Goal: Browse casually: Explore the website without a specific task or goal

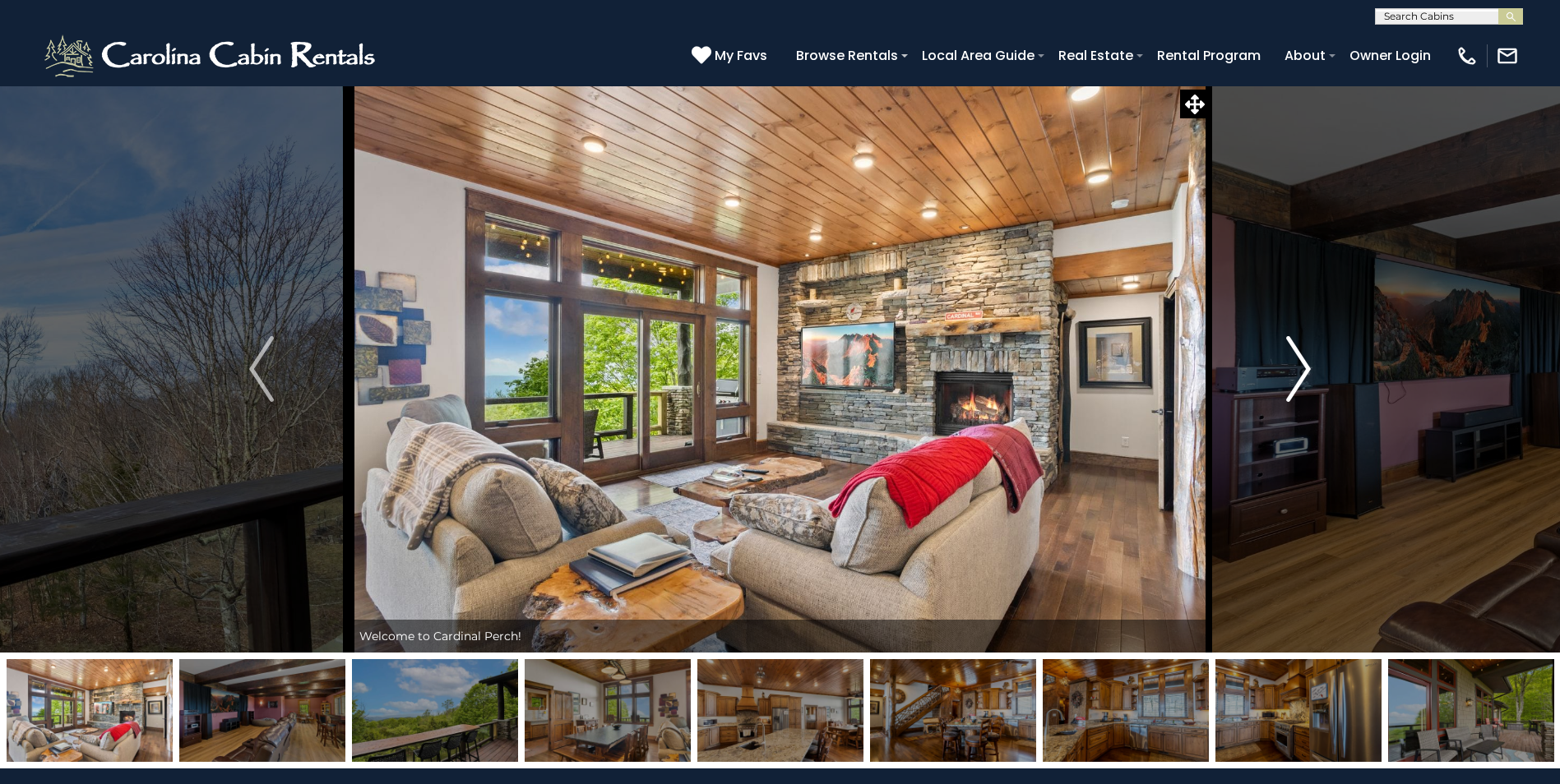
click at [1291, 373] on img "Next" at bounding box center [1298, 369] width 24 height 65
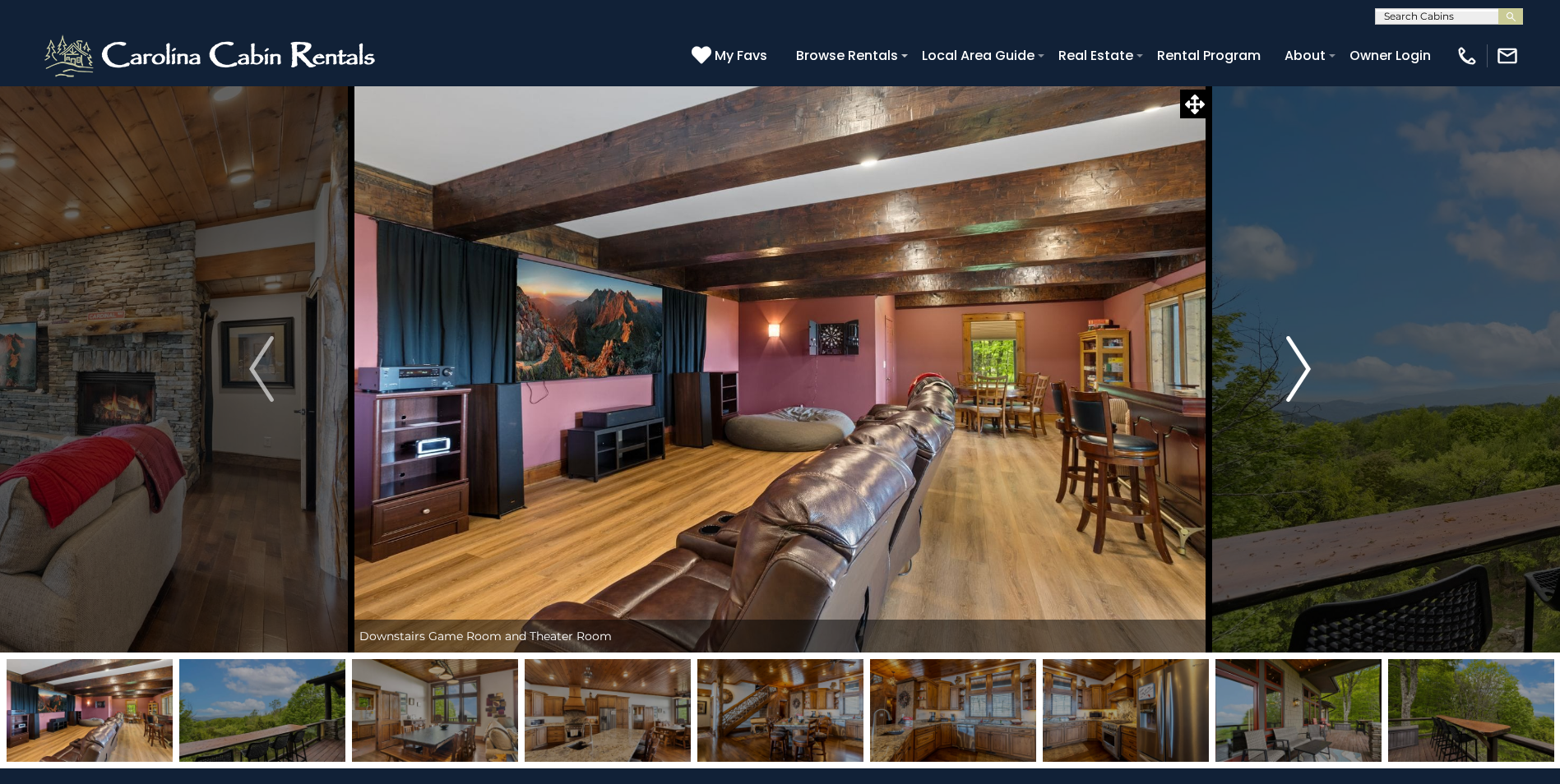
click at [1291, 373] on img "Next" at bounding box center [1298, 369] width 24 height 65
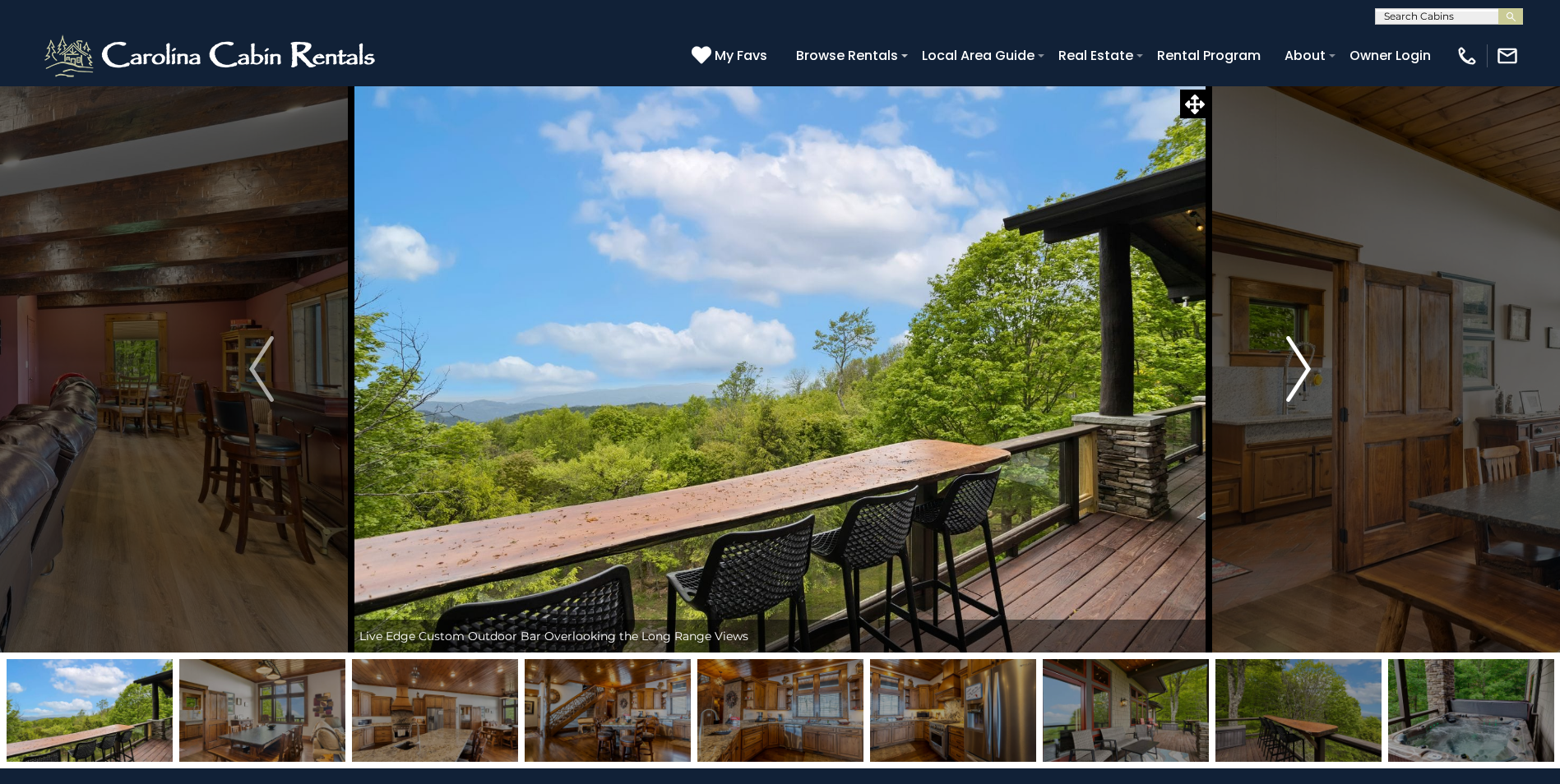
click at [1291, 373] on img "Next" at bounding box center [1298, 369] width 24 height 65
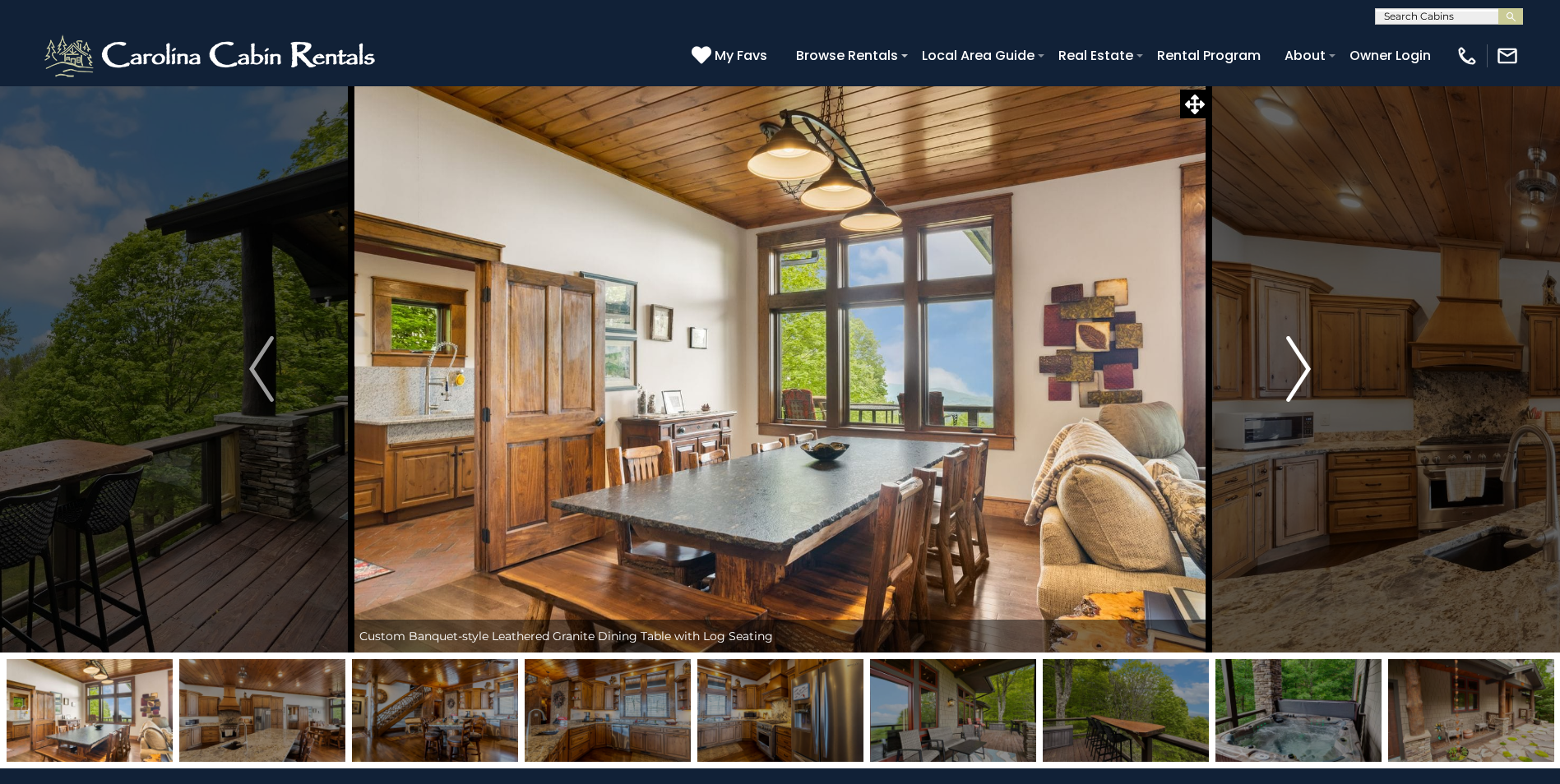
click at [1291, 373] on img "Next" at bounding box center [1298, 369] width 24 height 65
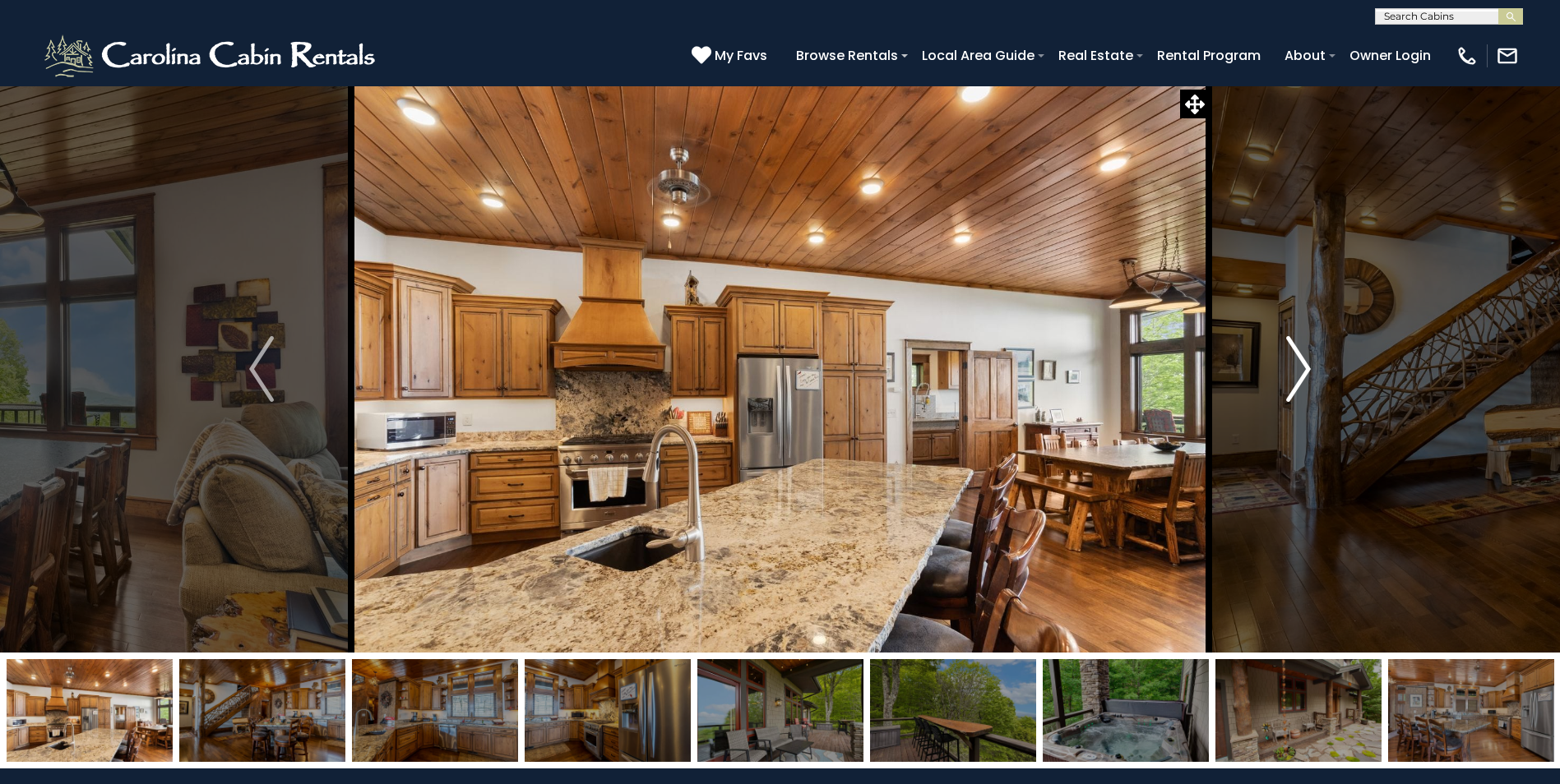
click at [1291, 373] on img "Next" at bounding box center [1298, 369] width 24 height 65
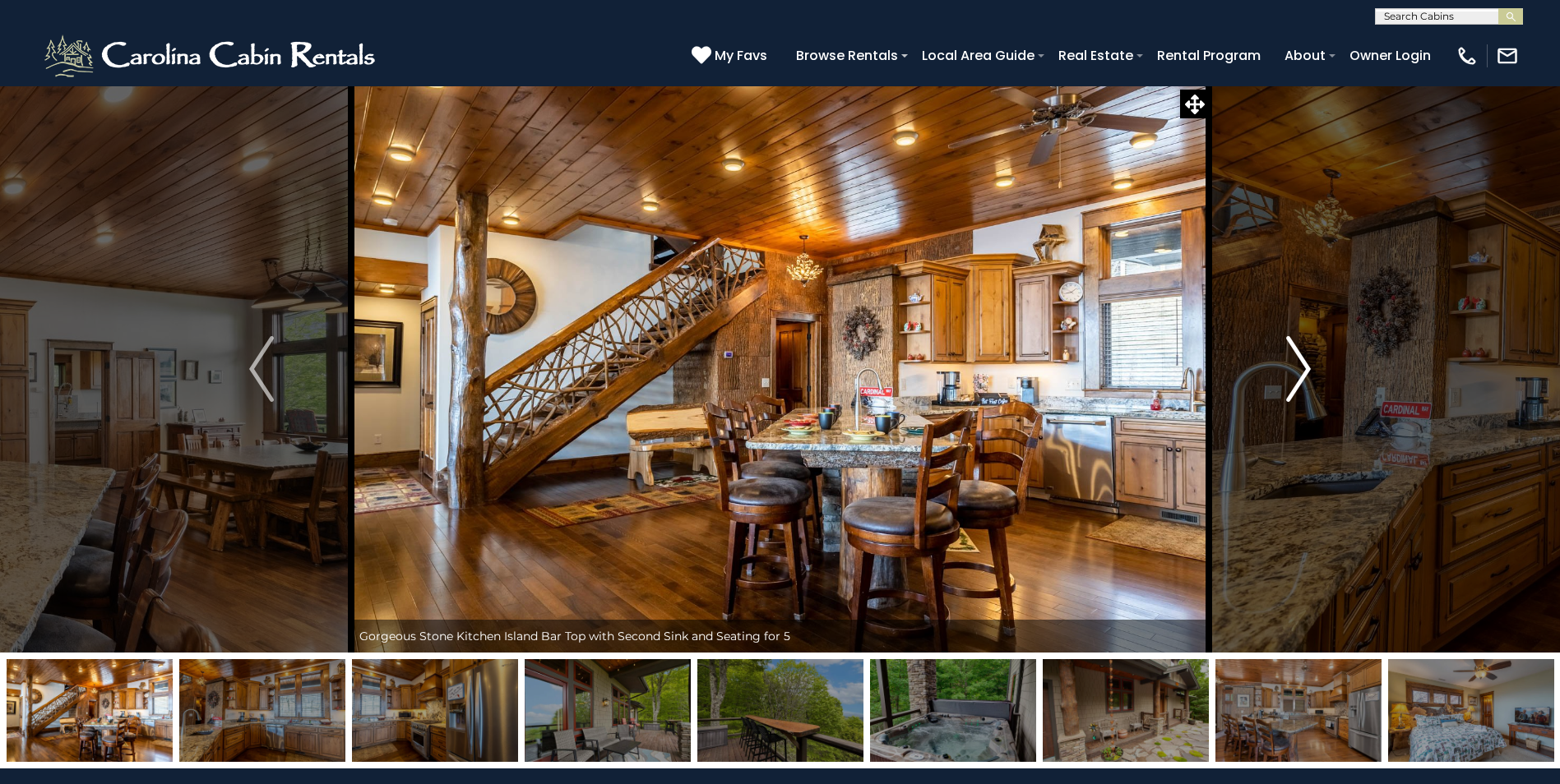
click at [1291, 373] on img "Next" at bounding box center [1298, 369] width 24 height 65
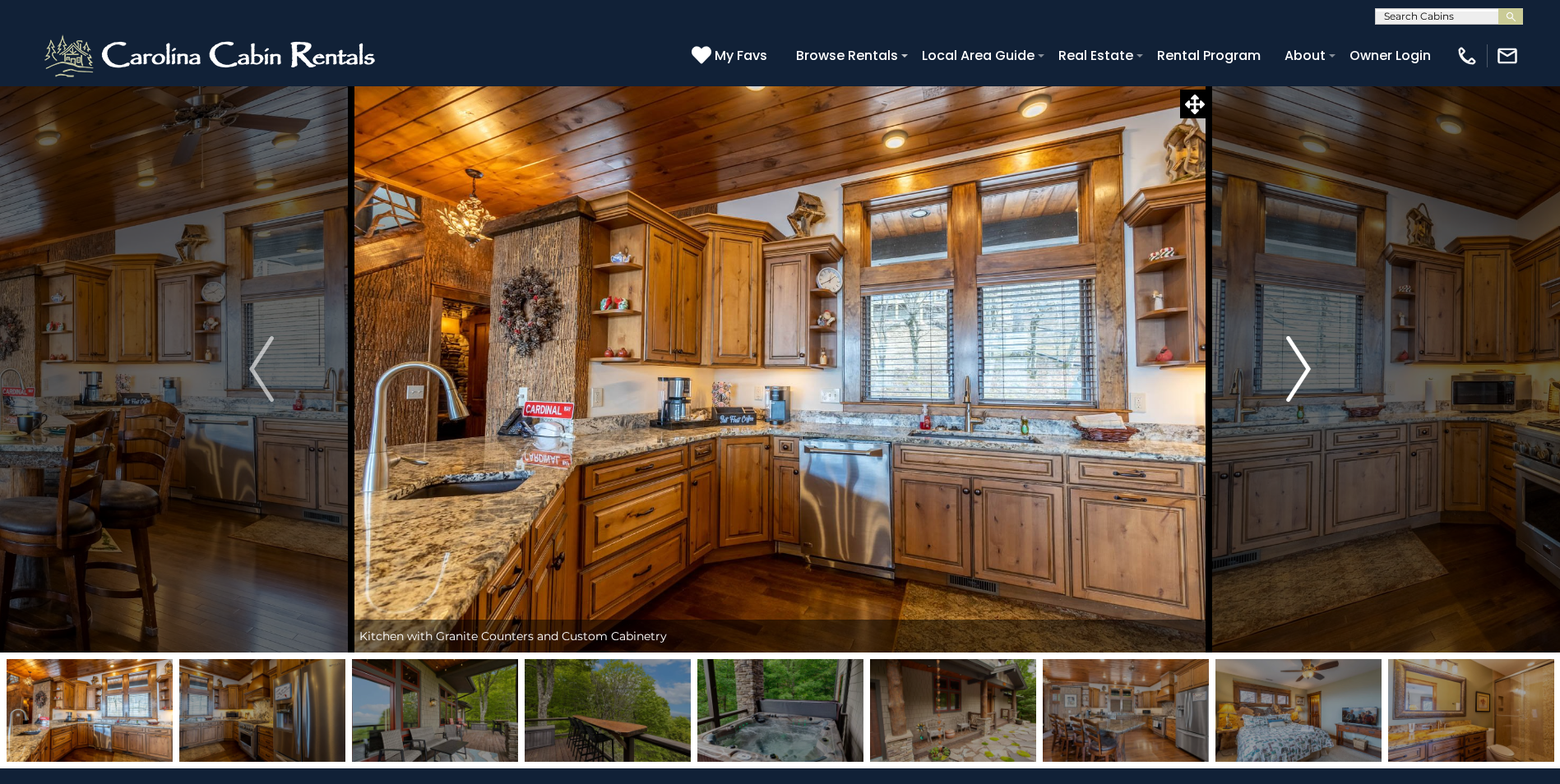
click at [1291, 373] on img "Next" at bounding box center [1298, 369] width 24 height 65
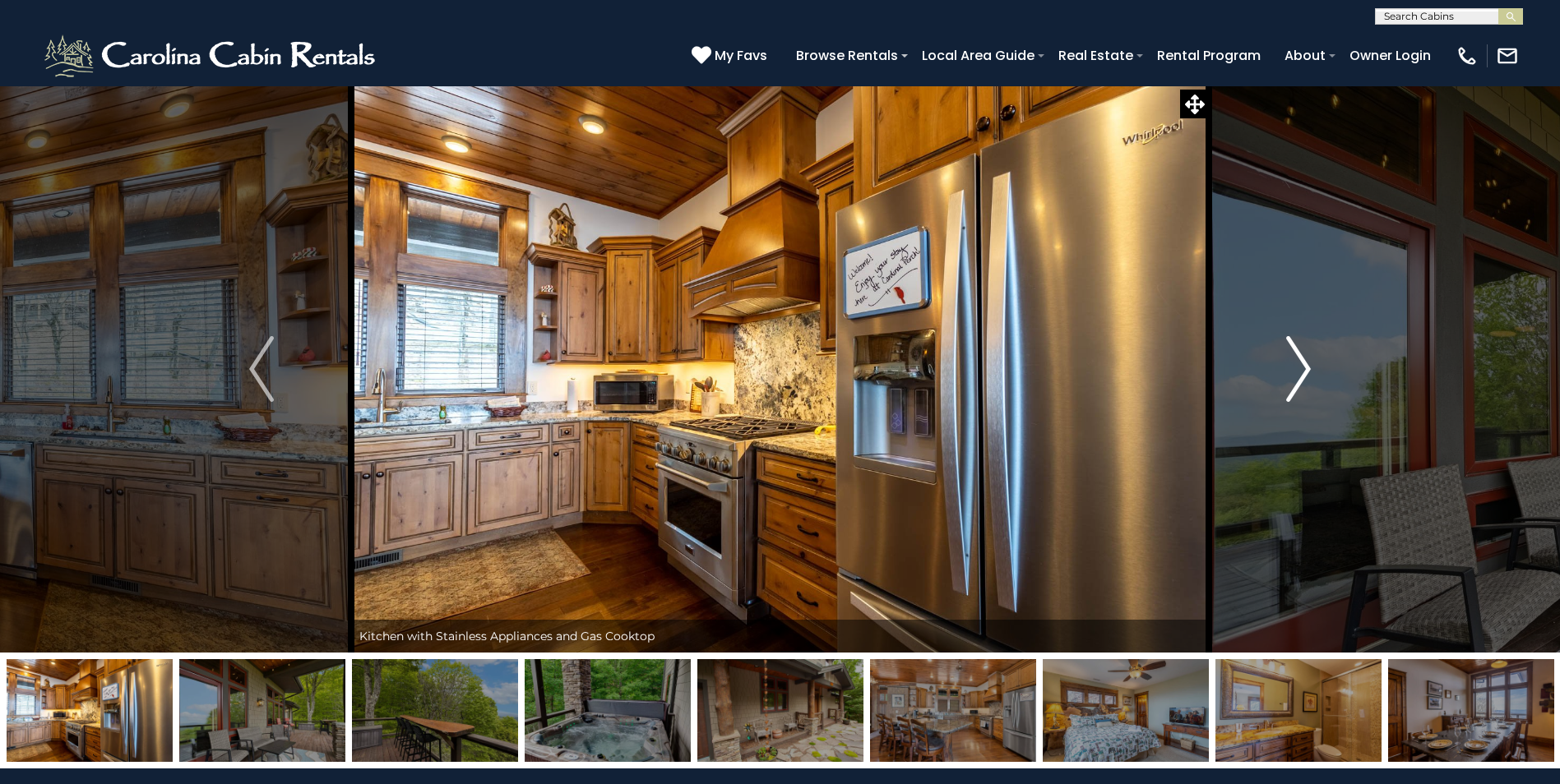
click at [1291, 373] on img "Next" at bounding box center [1298, 369] width 24 height 65
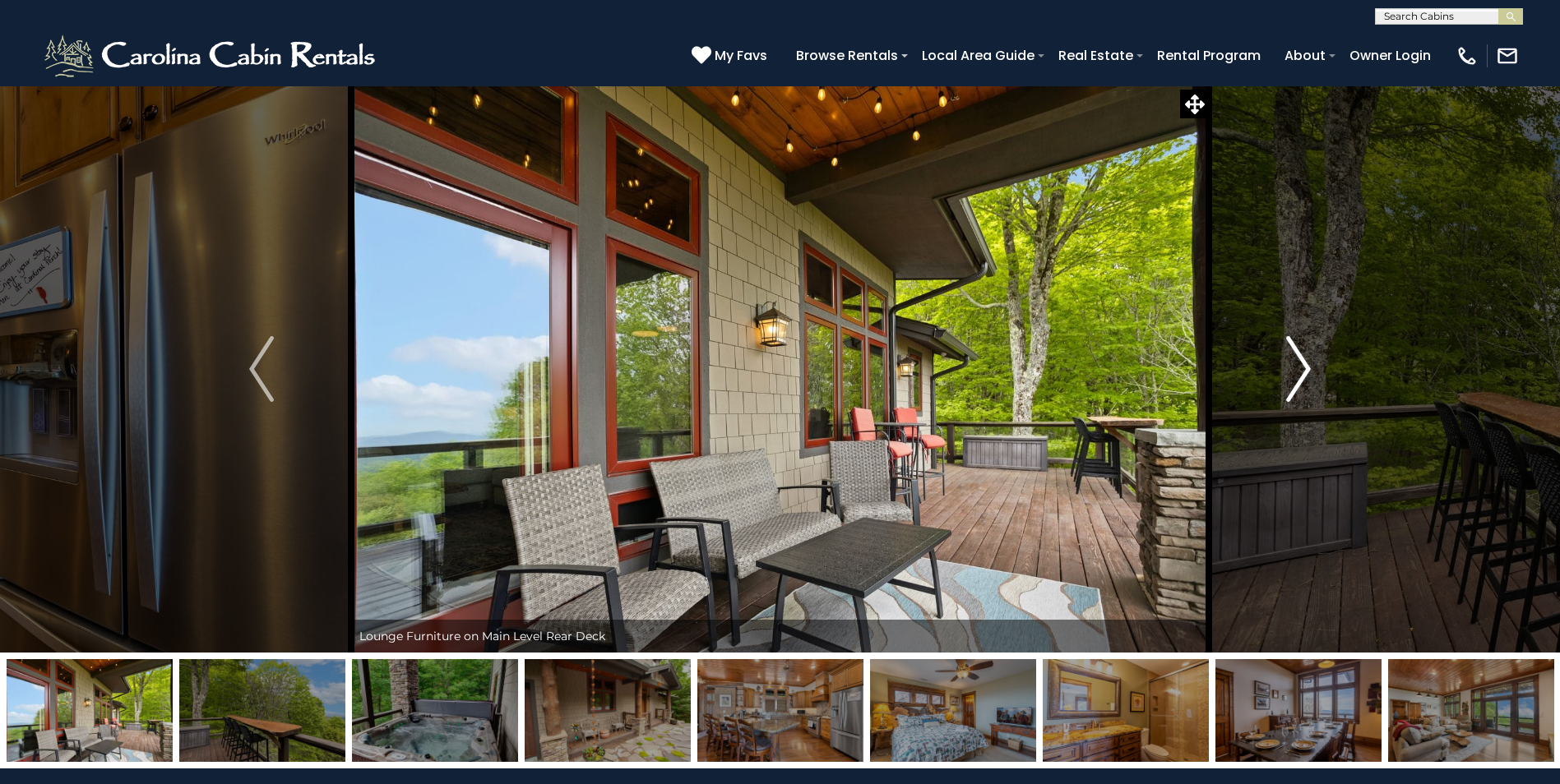
click at [1291, 373] on img "Next" at bounding box center [1298, 369] width 24 height 65
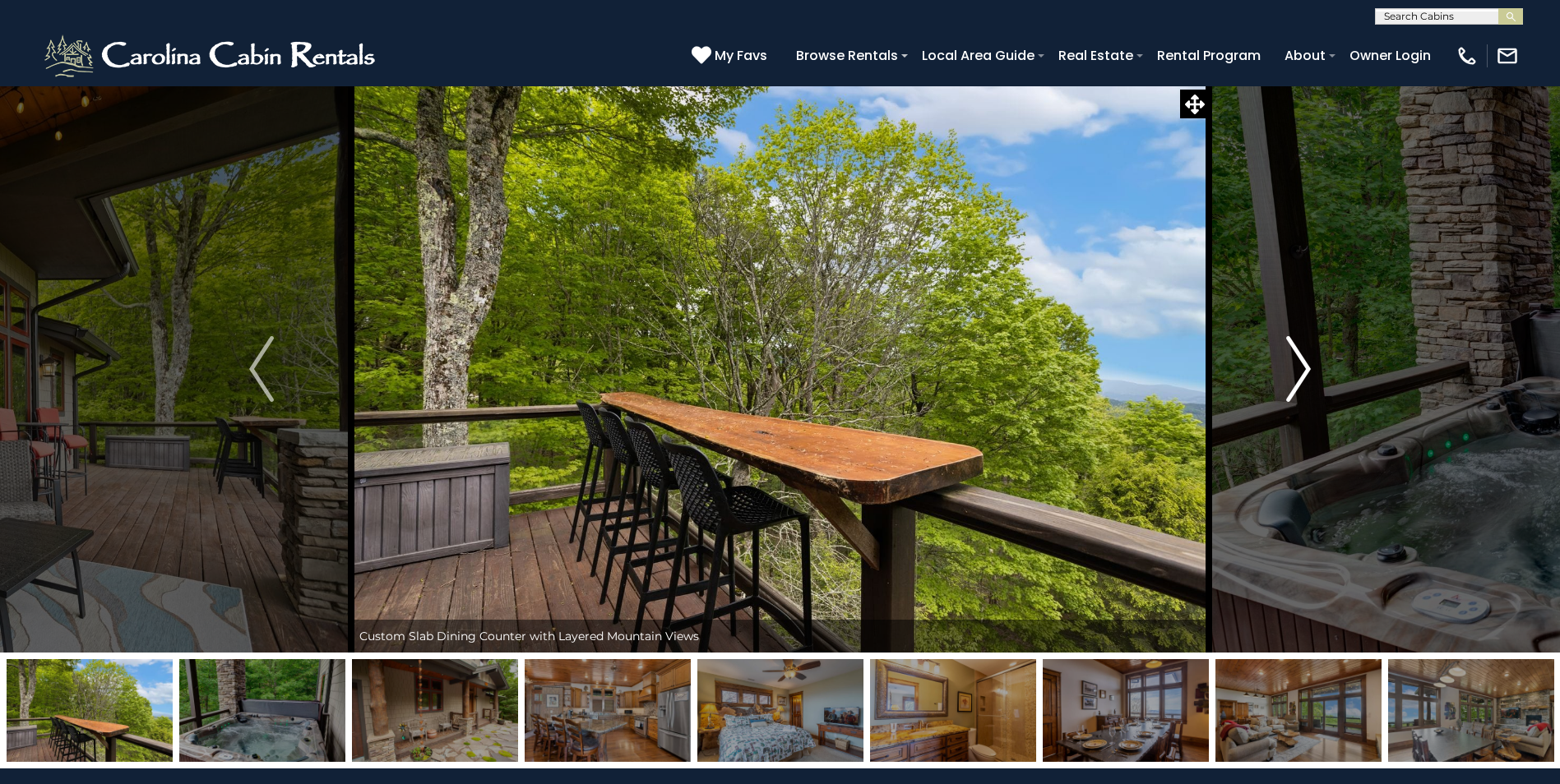
click at [1291, 373] on img "Next" at bounding box center [1298, 369] width 24 height 65
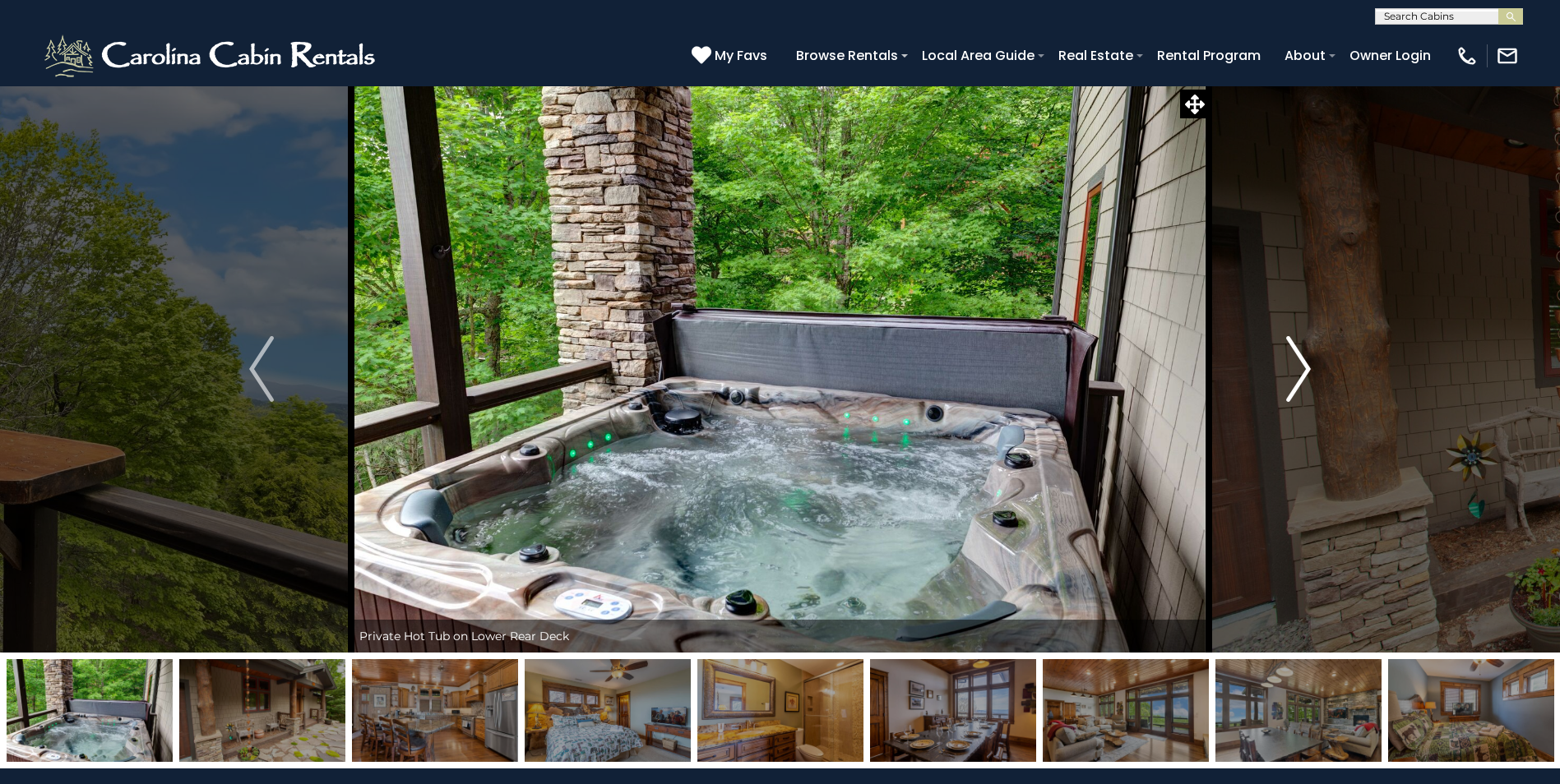
click at [1291, 373] on img "Next" at bounding box center [1298, 369] width 24 height 65
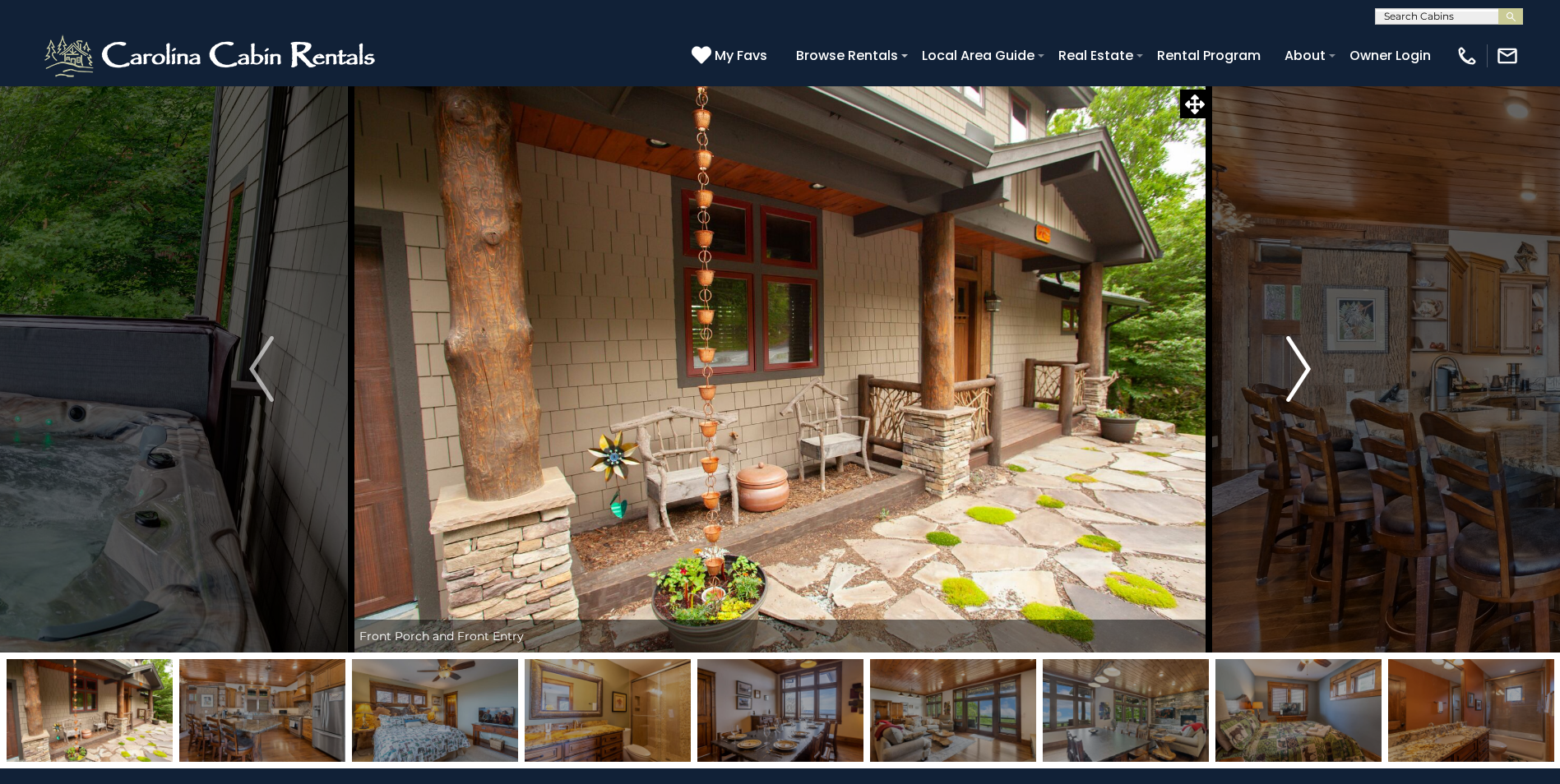
click at [1291, 373] on img "Next" at bounding box center [1298, 369] width 24 height 65
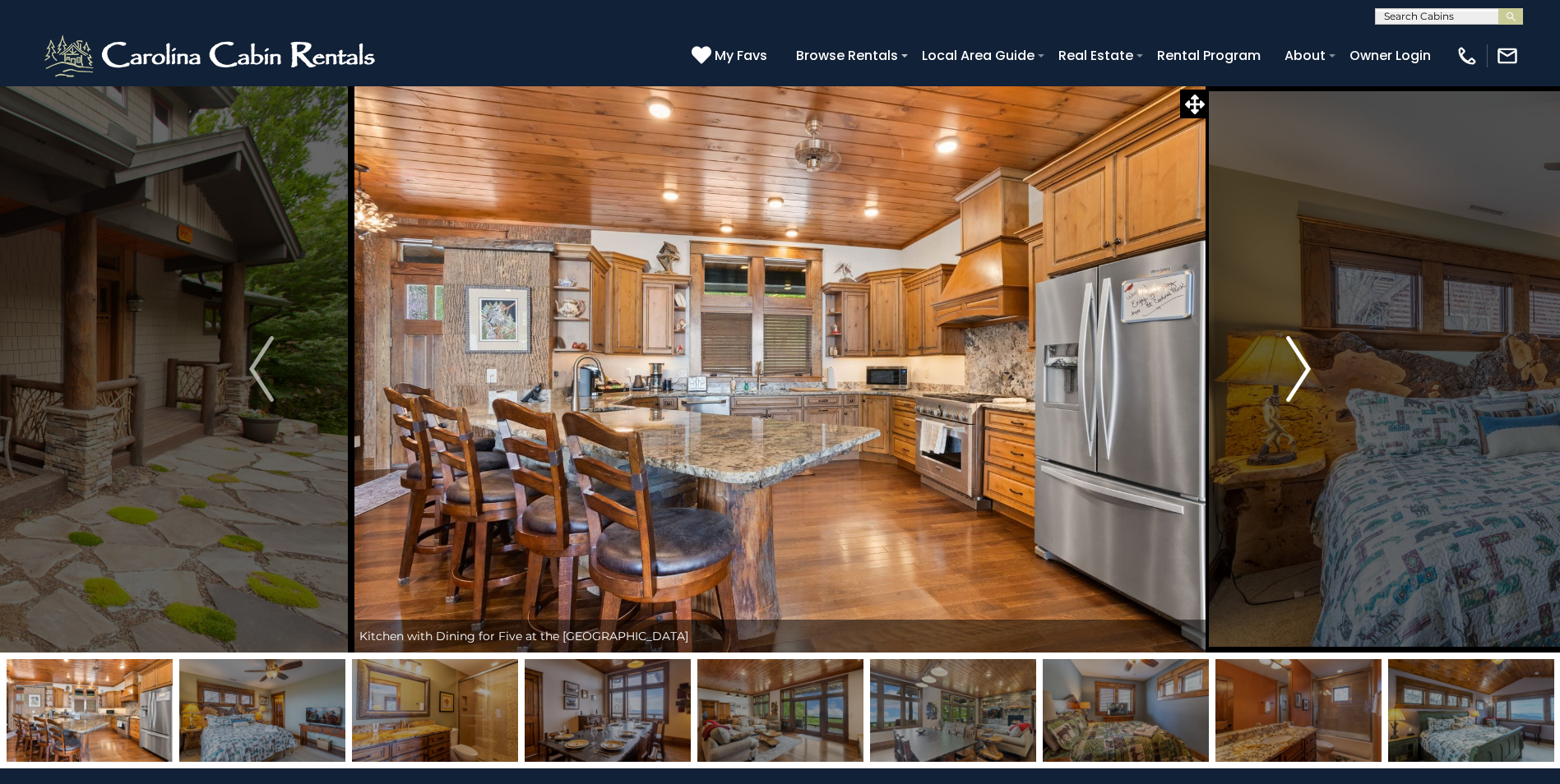
click at [1291, 373] on img "Next" at bounding box center [1298, 369] width 24 height 65
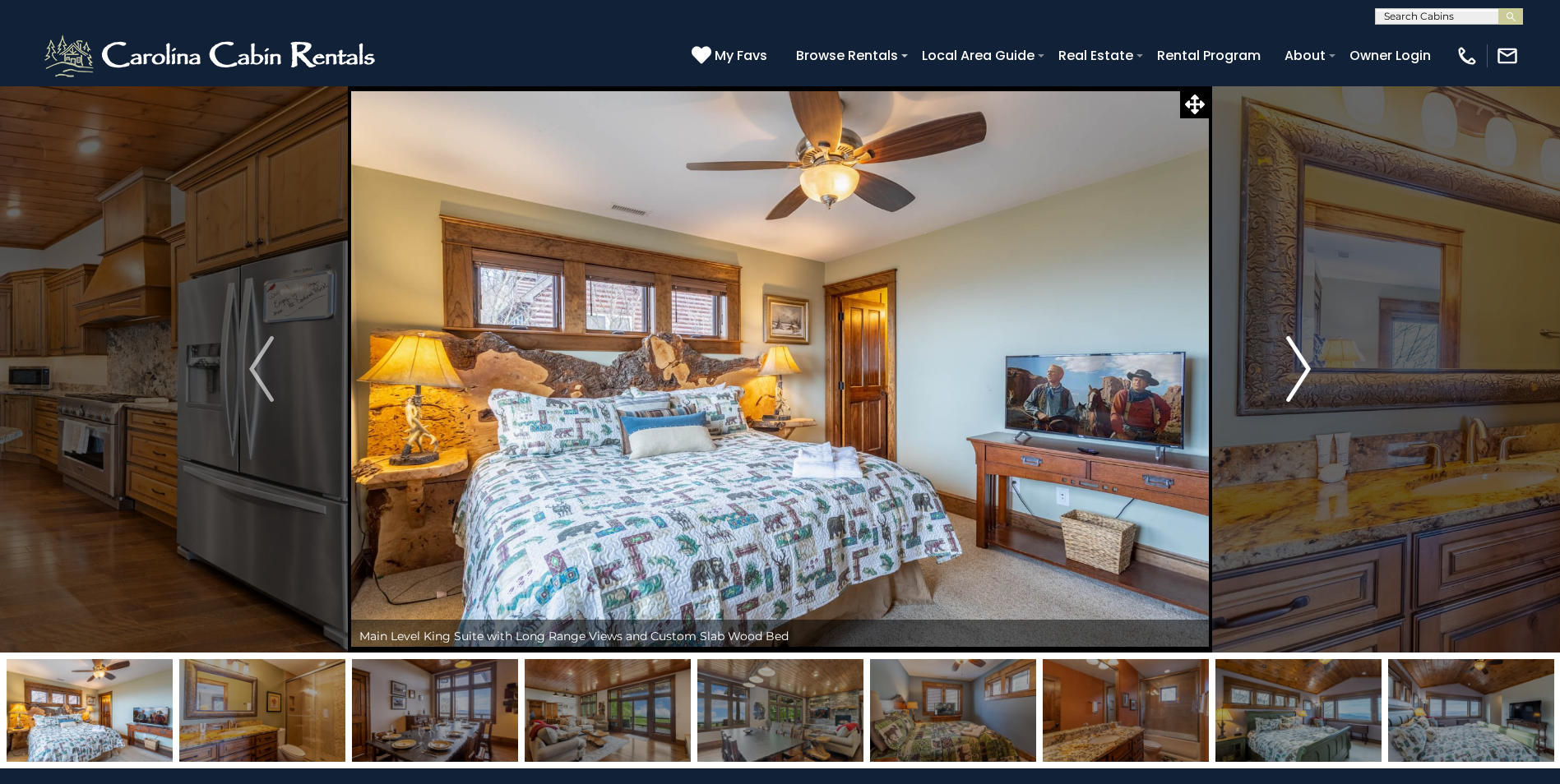
click at [1291, 373] on img "Next" at bounding box center [1298, 369] width 24 height 65
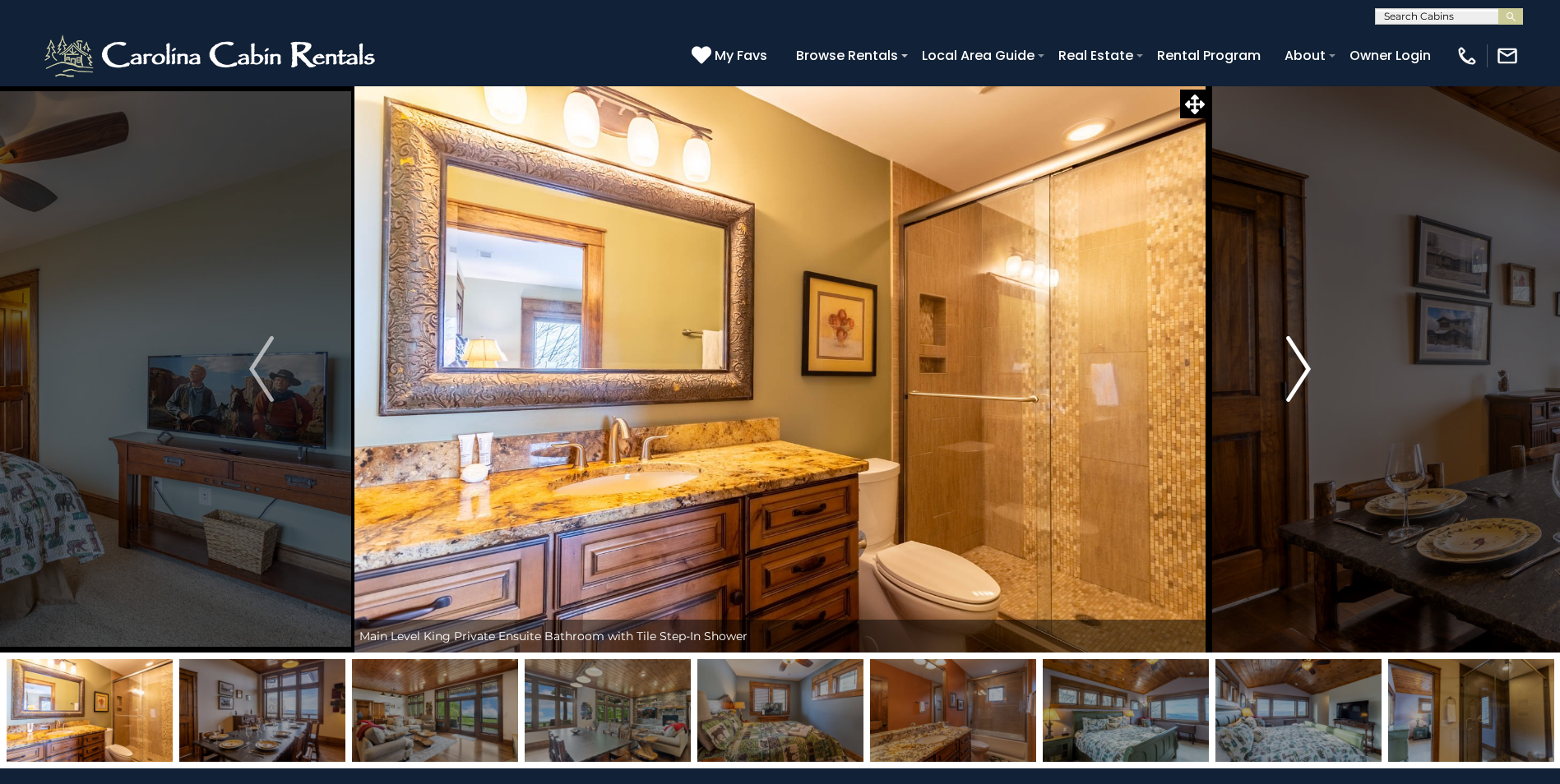
click at [1291, 373] on img "Next" at bounding box center [1298, 369] width 24 height 65
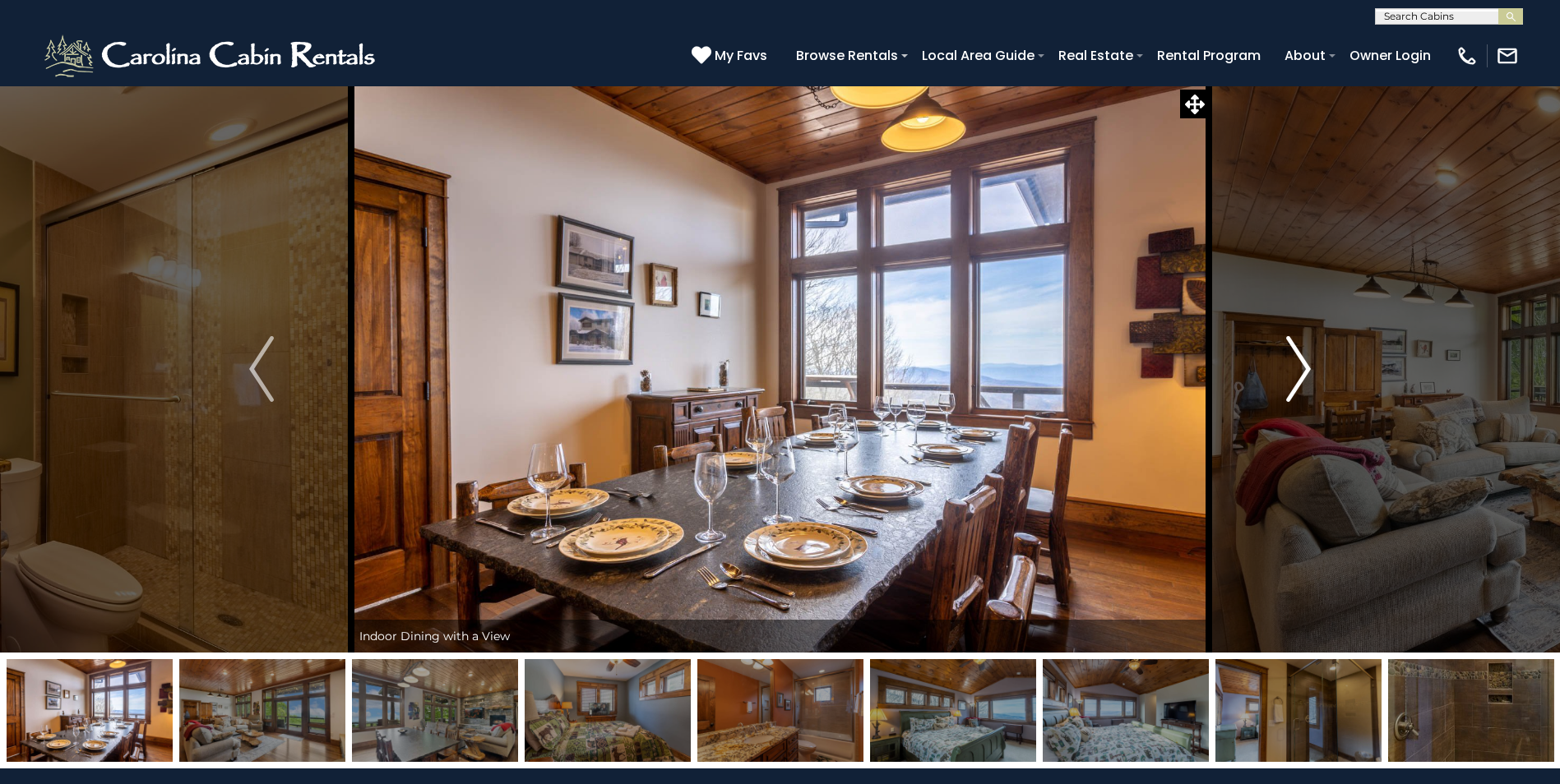
click at [1291, 373] on img "Next" at bounding box center [1298, 369] width 24 height 65
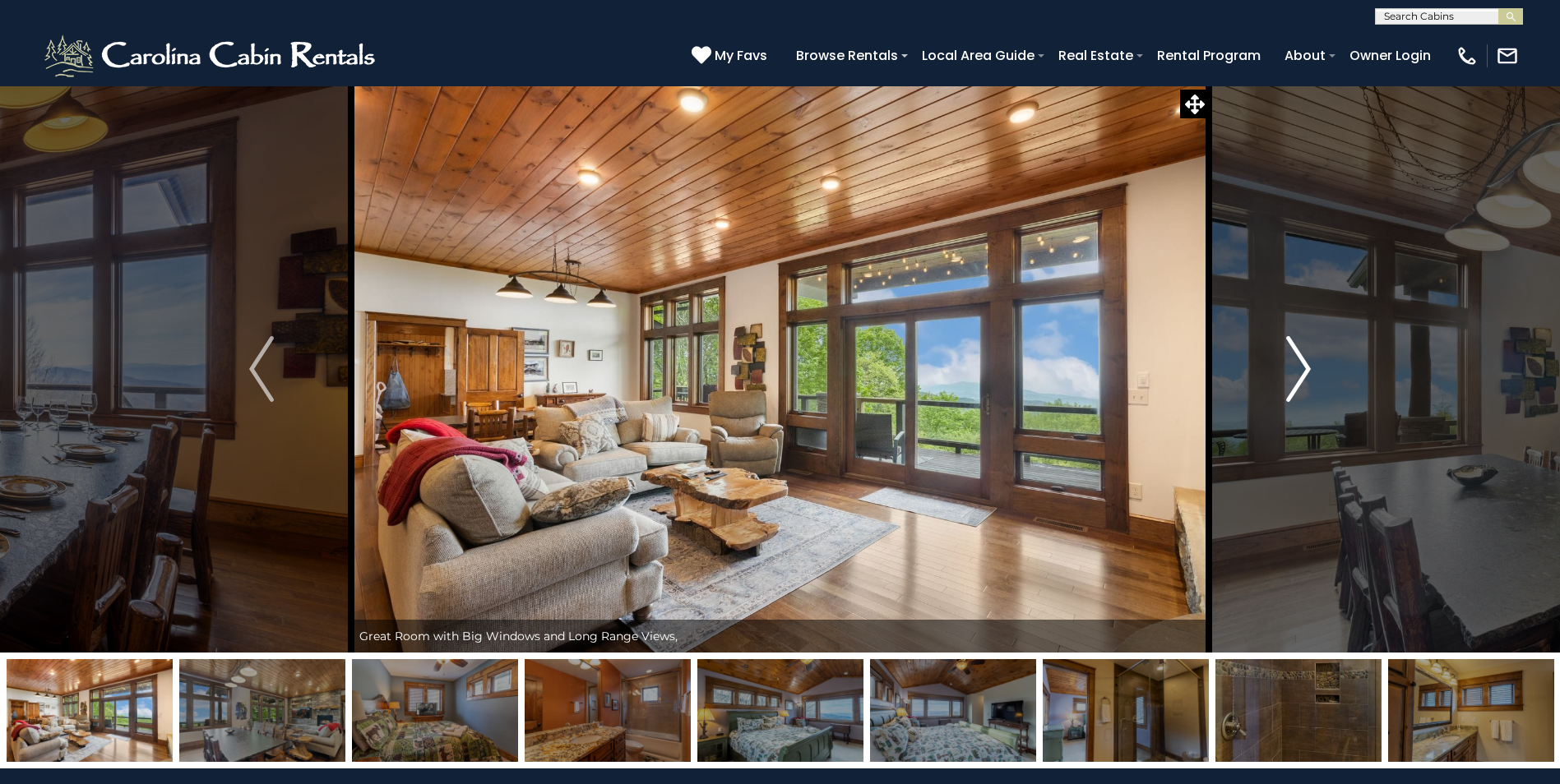
click at [1291, 373] on img "Next" at bounding box center [1298, 369] width 24 height 65
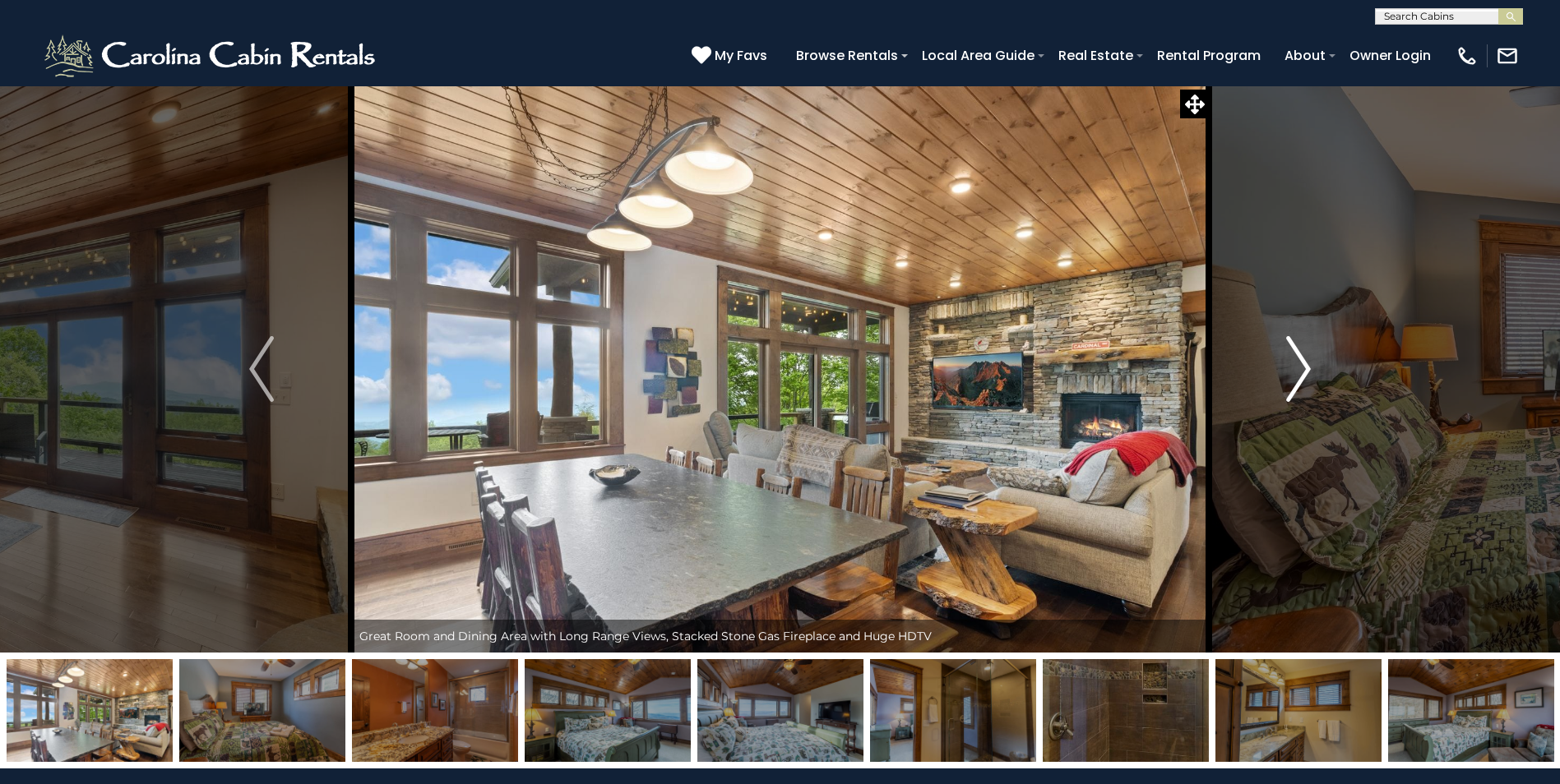
click at [1291, 373] on img "Next" at bounding box center [1298, 369] width 24 height 65
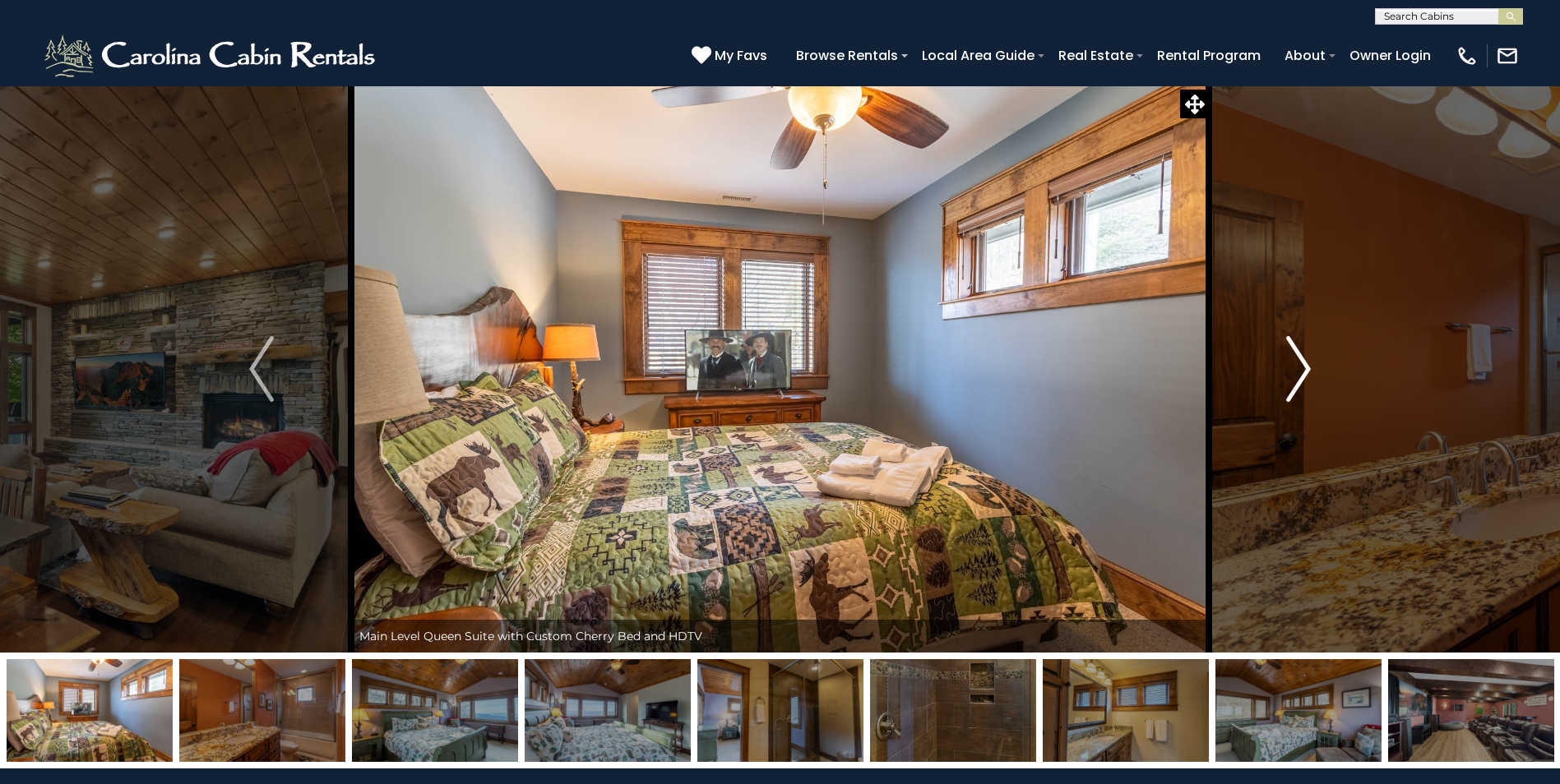
click at [1291, 373] on img "Next" at bounding box center [1298, 369] width 24 height 65
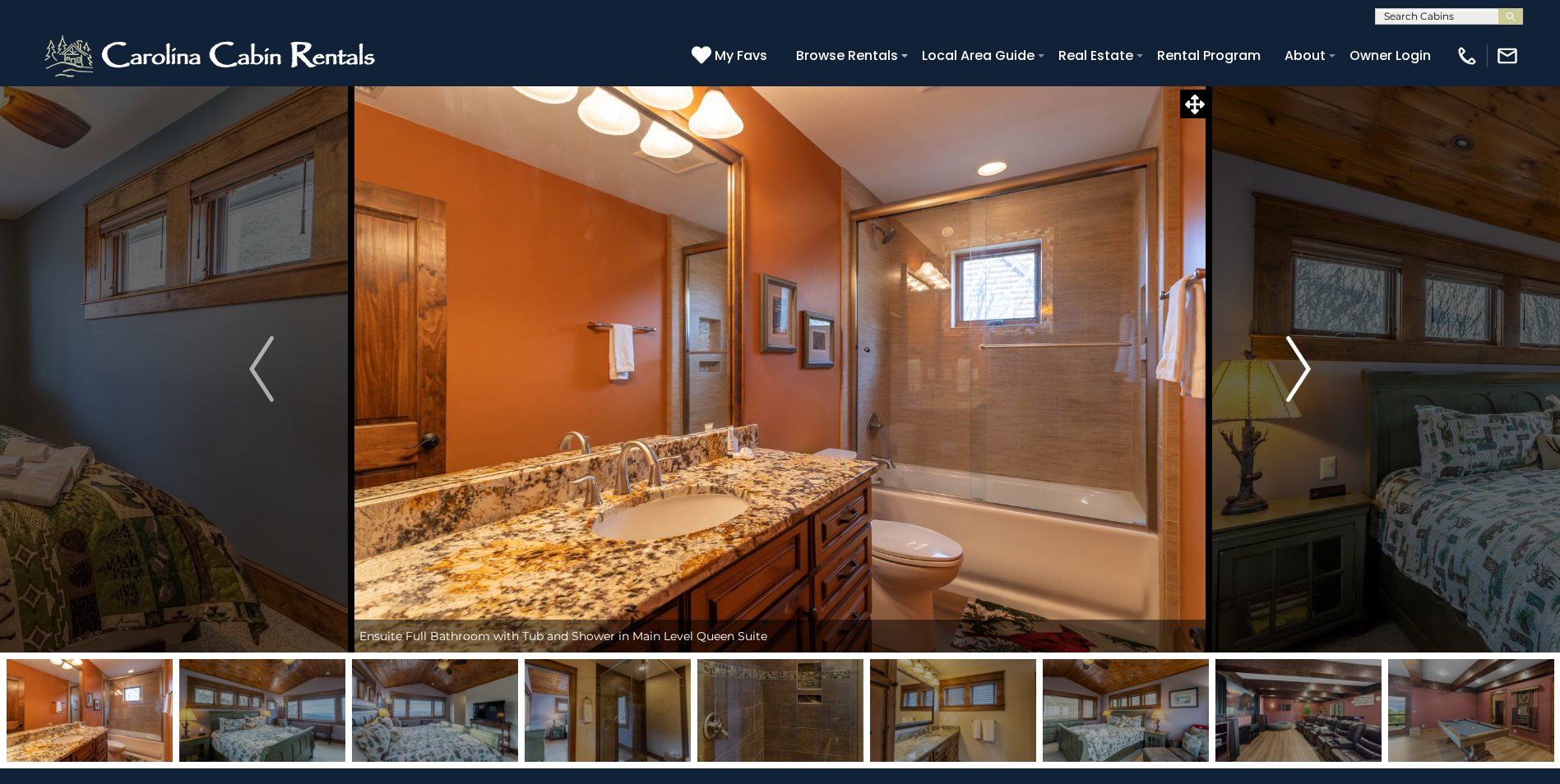
click at [1291, 373] on img "Next" at bounding box center [1298, 369] width 24 height 65
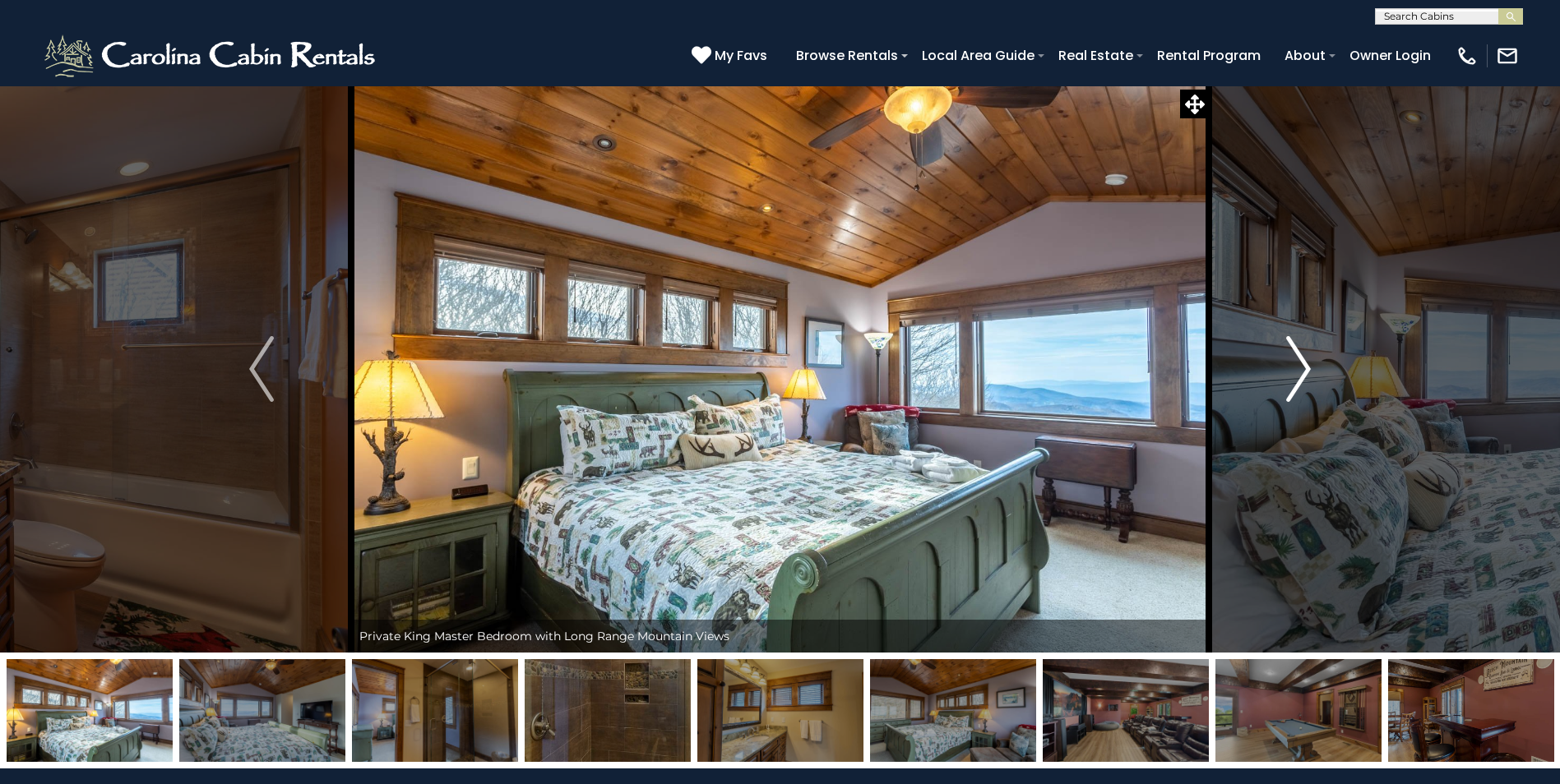
click at [1291, 373] on img "Next" at bounding box center [1298, 369] width 24 height 65
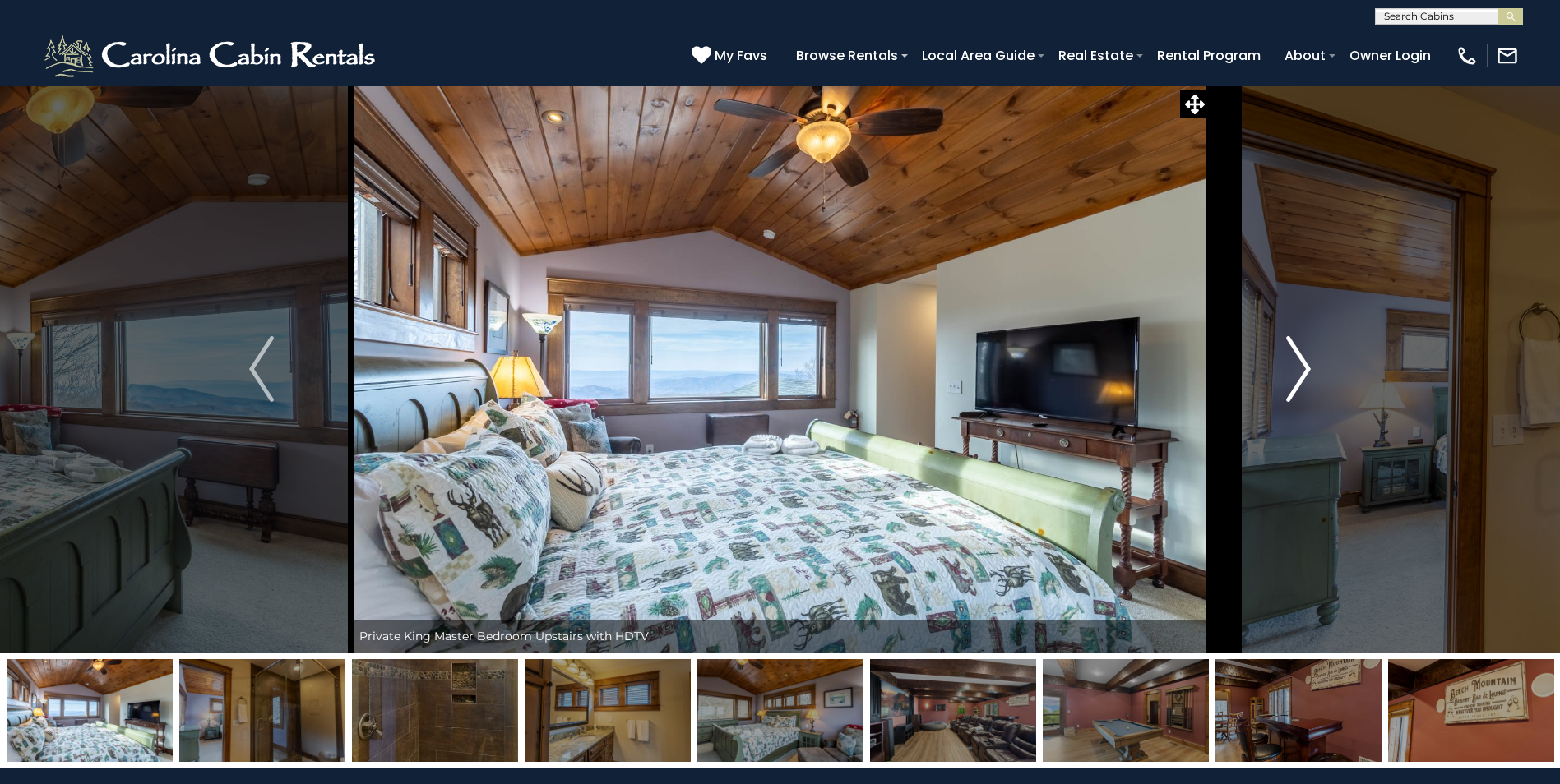
click at [1291, 373] on img "Next" at bounding box center [1298, 369] width 24 height 65
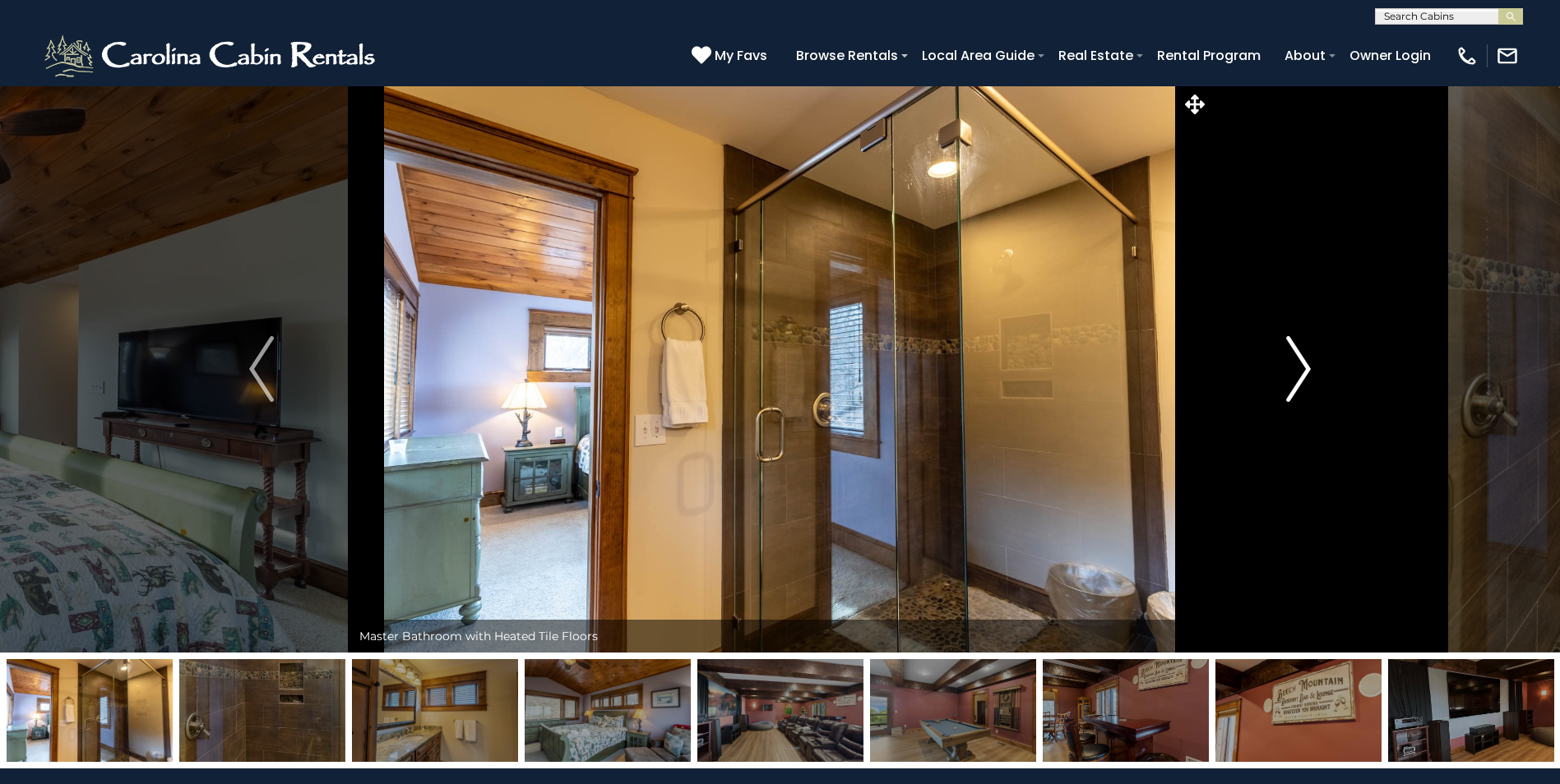
click at [1291, 373] on img "Next" at bounding box center [1298, 369] width 24 height 65
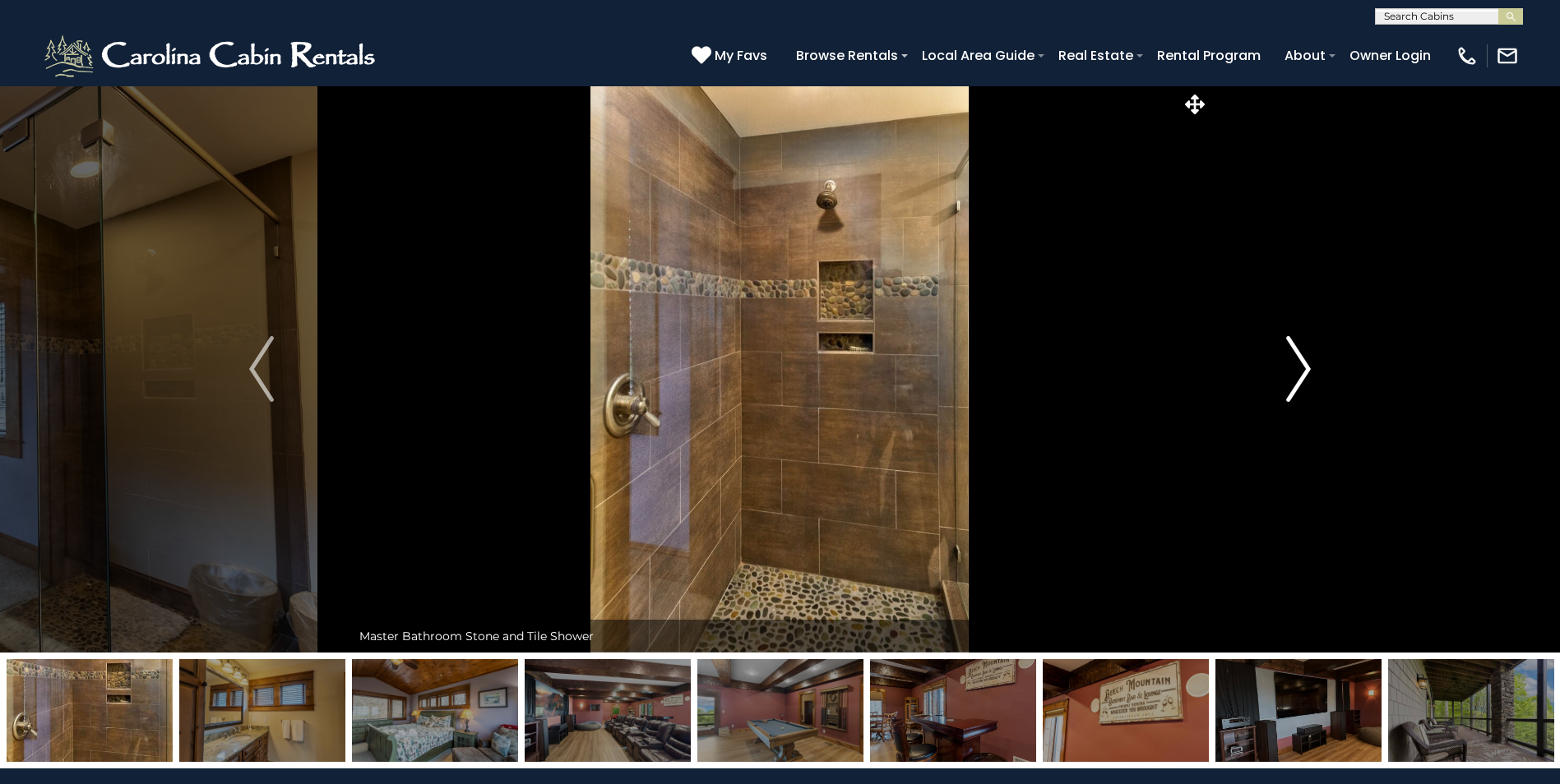
click at [1291, 373] on img "Next" at bounding box center [1298, 369] width 24 height 65
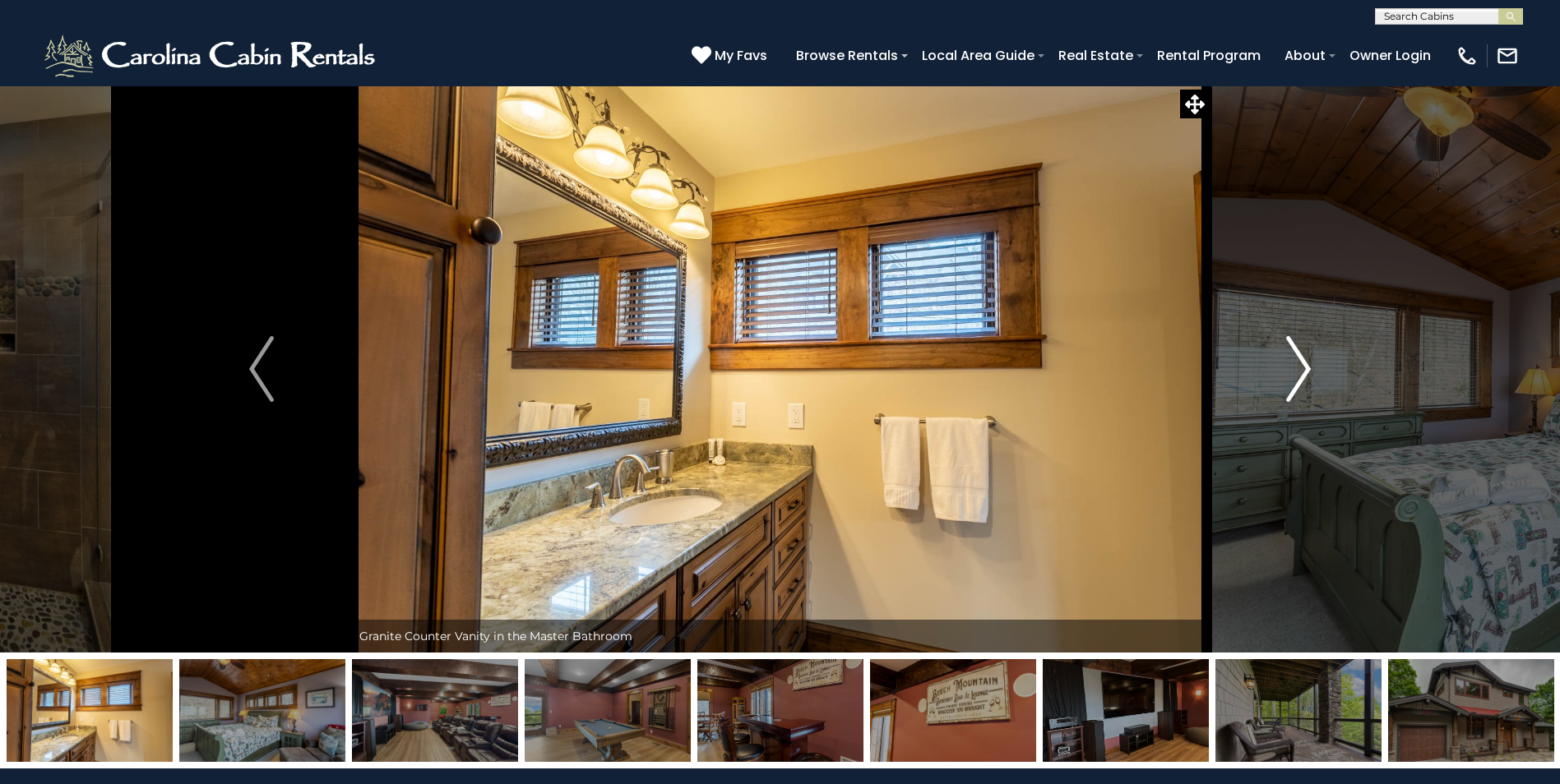
click at [1291, 373] on img "Next" at bounding box center [1298, 369] width 24 height 65
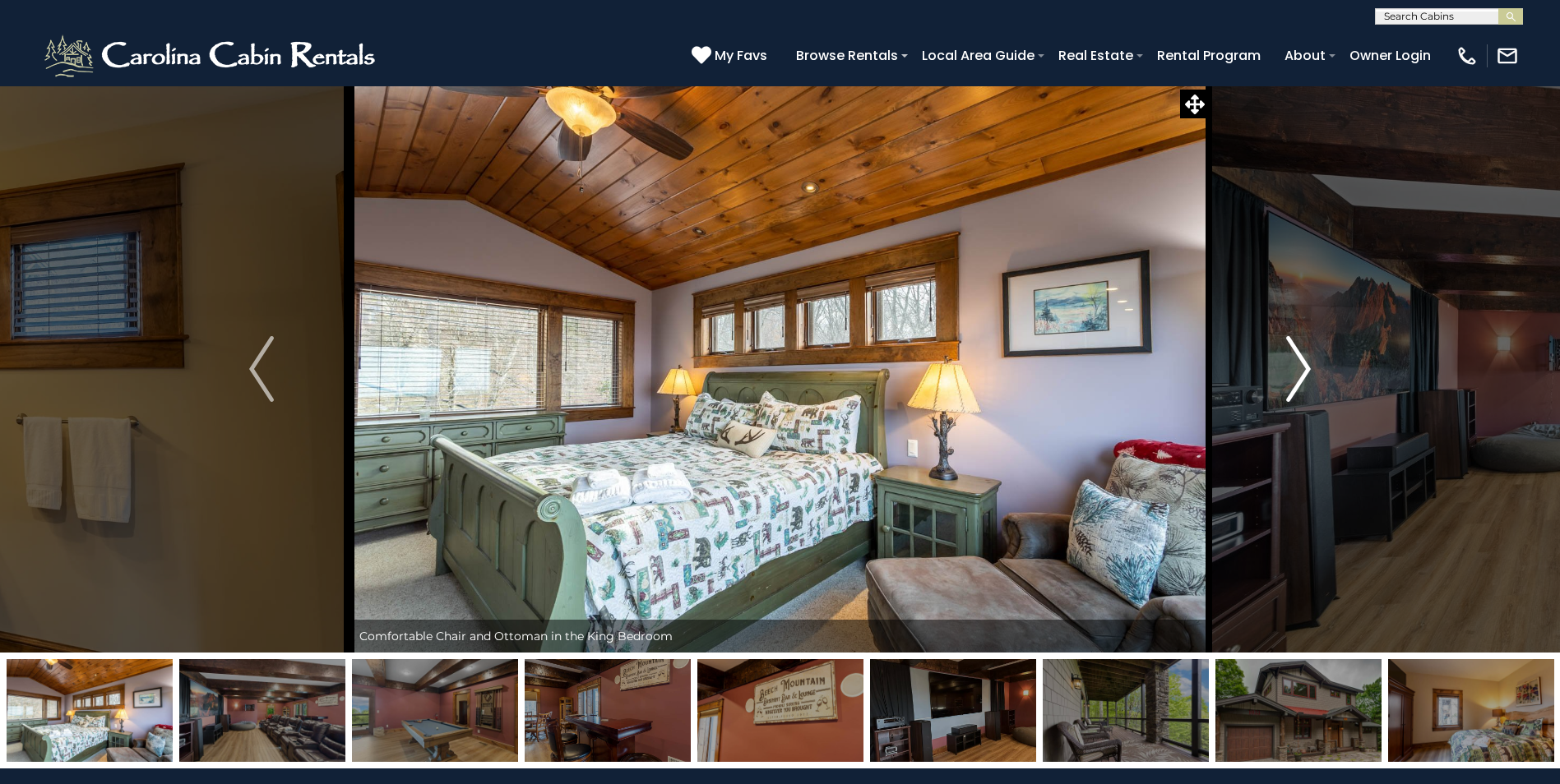
click at [1291, 373] on img "Next" at bounding box center [1298, 369] width 24 height 65
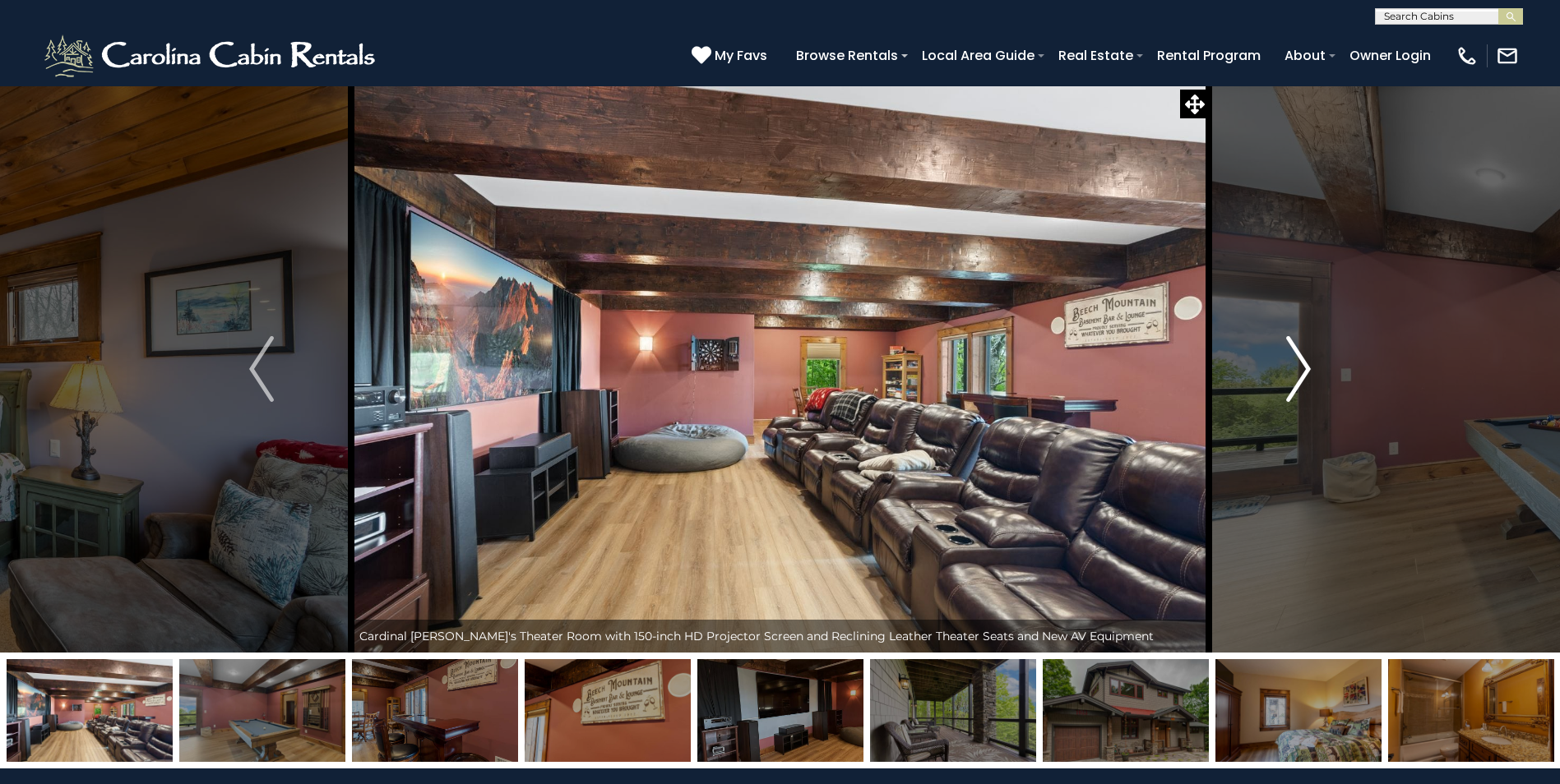
click at [1291, 373] on img "Next" at bounding box center [1298, 369] width 24 height 65
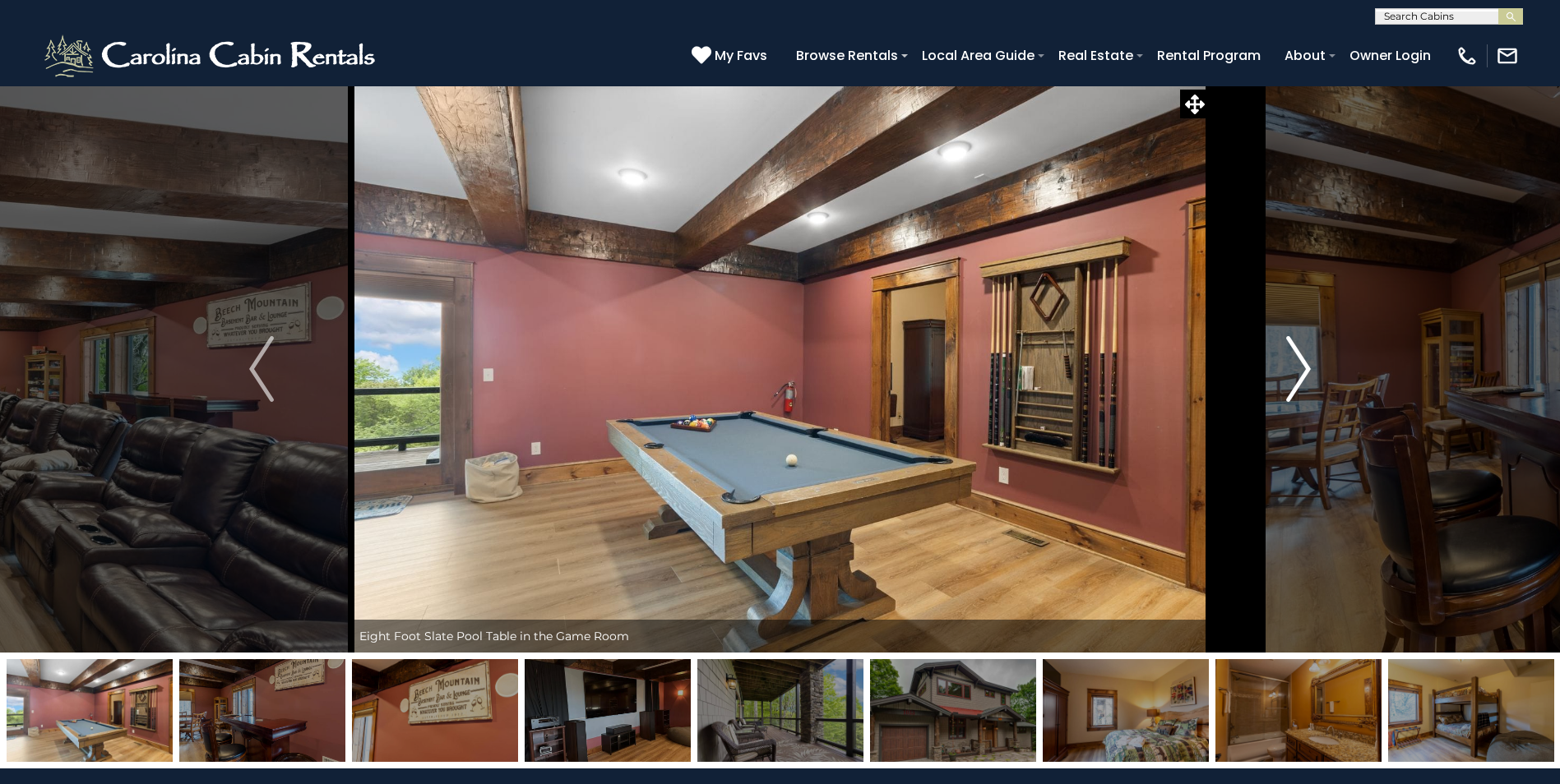
click at [1291, 373] on img "Next" at bounding box center [1298, 369] width 24 height 65
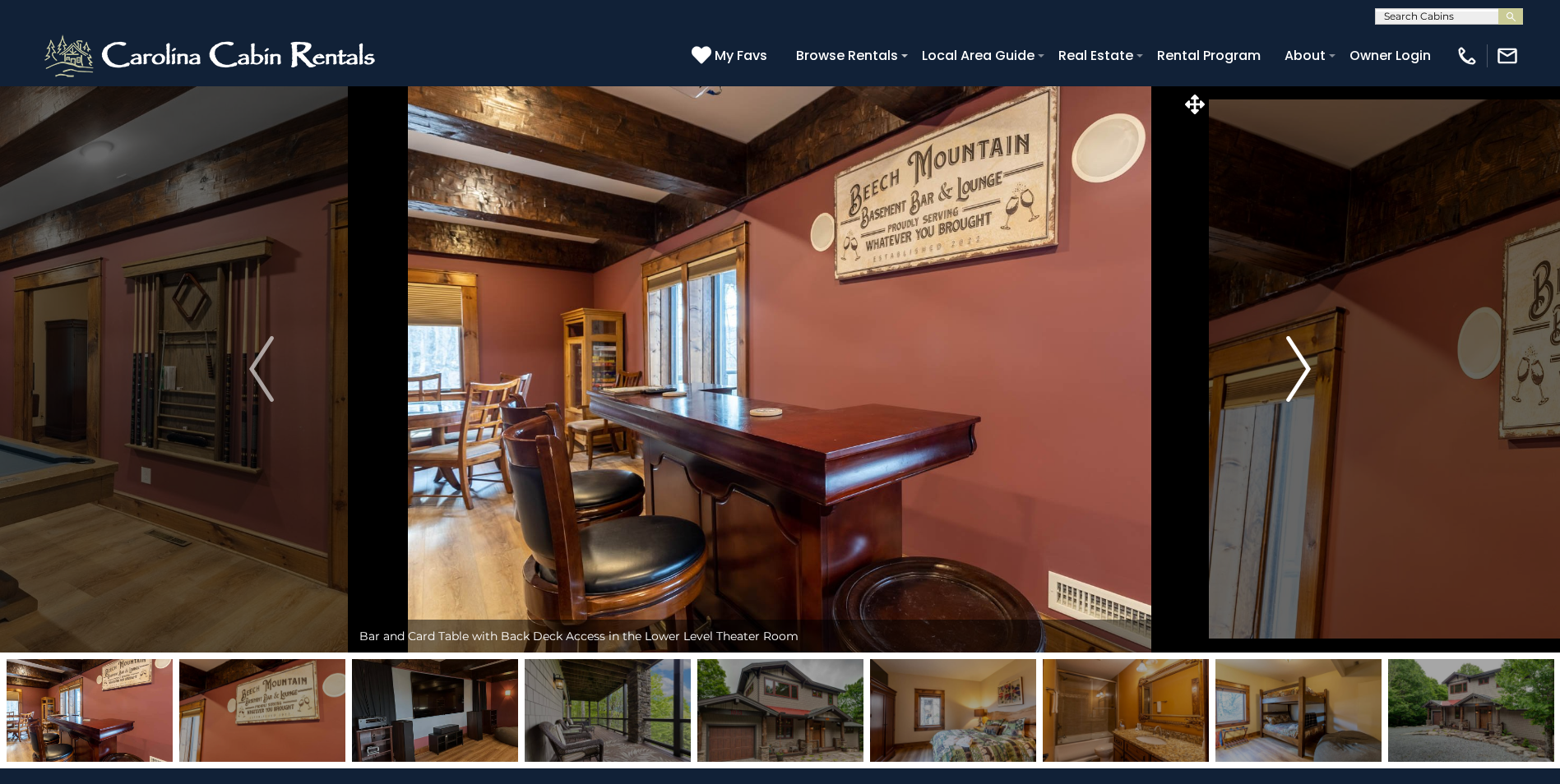
click at [1291, 373] on img "Next" at bounding box center [1298, 369] width 24 height 65
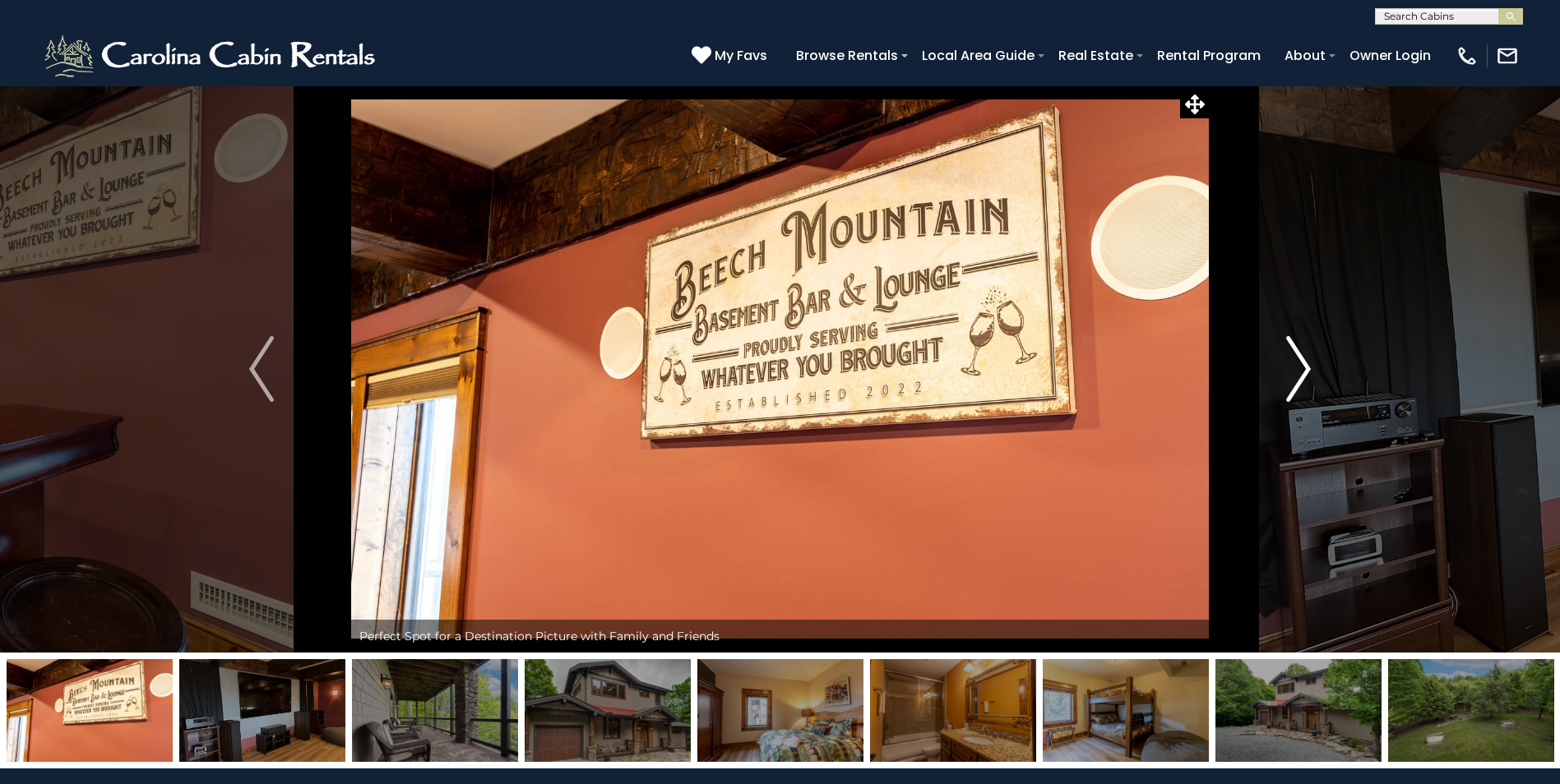
click at [1291, 373] on img "Next" at bounding box center [1298, 369] width 24 height 65
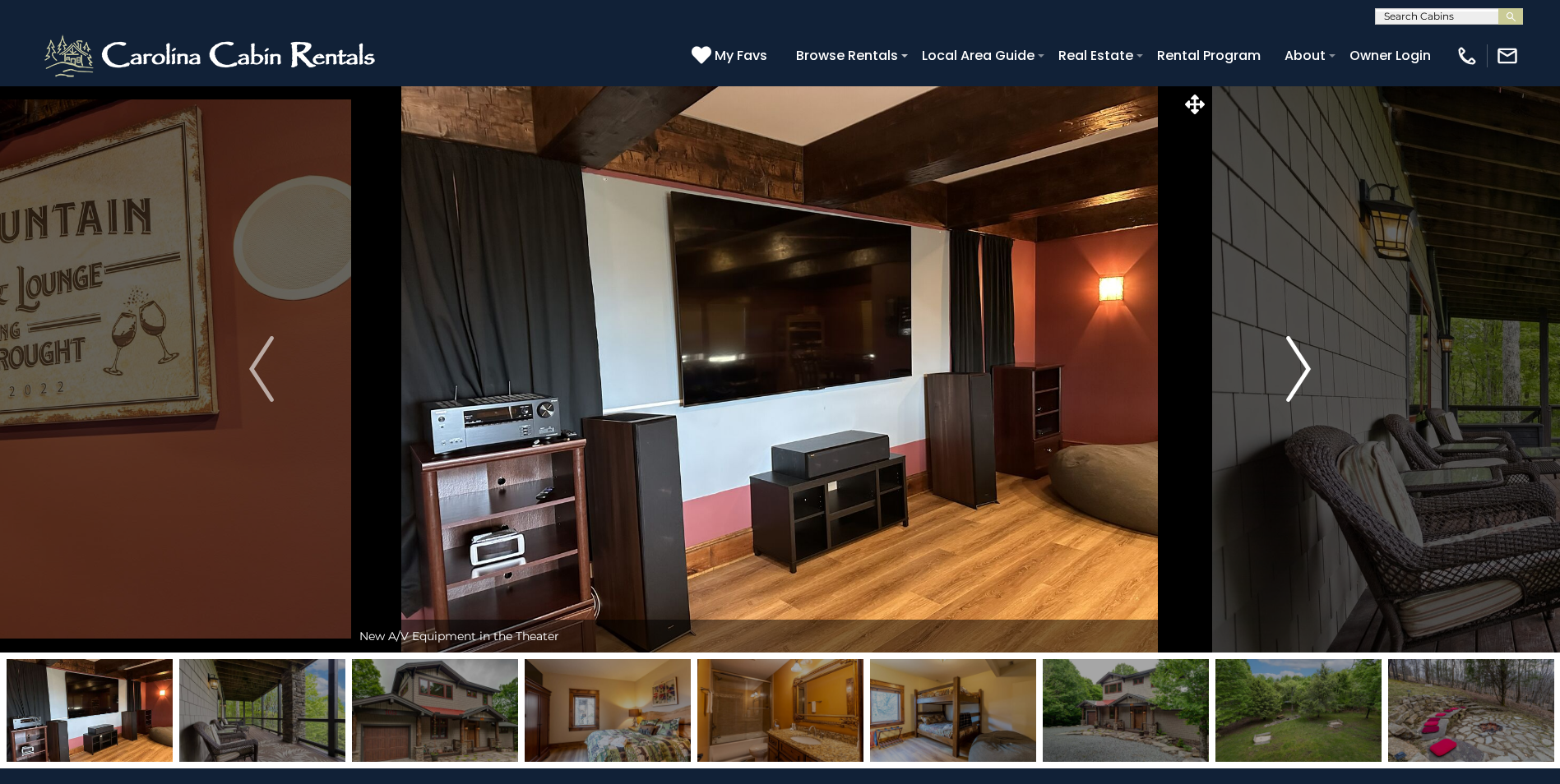
click at [1291, 373] on img "Next" at bounding box center [1298, 369] width 24 height 65
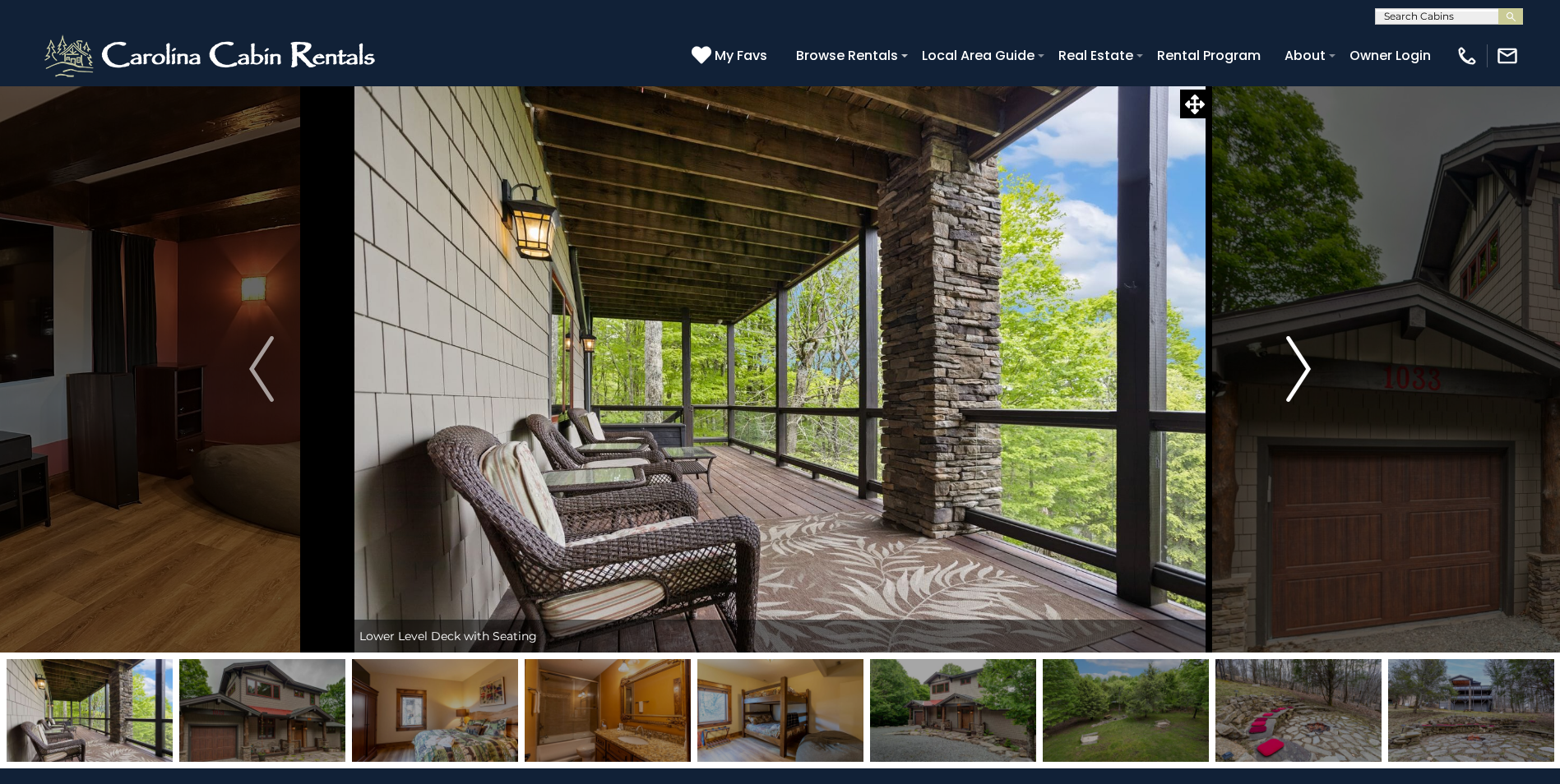
click at [1291, 373] on img "Next" at bounding box center [1298, 369] width 24 height 65
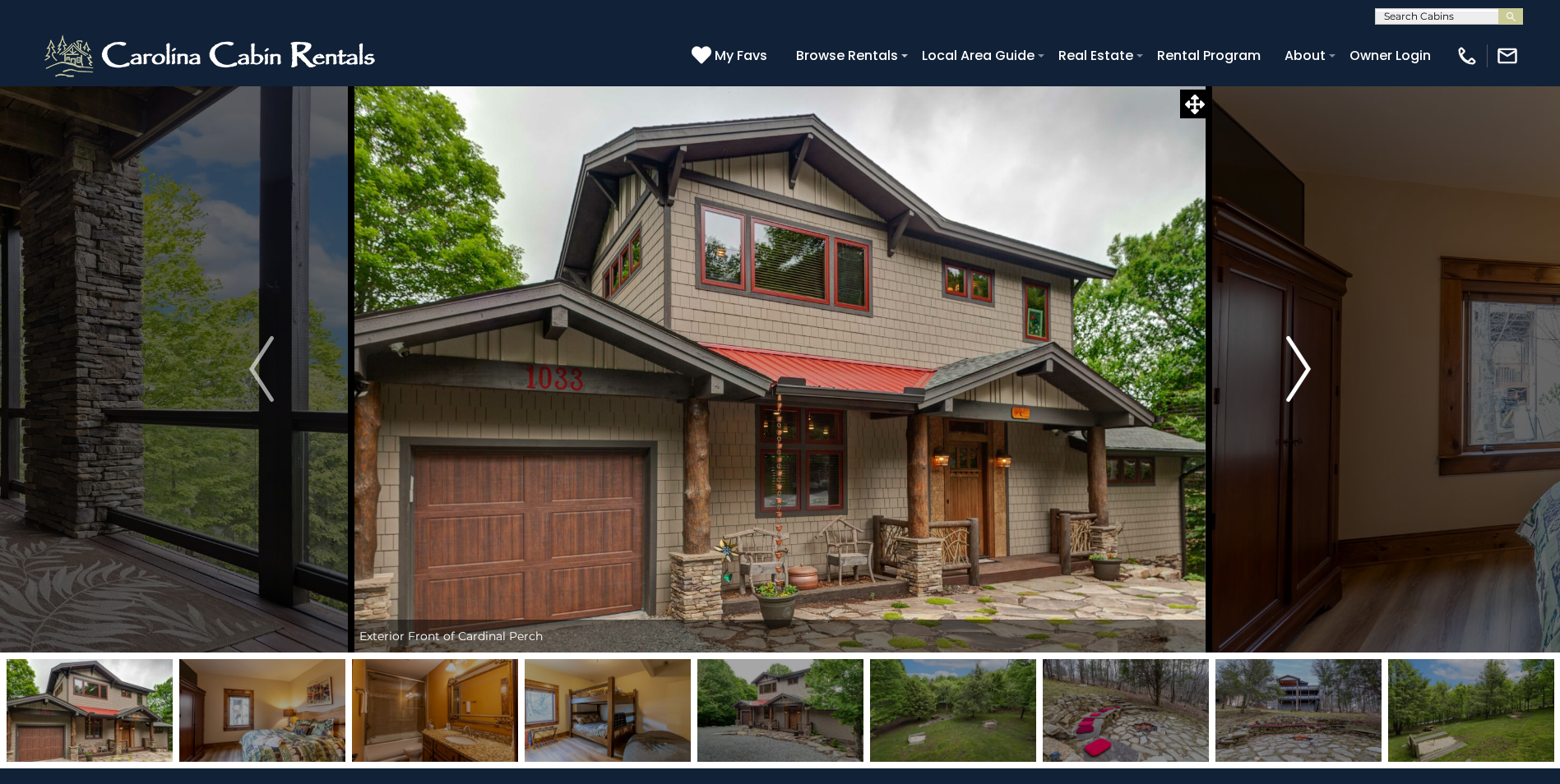
click at [1291, 373] on img "Next" at bounding box center [1298, 369] width 24 height 65
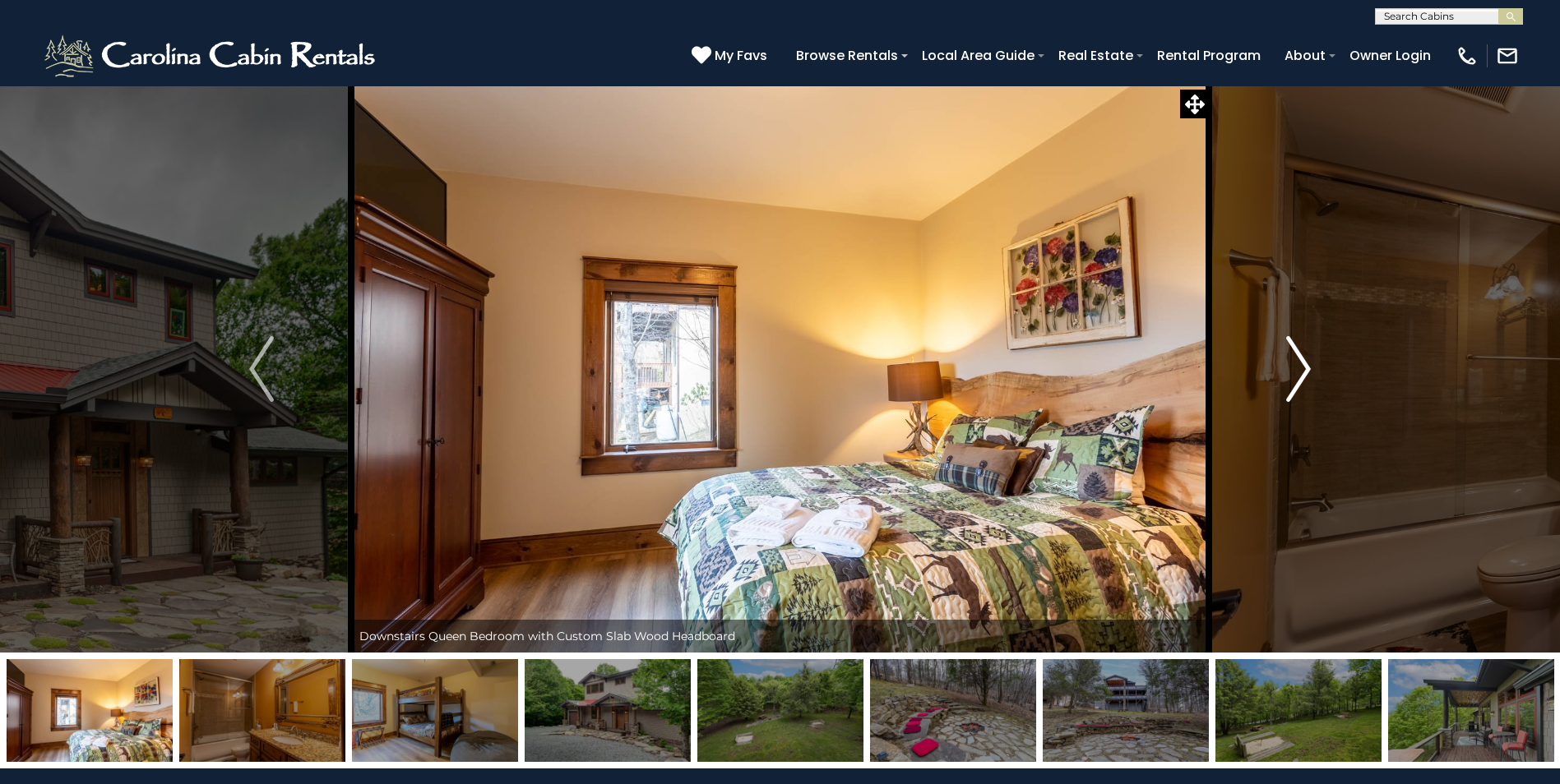
click at [1291, 373] on img "Next" at bounding box center [1298, 369] width 24 height 65
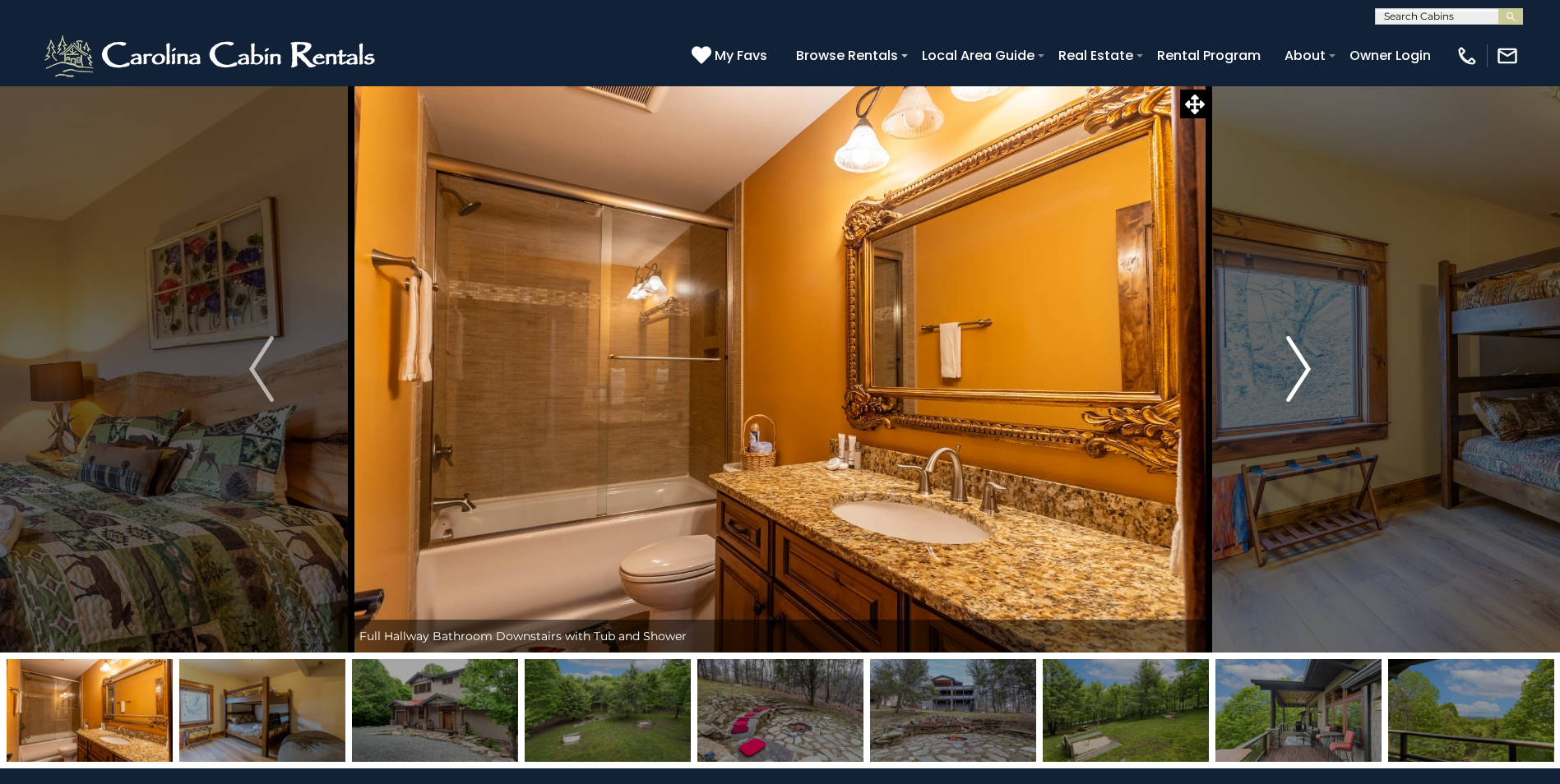
click at [1291, 373] on img "Next" at bounding box center [1298, 369] width 24 height 65
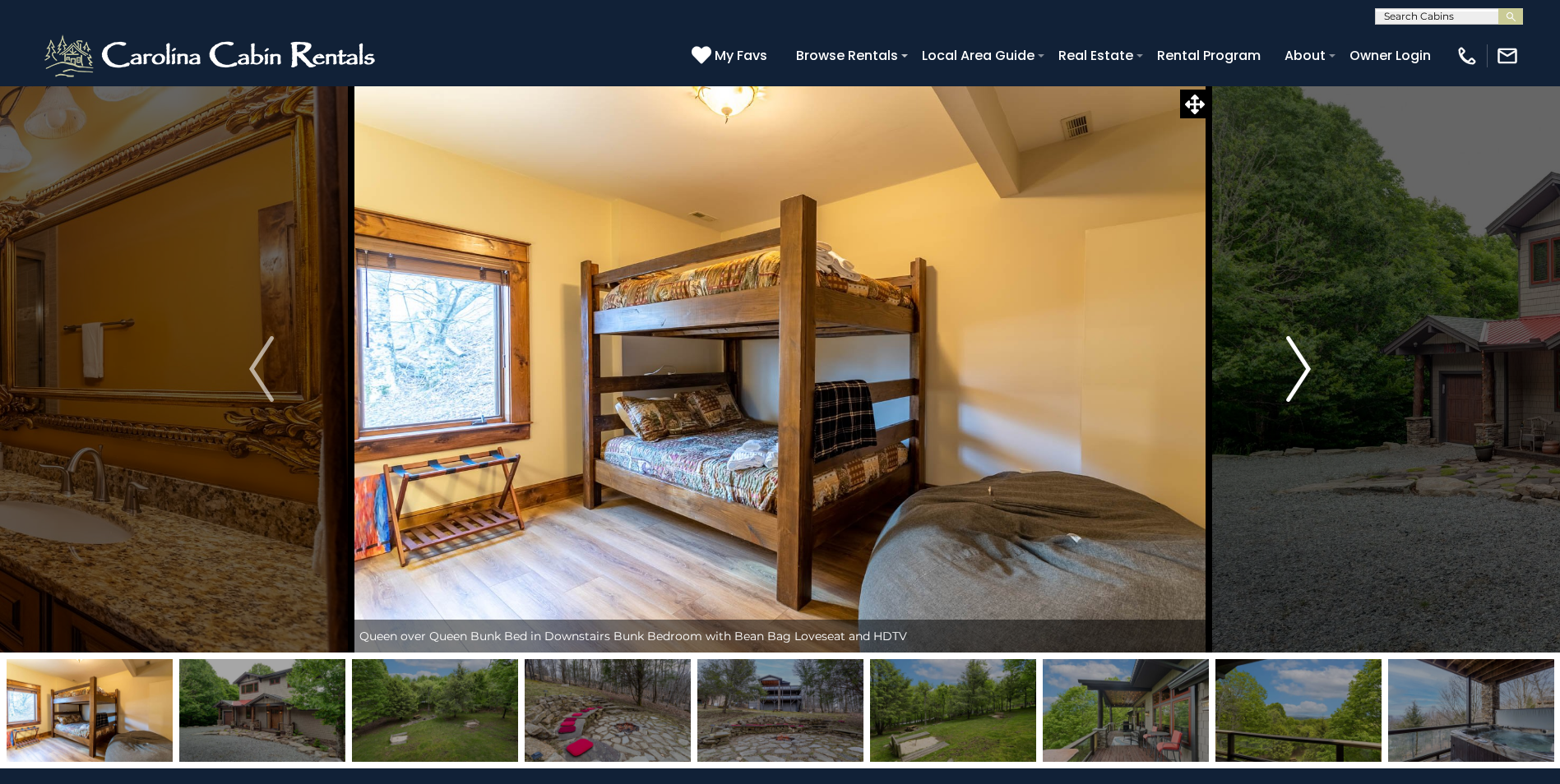
click at [1291, 373] on img "Next" at bounding box center [1298, 369] width 24 height 65
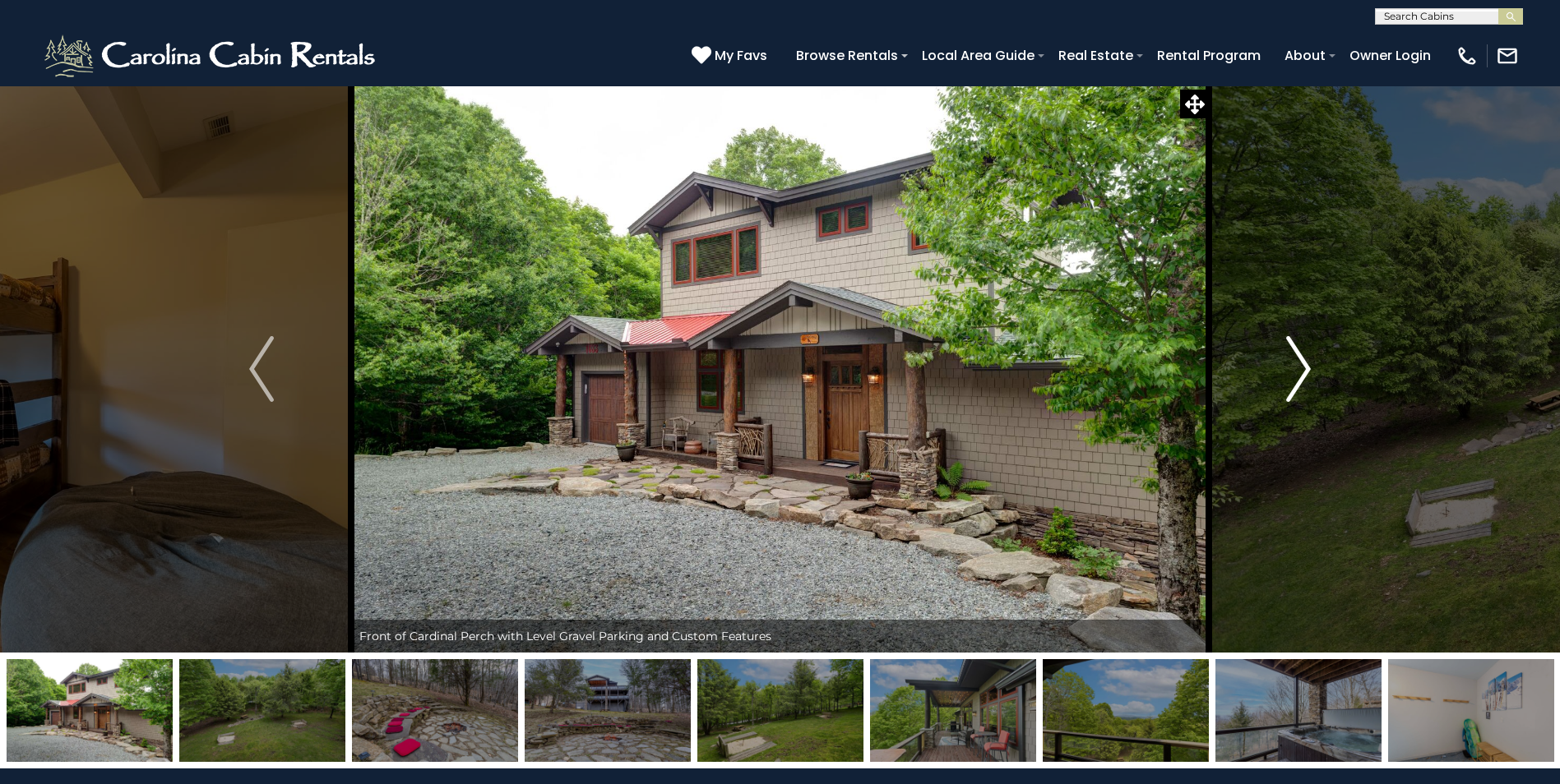
click at [1291, 373] on img "Next" at bounding box center [1298, 369] width 24 height 65
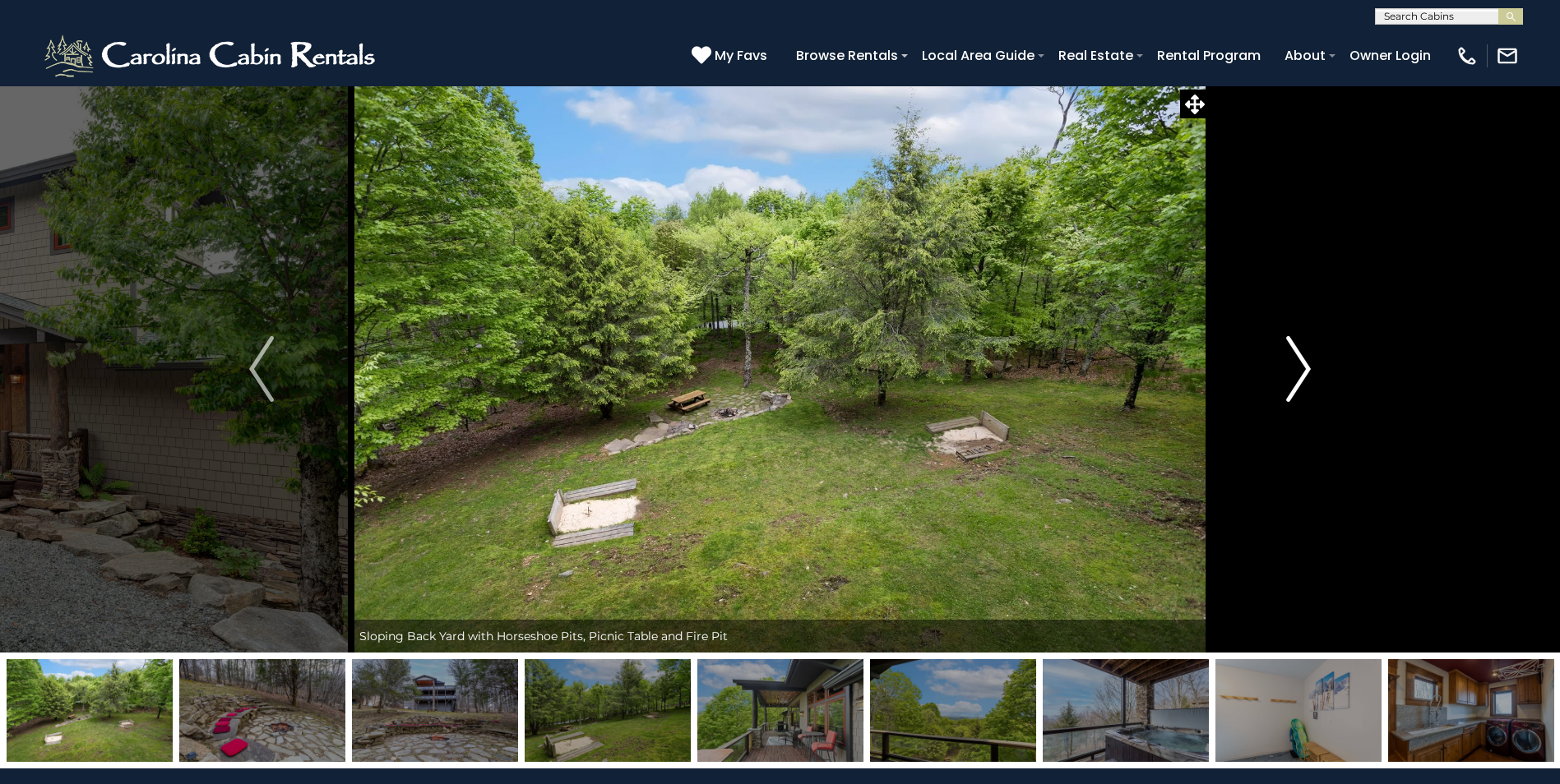
click at [1291, 373] on img "Next" at bounding box center [1298, 369] width 24 height 65
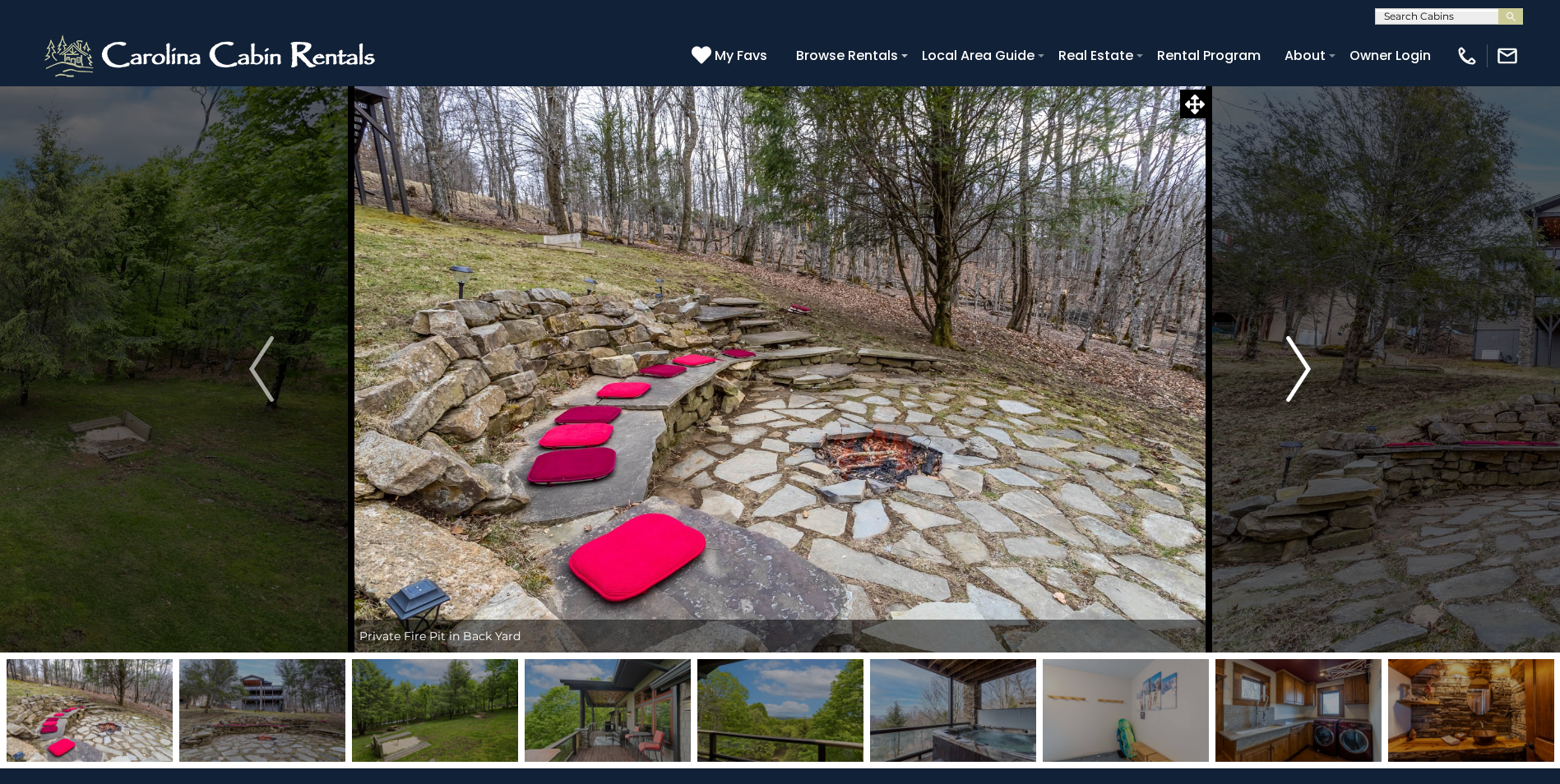
click at [1291, 373] on img "Next" at bounding box center [1298, 369] width 24 height 65
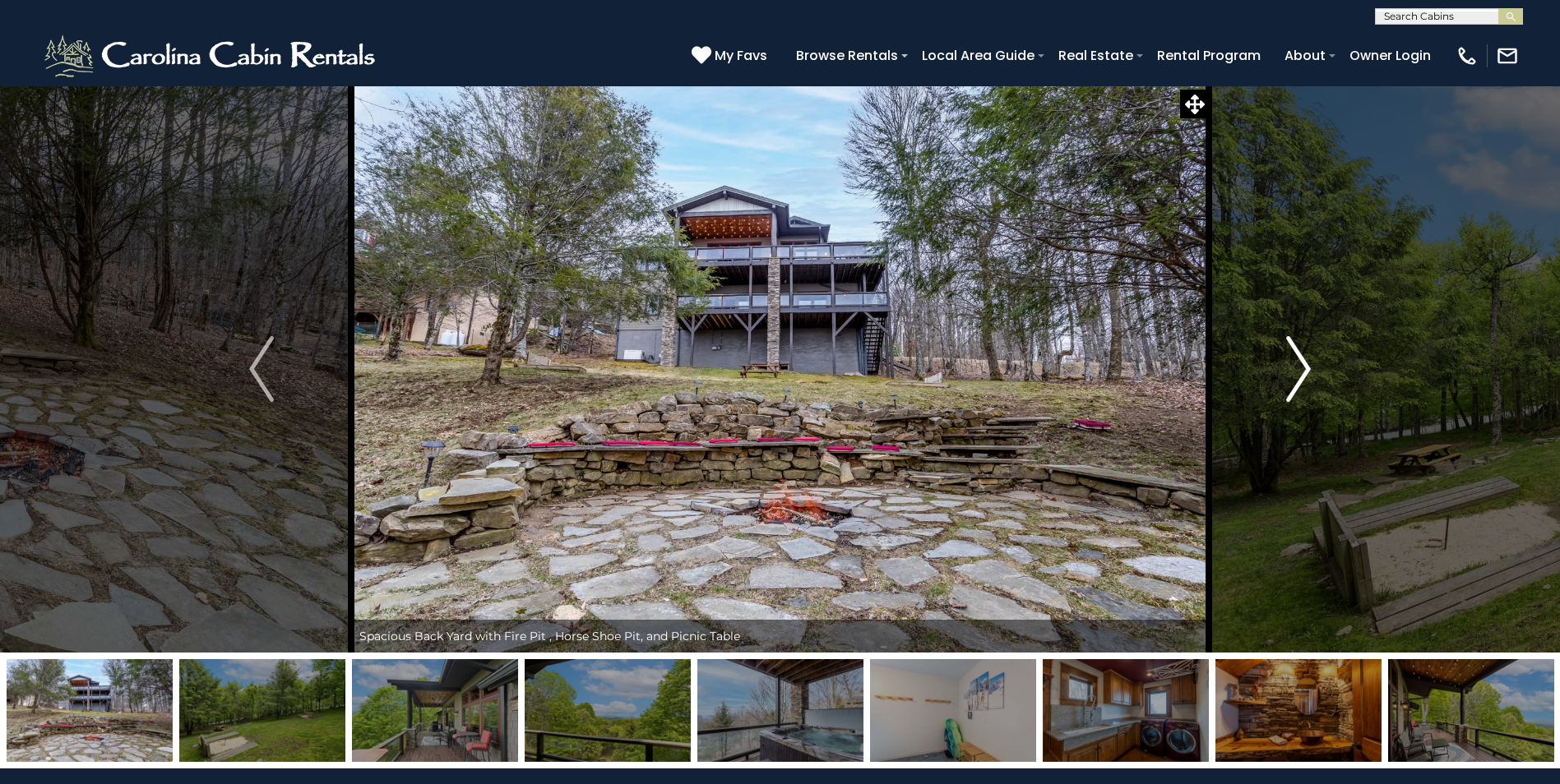
click at [1291, 373] on img "Next" at bounding box center [1298, 369] width 24 height 65
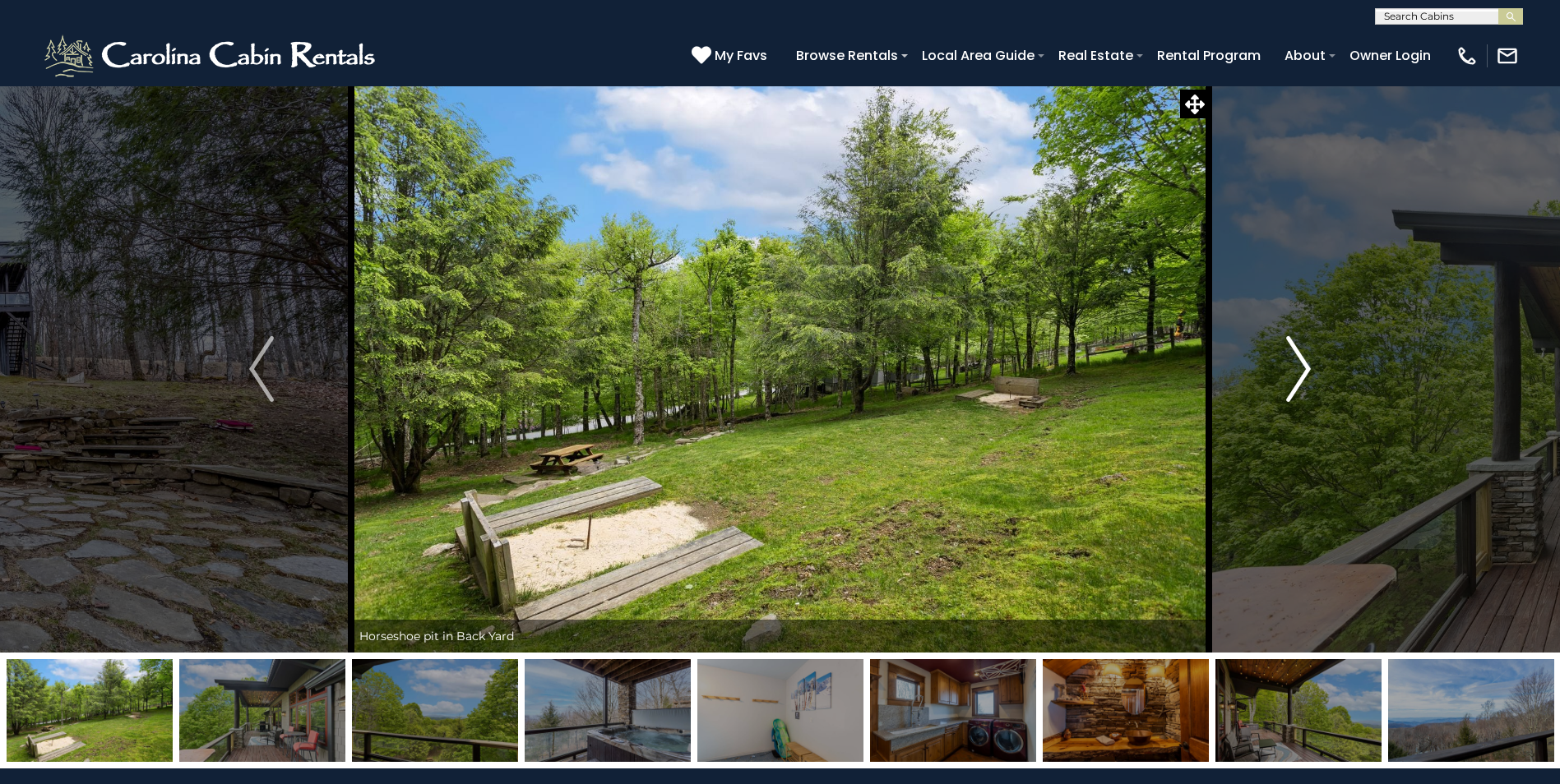
click at [1291, 373] on img "Next" at bounding box center [1298, 369] width 24 height 65
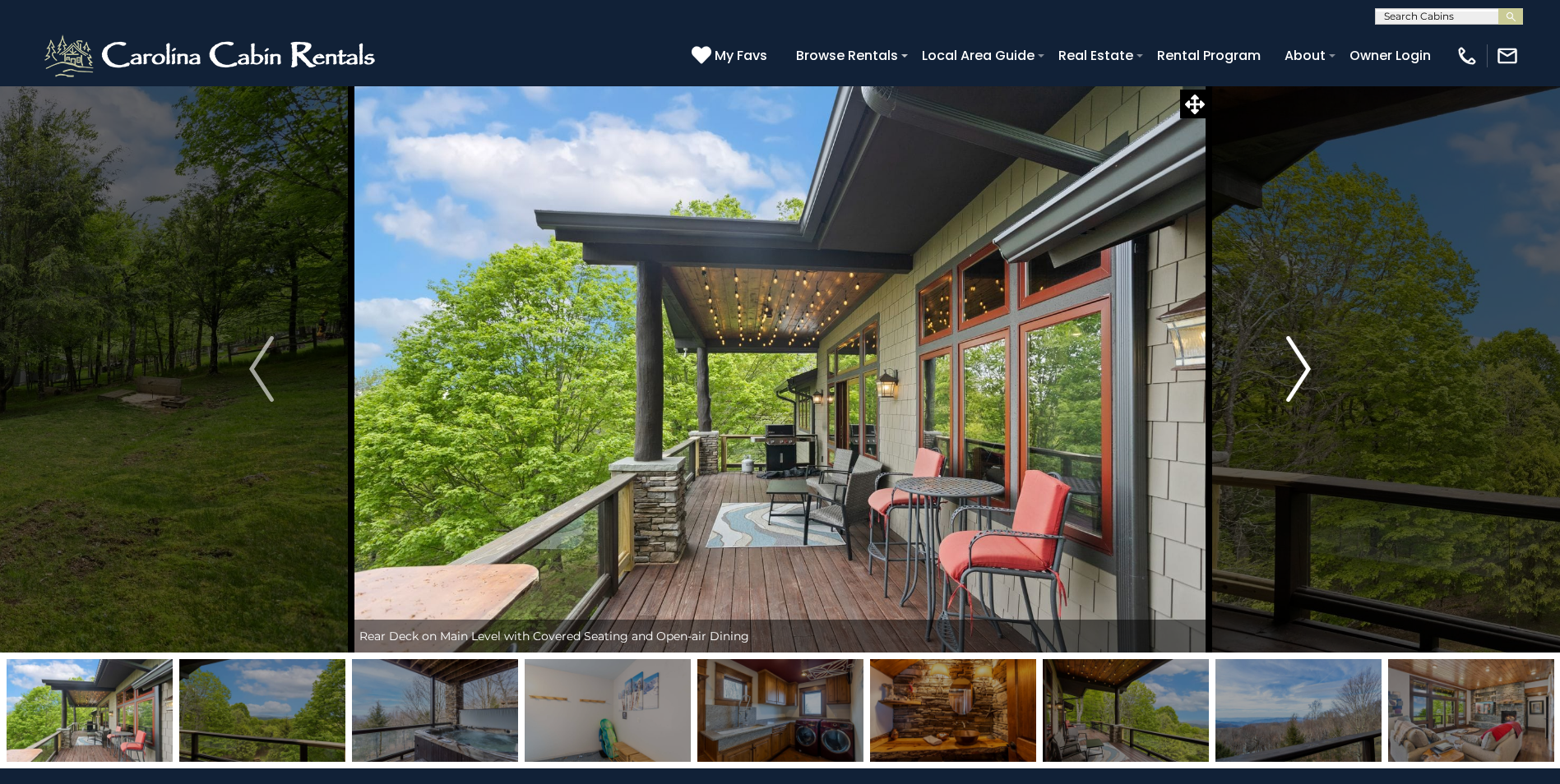
click at [1291, 373] on img "Next" at bounding box center [1298, 369] width 24 height 65
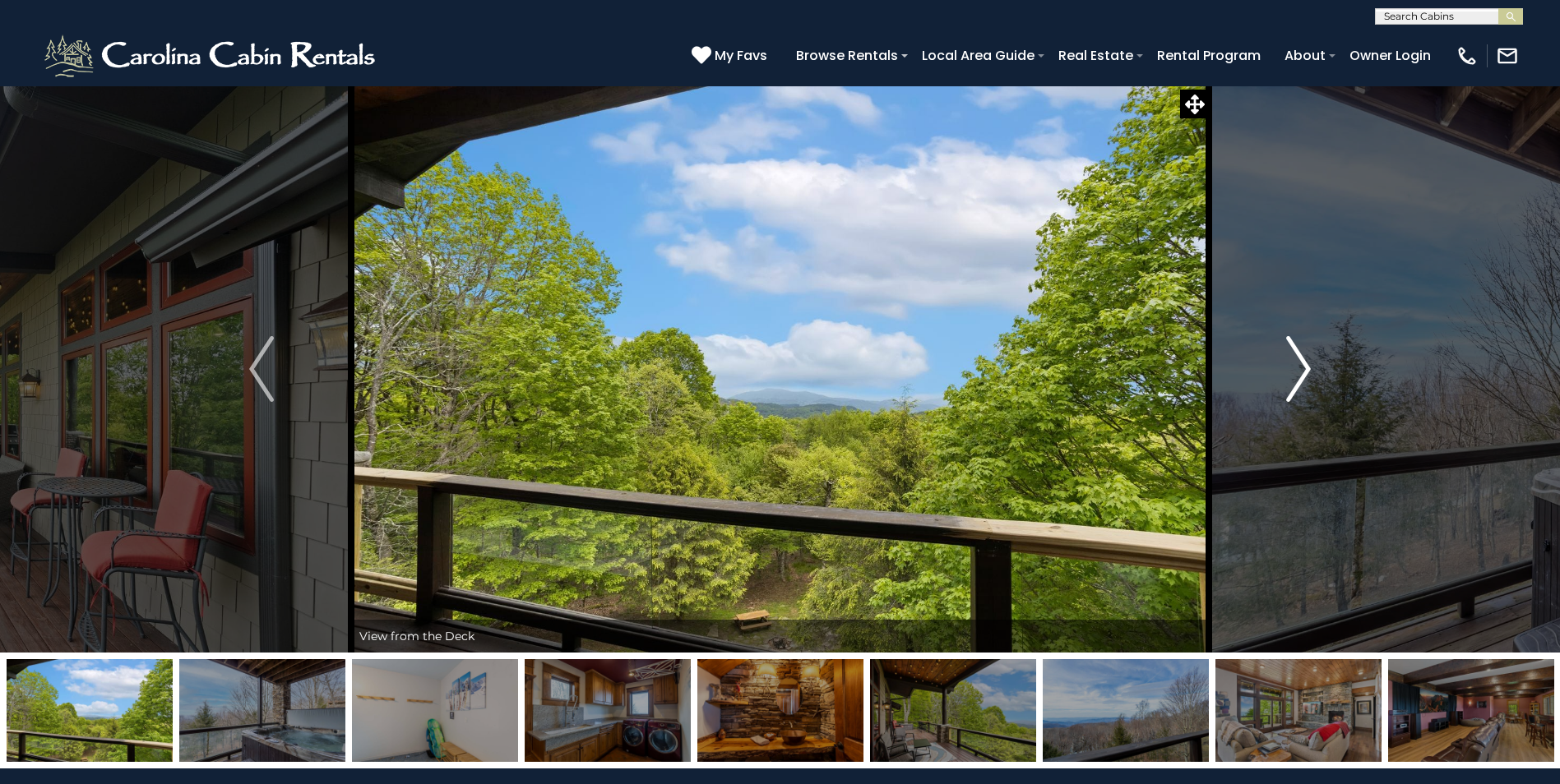
click at [1291, 373] on img "Next" at bounding box center [1298, 369] width 24 height 65
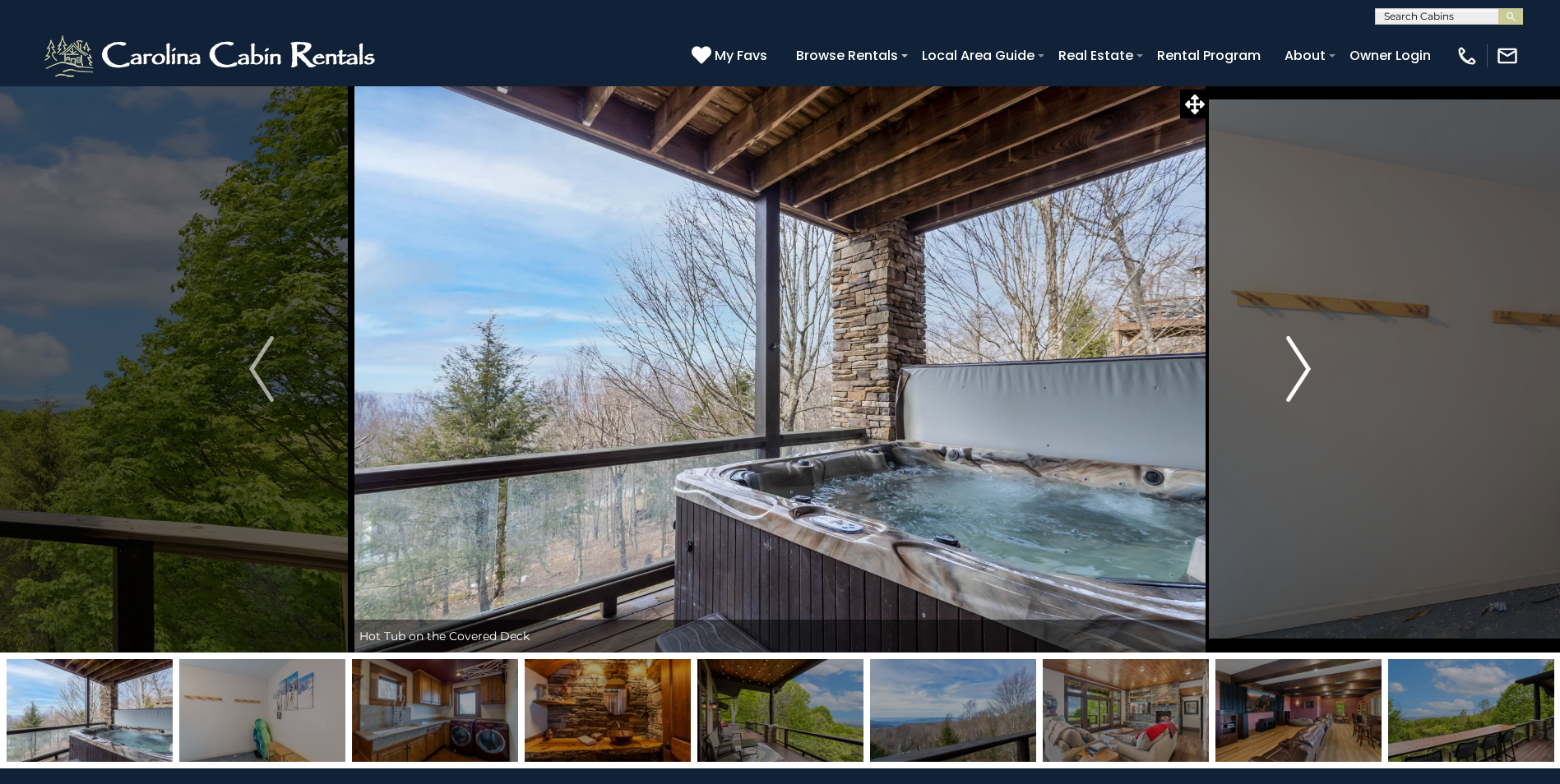
click at [1291, 373] on img "Next" at bounding box center [1298, 369] width 24 height 65
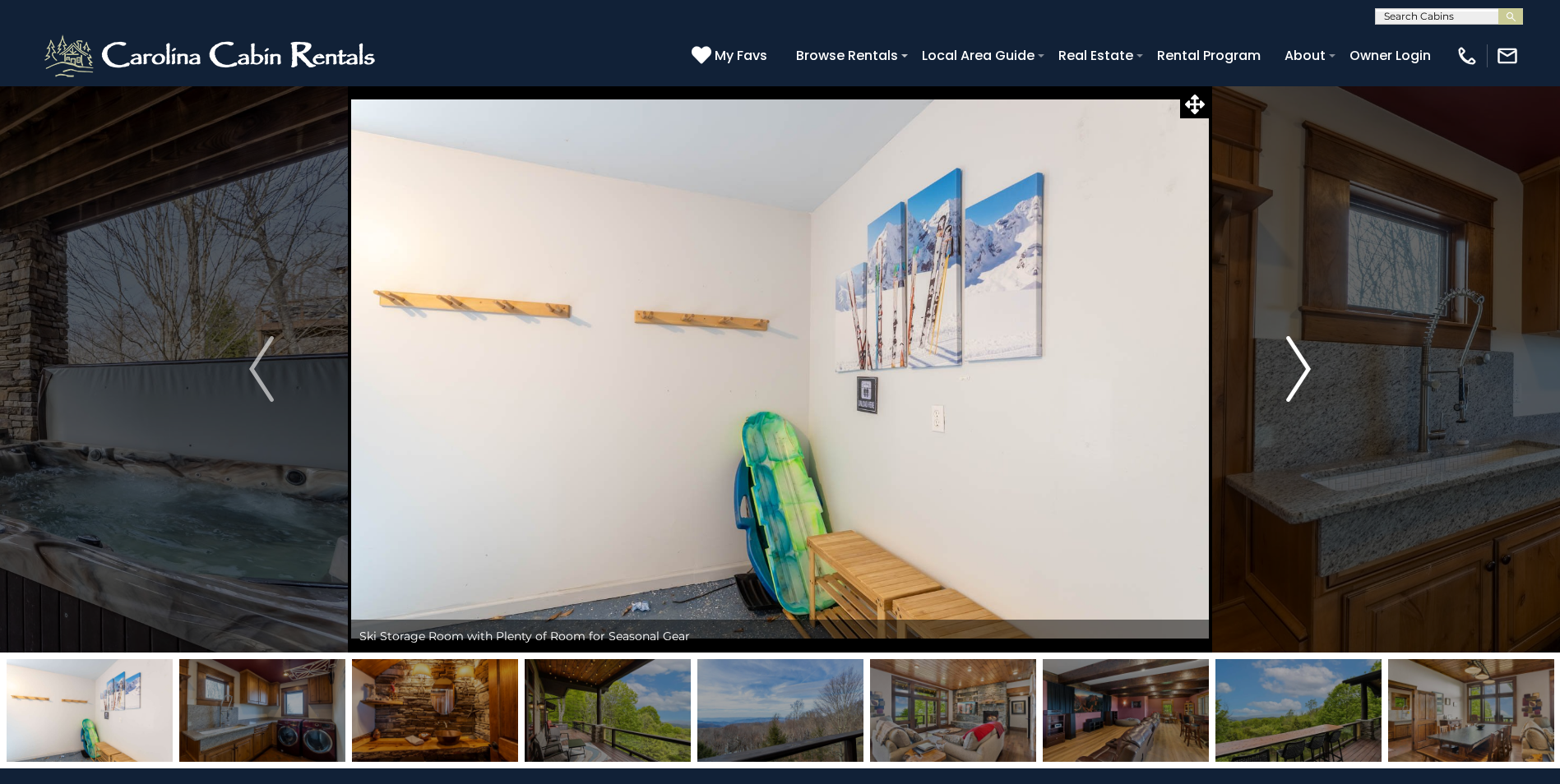
click at [1291, 373] on img "Next" at bounding box center [1298, 369] width 24 height 65
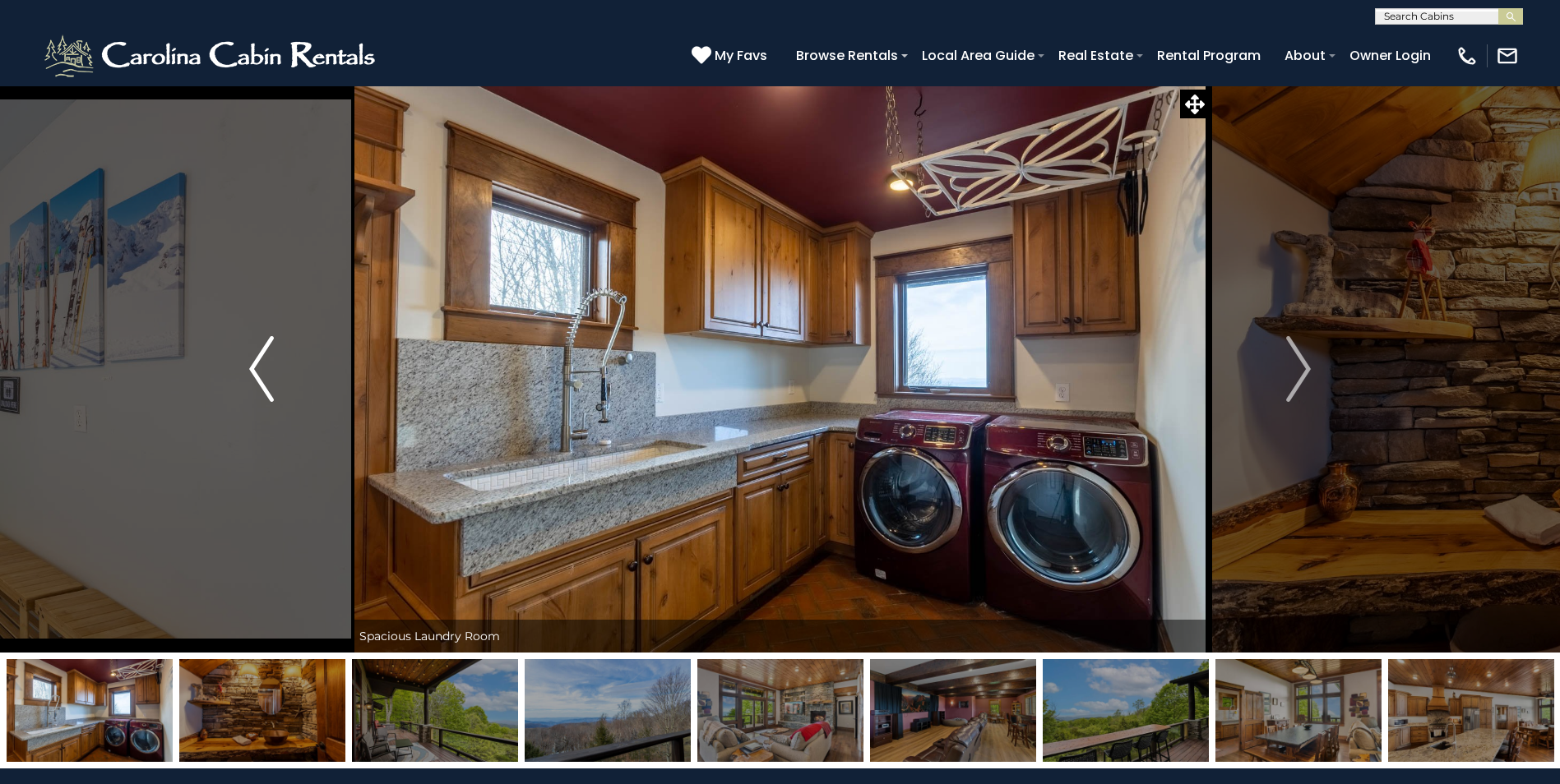
click at [273, 371] on img "Previous" at bounding box center [260, 369] width 24 height 65
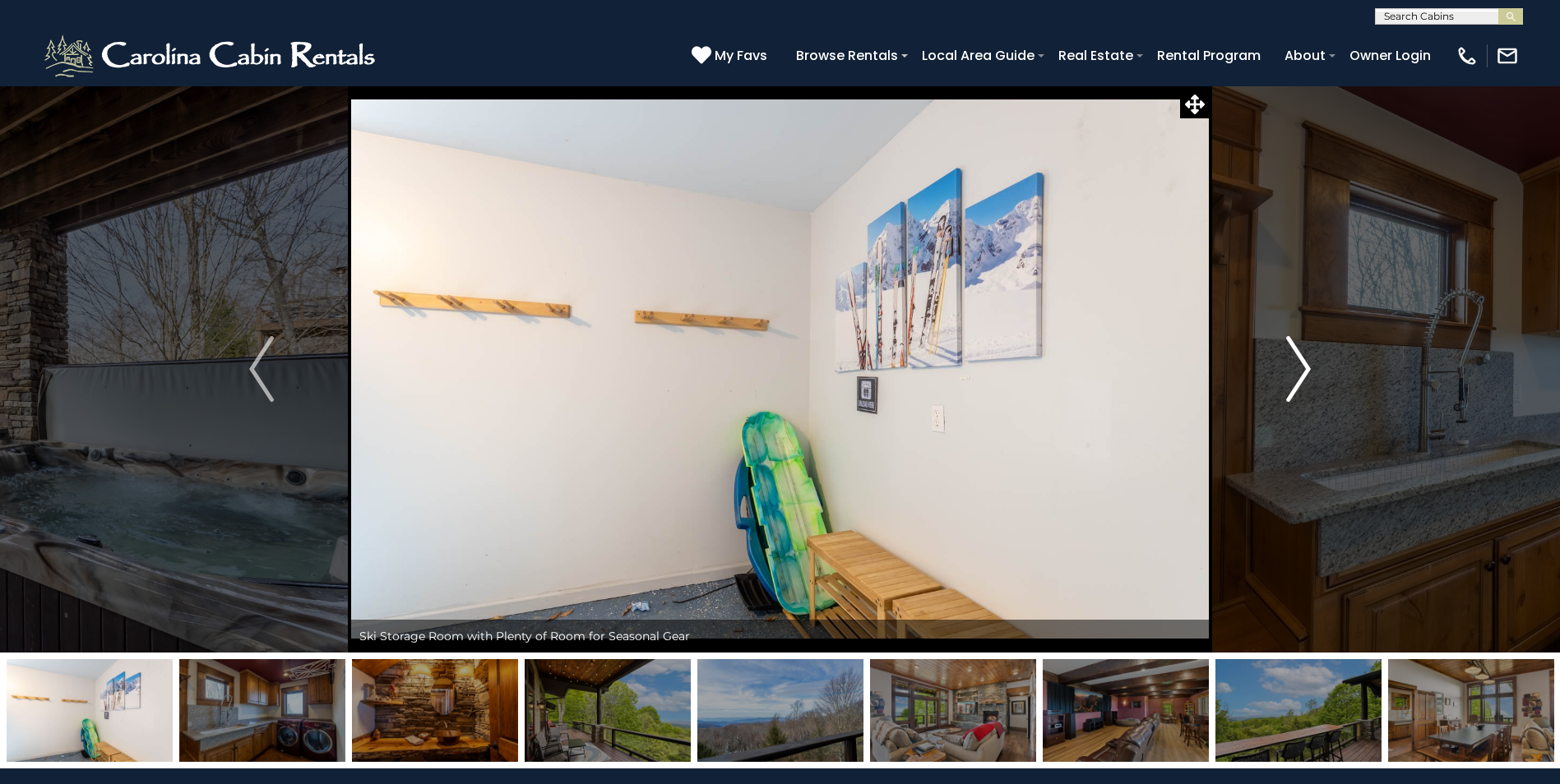
click at [1294, 374] on img "Next" at bounding box center [1298, 369] width 24 height 65
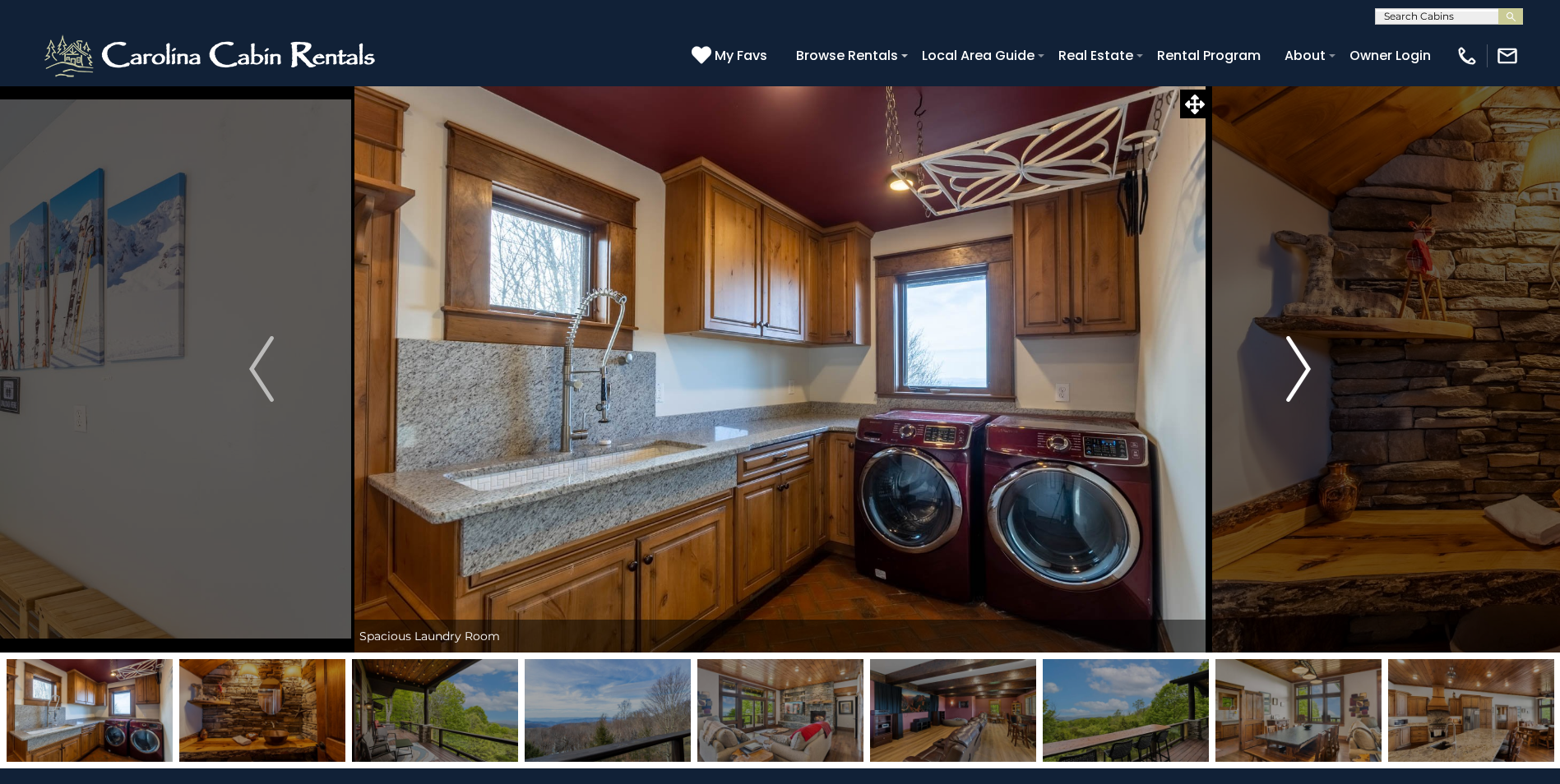
click at [1294, 374] on img "Next" at bounding box center [1298, 369] width 24 height 65
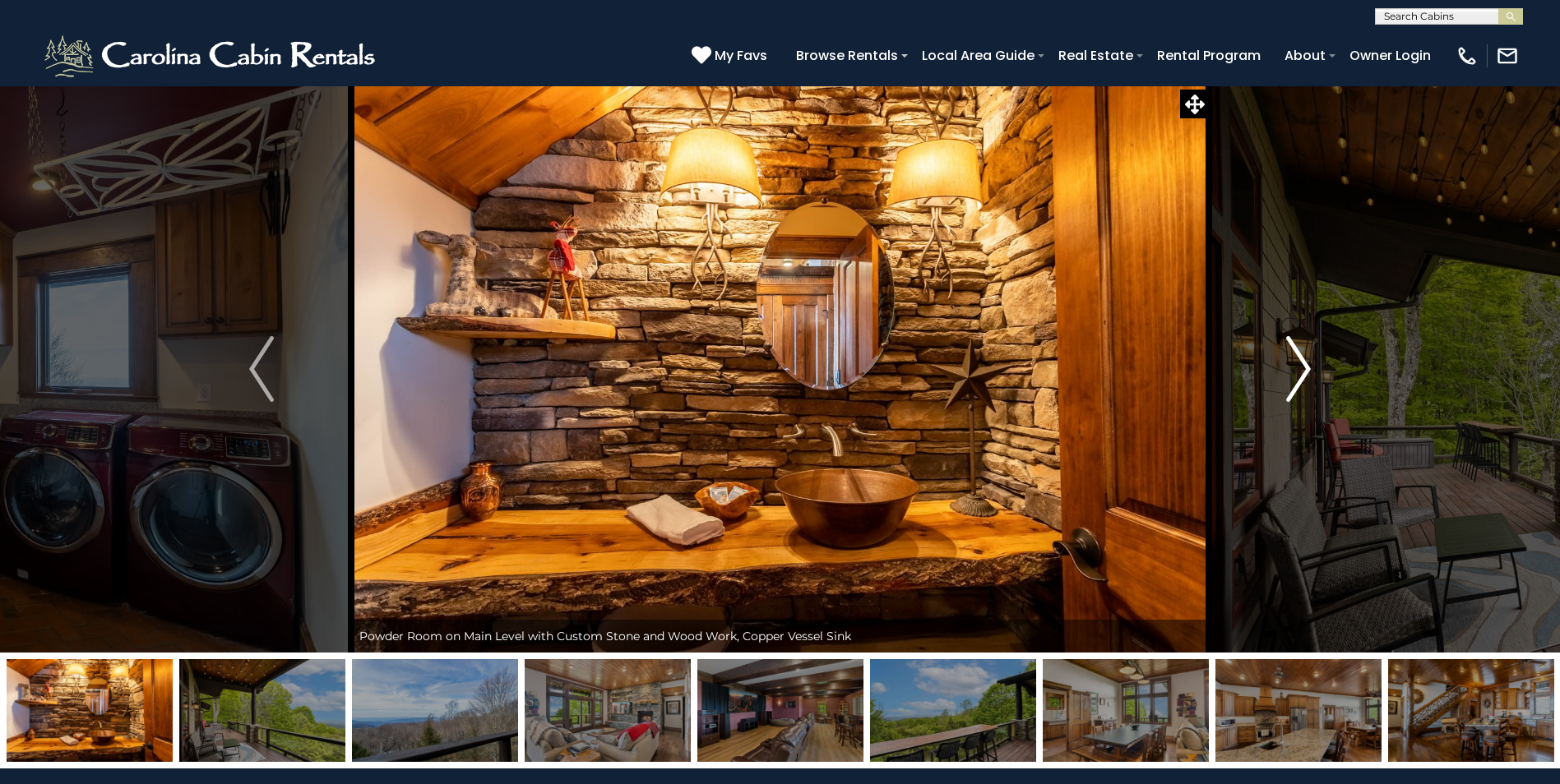
click at [1294, 374] on img "Next" at bounding box center [1298, 369] width 24 height 65
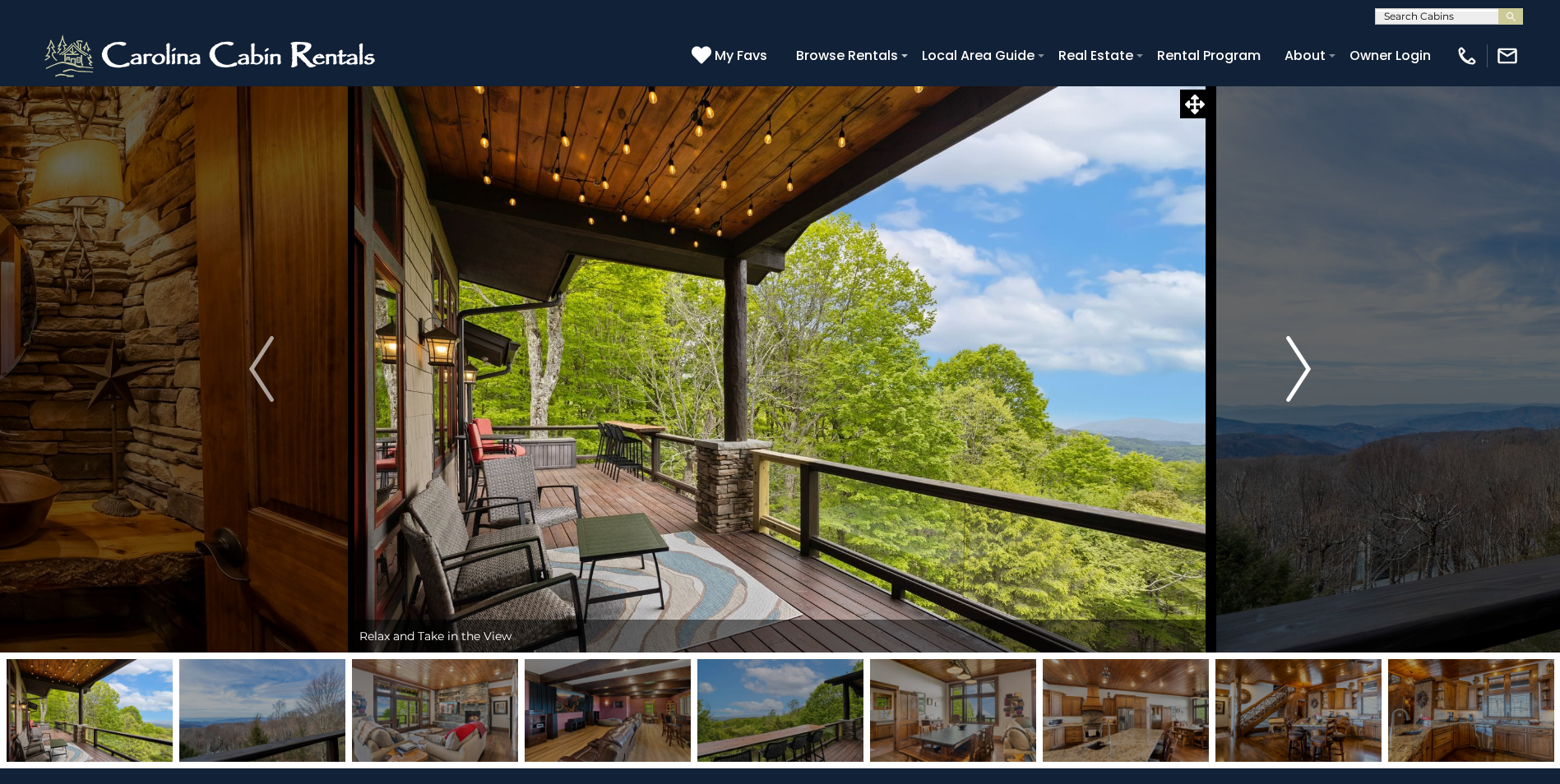
click at [1294, 374] on img "Next" at bounding box center [1298, 369] width 24 height 65
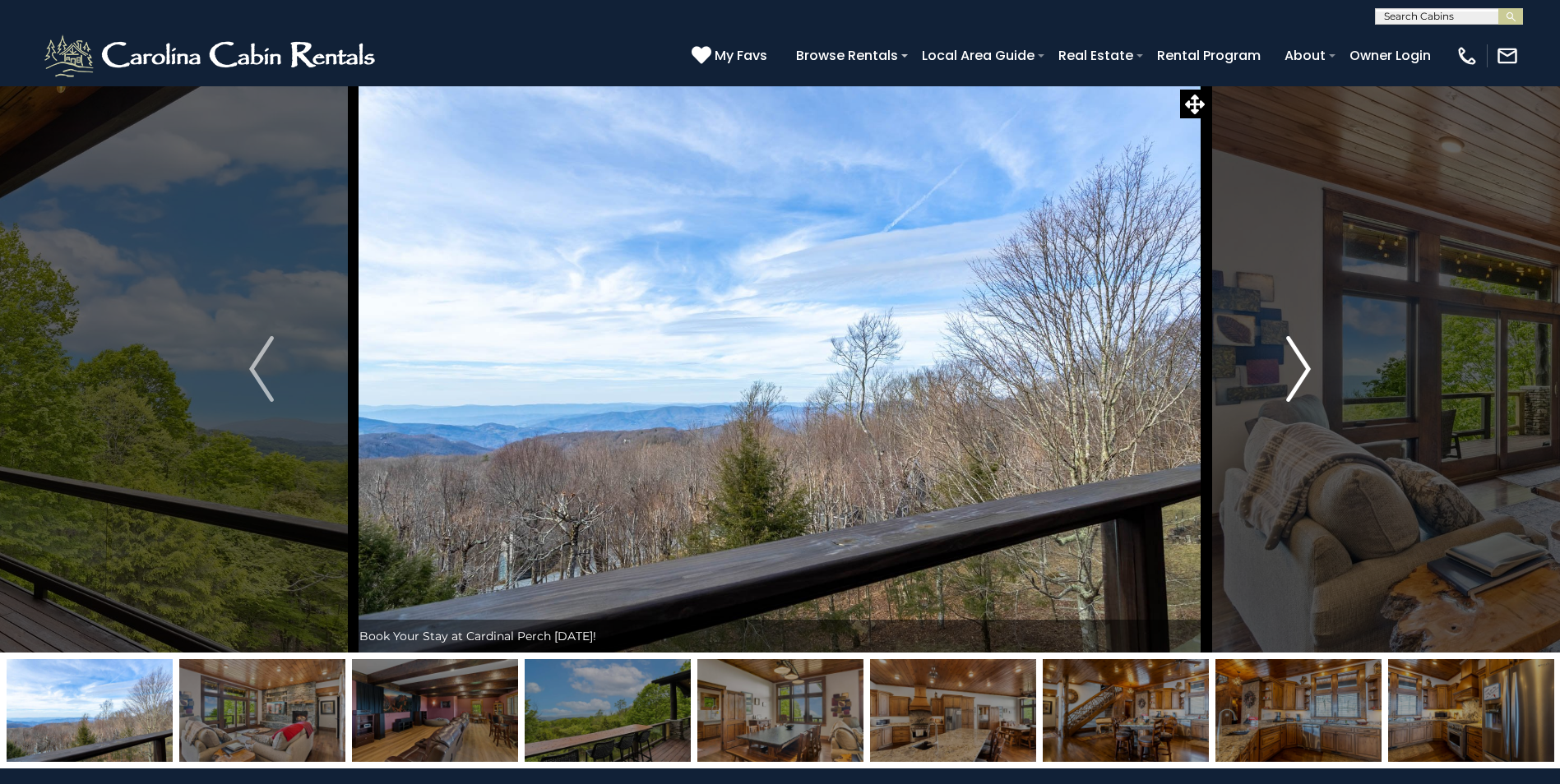
click at [1294, 374] on img "Next" at bounding box center [1298, 369] width 24 height 65
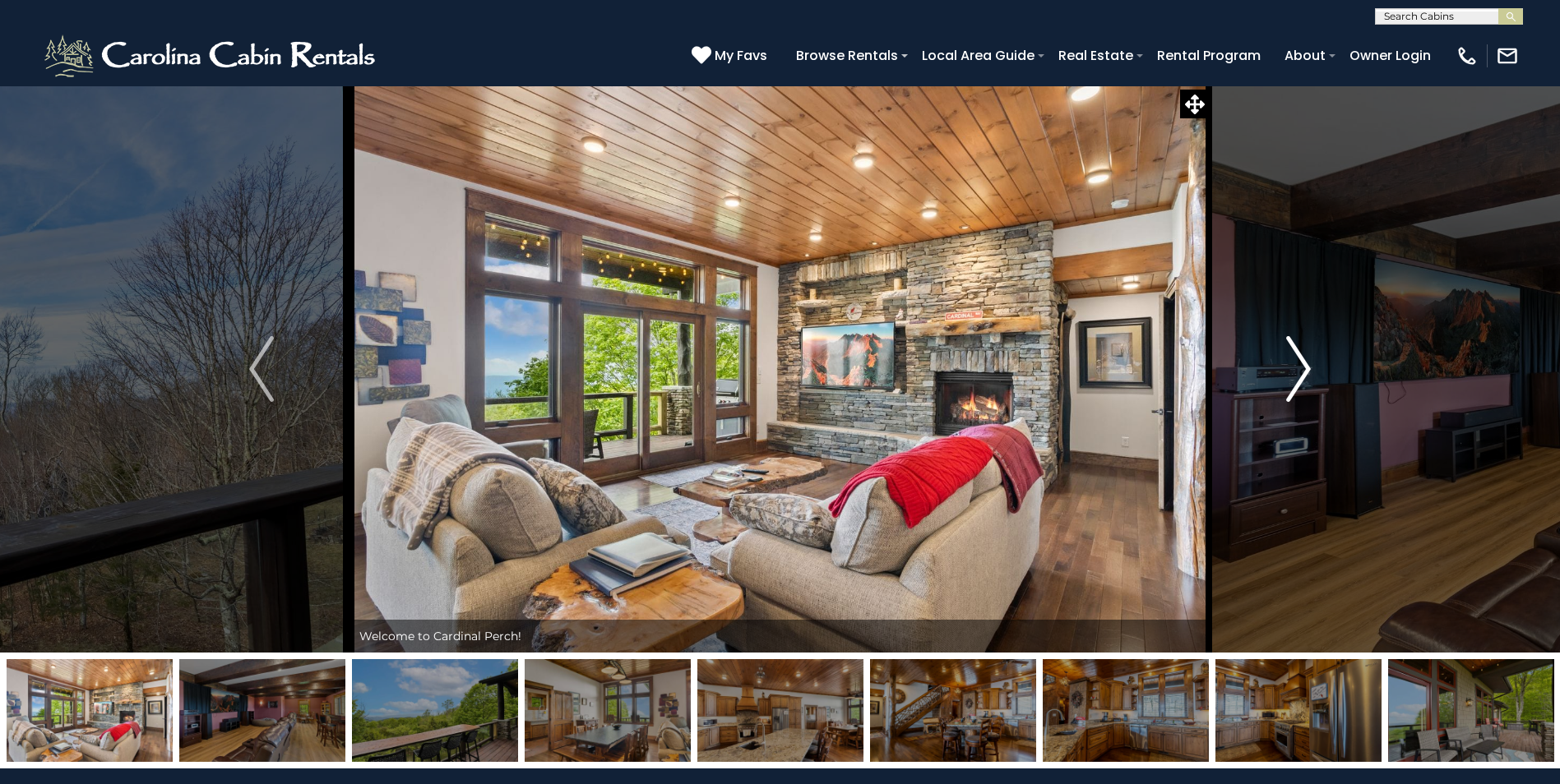
click at [1294, 374] on img "Next" at bounding box center [1298, 369] width 24 height 65
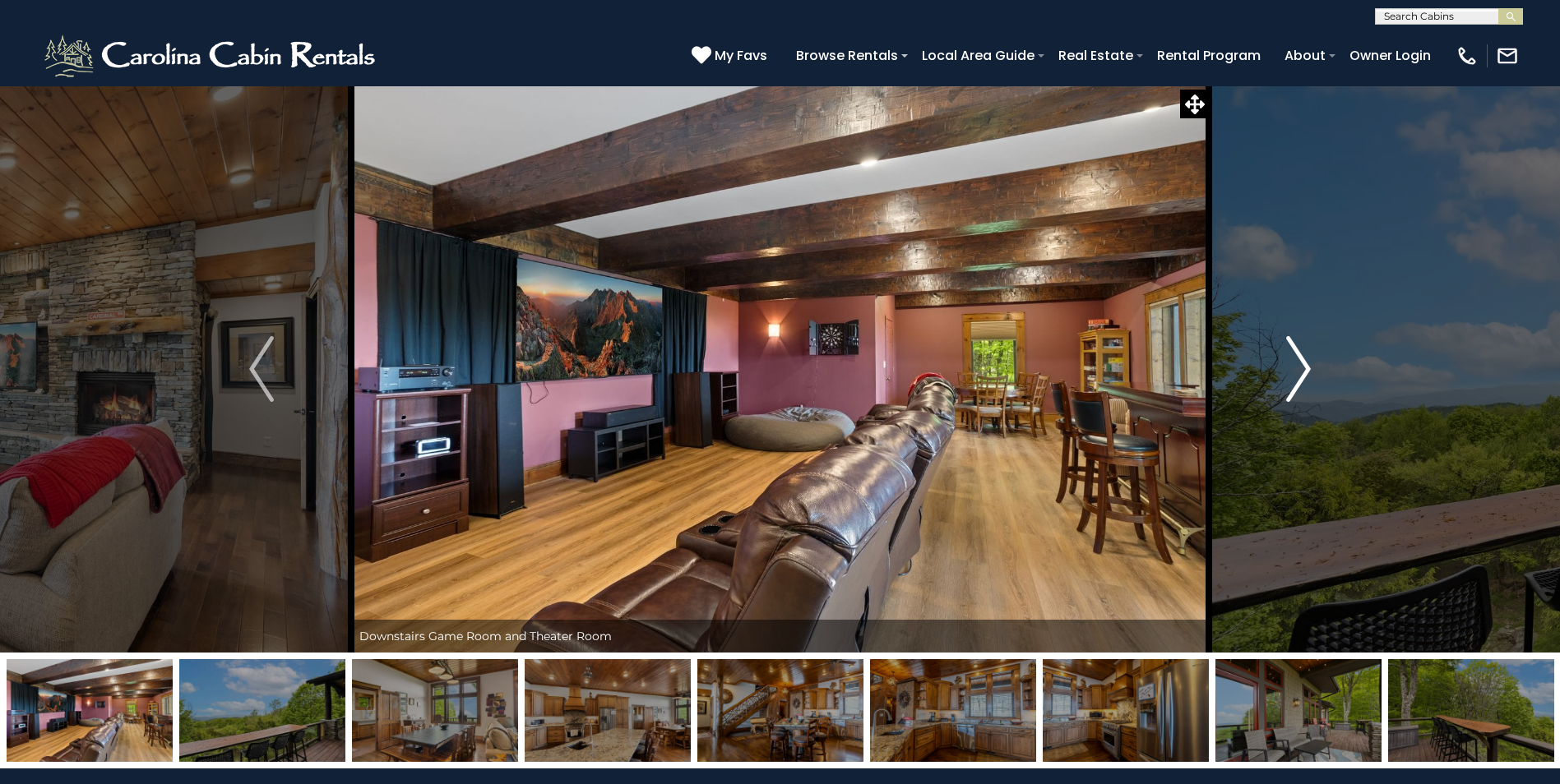
click at [1294, 374] on img "Next" at bounding box center [1298, 369] width 24 height 65
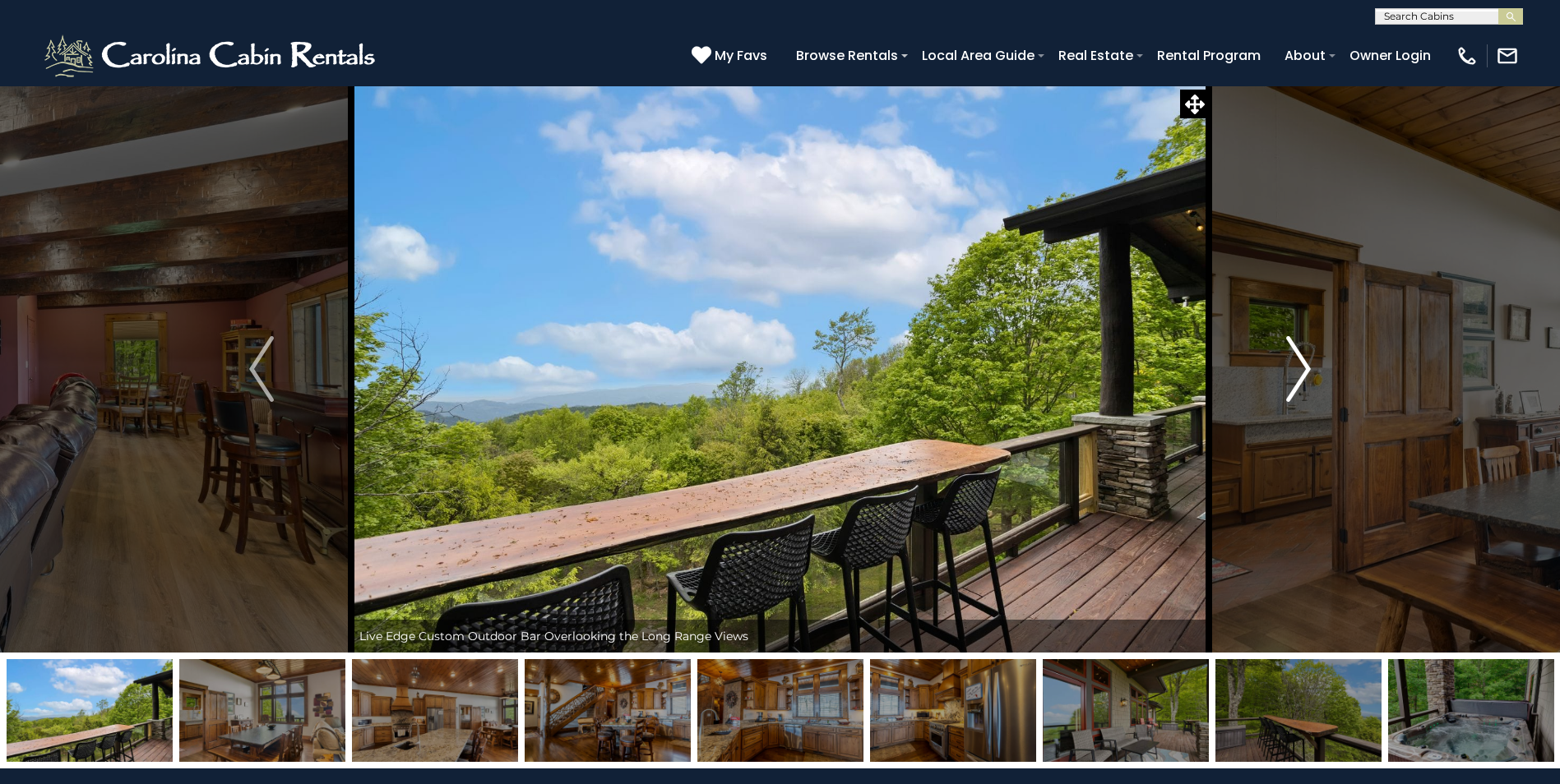
click at [1294, 374] on img "Next" at bounding box center [1298, 369] width 24 height 65
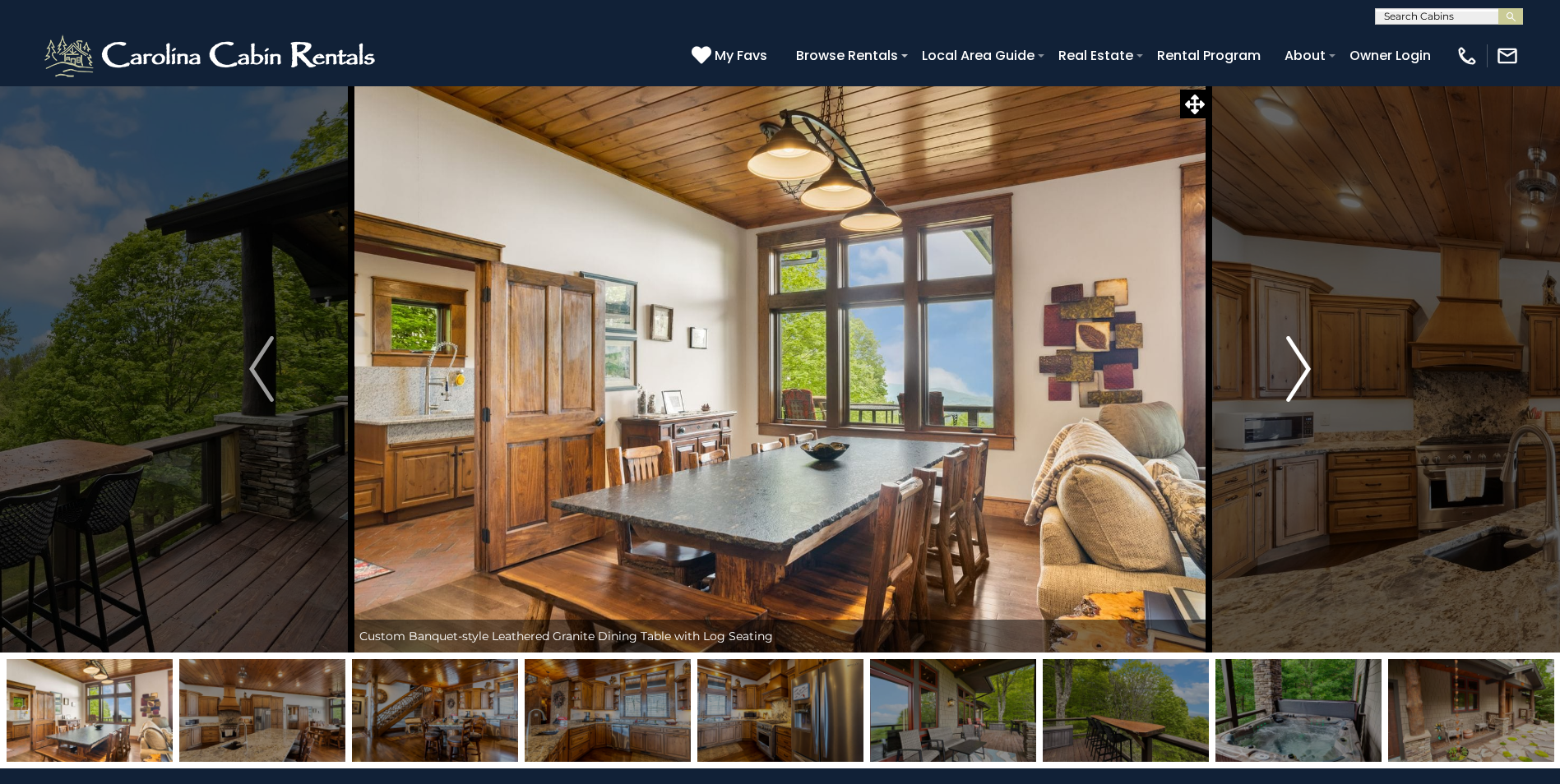
click at [1294, 374] on img "Next" at bounding box center [1298, 369] width 24 height 65
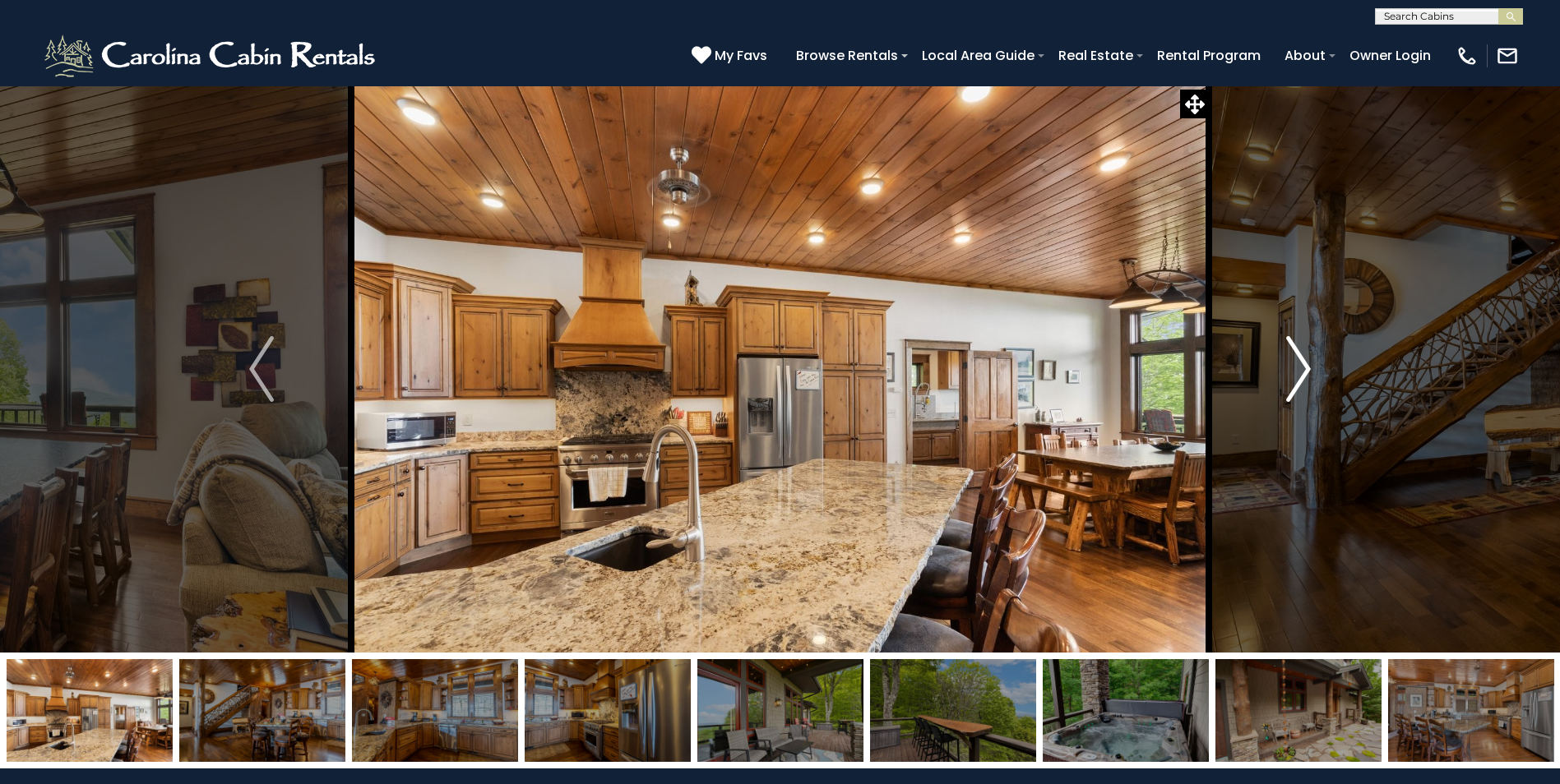
click at [1294, 374] on img "Next" at bounding box center [1298, 369] width 24 height 65
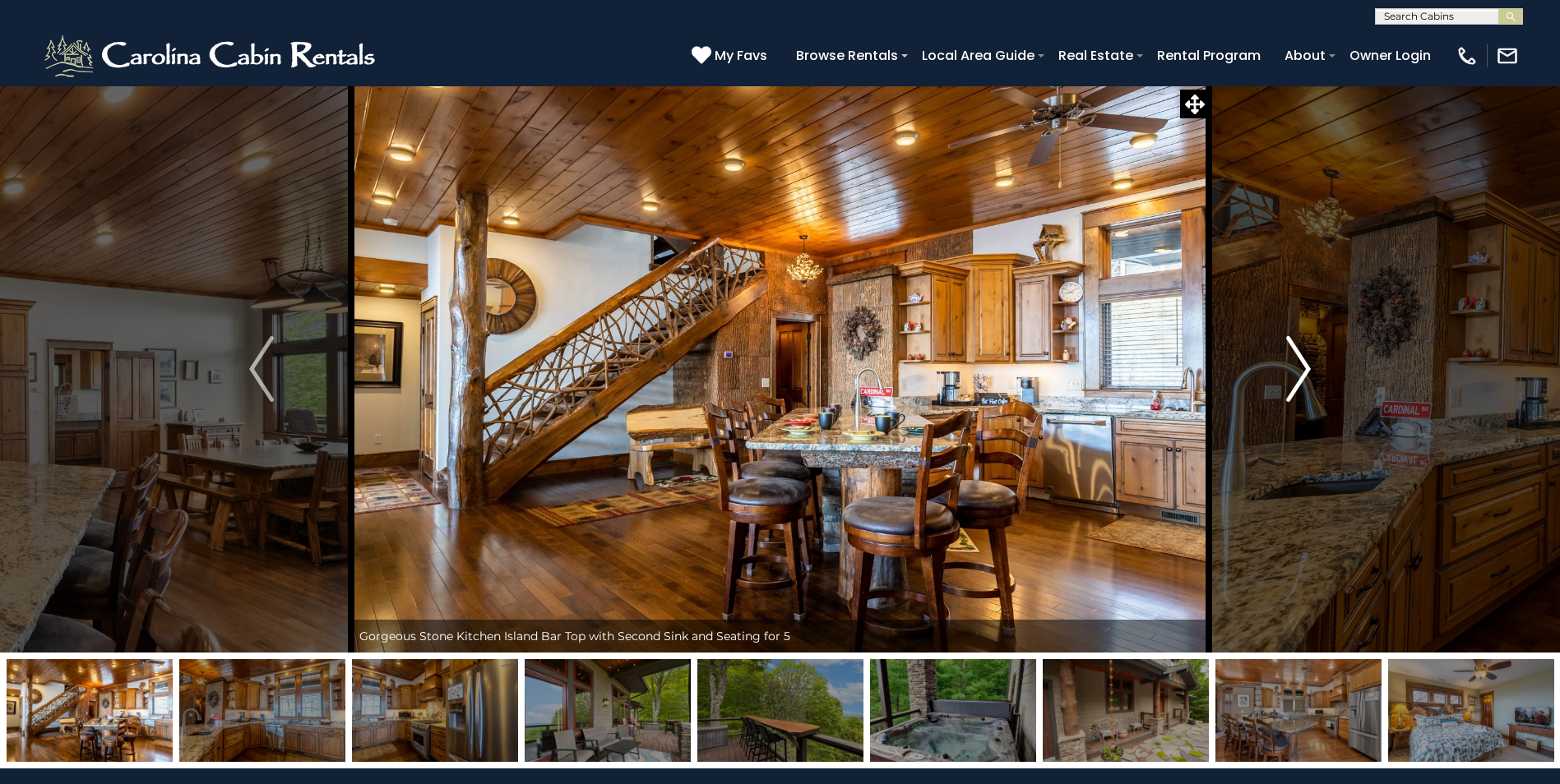
click at [1294, 374] on img "Next" at bounding box center [1298, 369] width 24 height 65
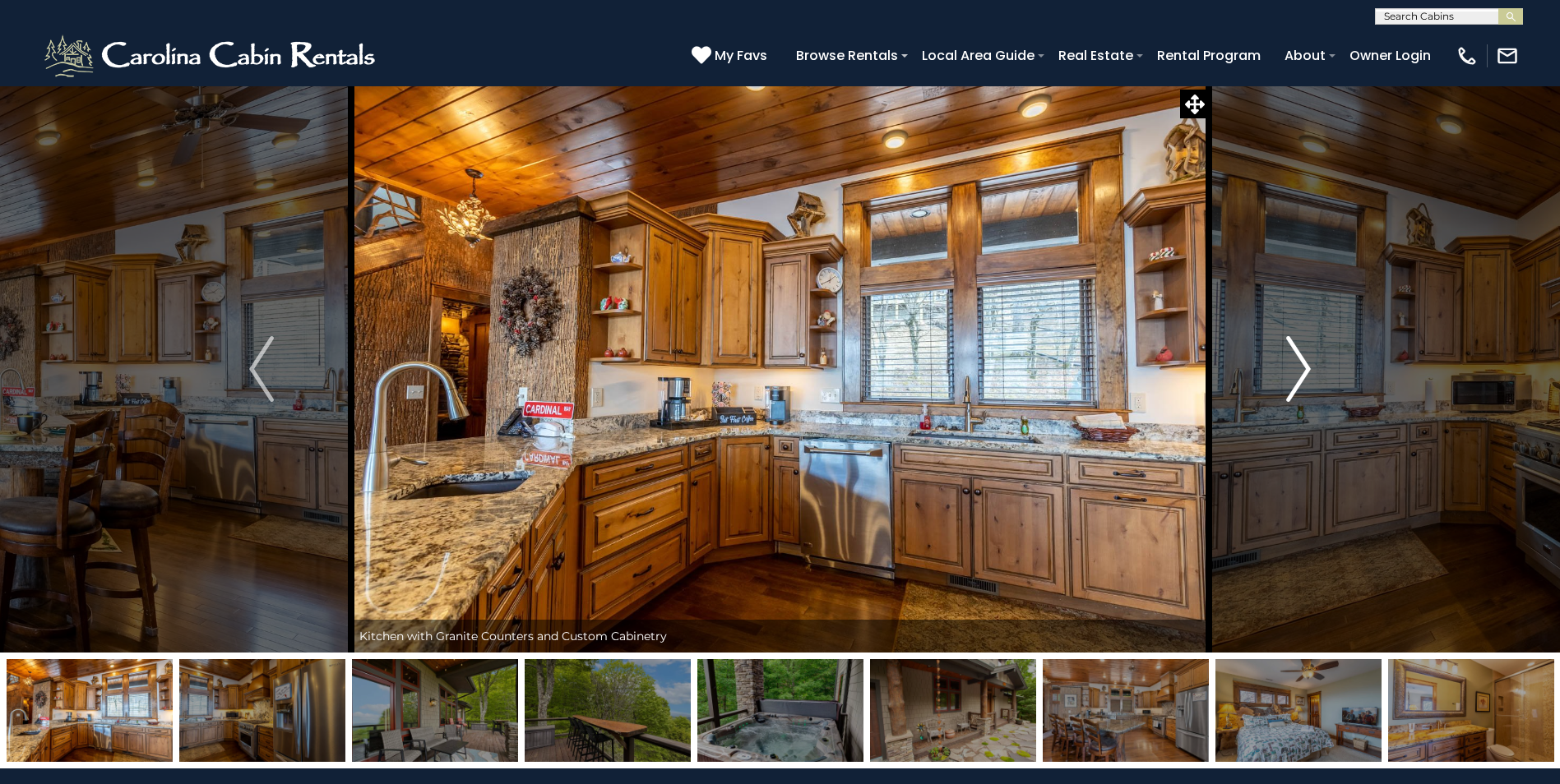
click at [1294, 374] on img "Next" at bounding box center [1298, 369] width 24 height 65
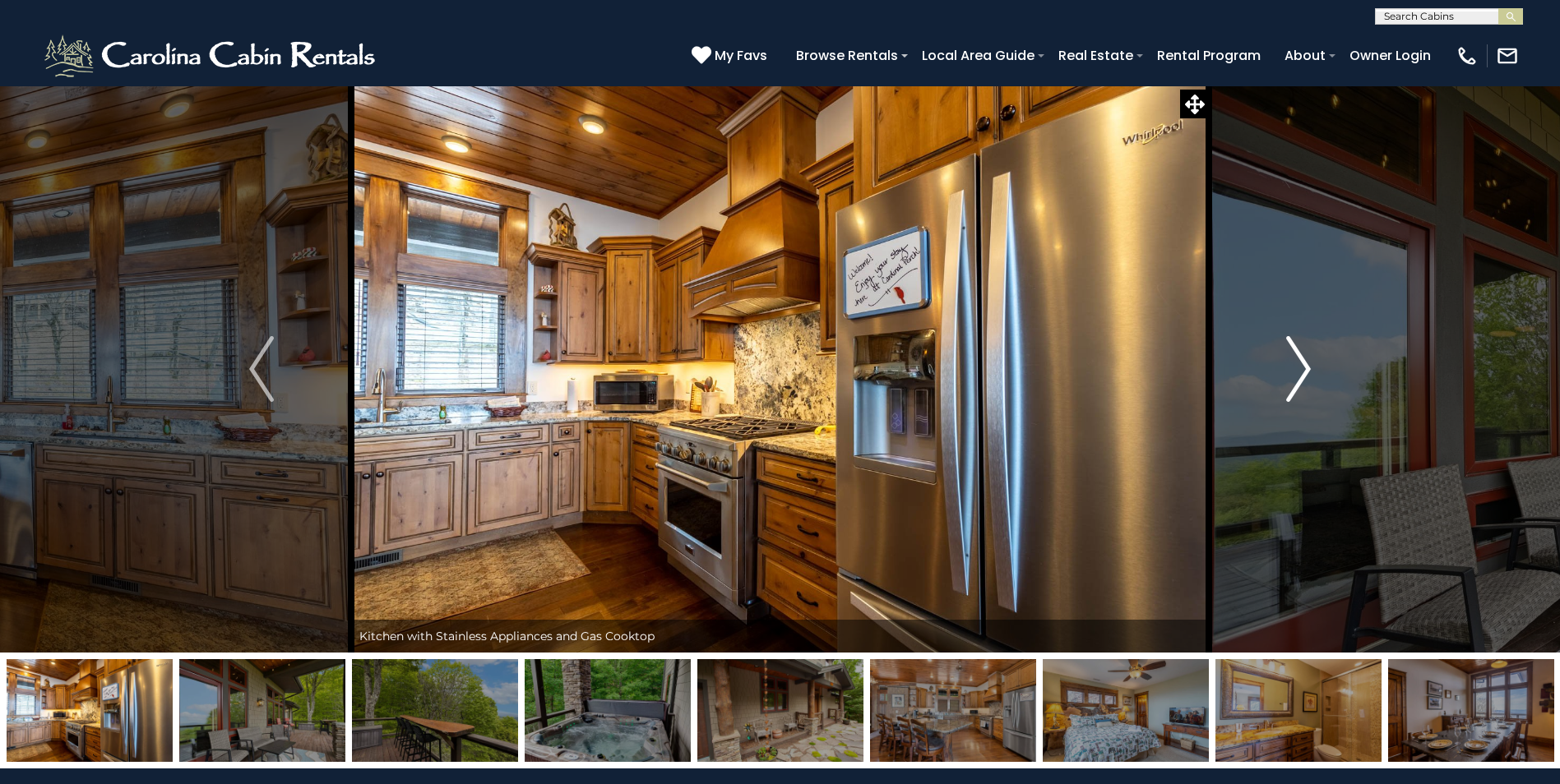
click at [1294, 374] on img "Next" at bounding box center [1298, 369] width 24 height 65
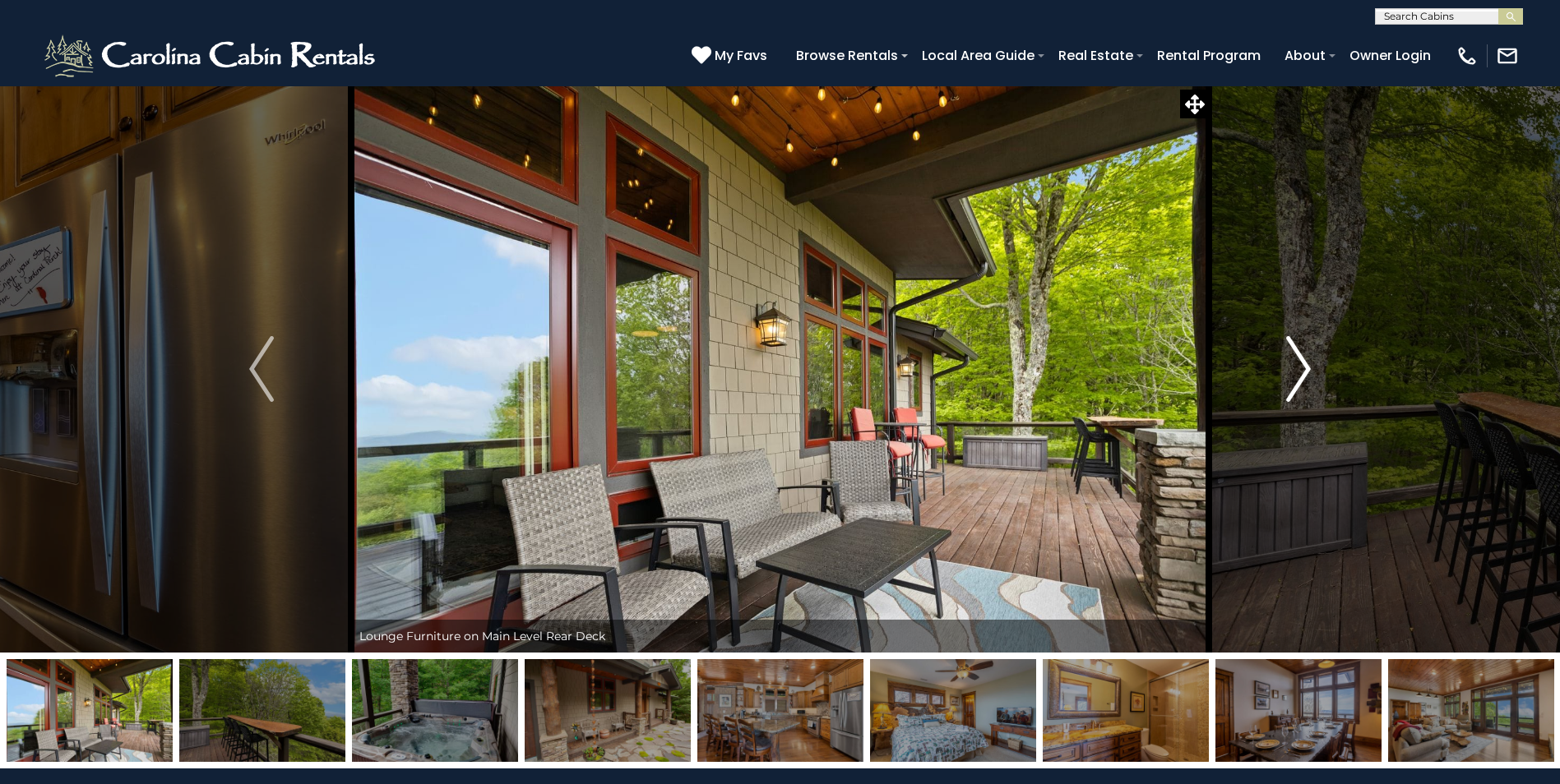
click at [1294, 374] on img "Next" at bounding box center [1298, 369] width 24 height 65
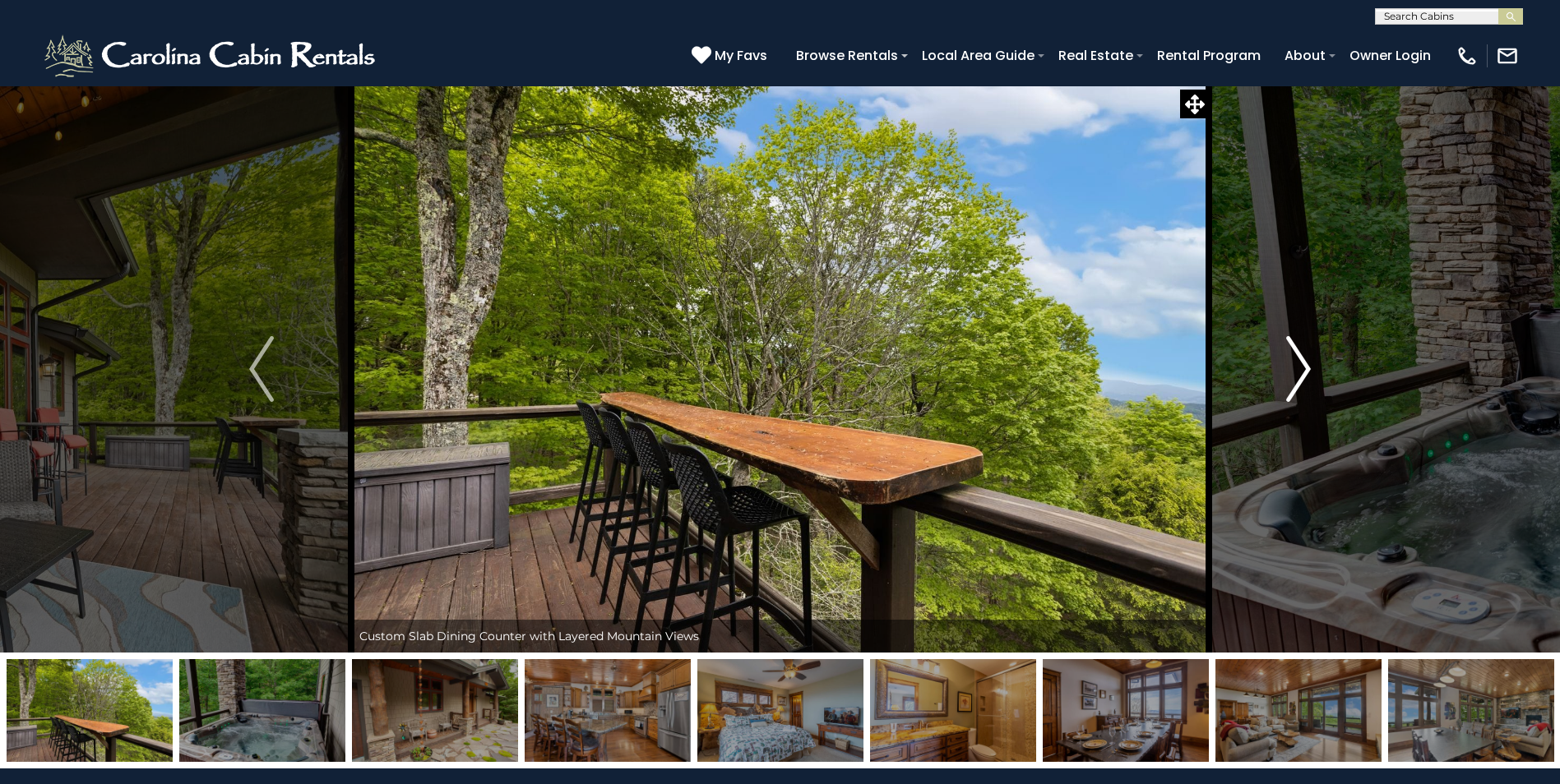
click at [1294, 374] on img "Next" at bounding box center [1298, 369] width 24 height 65
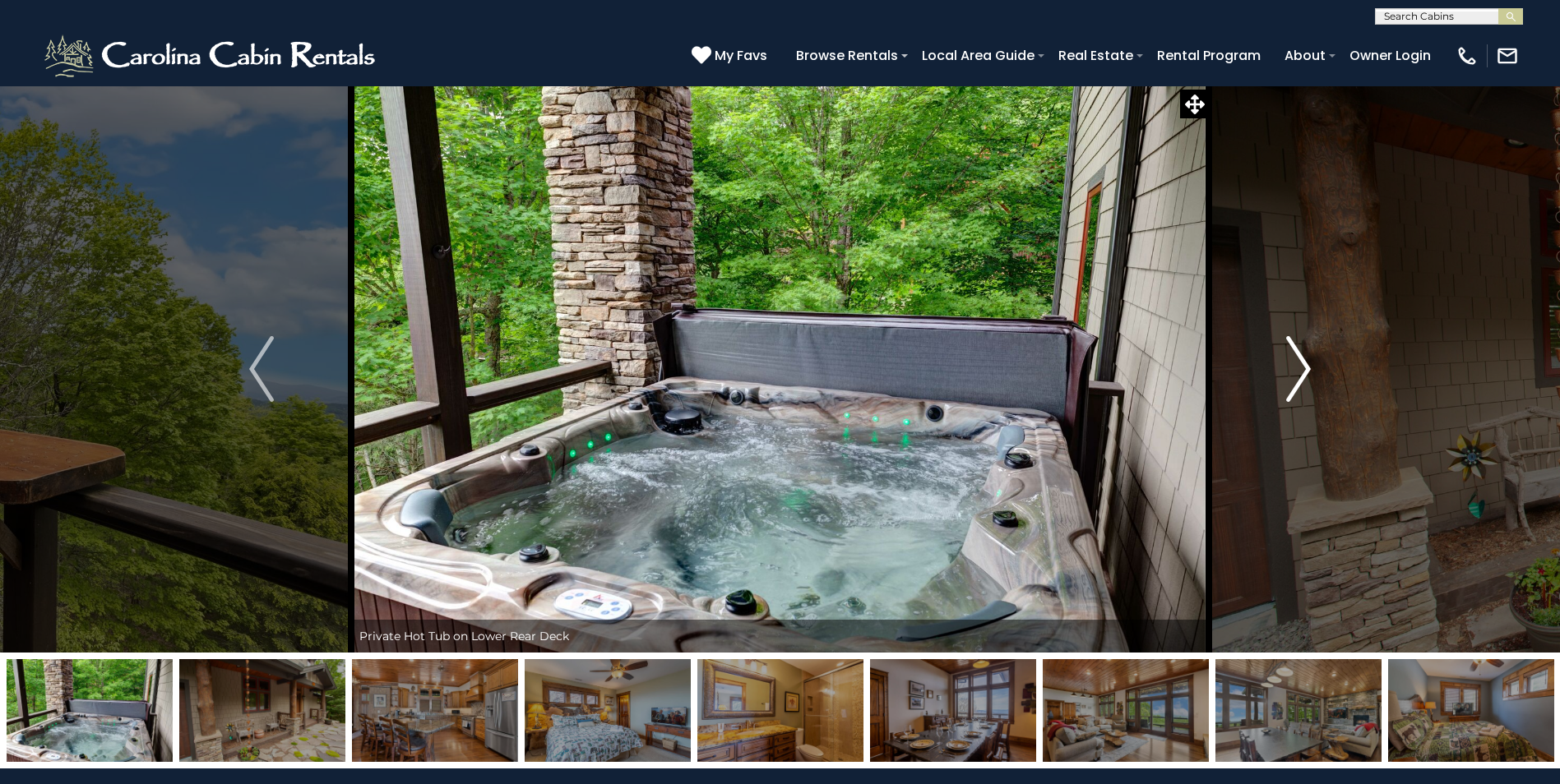
click at [1294, 374] on img "Next" at bounding box center [1298, 369] width 24 height 65
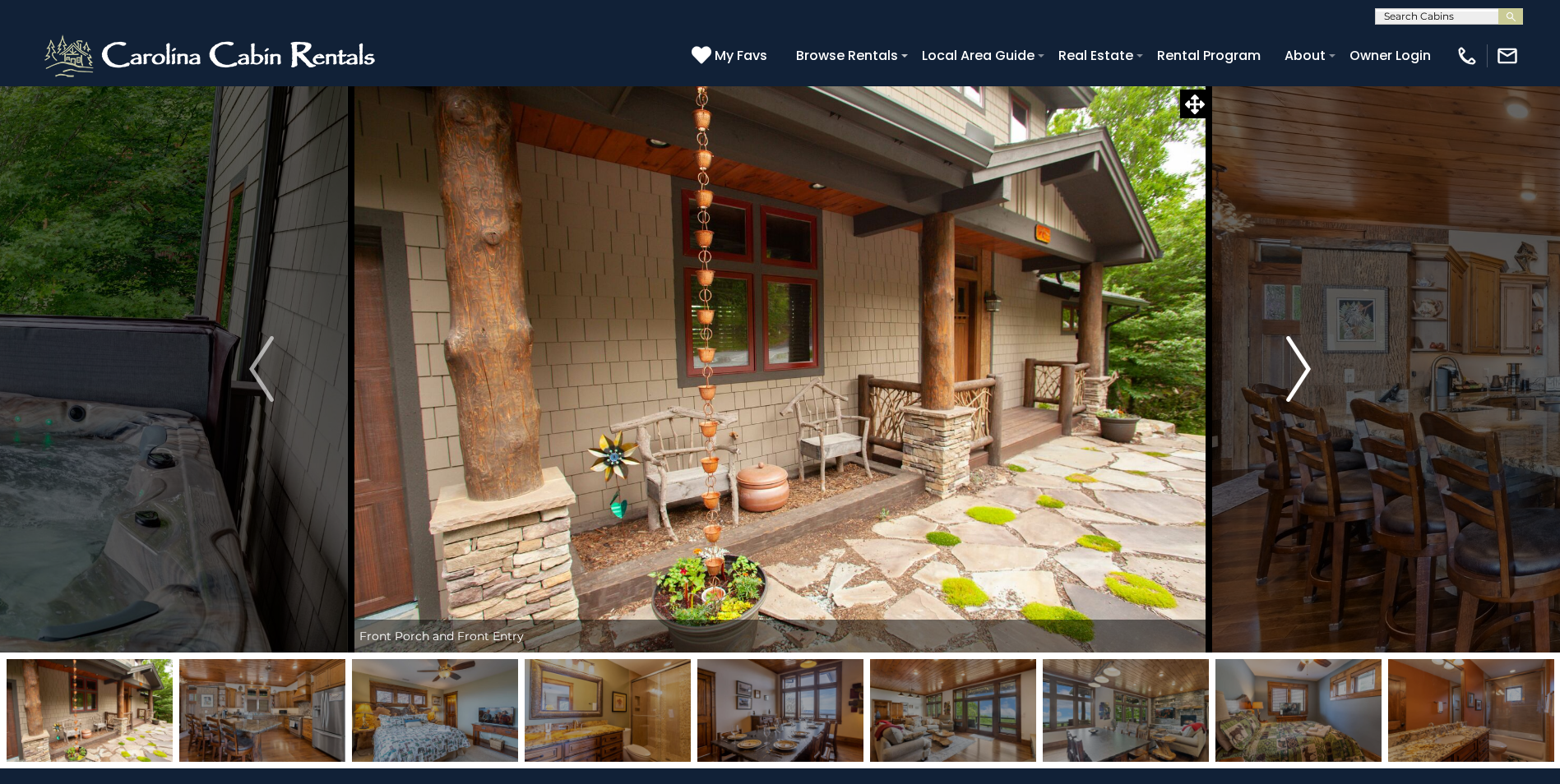
click at [1294, 374] on img "Next" at bounding box center [1298, 369] width 24 height 65
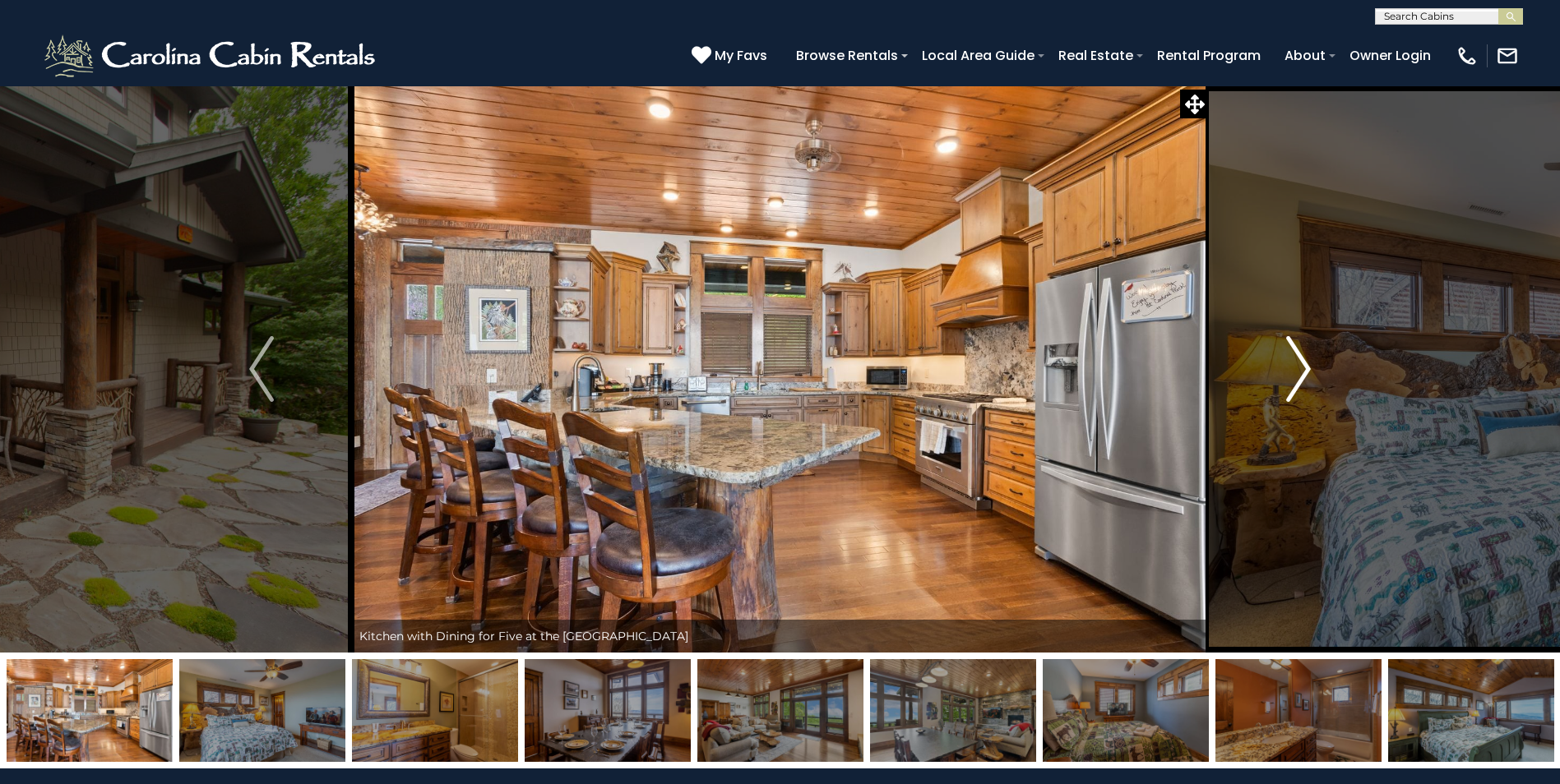
click at [1294, 374] on img "Next" at bounding box center [1298, 369] width 24 height 65
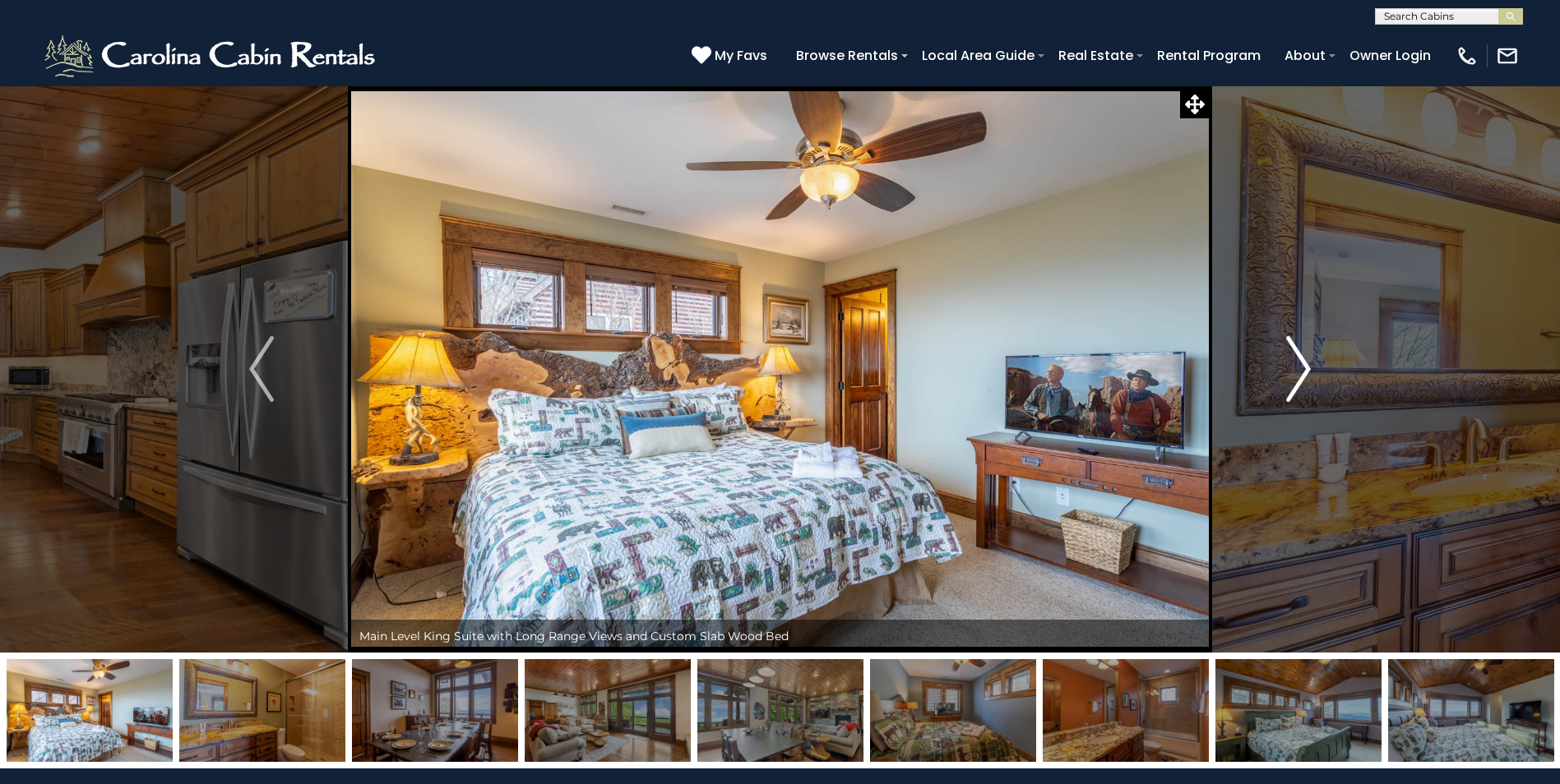
click at [1294, 374] on img "Next" at bounding box center [1298, 369] width 24 height 65
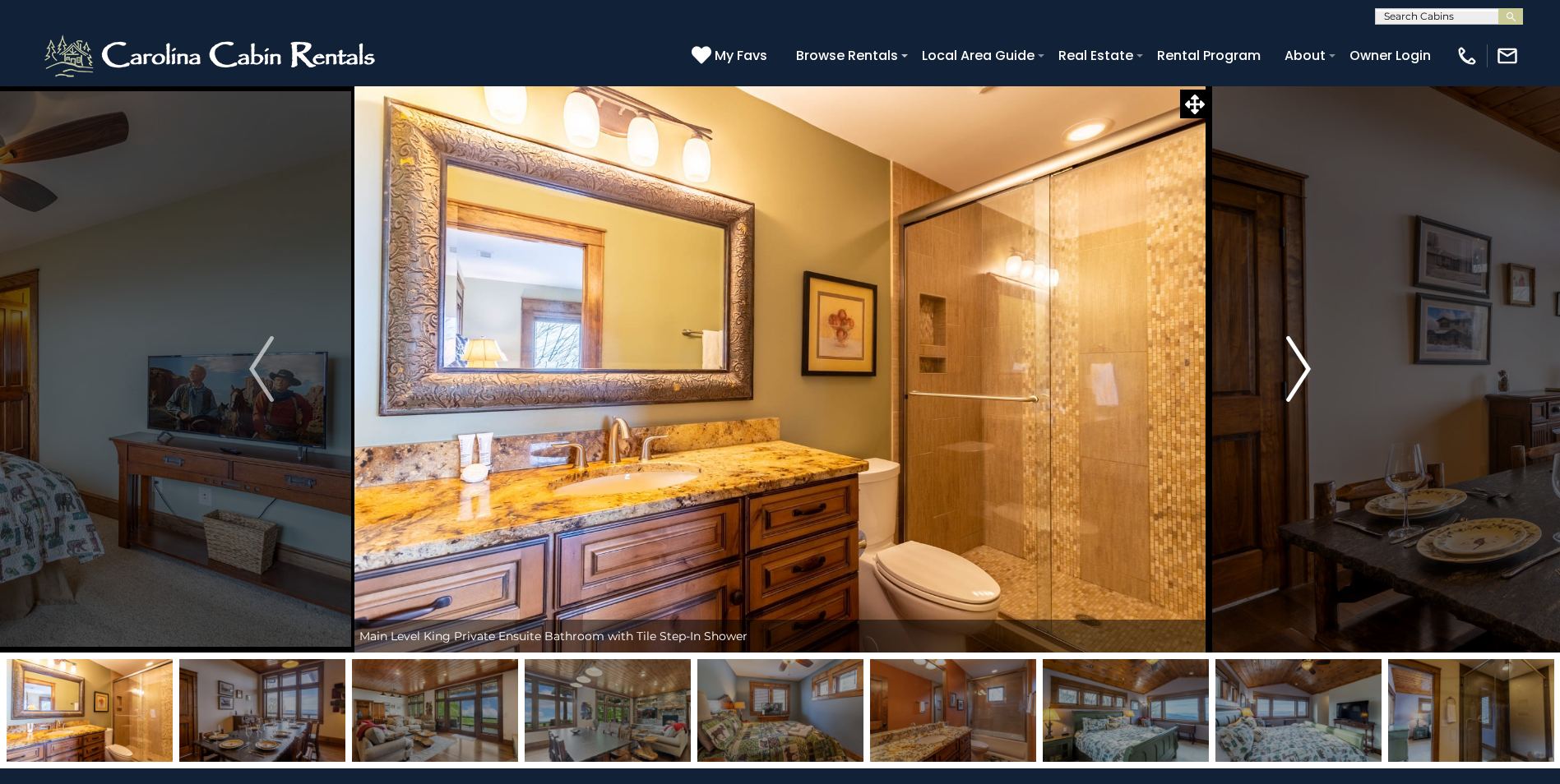
click at [1294, 374] on img "Next" at bounding box center [1298, 369] width 24 height 65
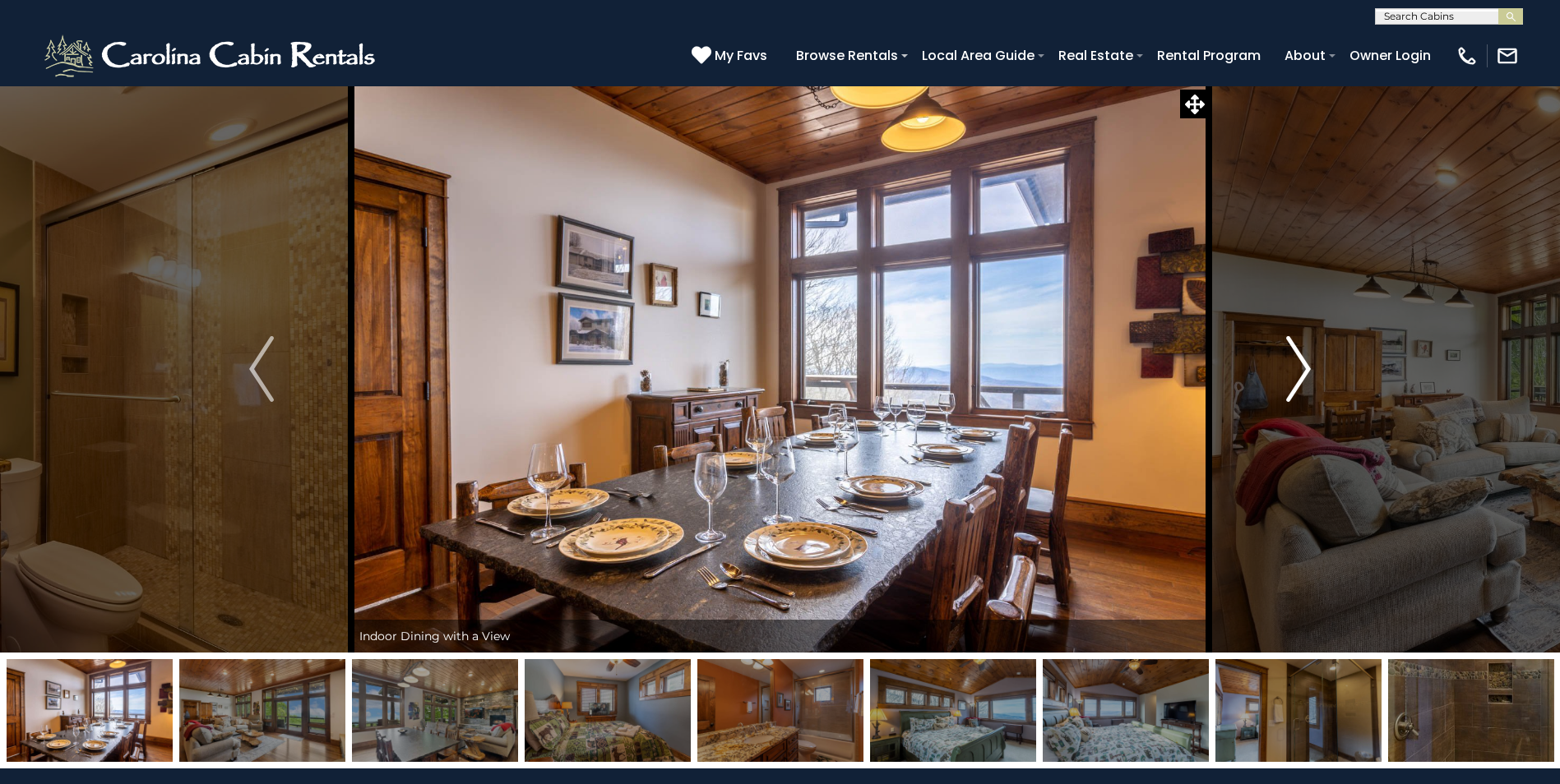
click at [1294, 374] on img "Next" at bounding box center [1298, 369] width 24 height 65
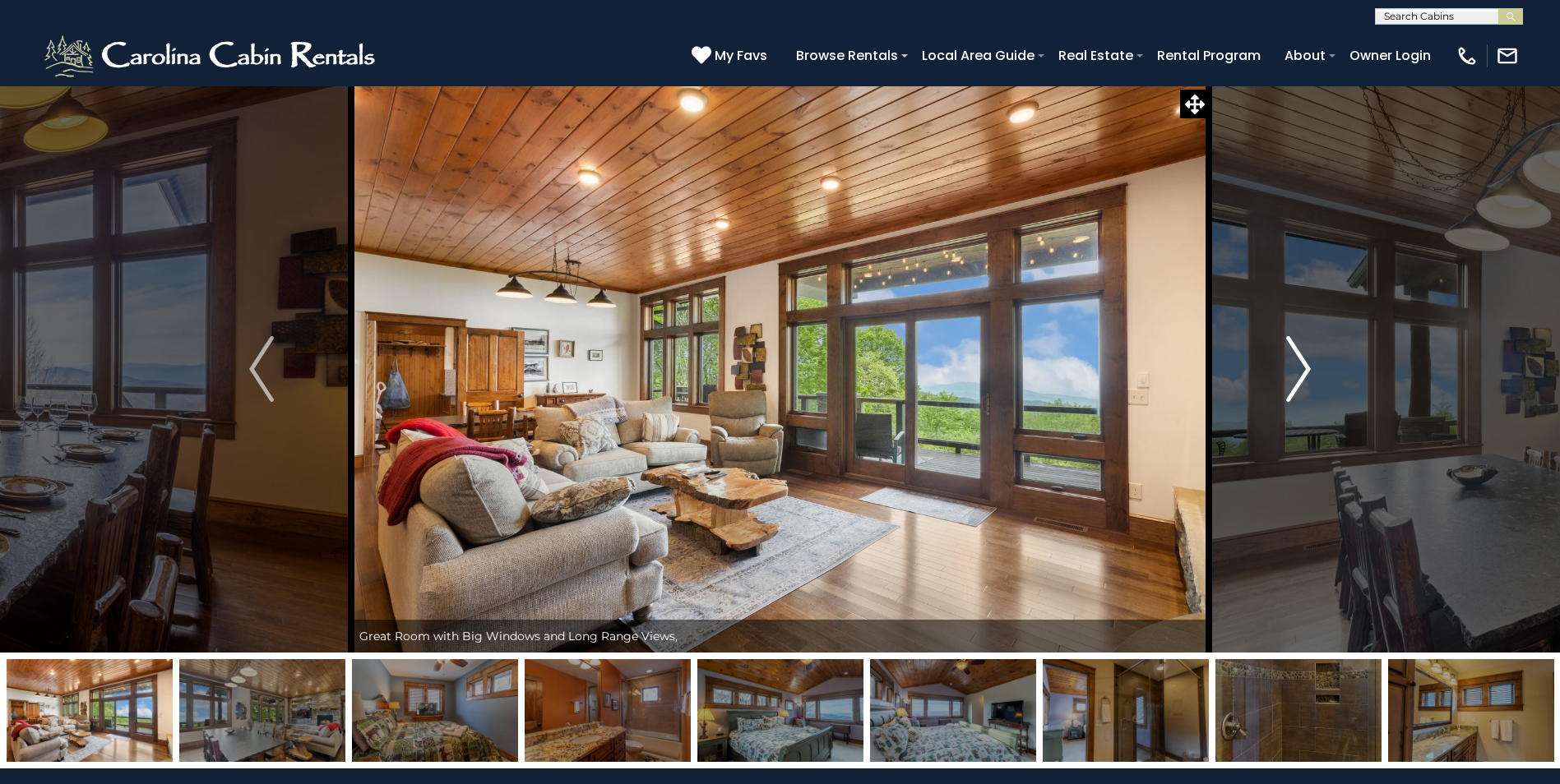
click at [1309, 379] on img "Next" at bounding box center [1298, 369] width 24 height 65
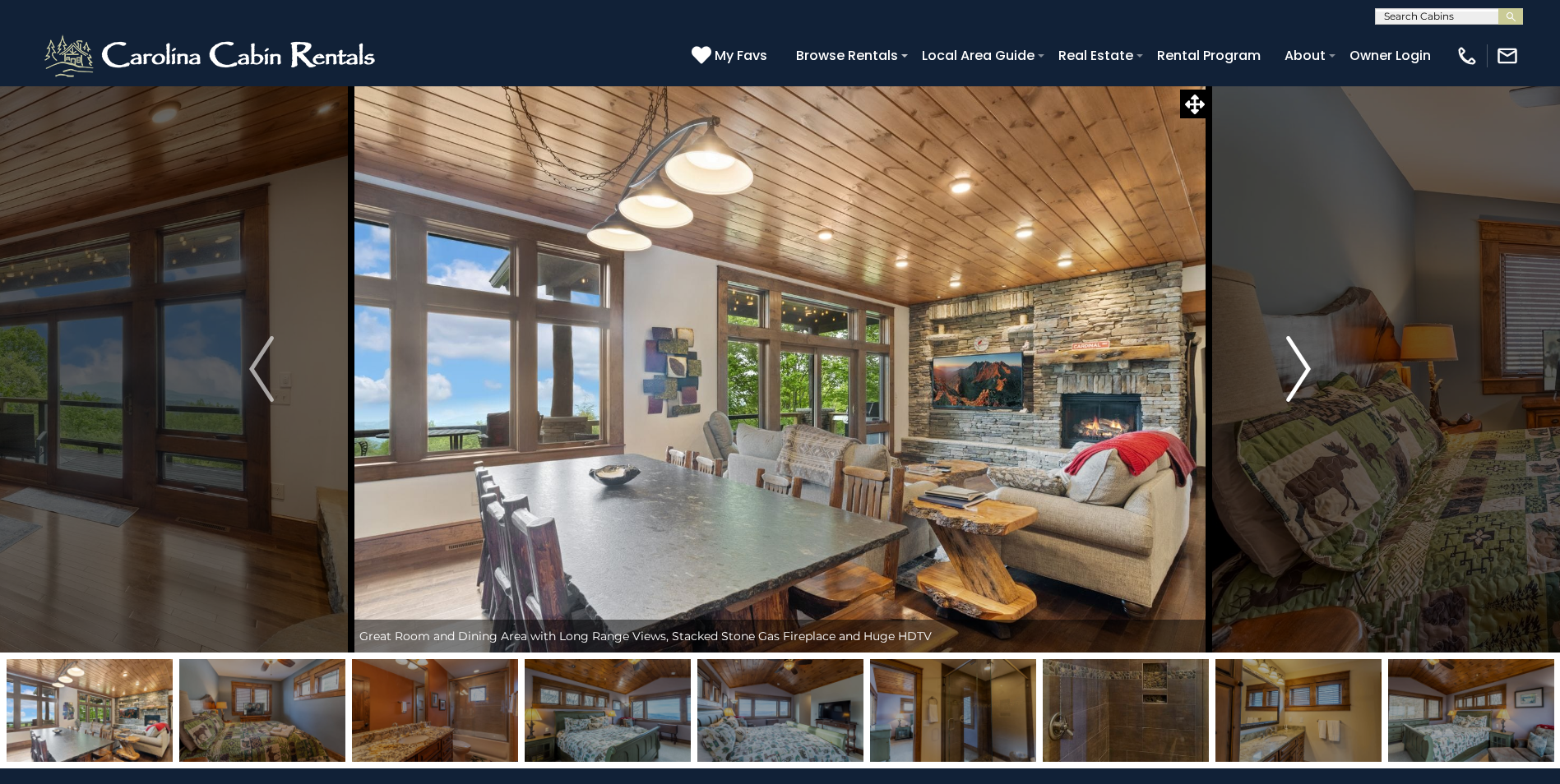
click at [1309, 379] on img "Next" at bounding box center [1298, 369] width 24 height 65
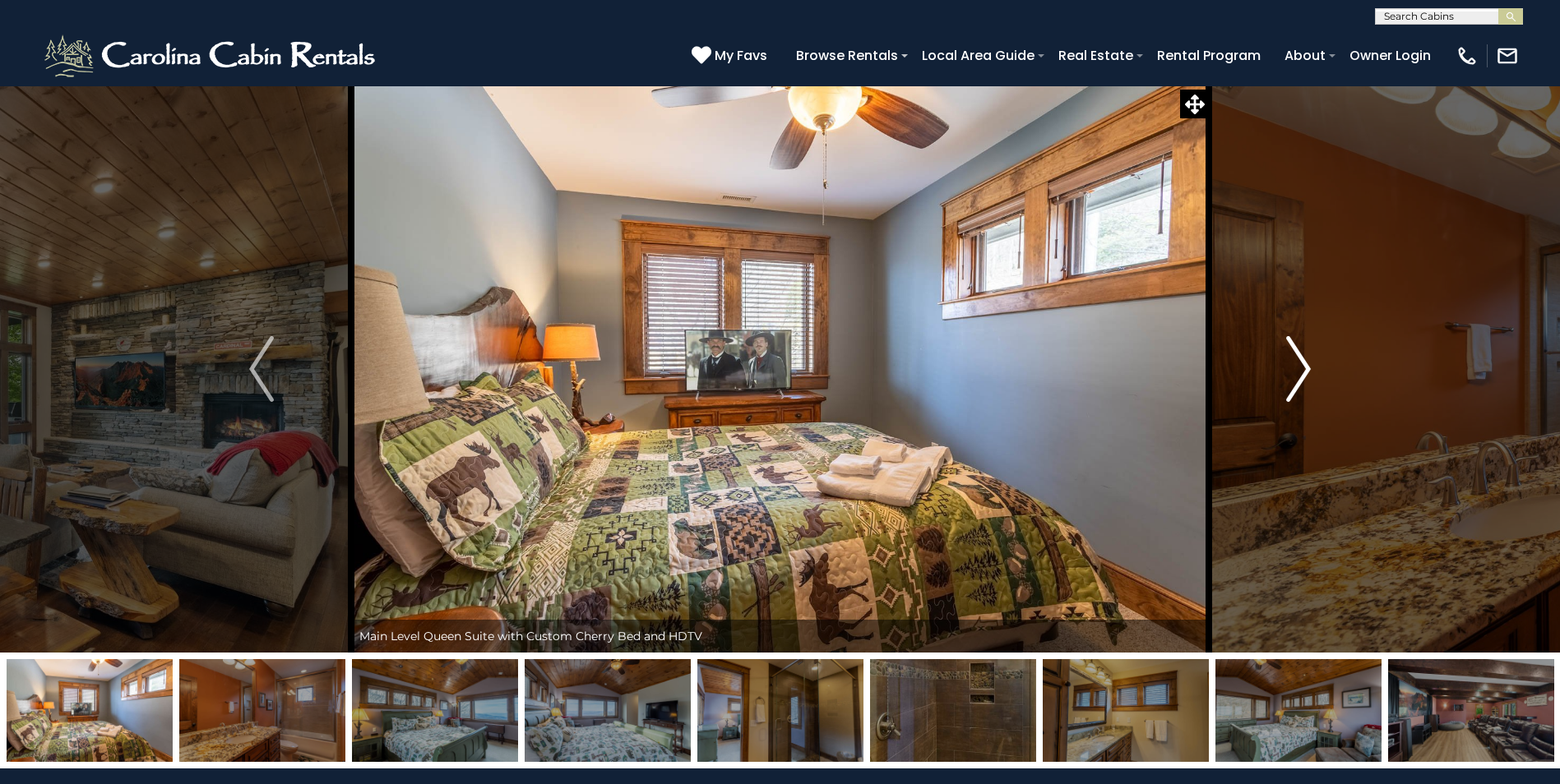
click at [1309, 379] on img "Next" at bounding box center [1298, 369] width 24 height 65
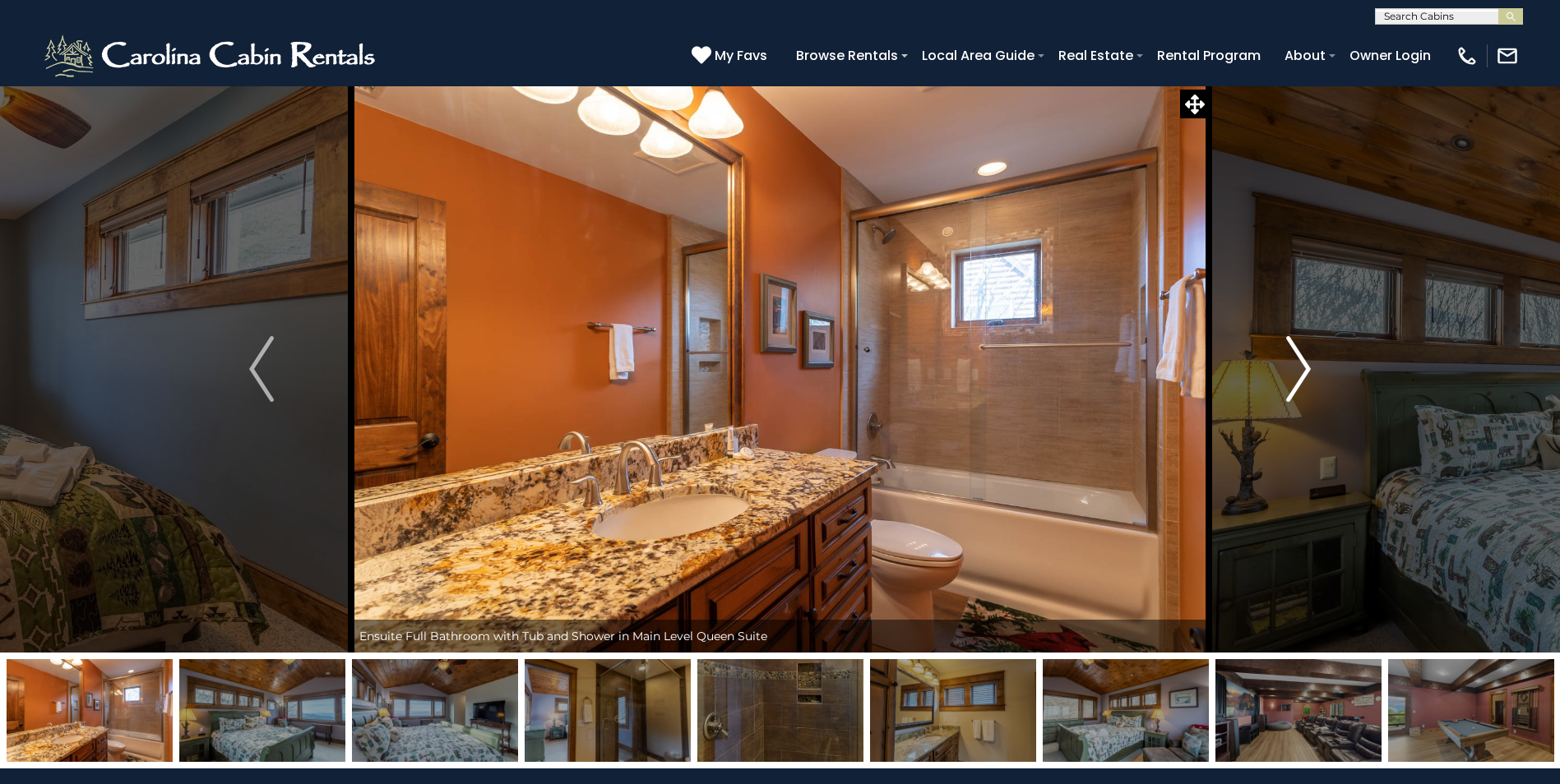
click at [1309, 379] on img "Next" at bounding box center [1298, 369] width 24 height 65
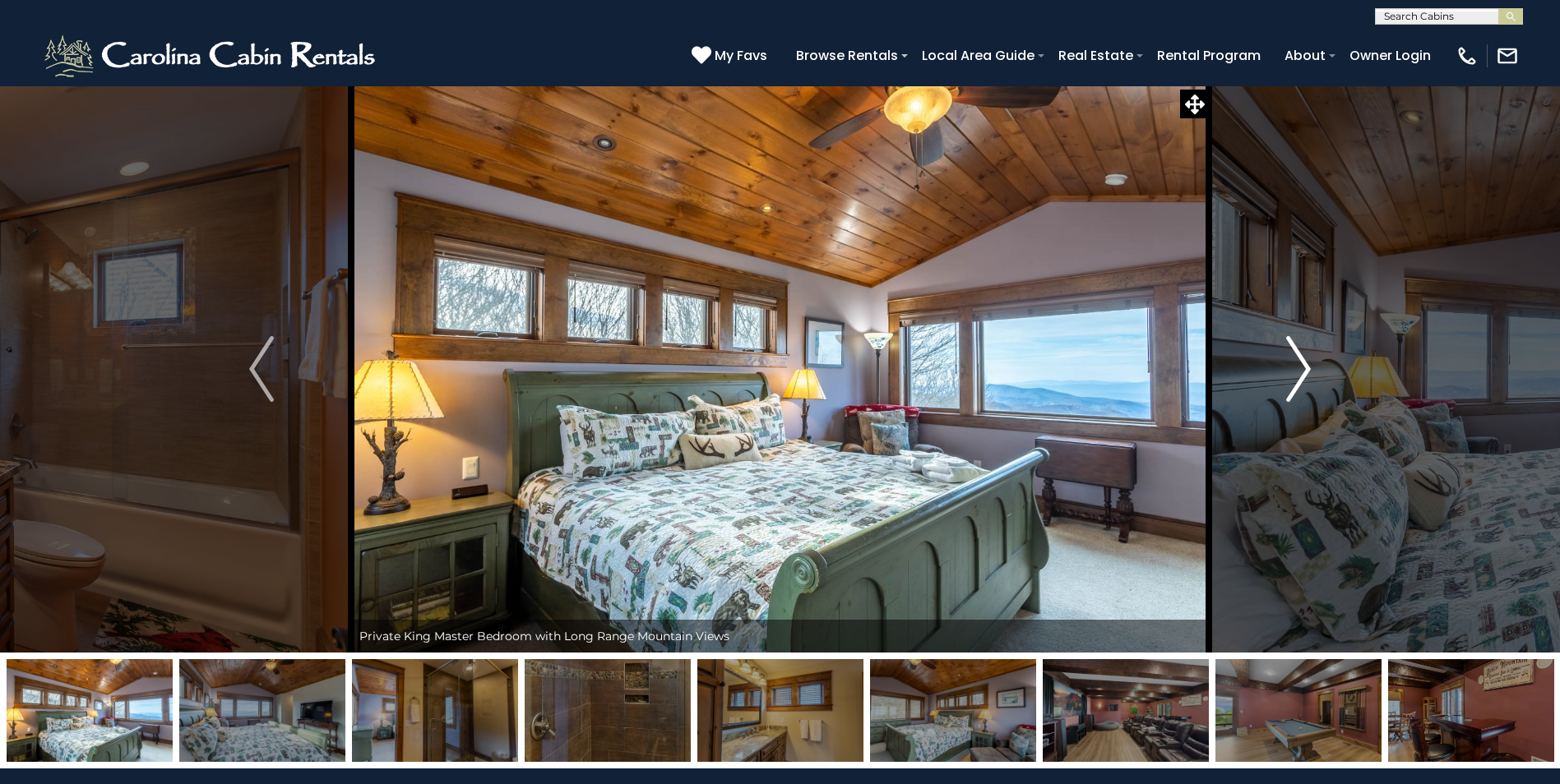
click at [1309, 379] on img "Next" at bounding box center [1298, 369] width 24 height 65
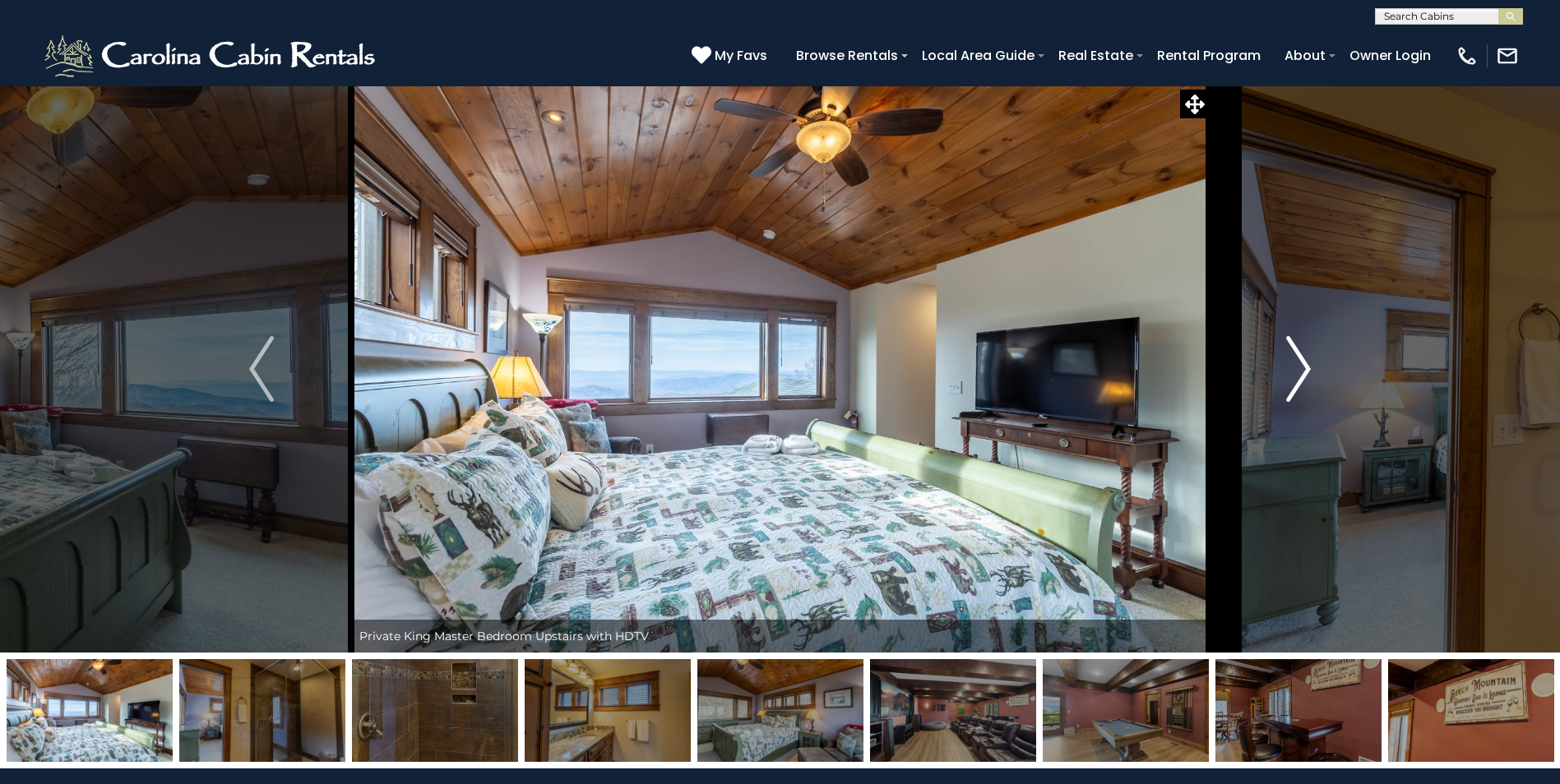
click at [1309, 379] on img "Next" at bounding box center [1298, 369] width 24 height 65
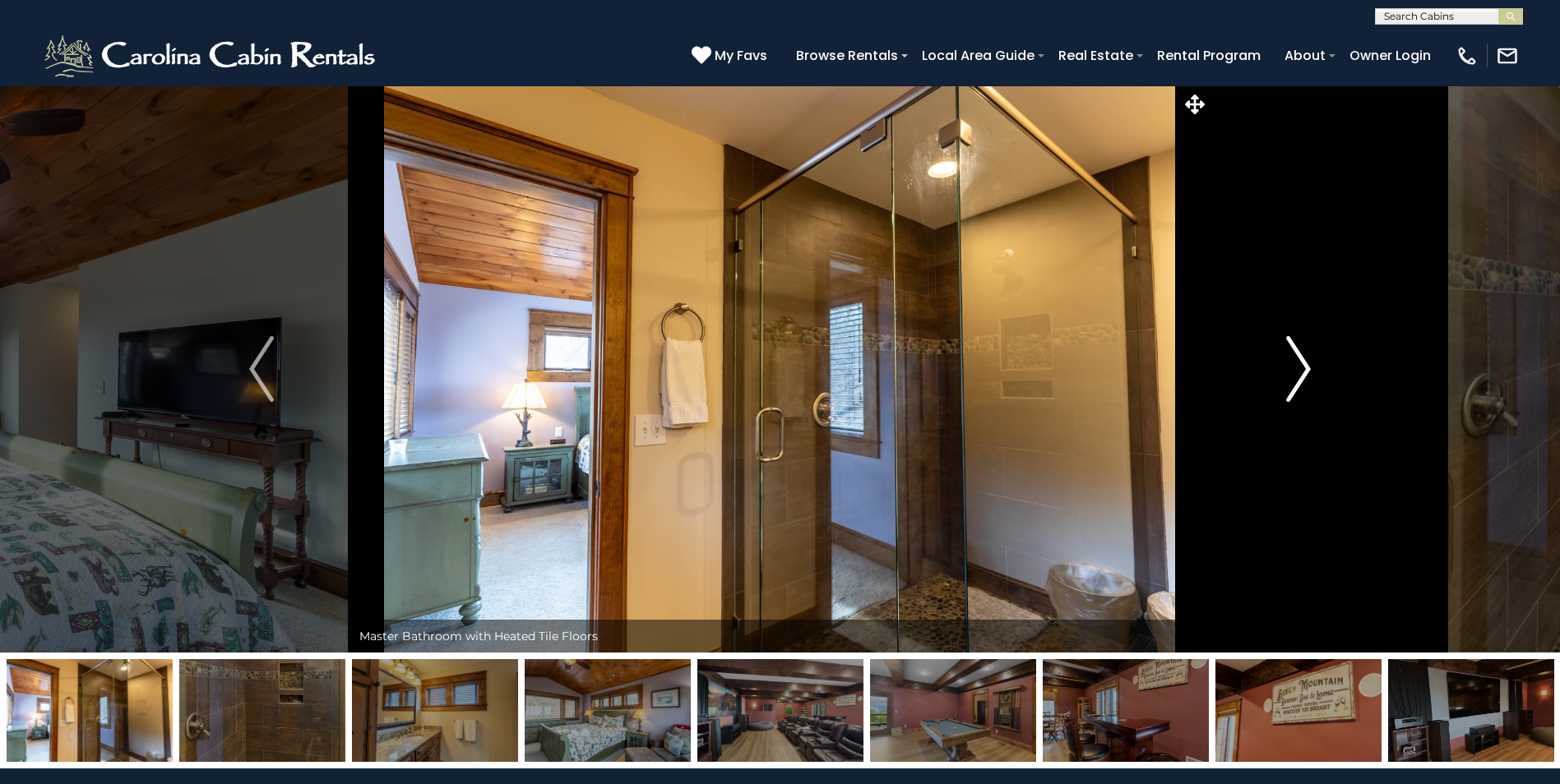
click at [1309, 379] on img "Next" at bounding box center [1298, 369] width 24 height 65
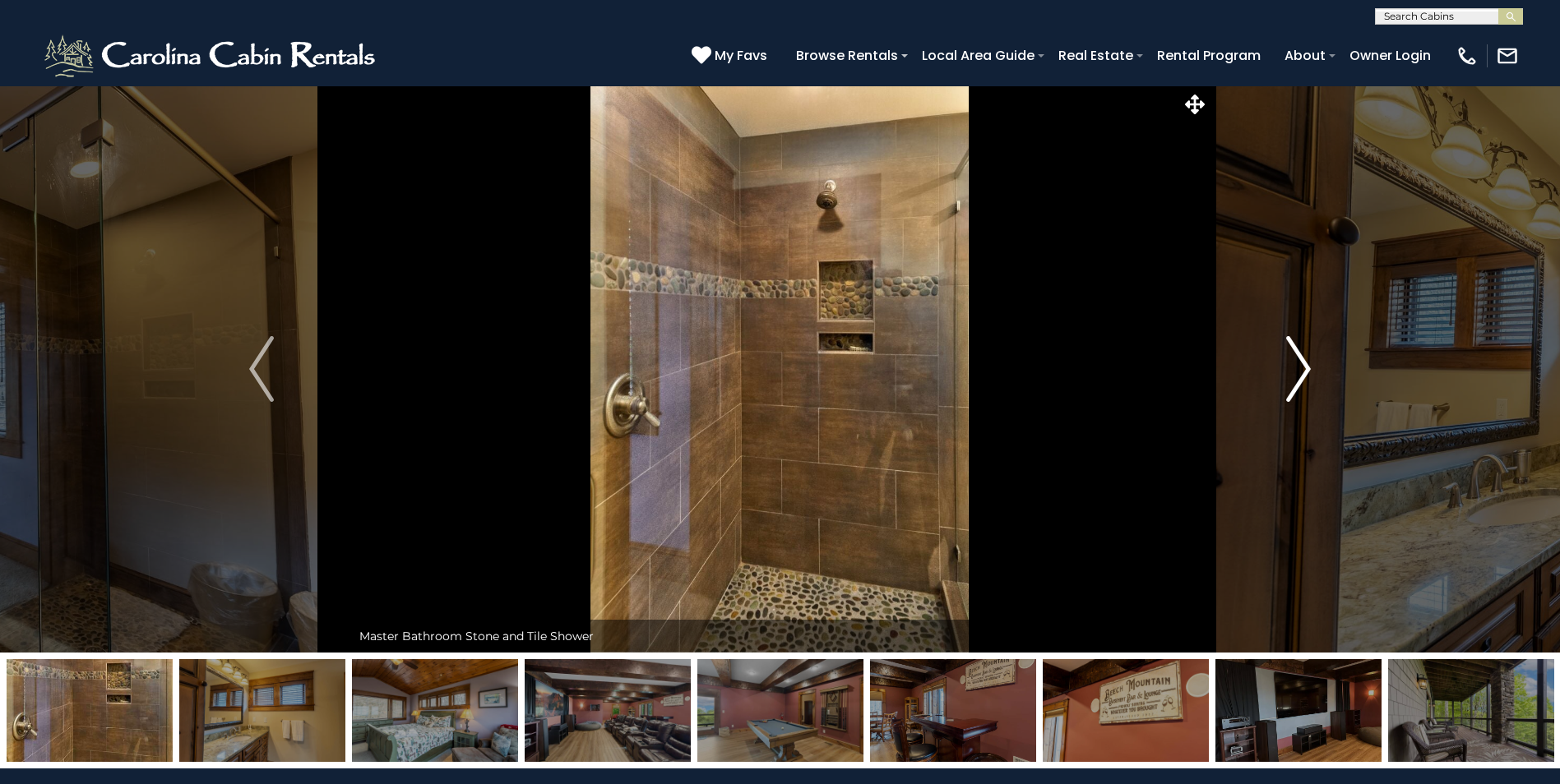
click at [1309, 379] on img "Next" at bounding box center [1298, 369] width 24 height 65
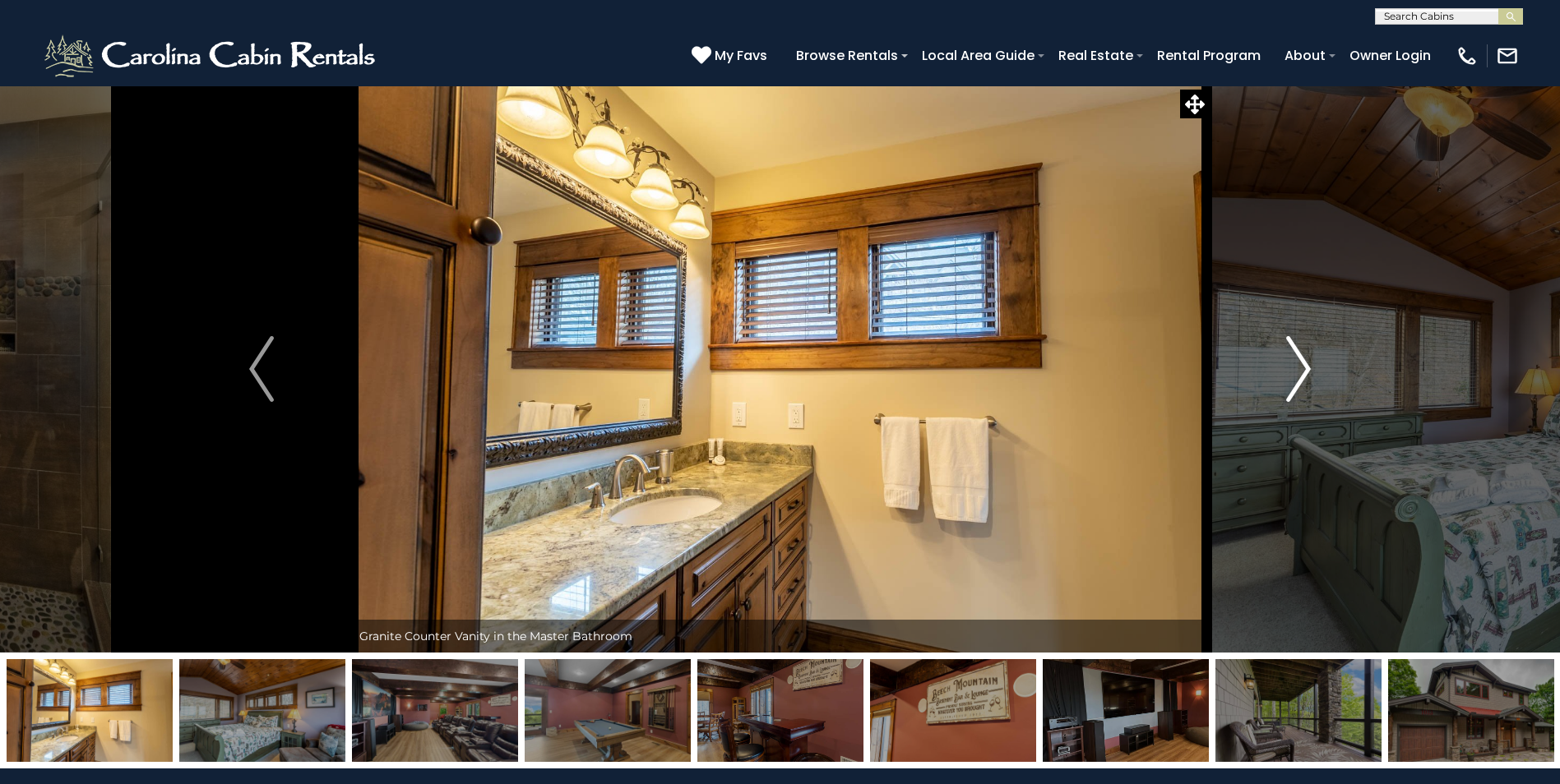
click at [1309, 379] on img "Next" at bounding box center [1298, 369] width 24 height 65
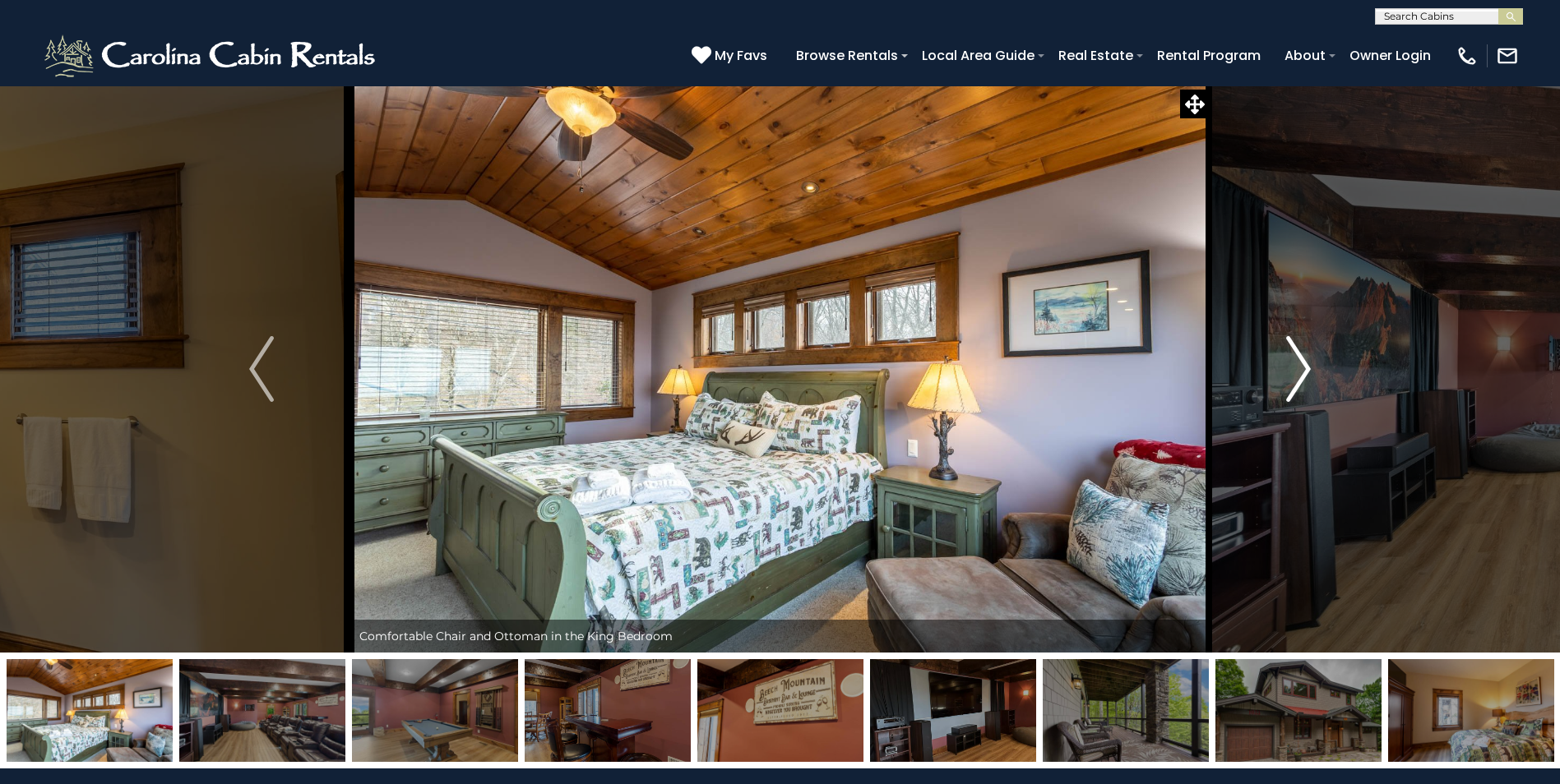
click at [1309, 379] on img "Next" at bounding box center [1298, 369] width 24 height 65
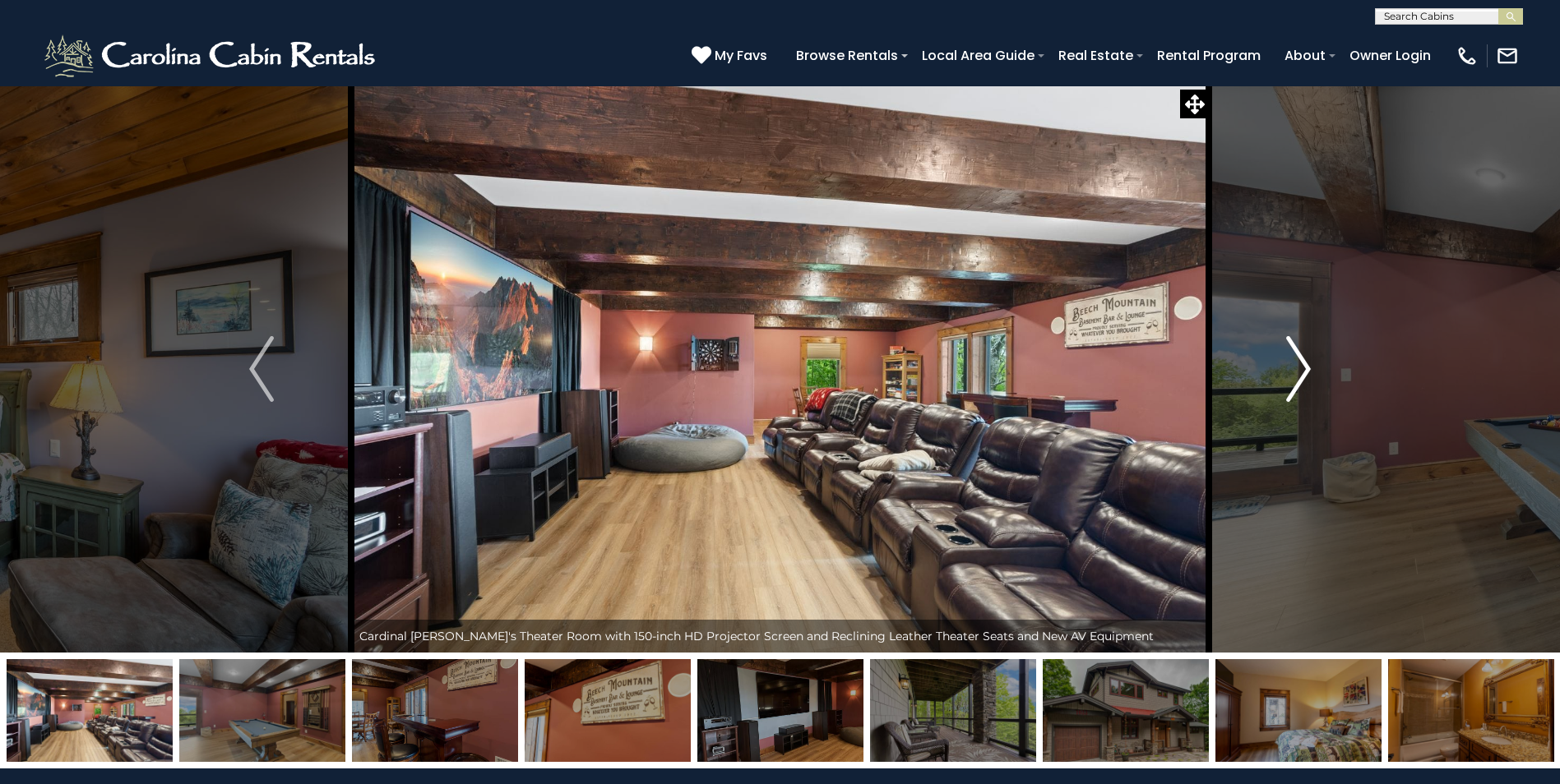
click at [1309, 379] on img "Next" at bounding box center [1298, 369] width 24 height 65
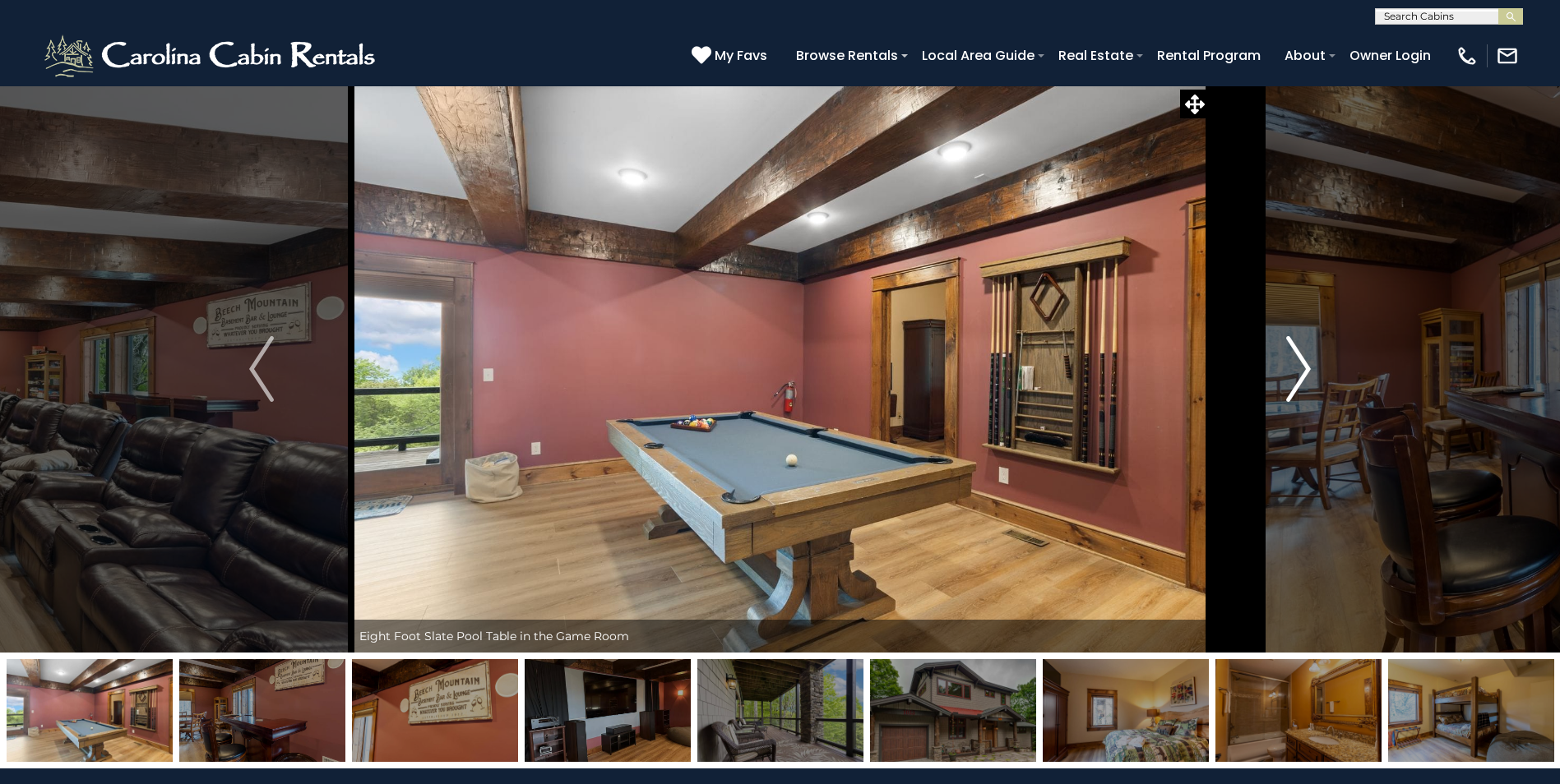
click at [1309, 379] on img "Next" at bounding box center [1298, 369] width 24 height 65
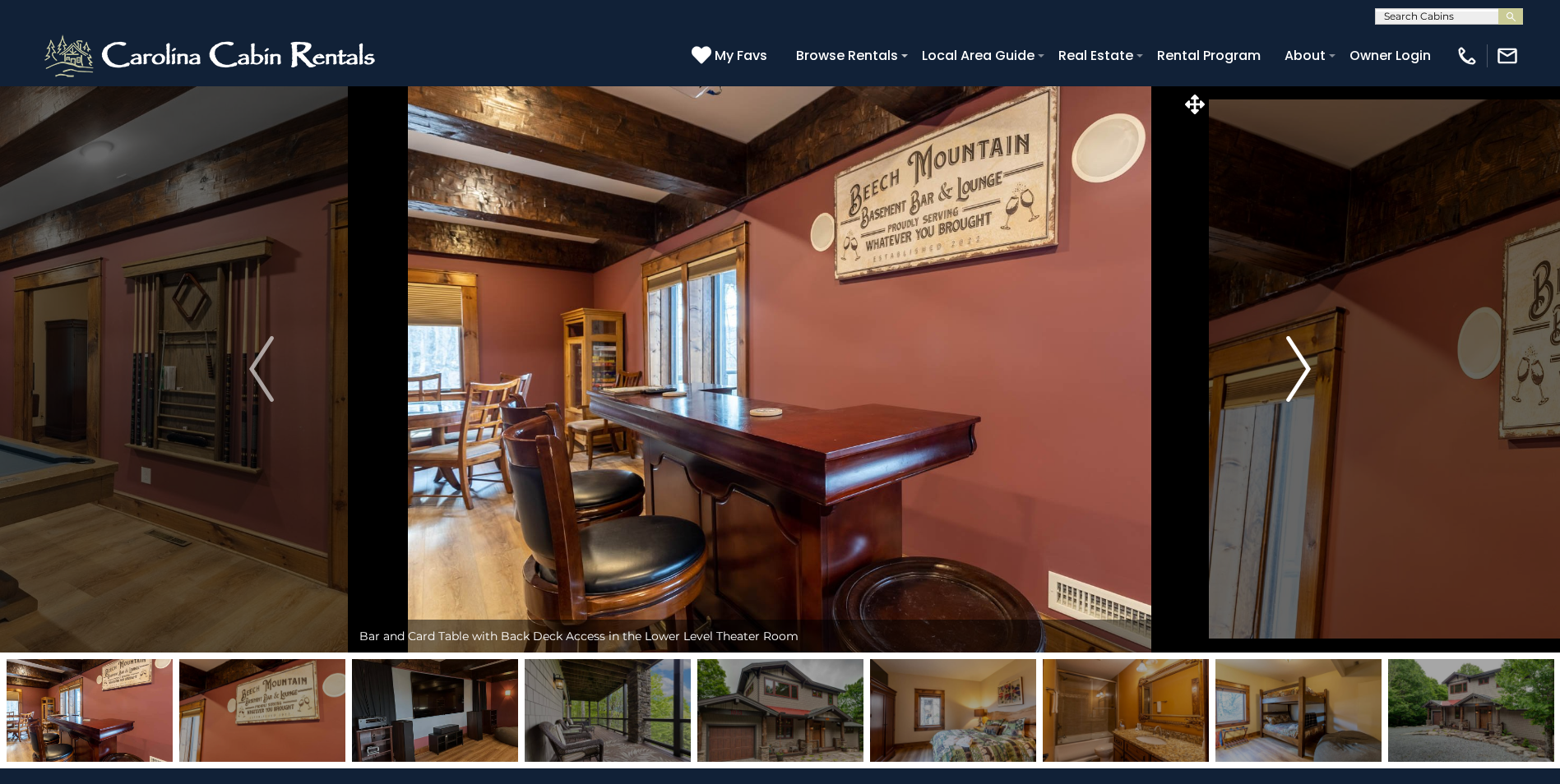
click at [1309, 379] on img "Next" at bounding box center [1298, 369] width 24 height 65
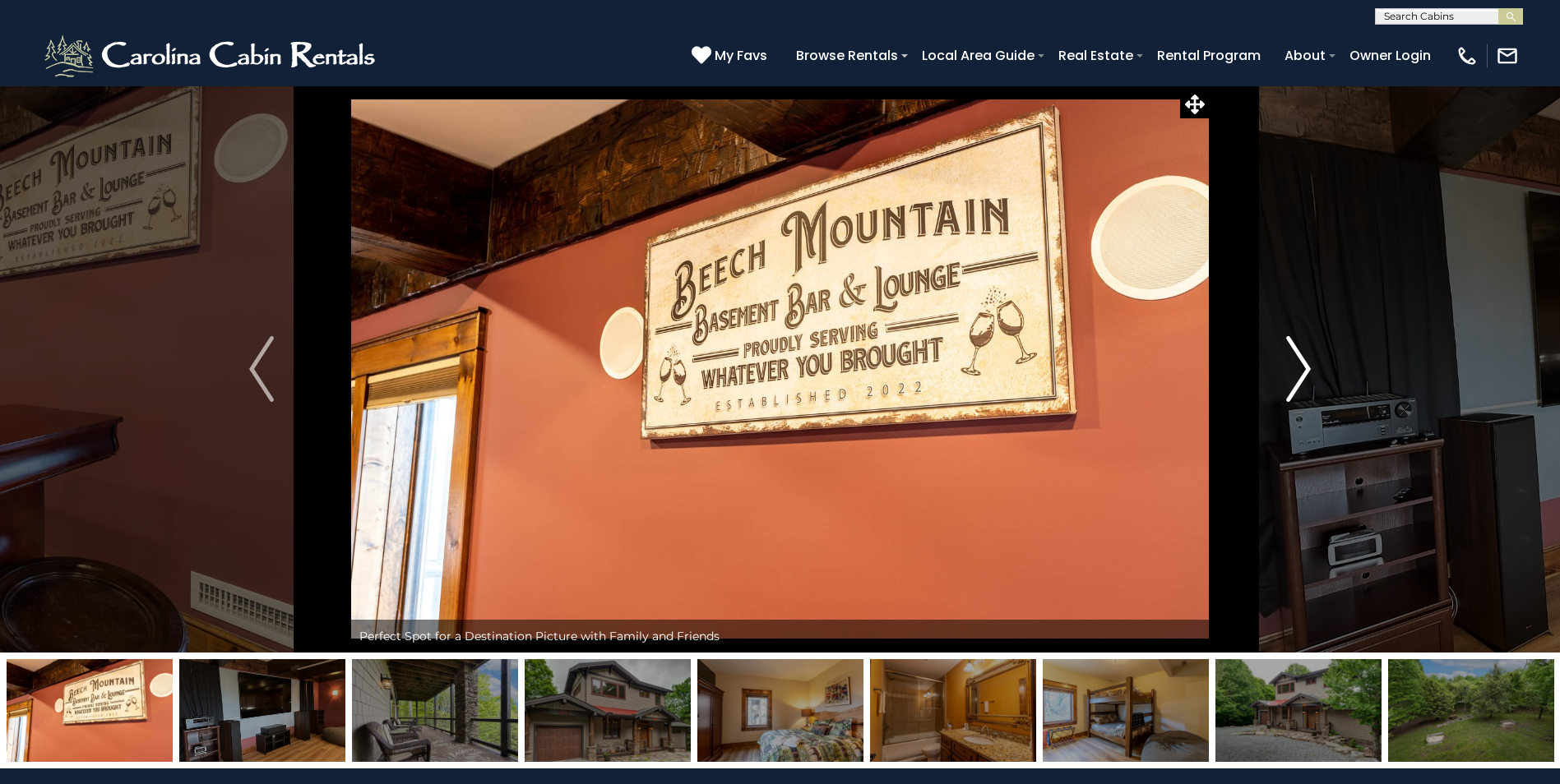
click at [1309, 379] on img "Next" at bounding box center [1298, 369] width 24 height 65
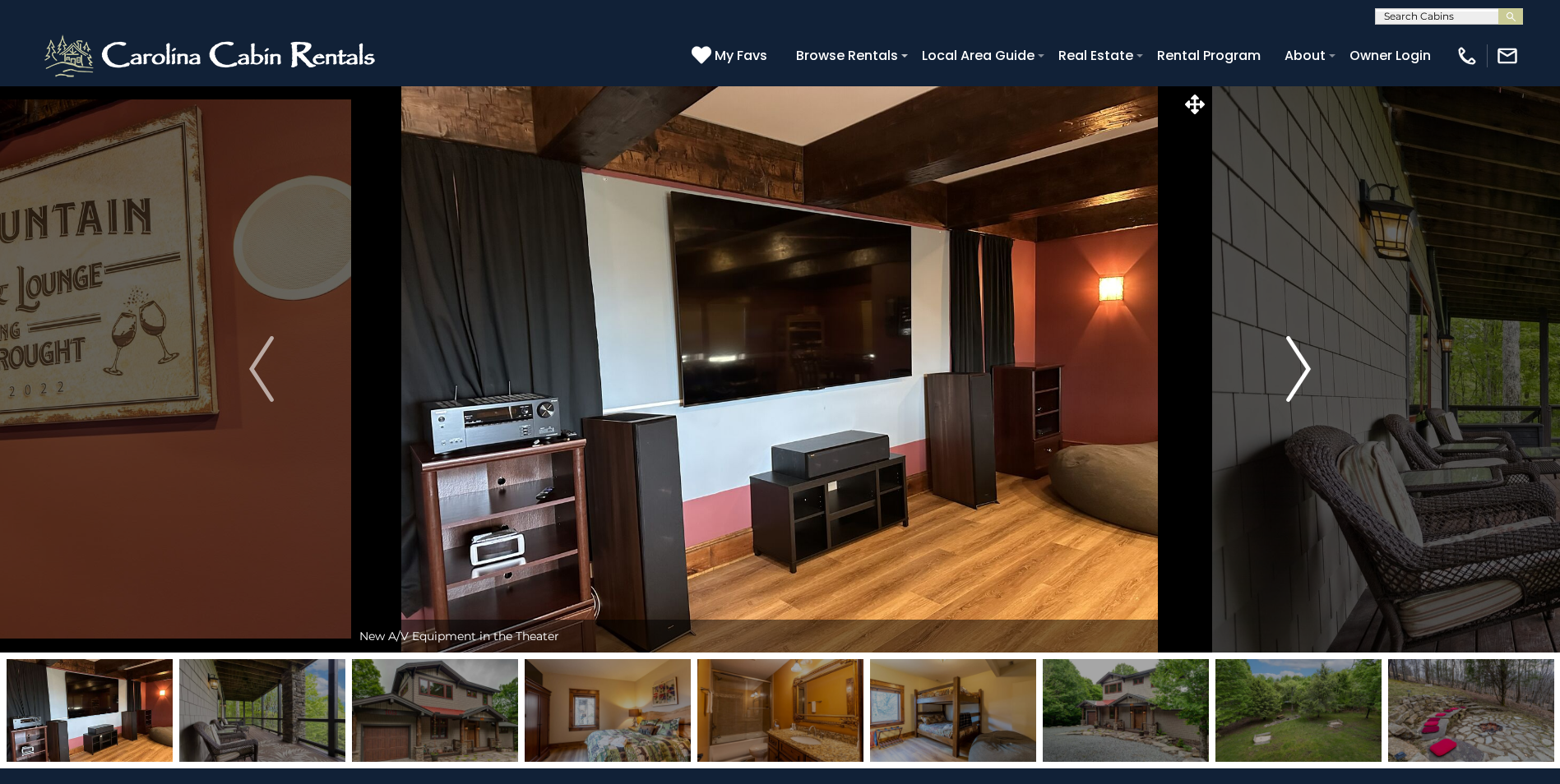
click at [1309, 379] on img "Next" at bounding box center [1298, 369] width 24 height 65
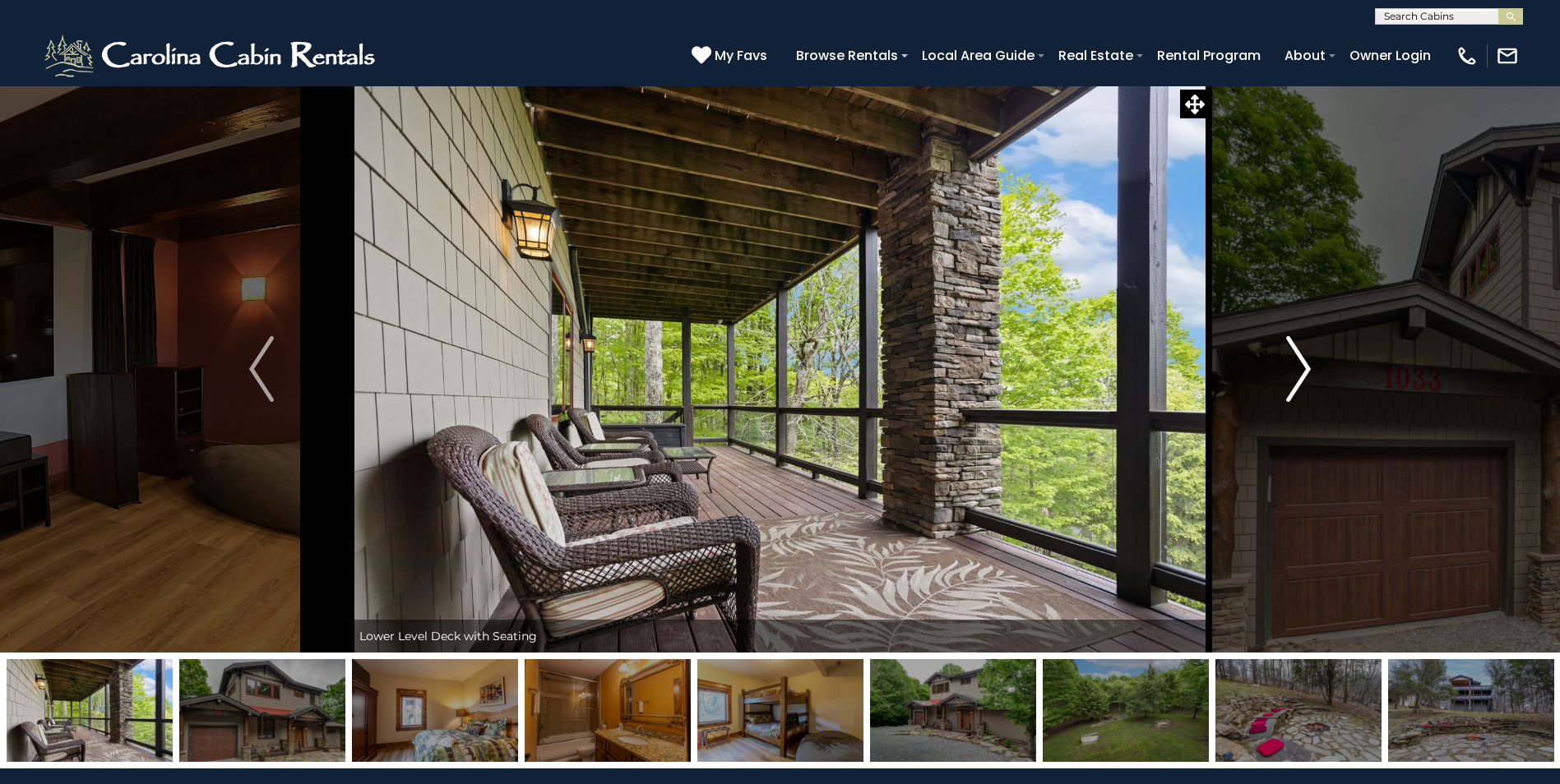
click at [1309, 379] on img "Next" at bounding box center [1298, 369] width 24 height 65
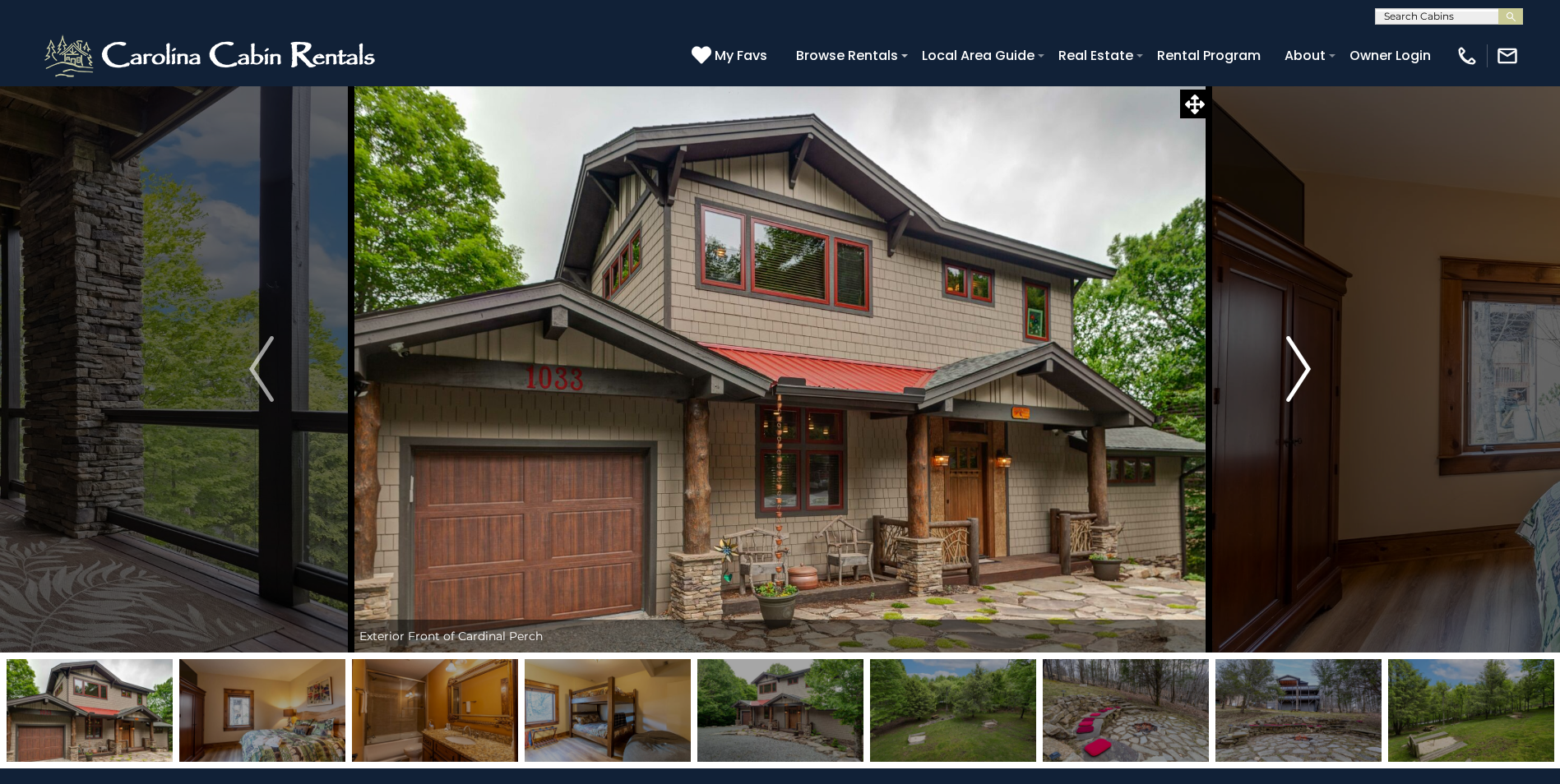
click at [1309, 379] on img "Next" at bounding box center [1298, 369] width 24 height 65
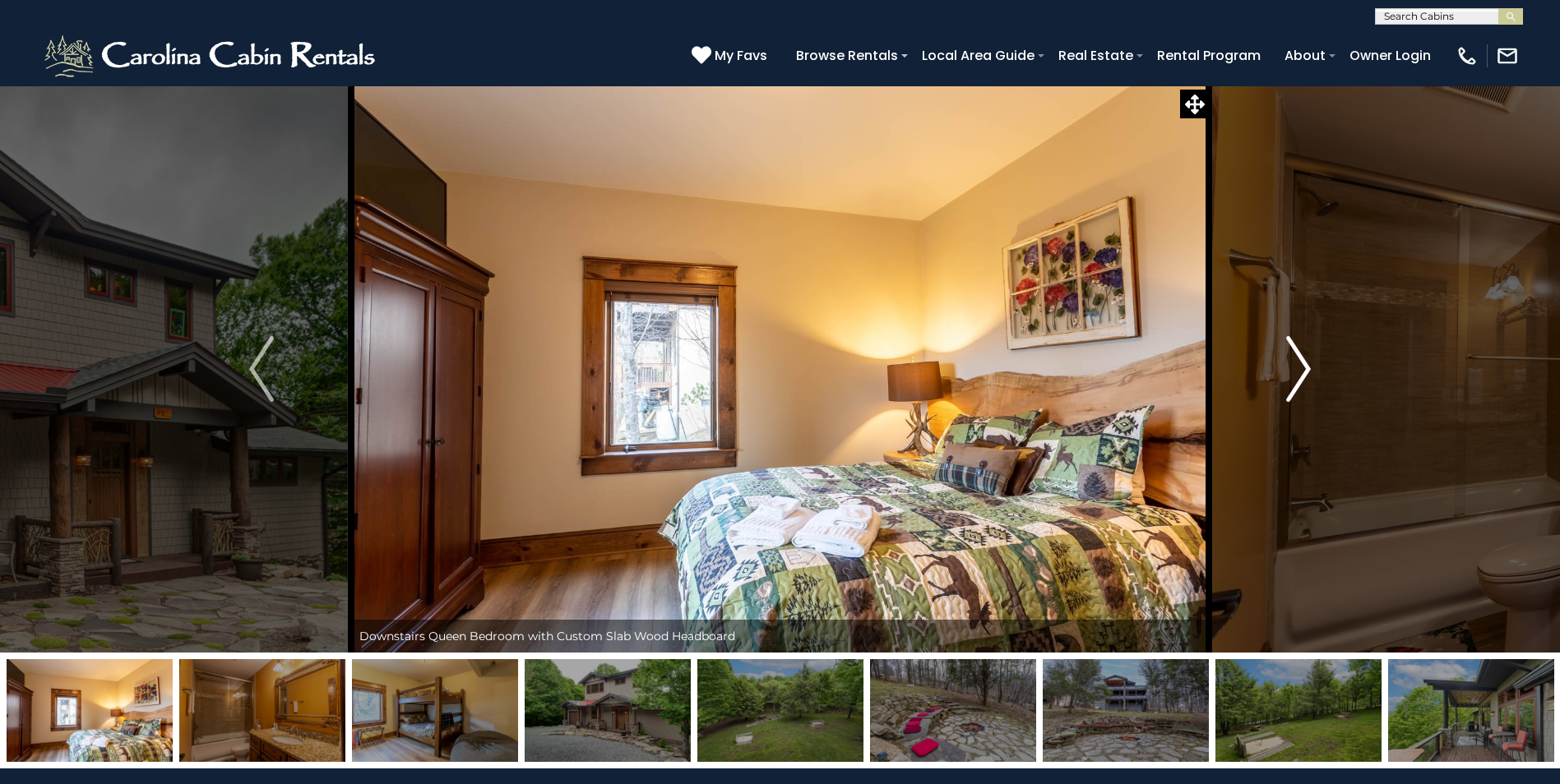
click at [1309, 379] on img "Next" at bounding box center [1298, 369] width 24 height 65
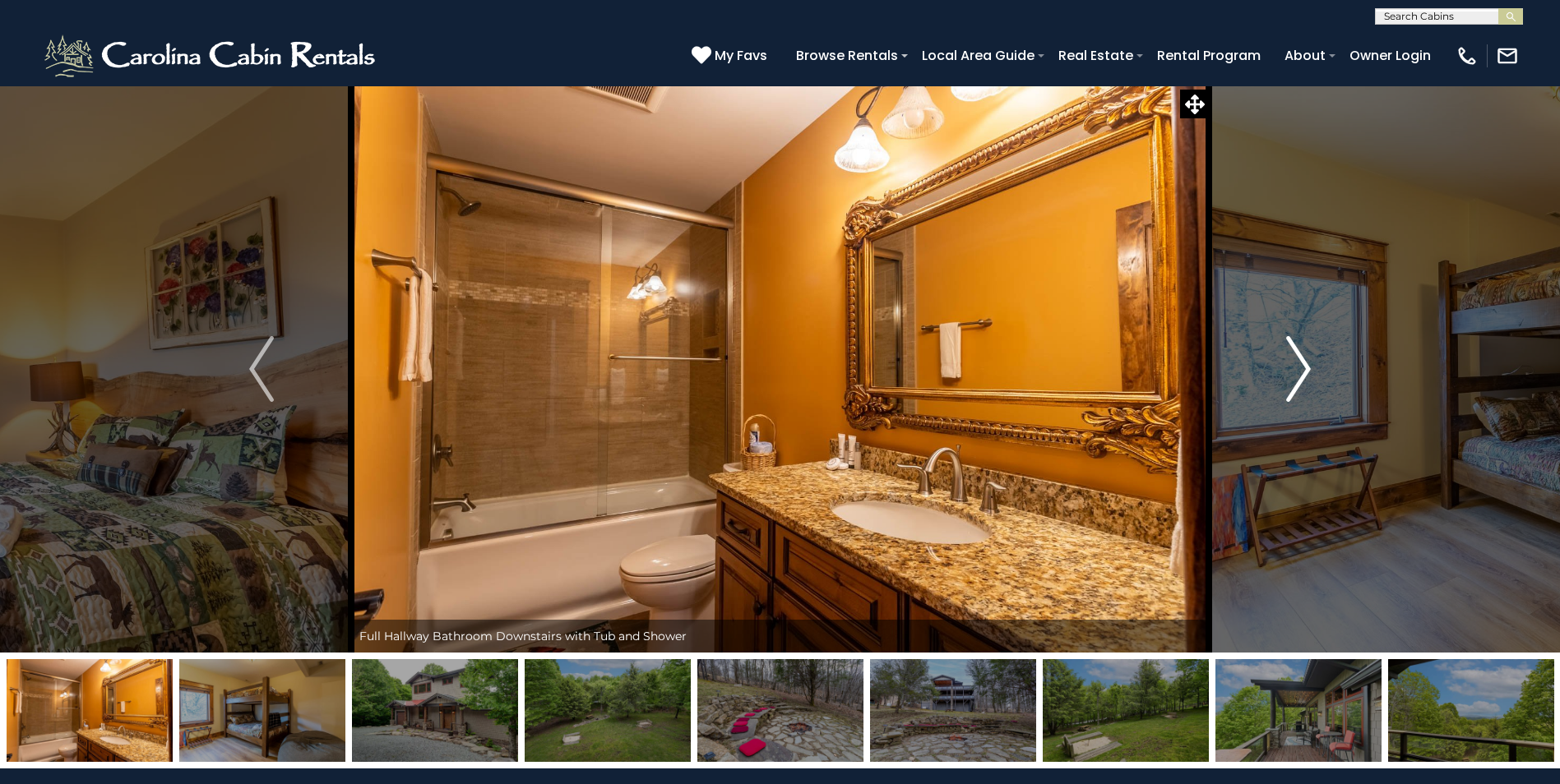
click at [1307, 377] on img "Next" at bounding box center [1298, 369] width 24 height 65
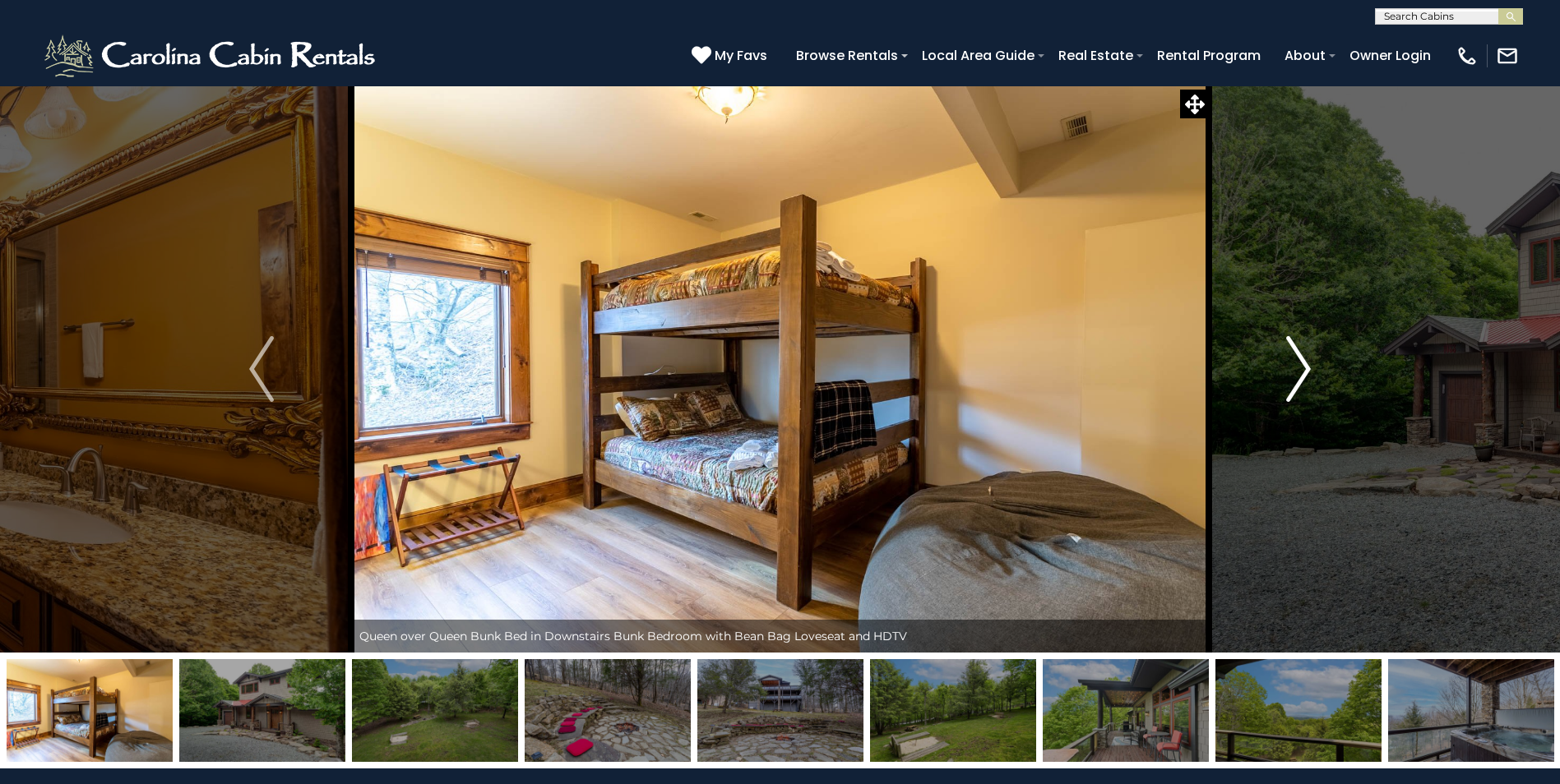
click at [1307, 377] on img "Next" at bounding box center [1298, 369] width 24 height 65
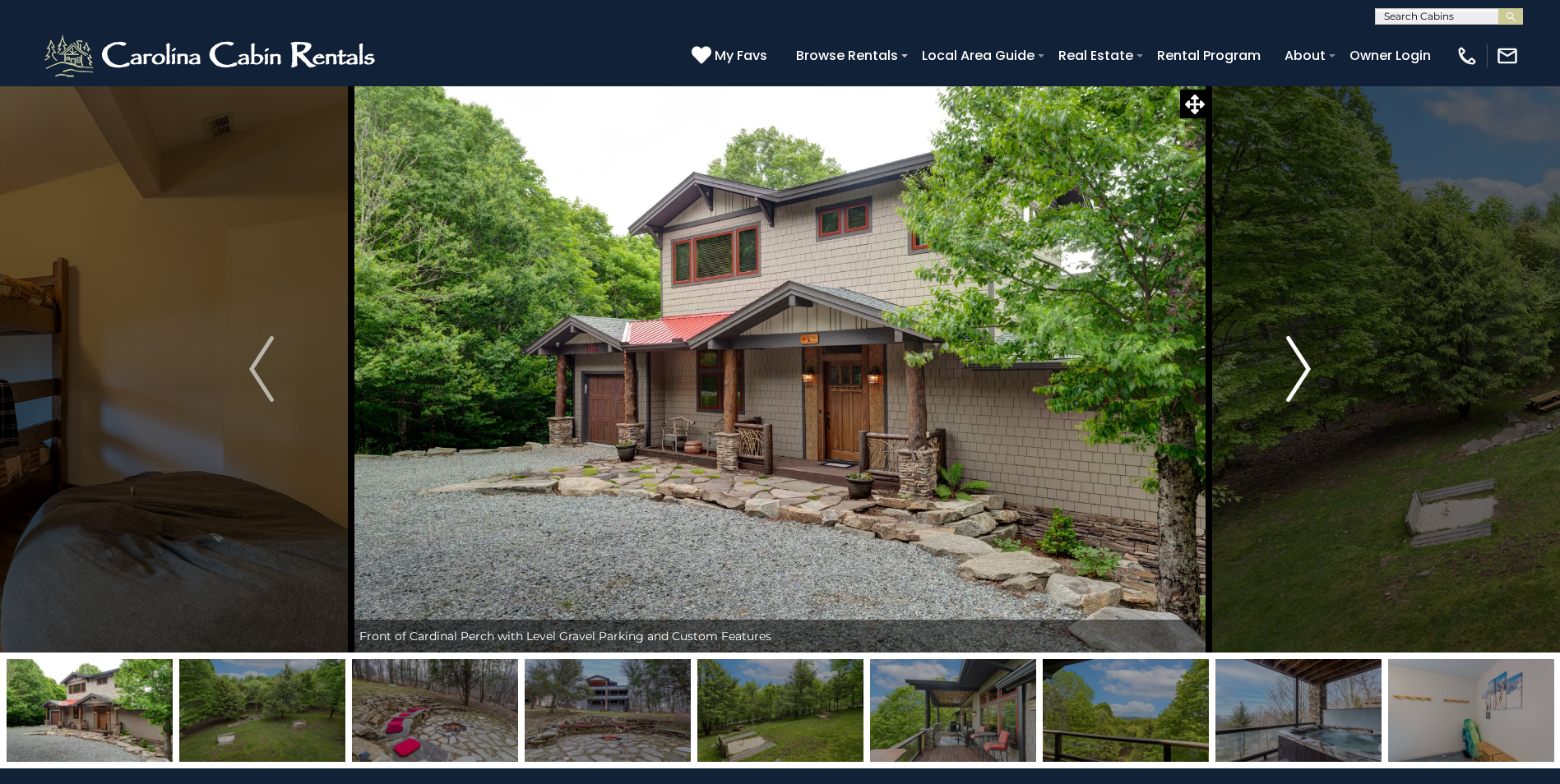
click at [1307, 377] on img "Next" at bounding box center [1298, 369] width 24 height 65
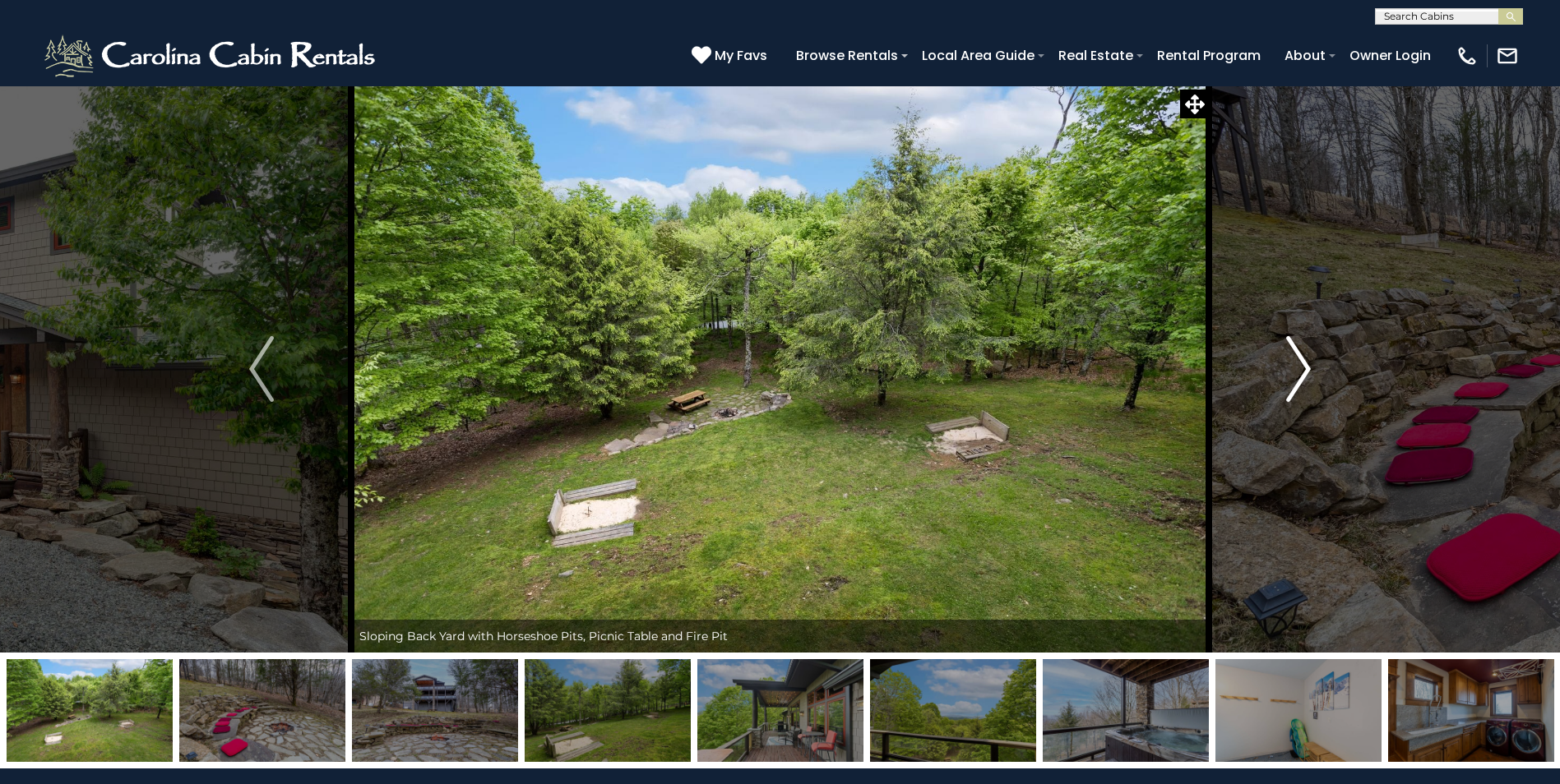
click at [1307, 377] on img "Next" at bounding box center [1298, 369] width 24 height 65
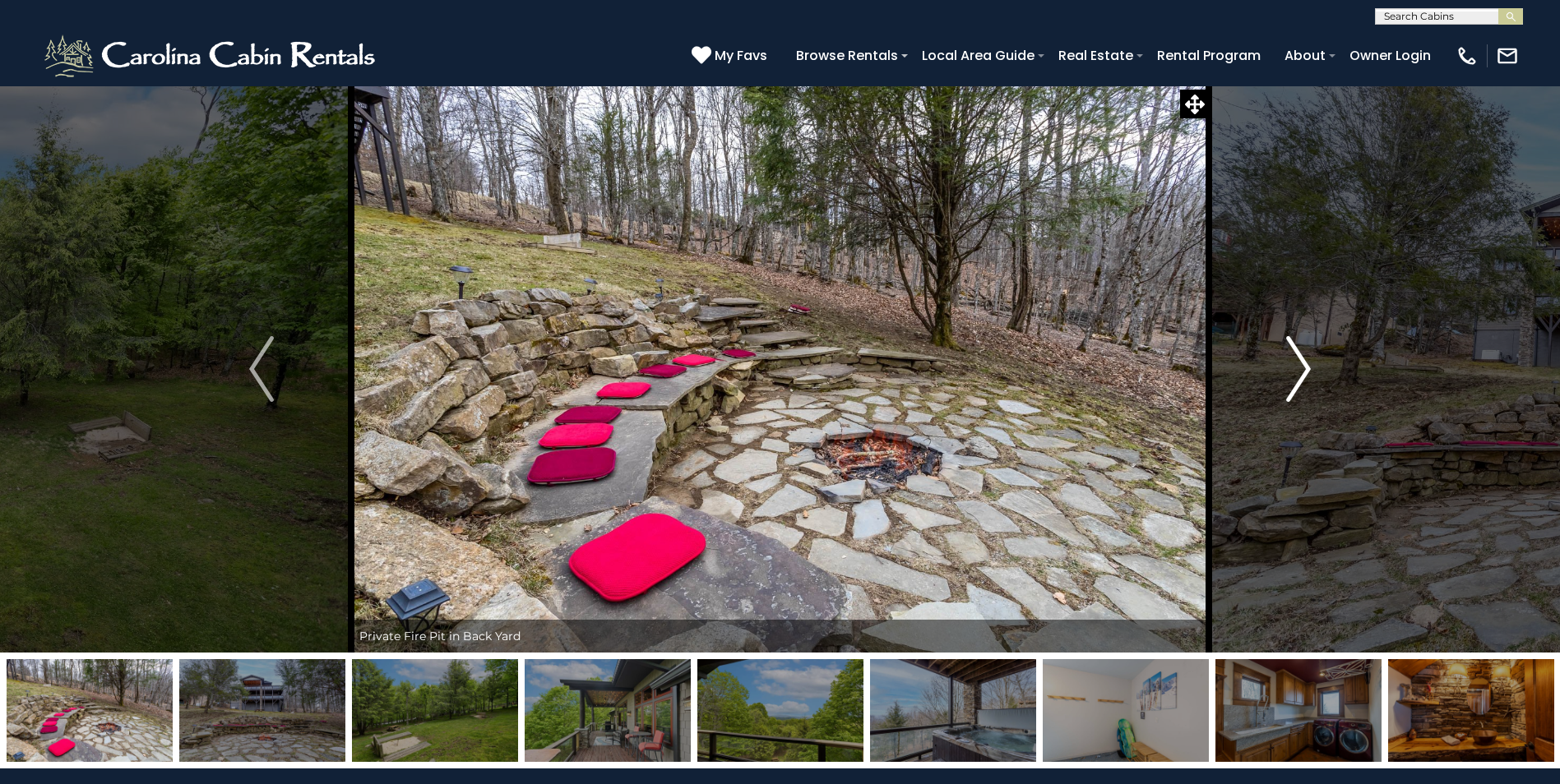
click at [1307, 377] on img "Next" at bounding box center [1298, 369] width 24 height 65
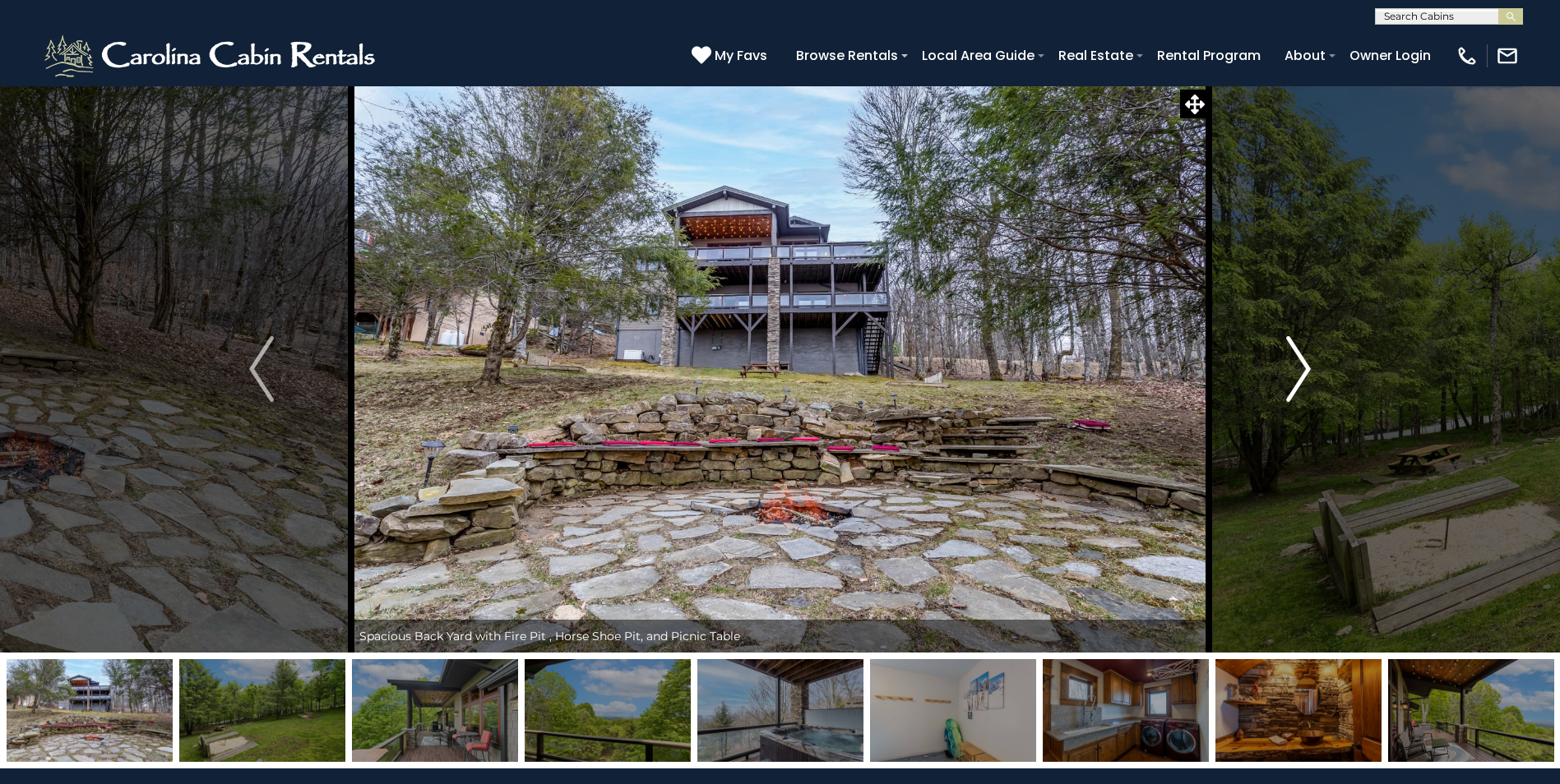
click at [1307, 377] on img "Next" at bounding box center [1298, 369] width 24 height 65
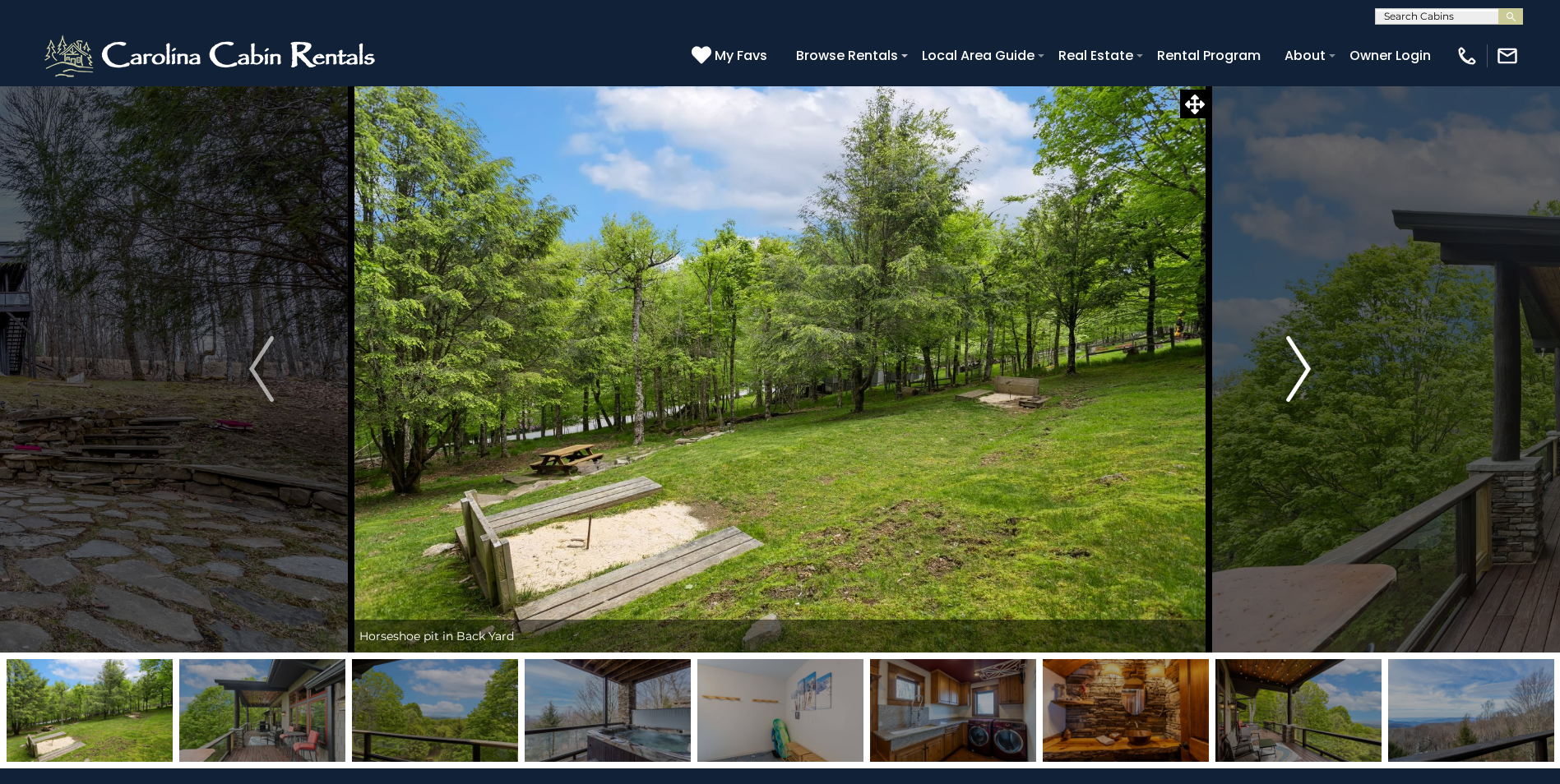
click at [1307, 377] on img "Next" at bounding box center [1298, 369] width 24 height 65
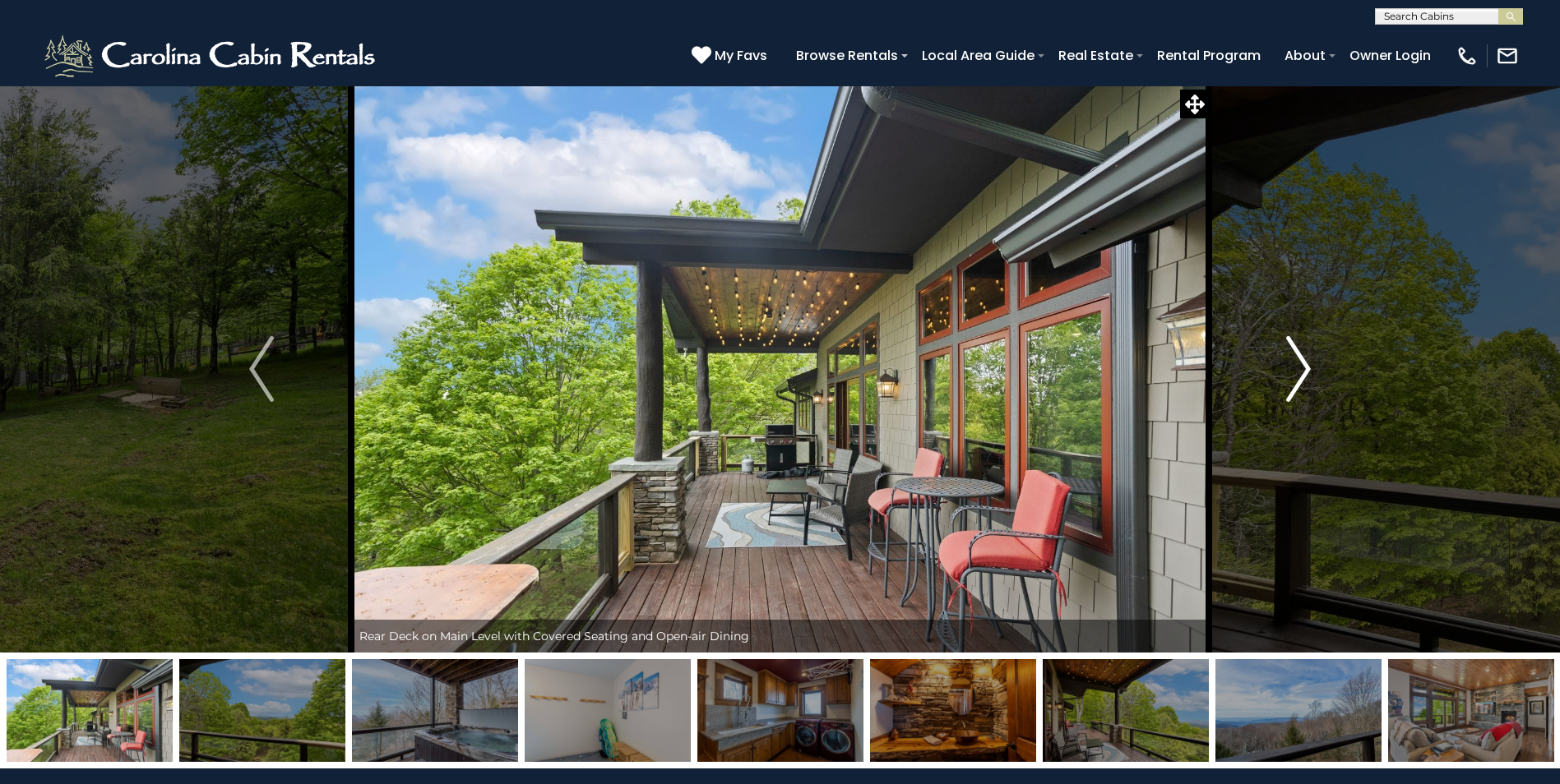
click at [1307, 377] on img "Next" at bounding box center [1298, 369] width 24 height 65
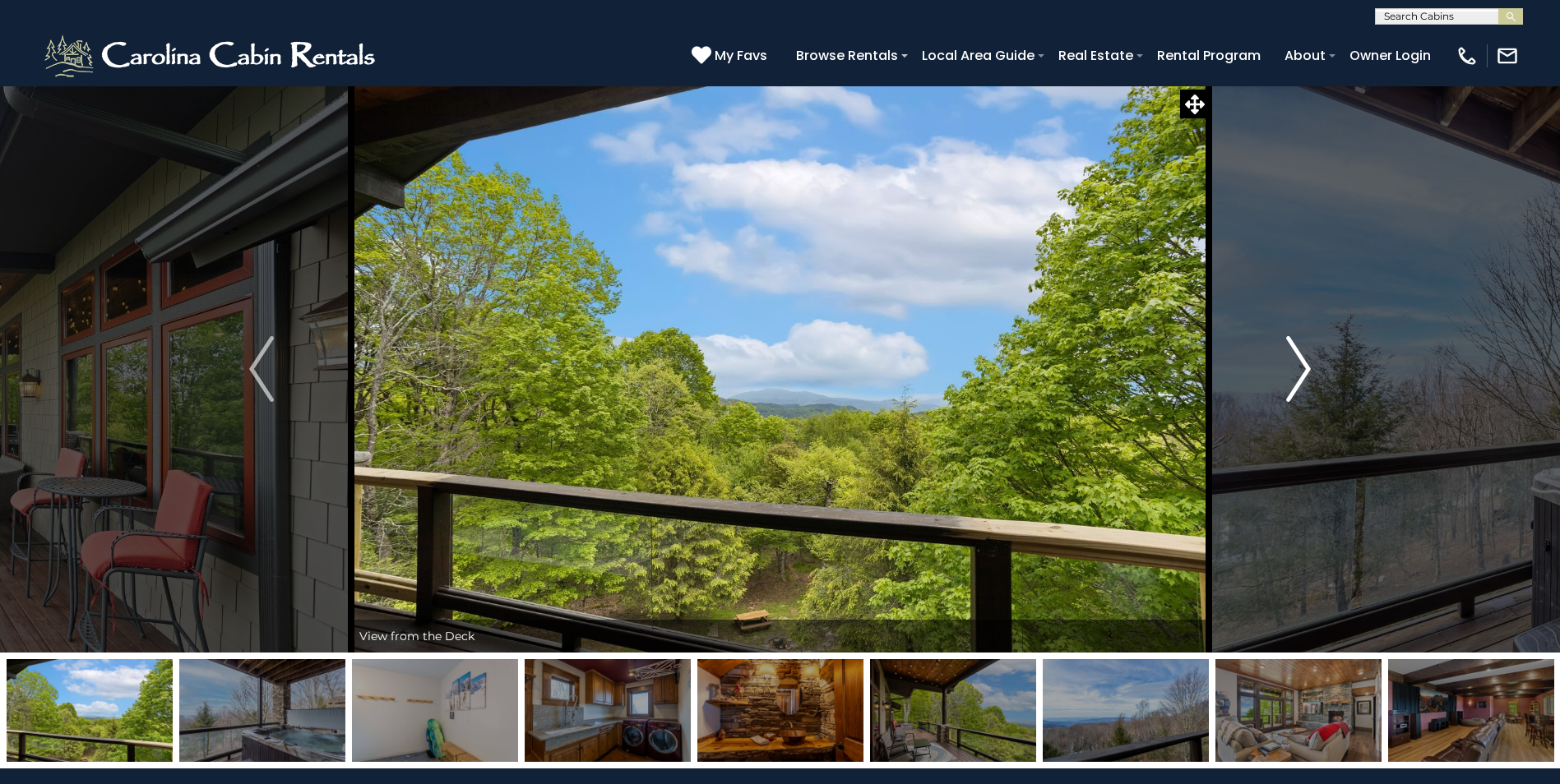
click at [1307, 377] on img "Next" at bounding box center [1298, 369] width 24 height 65
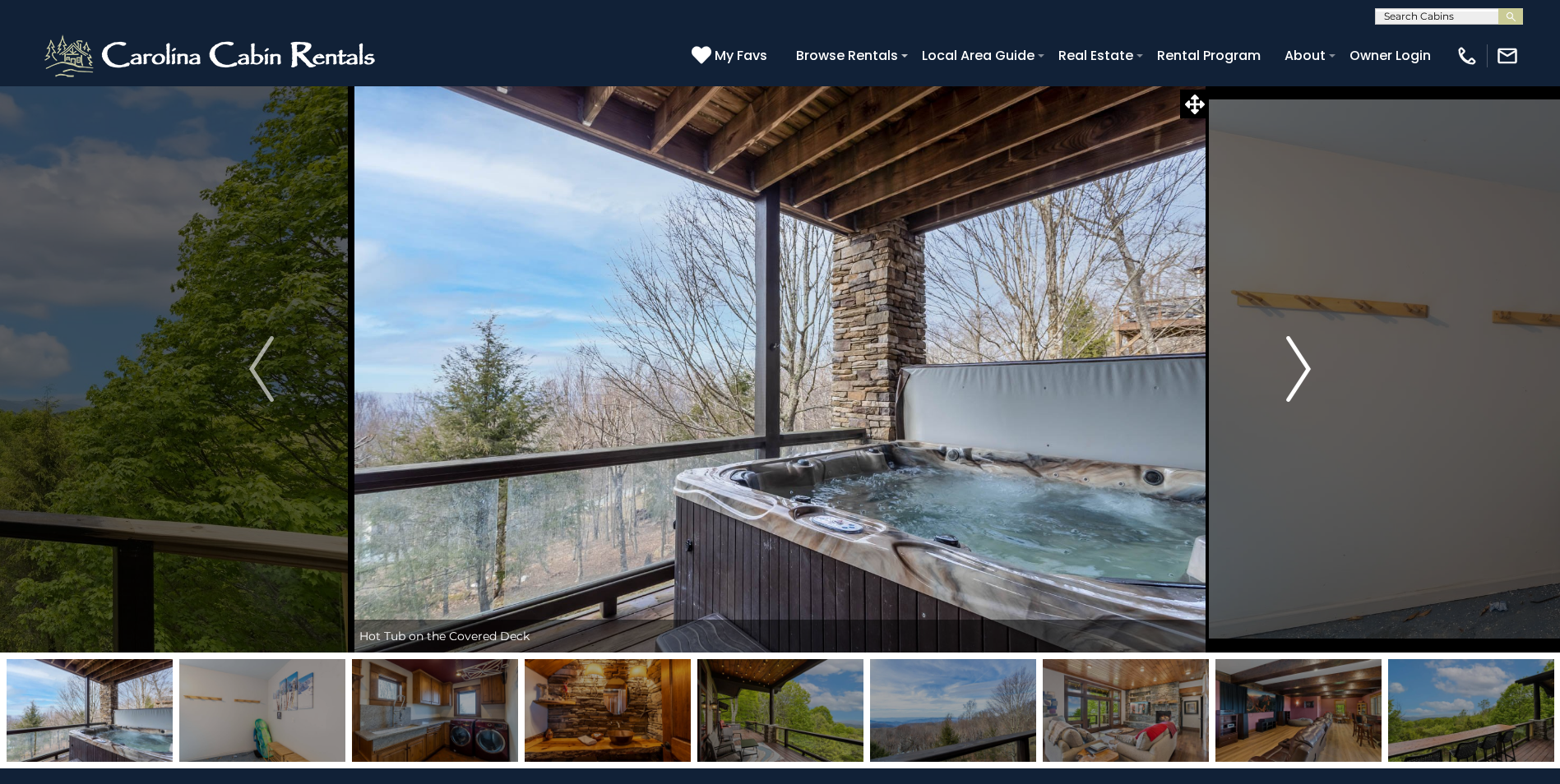
click at [1307, 377] on img "Next" at bounding box center [1298, 369] width 24 height 65
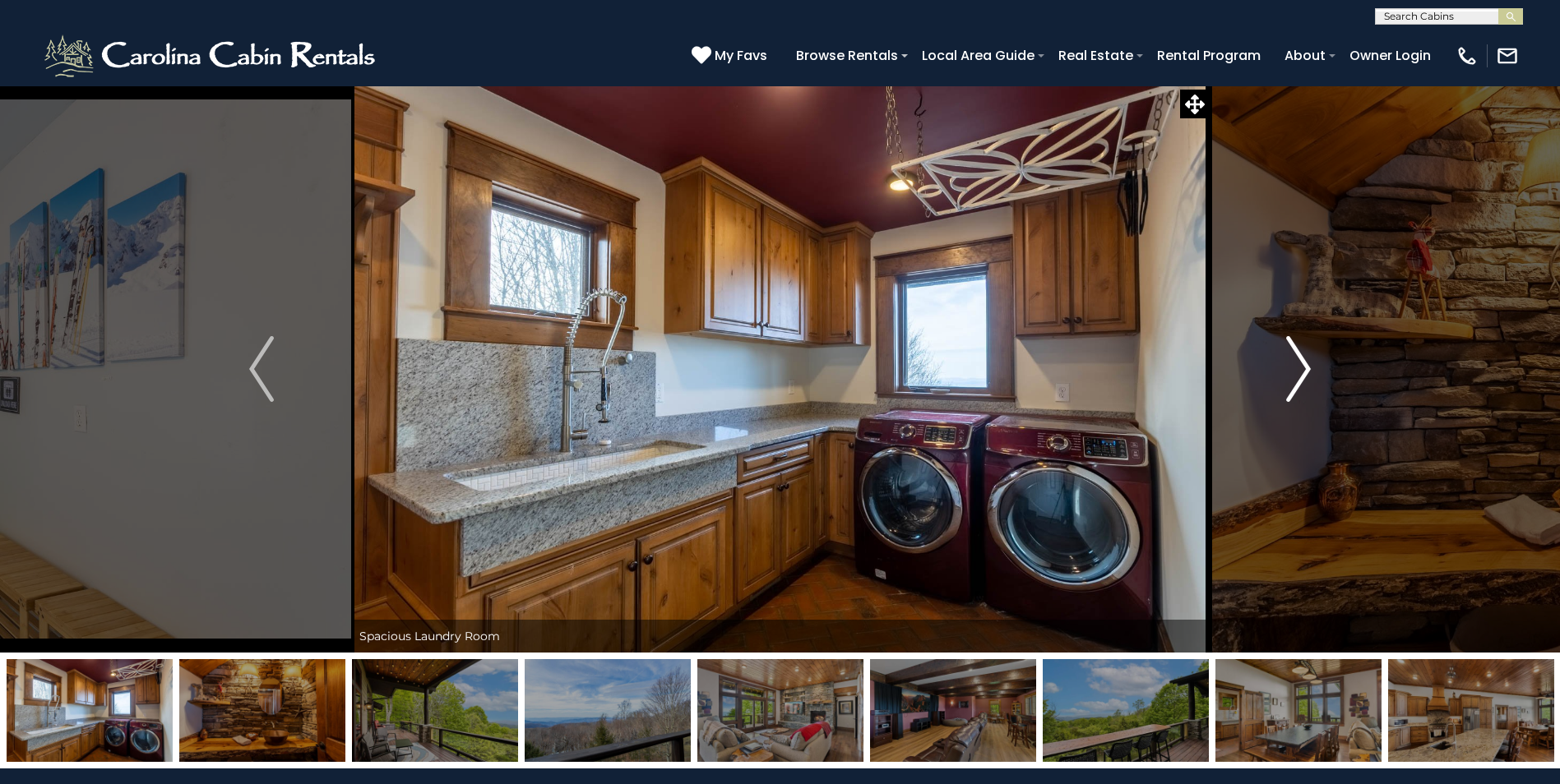
click at [1307, 377] on img "Next" at bounding box center [1298, 369] width 24 height 65
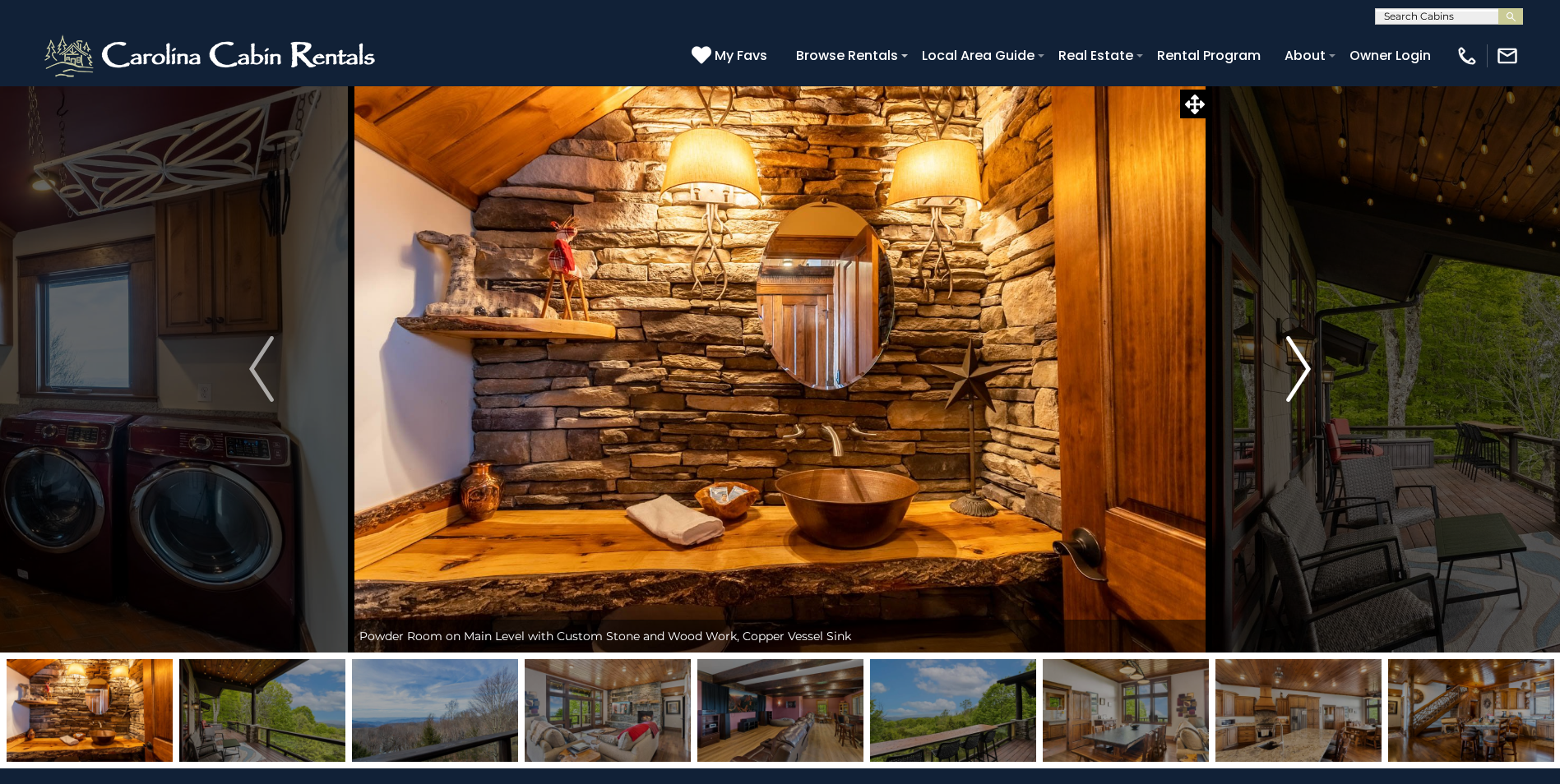
click at [1307, 377] on img "Next" at bounding box center [1298, 369] width 24 height 65
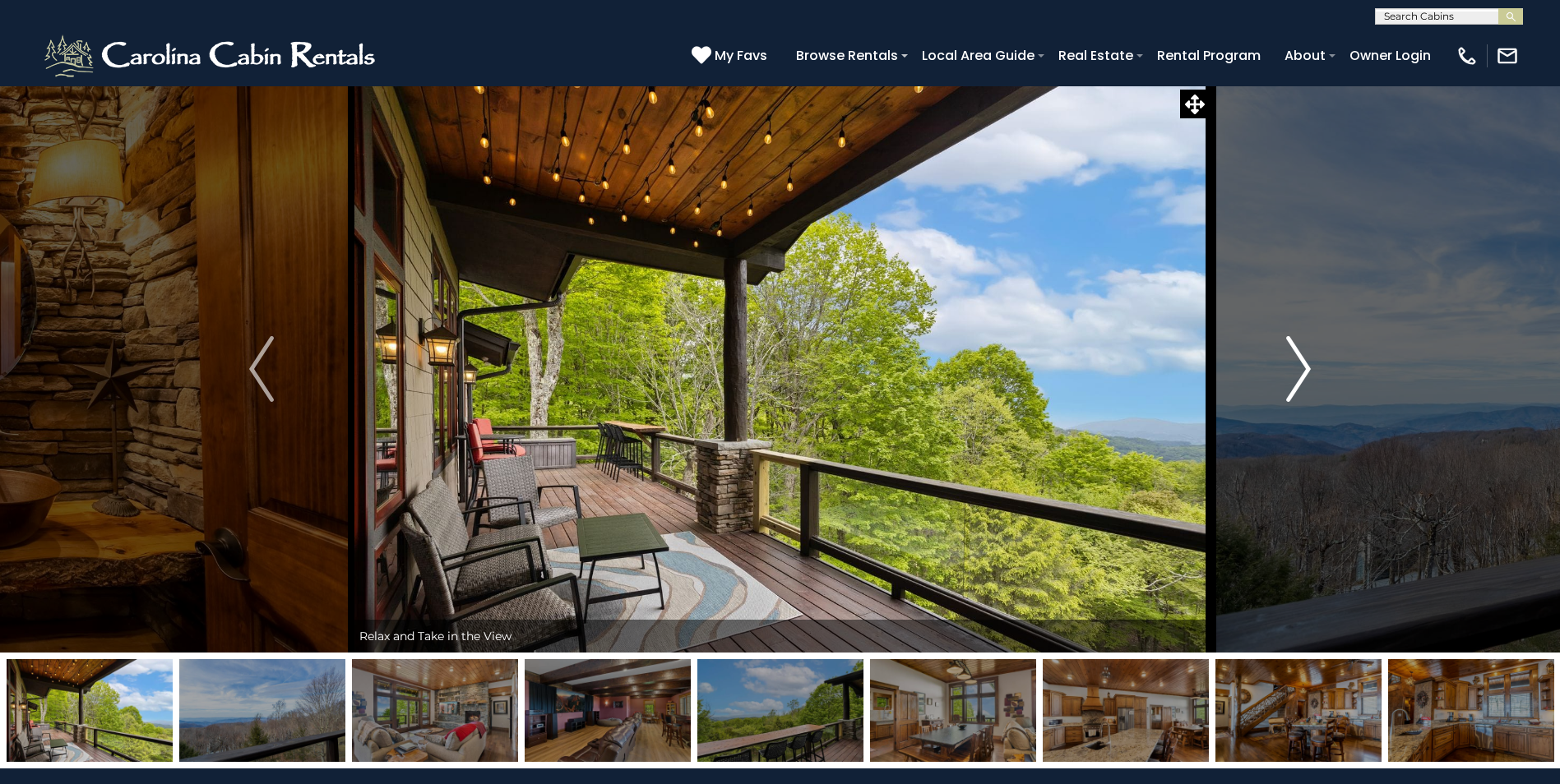
click at [1307, 377] on img "Next" at bounding box center [1298, 369] width 24 height 65
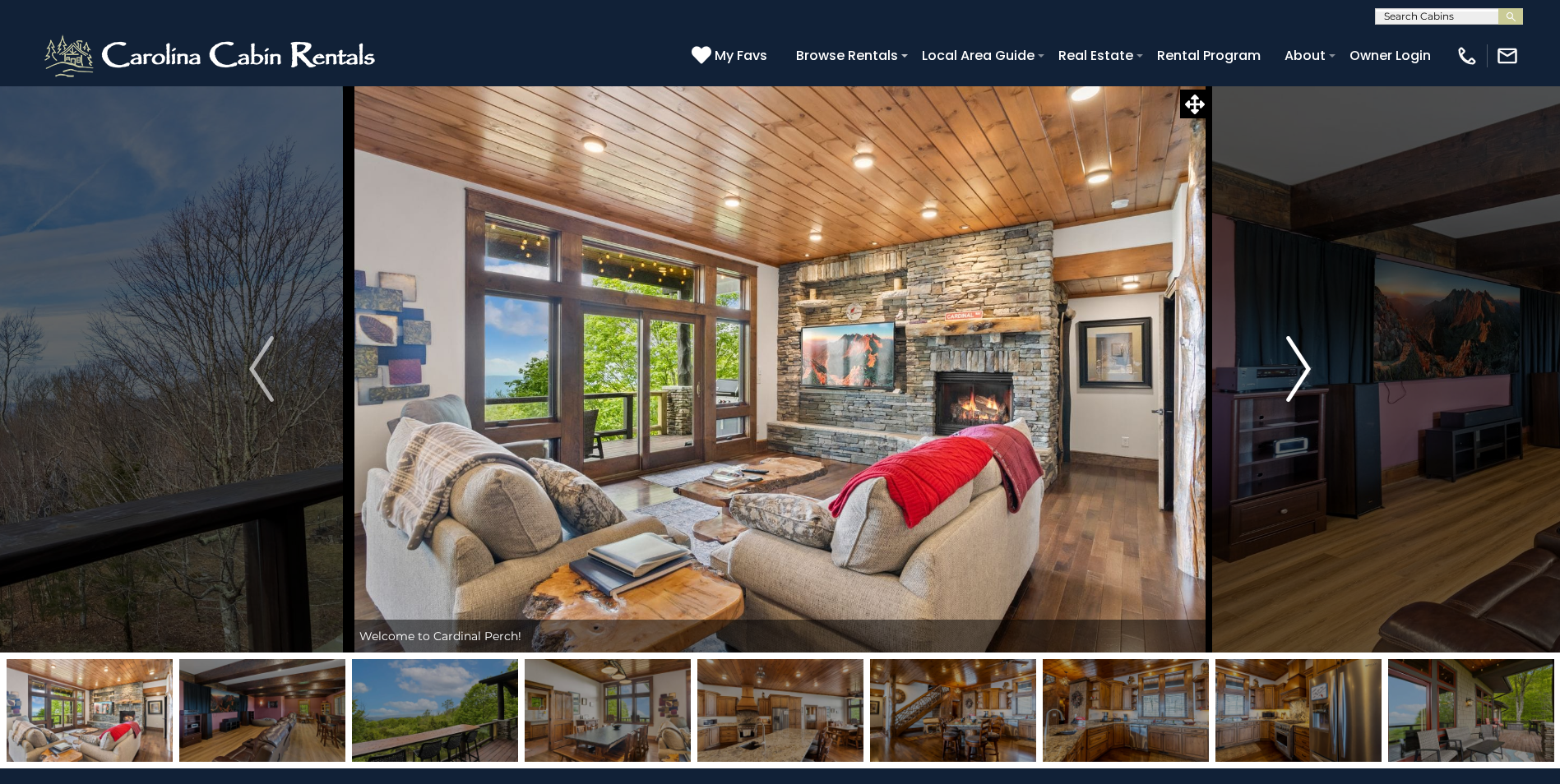
click at [1307, 377] on img "Next" at bounding box center [1298, 369] width 24 height 65
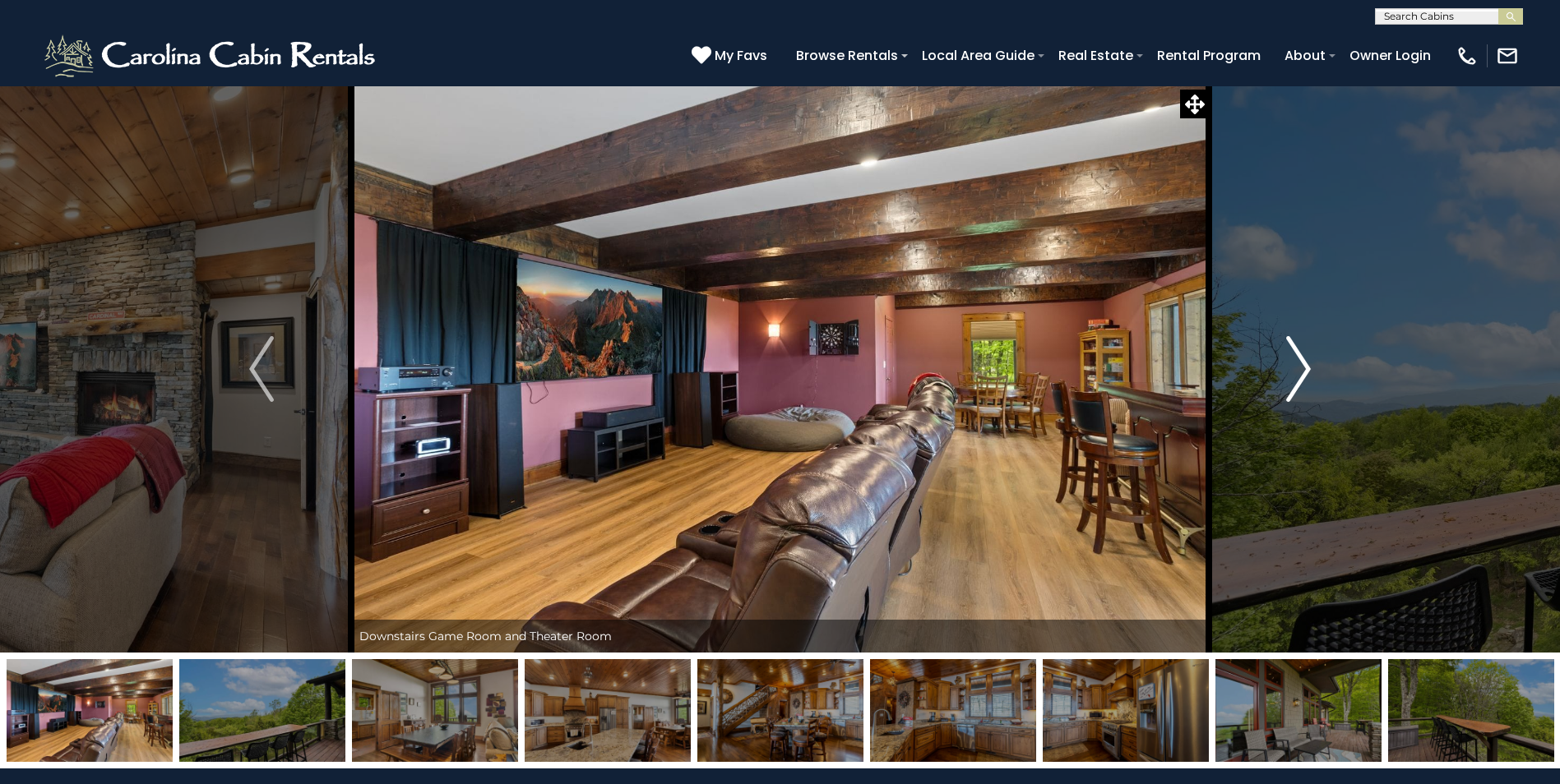
click at [1307, 377] on img "Next" at bounding box center [1298, 369] width 24 height 65
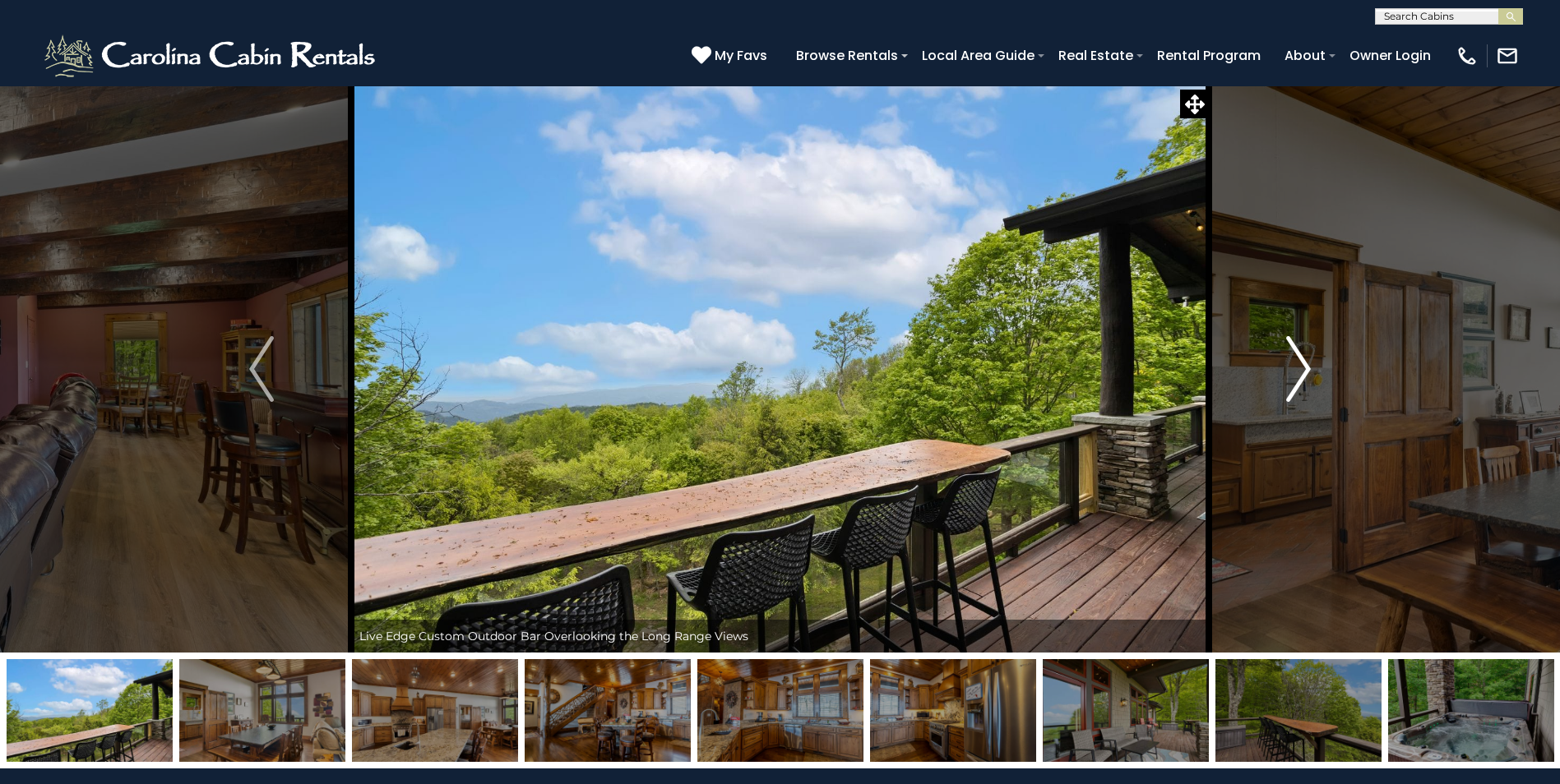
click at [1307, 377] on img "Next" at bounding box center [1298, 369] width 24 height 65
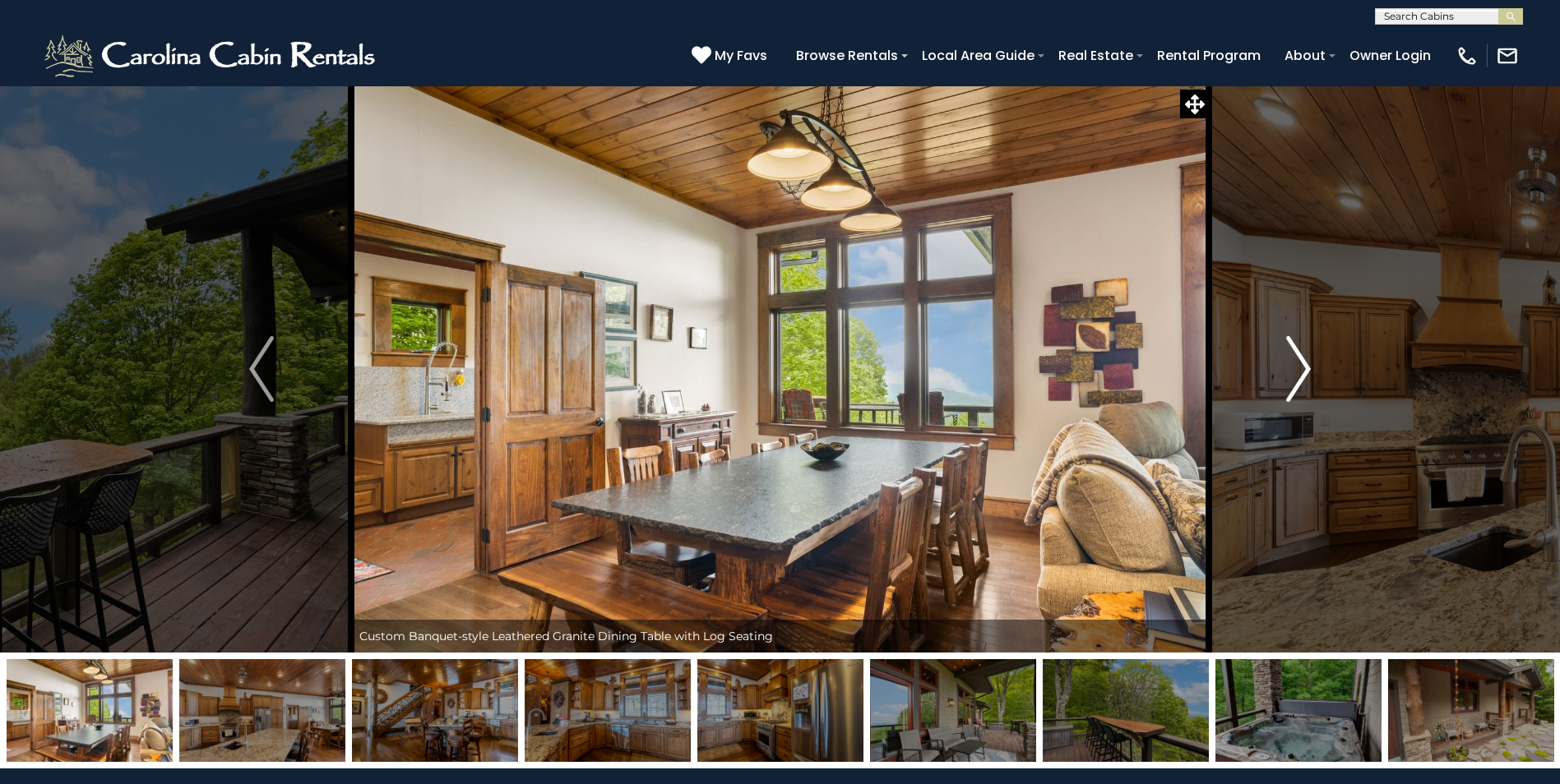
click at [1307, 377] on img "Next" at bounding box center [1298, 369] width 24 height 65
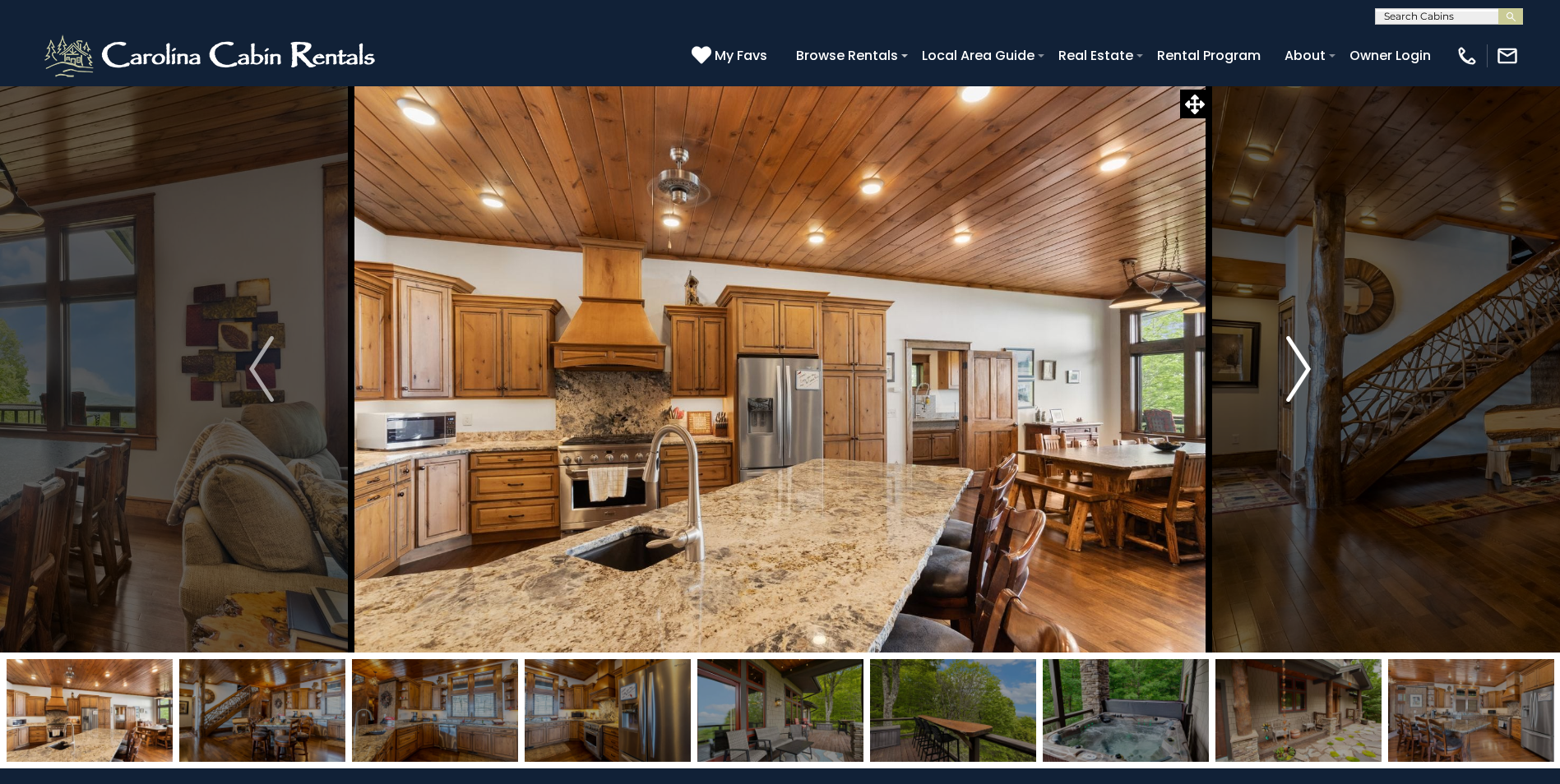
click at [1307, 377] on img "Next" at bounding box center [1298, 369] width 24 height 65
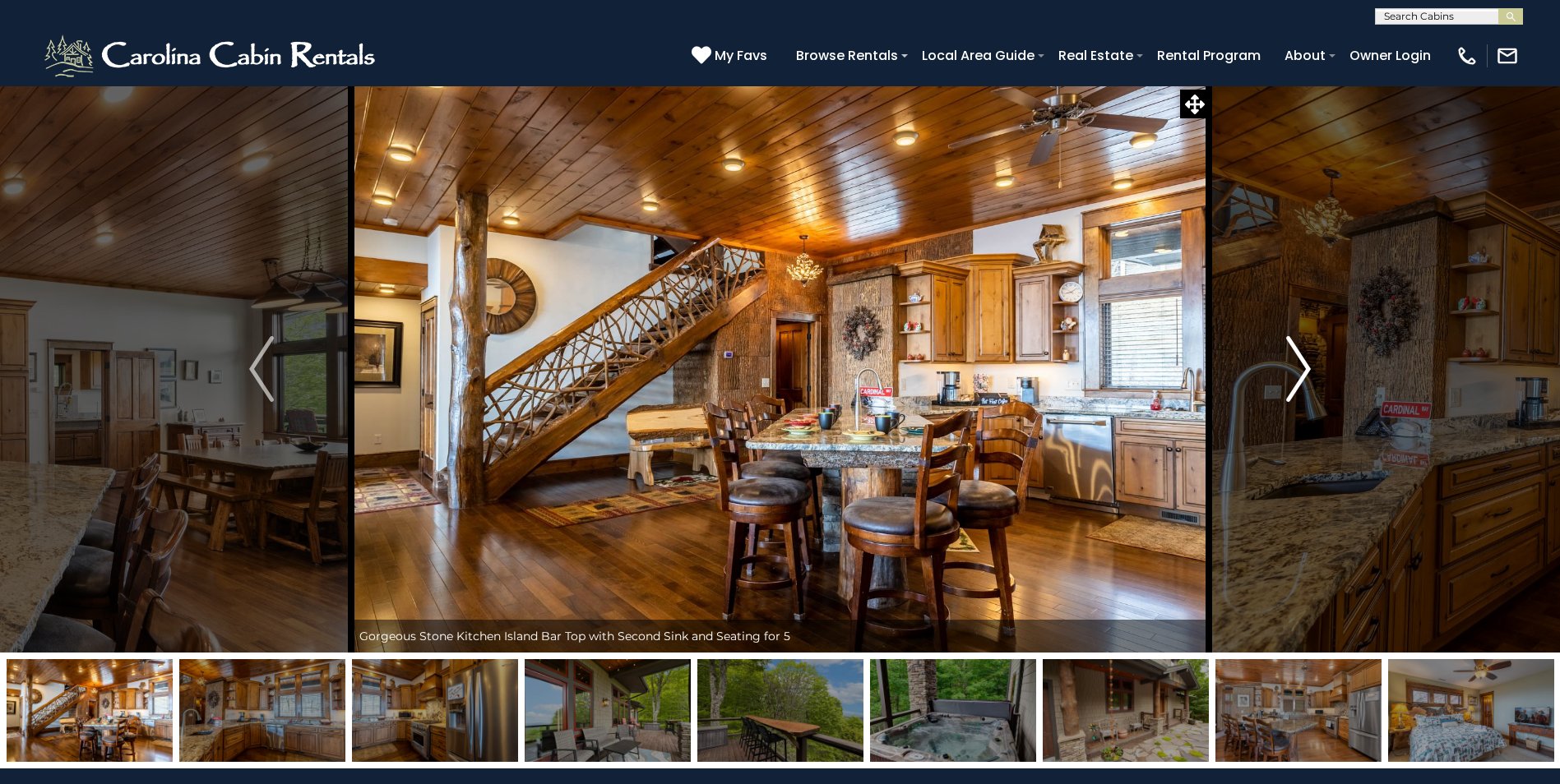
click at [1307, 377] on img "Next" at bounding box center [1298, 369] width 24 height 65
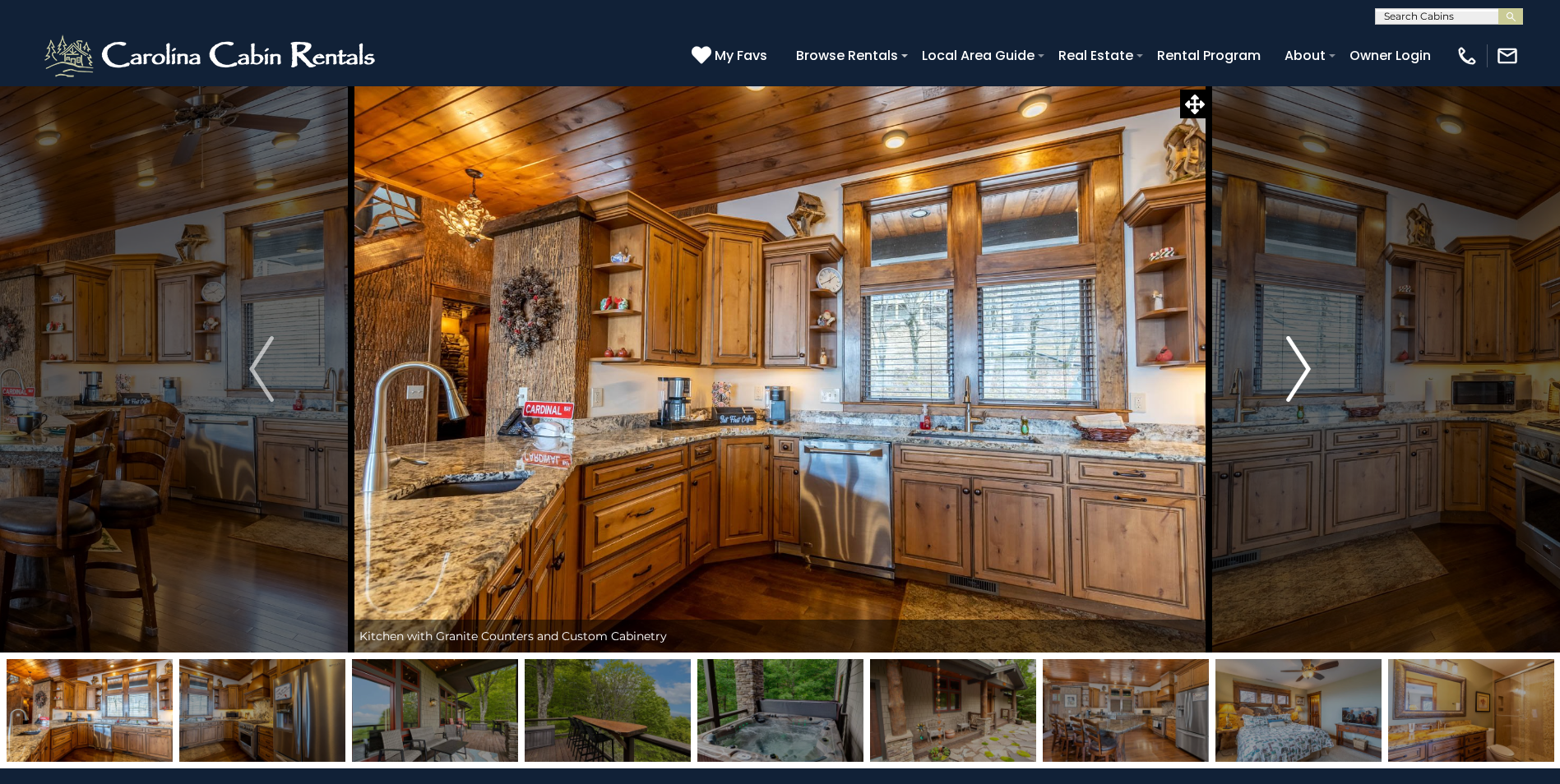
click at [1307, 377] on img "Next" at bounding box center [1298, 369] width 24 height 65
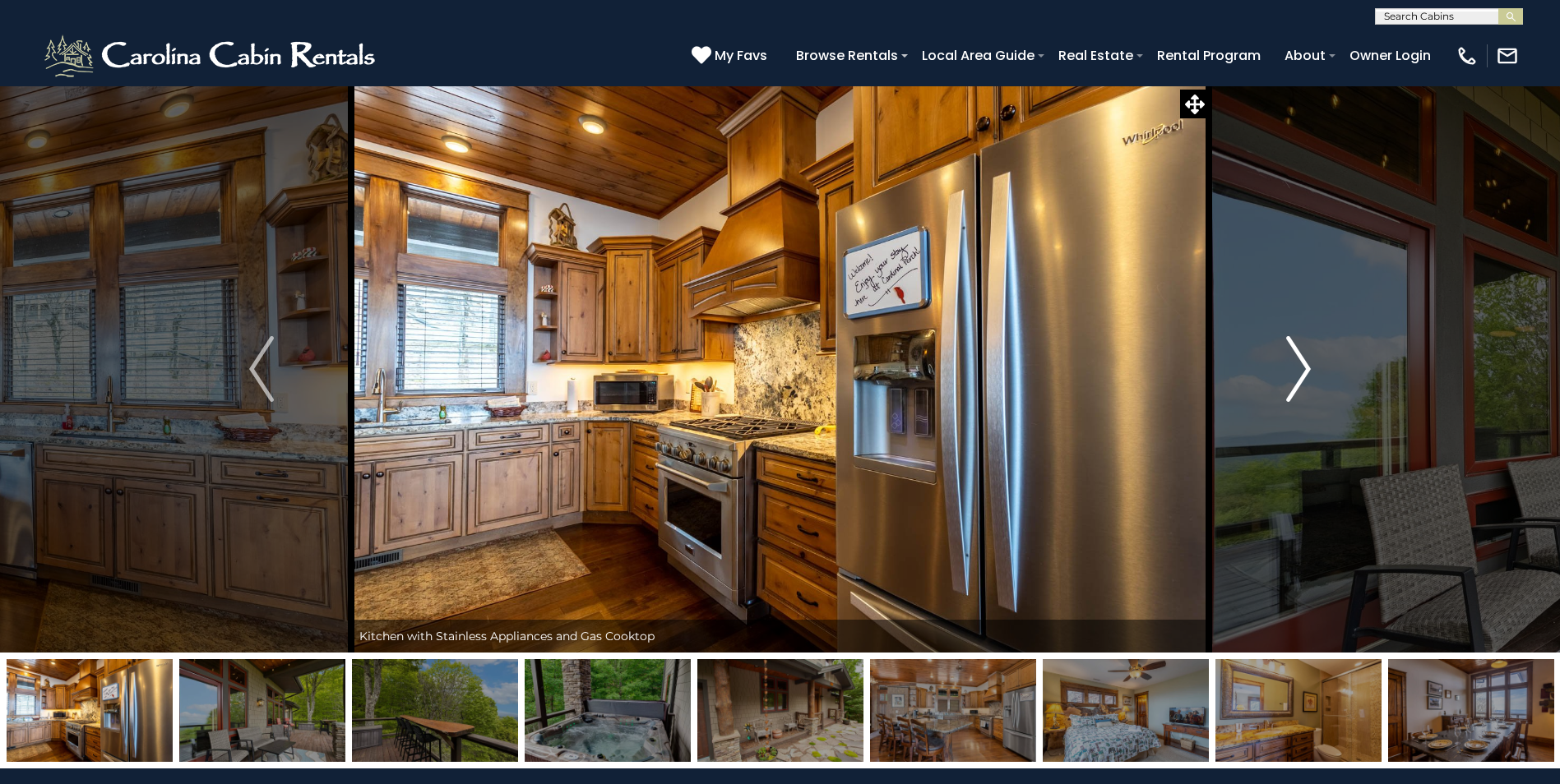
click at [1307, 377] on img "Next" at bounding box center [1298, 369] width 24 height 65
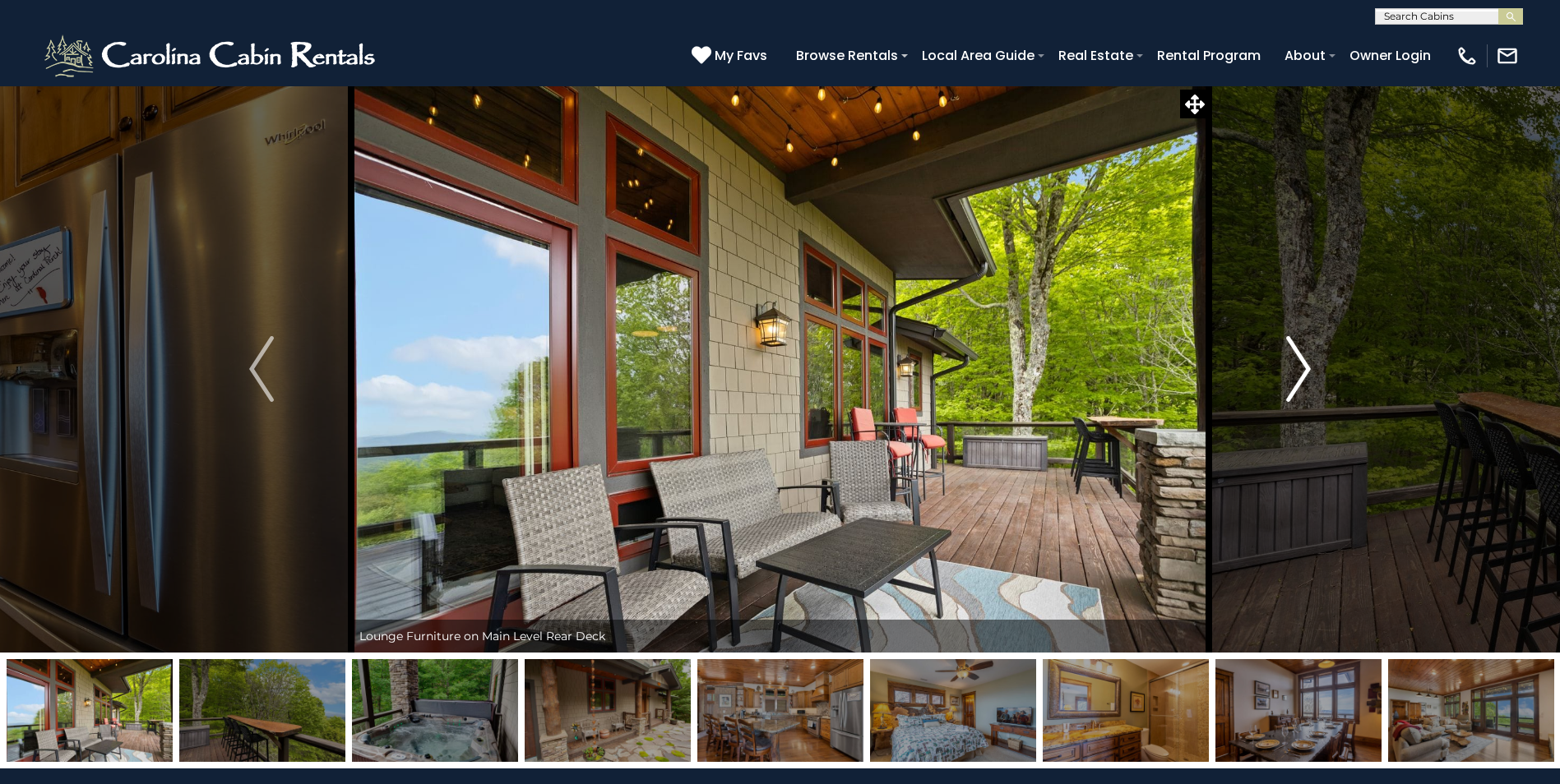
click at [1307, 377] on img "Next" at bounding box center [1298, 369] width 24 height 65
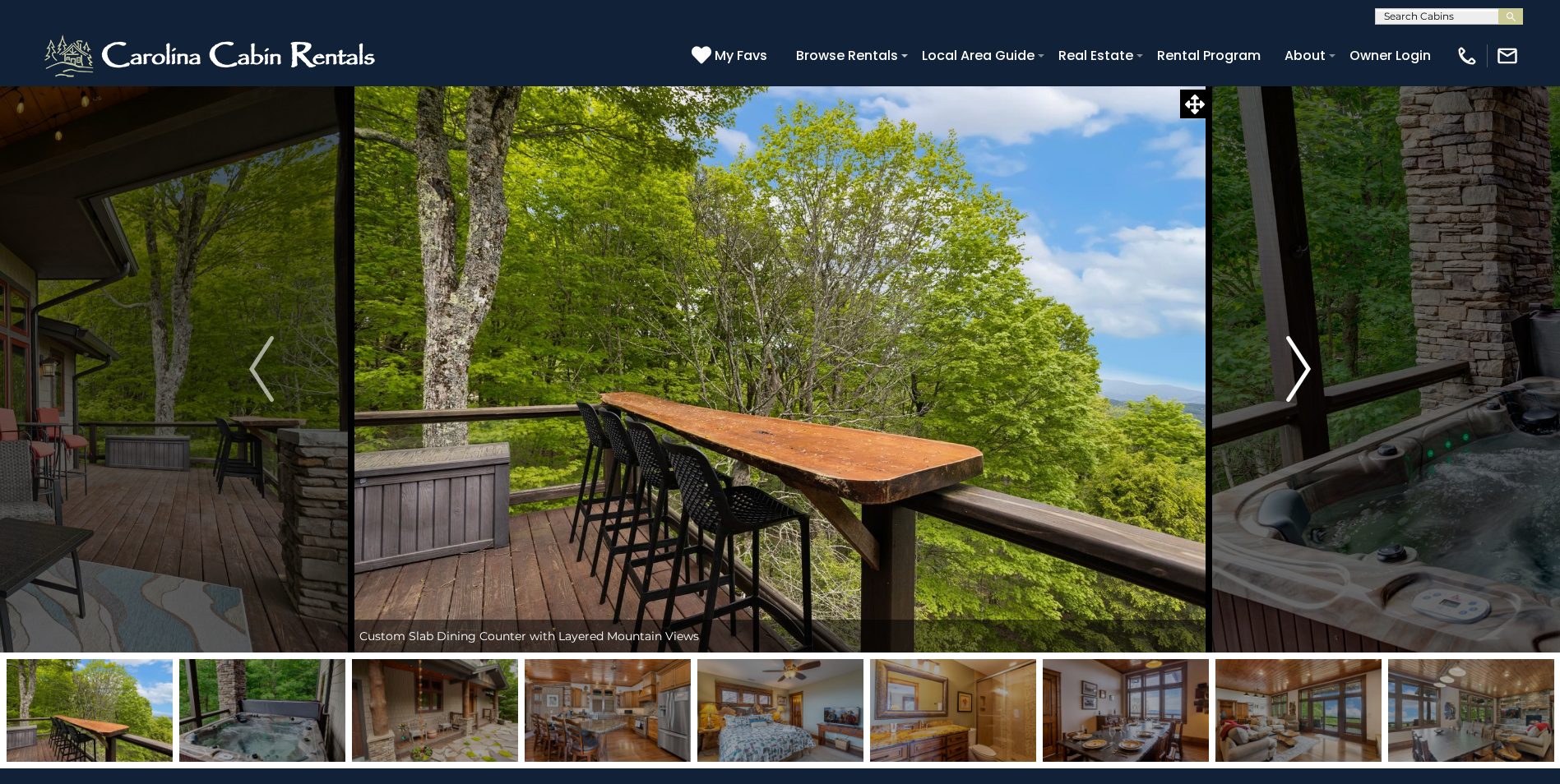
click at [1307, 377] on img "Next" at bounding box center [1298, 369] width 24 height 65
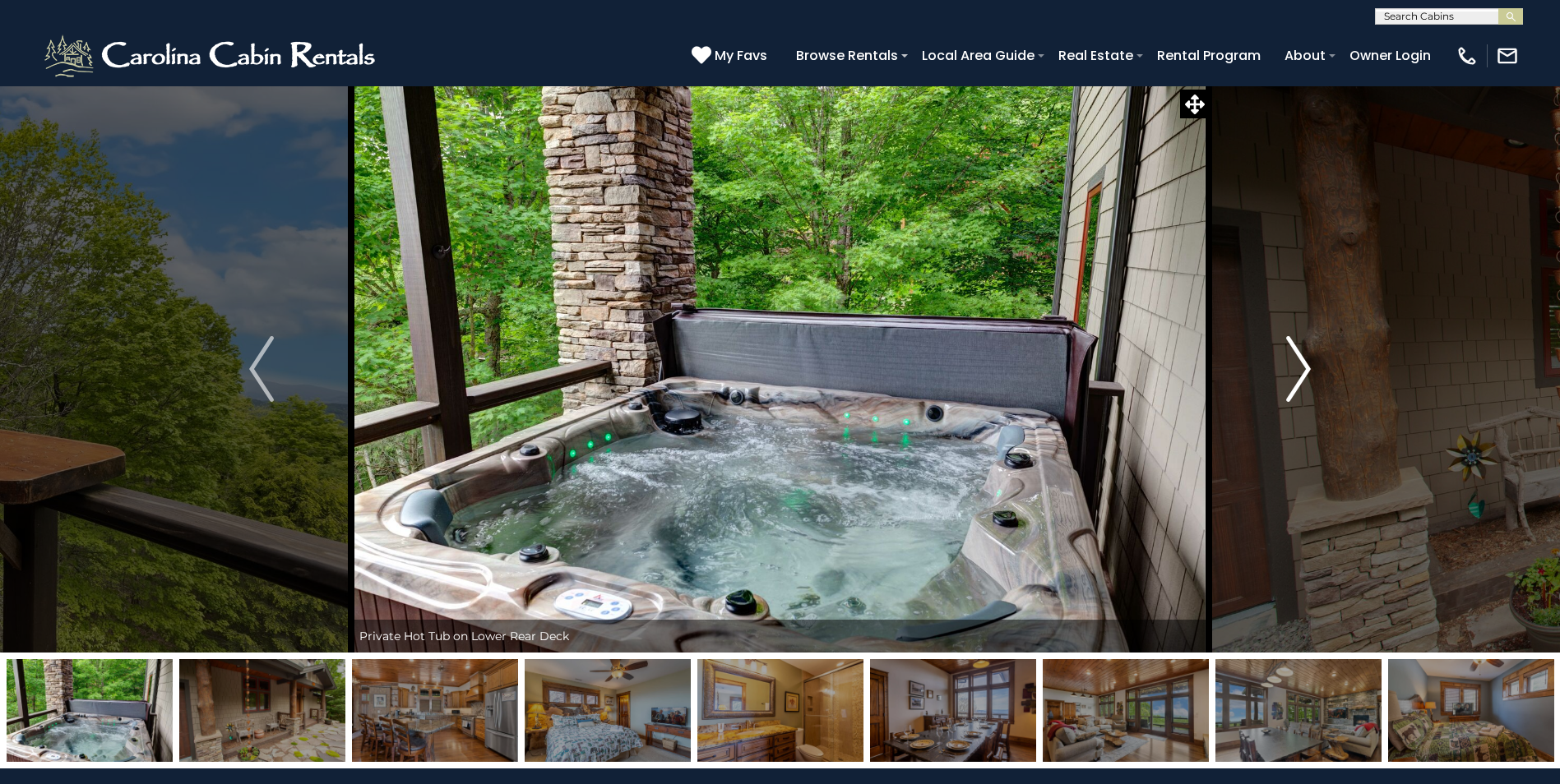
click at [1307, 377] on img "Next" at bounding box center [1298, 369] width 24 height 65
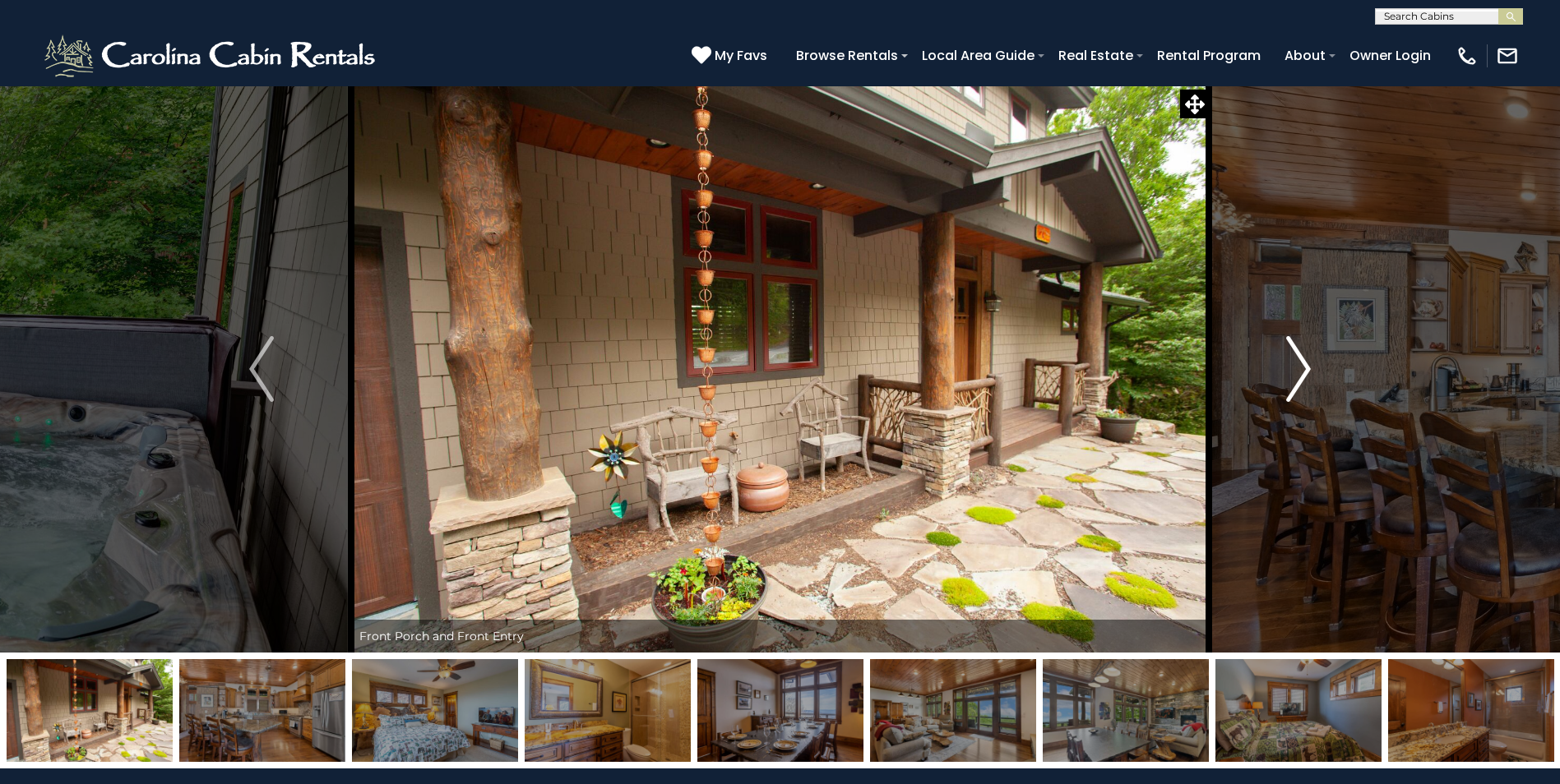
click at [1307, 377] on img "Next" at bounding box center [1298, 369] width 24 height 65
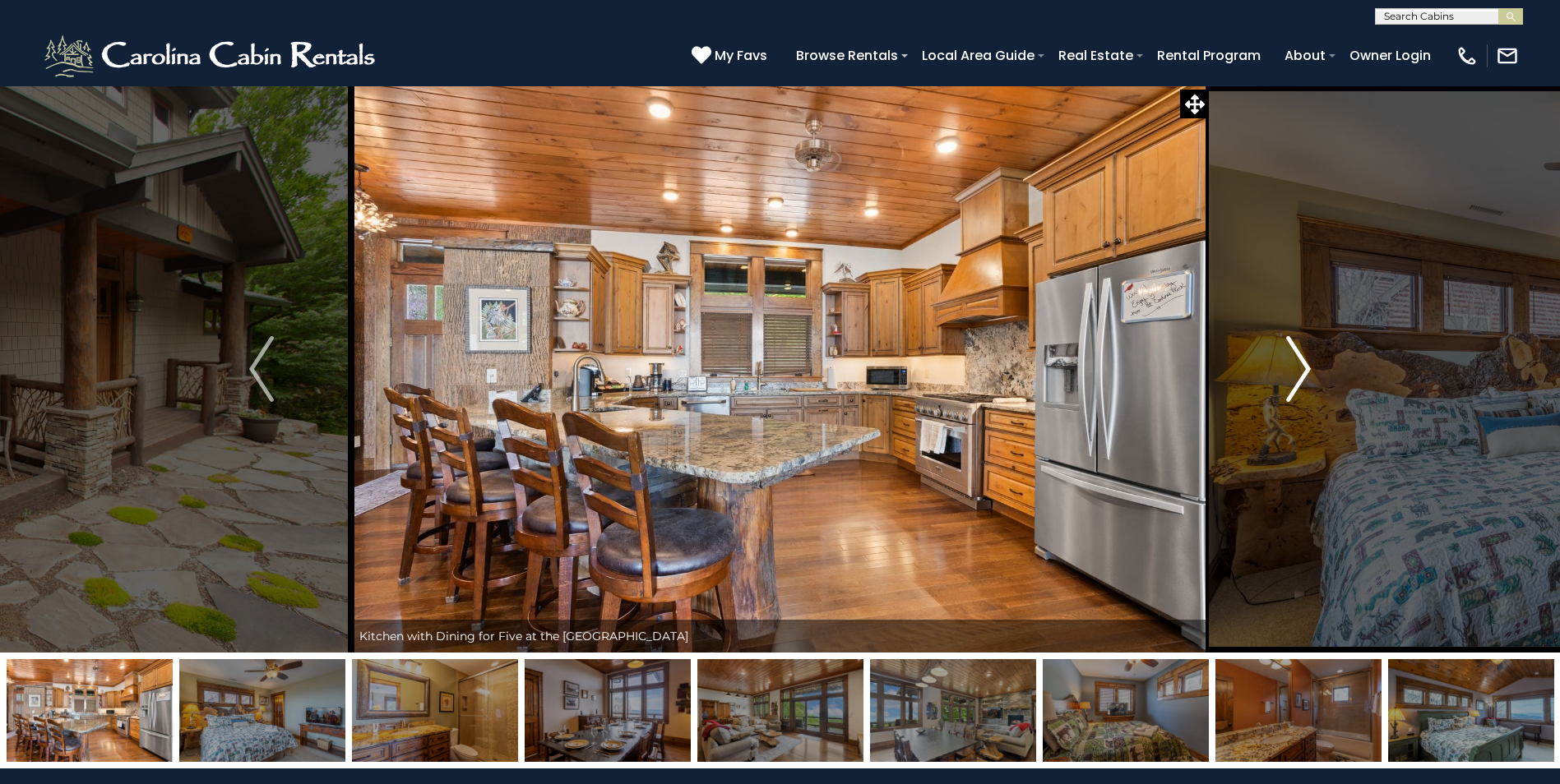
click at [1307, 377] on img "Next" at bounding box center [1298, 369] width 24 height 65
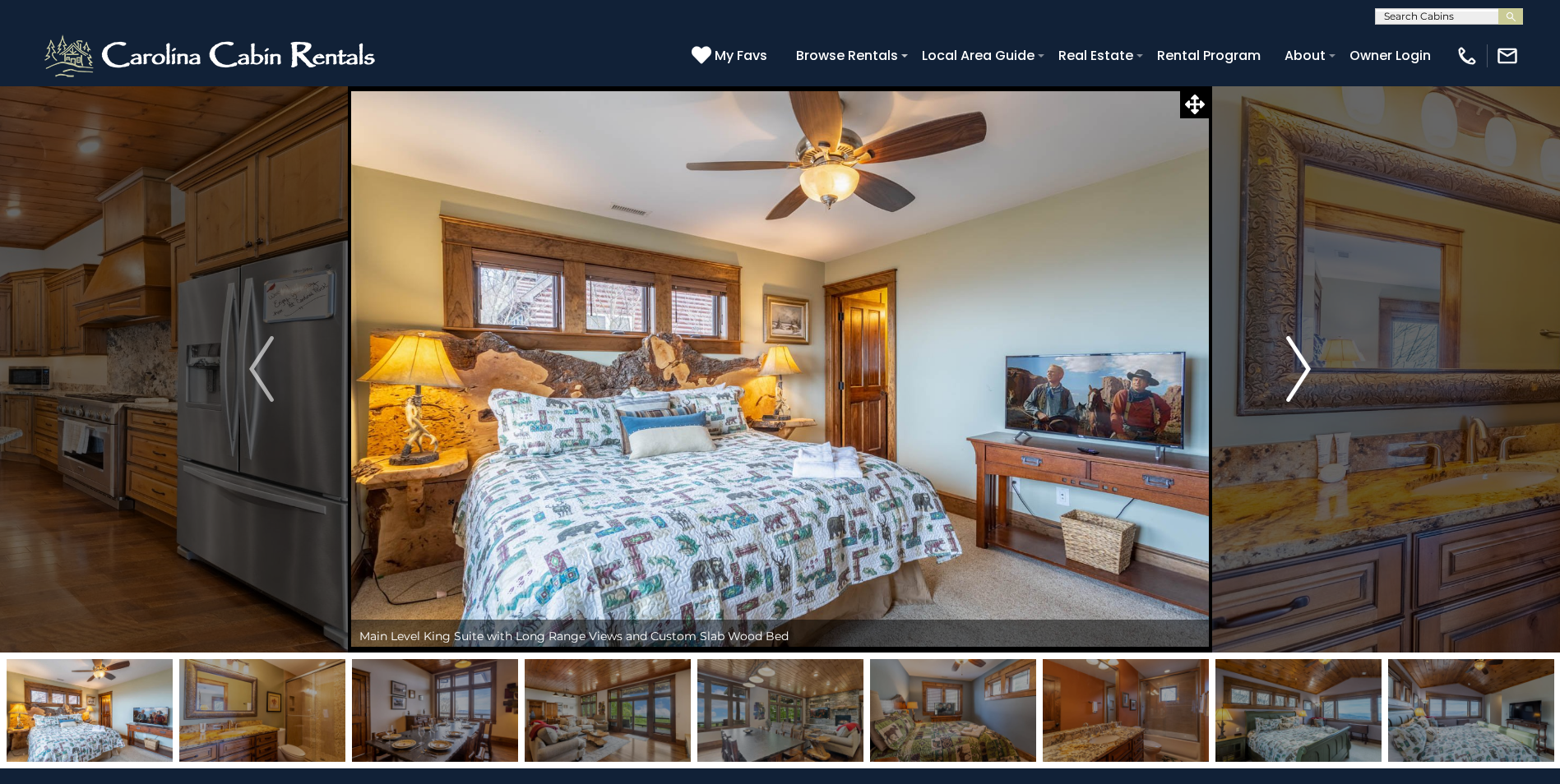
click at [1307, 377] on img "Next" at bounding box center [1298, 369] width 24 height 65
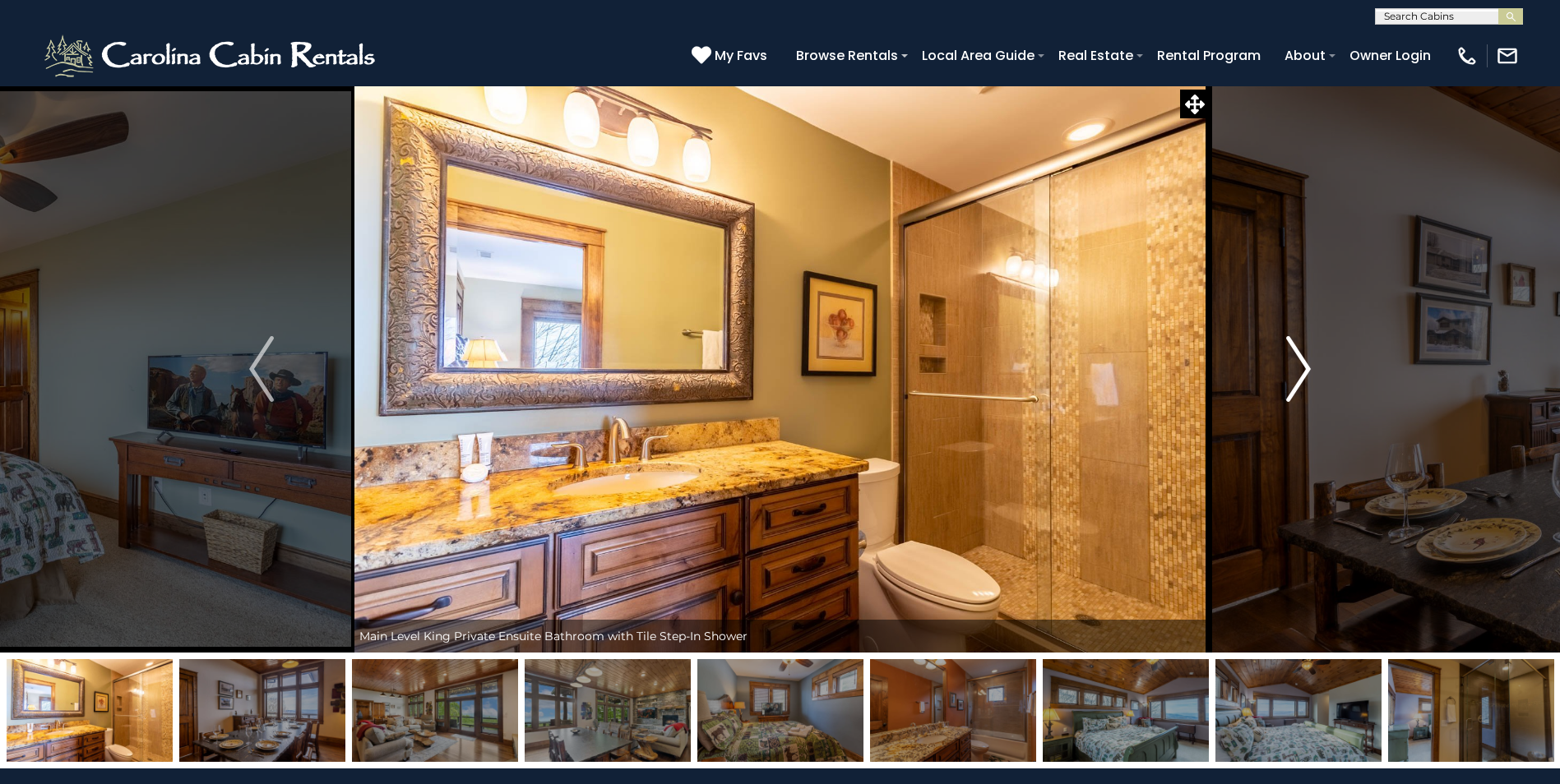
click at [1307, 377] on img "Next" at bounding box center [1298, 369] width 24 height 65
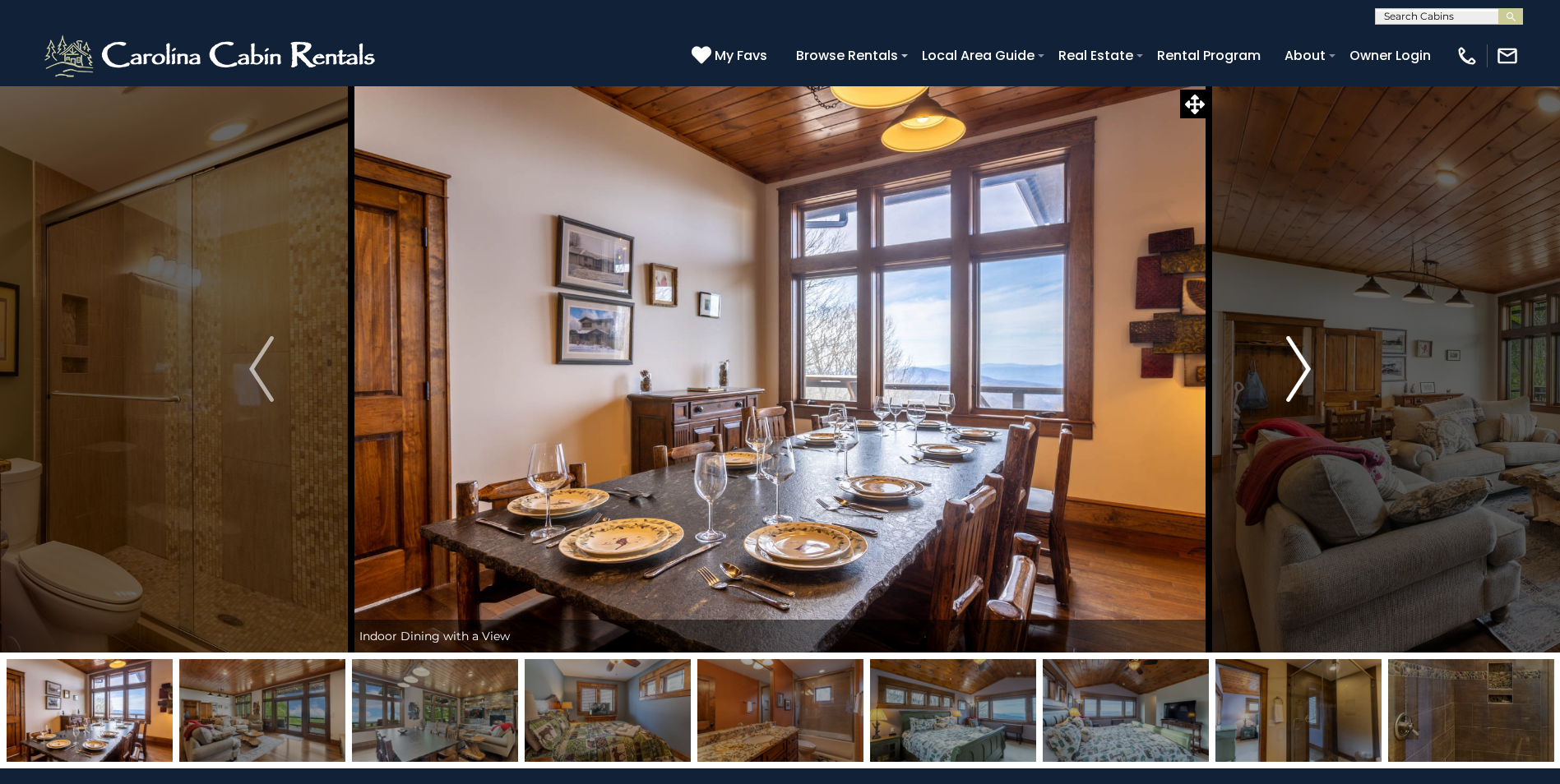
click at [1307, 377] on img "Next" at bounding box center [1298, 369] width 24 height 65
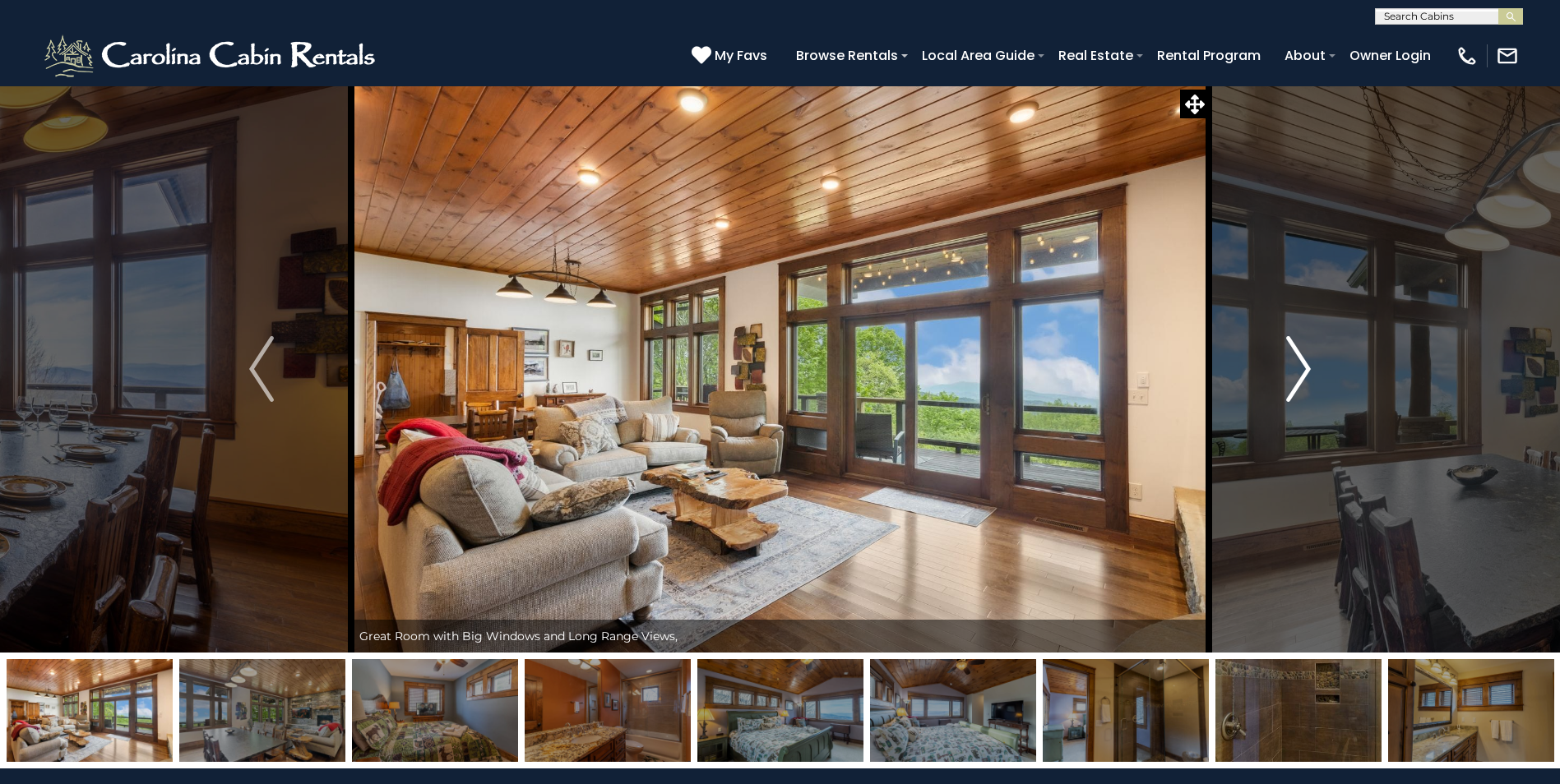
click at [1307, 377] on img "Next" at bounding box center [1298, 369] width 24 height 65
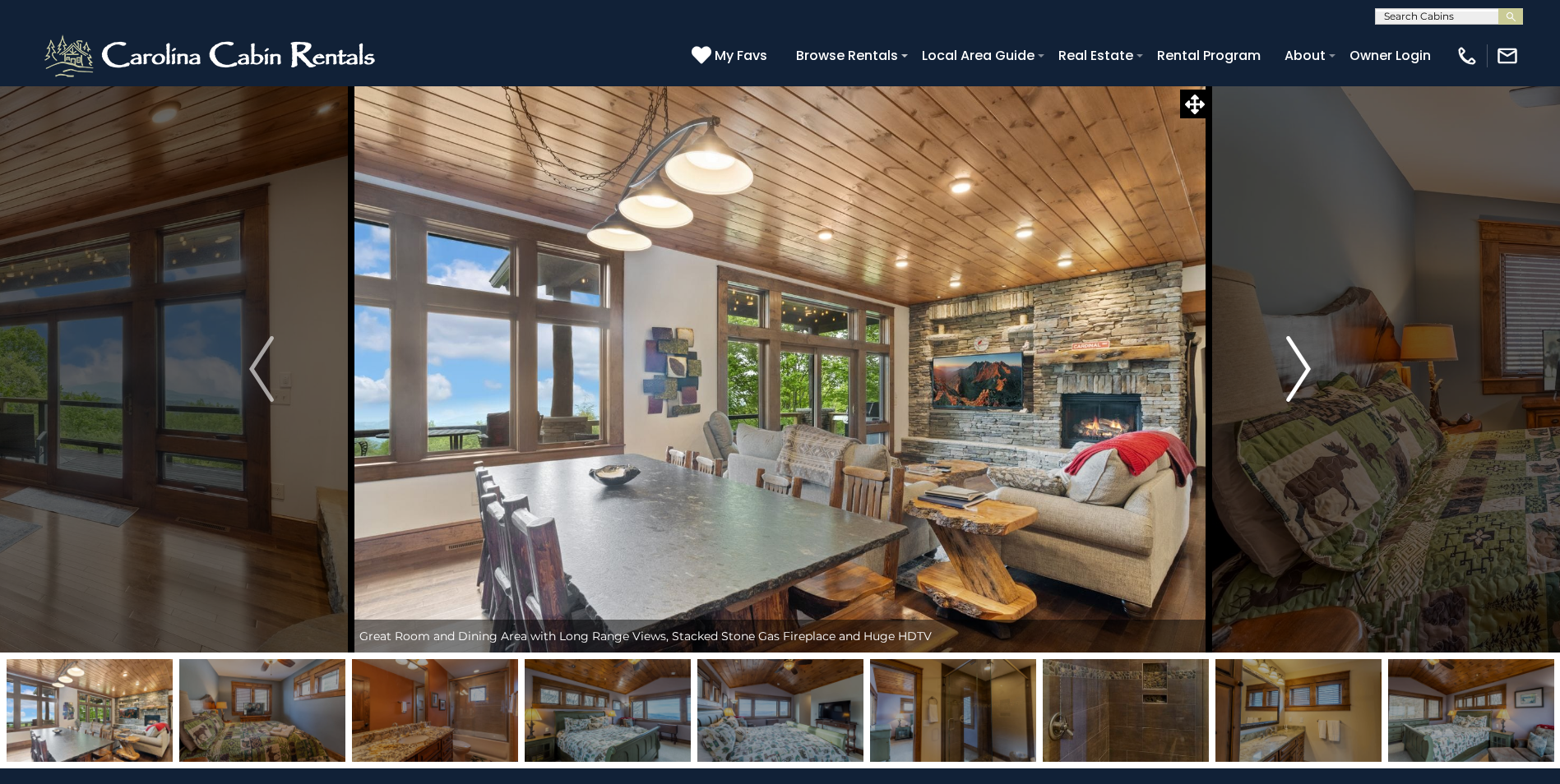
click at [1307, 377] on img "Next" at bounding box center [1298, 369] width 24 height 65
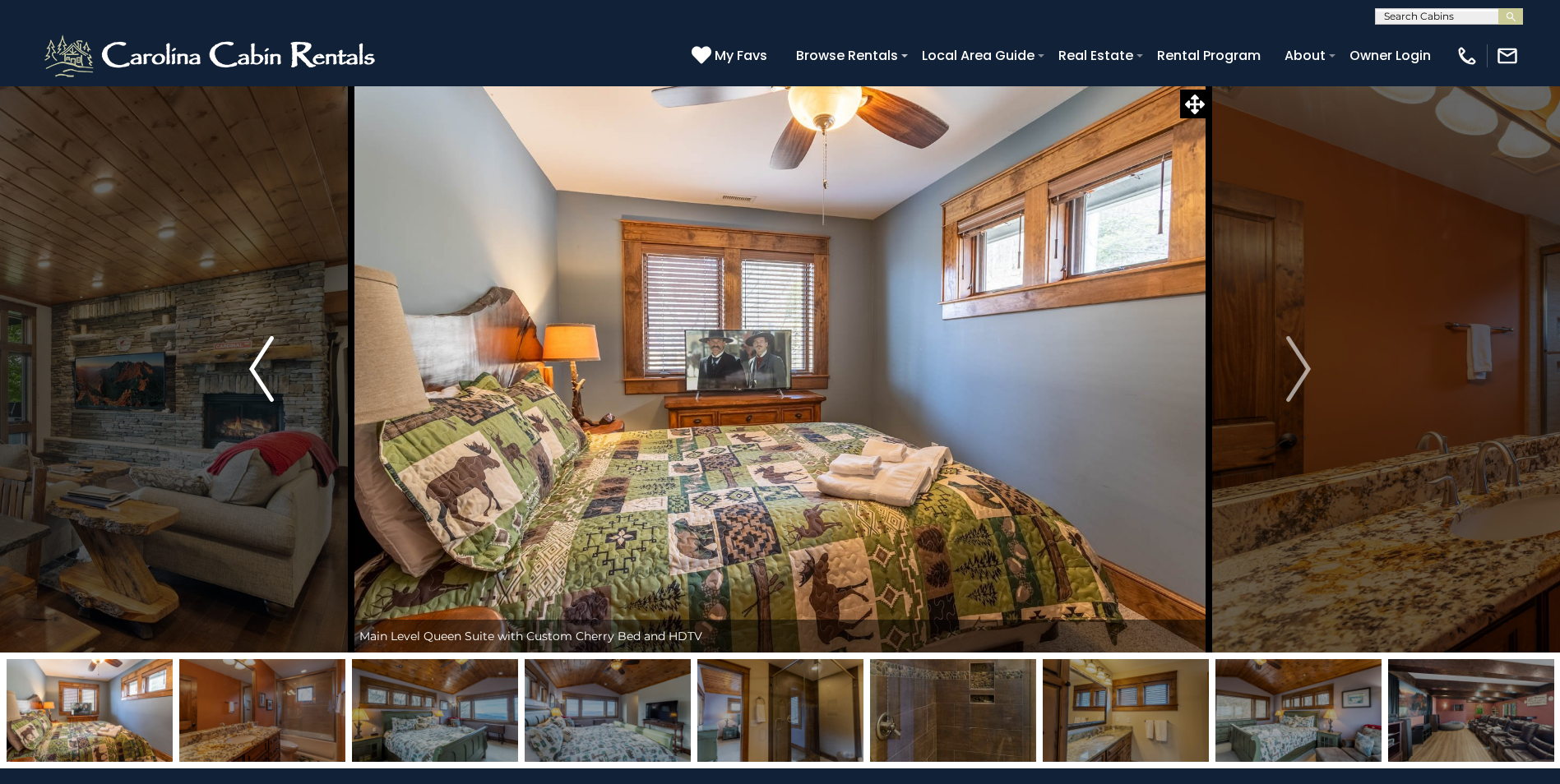
click at [269, 378] on img "Previous" at bounding box center [260, 369] width 24 height 65
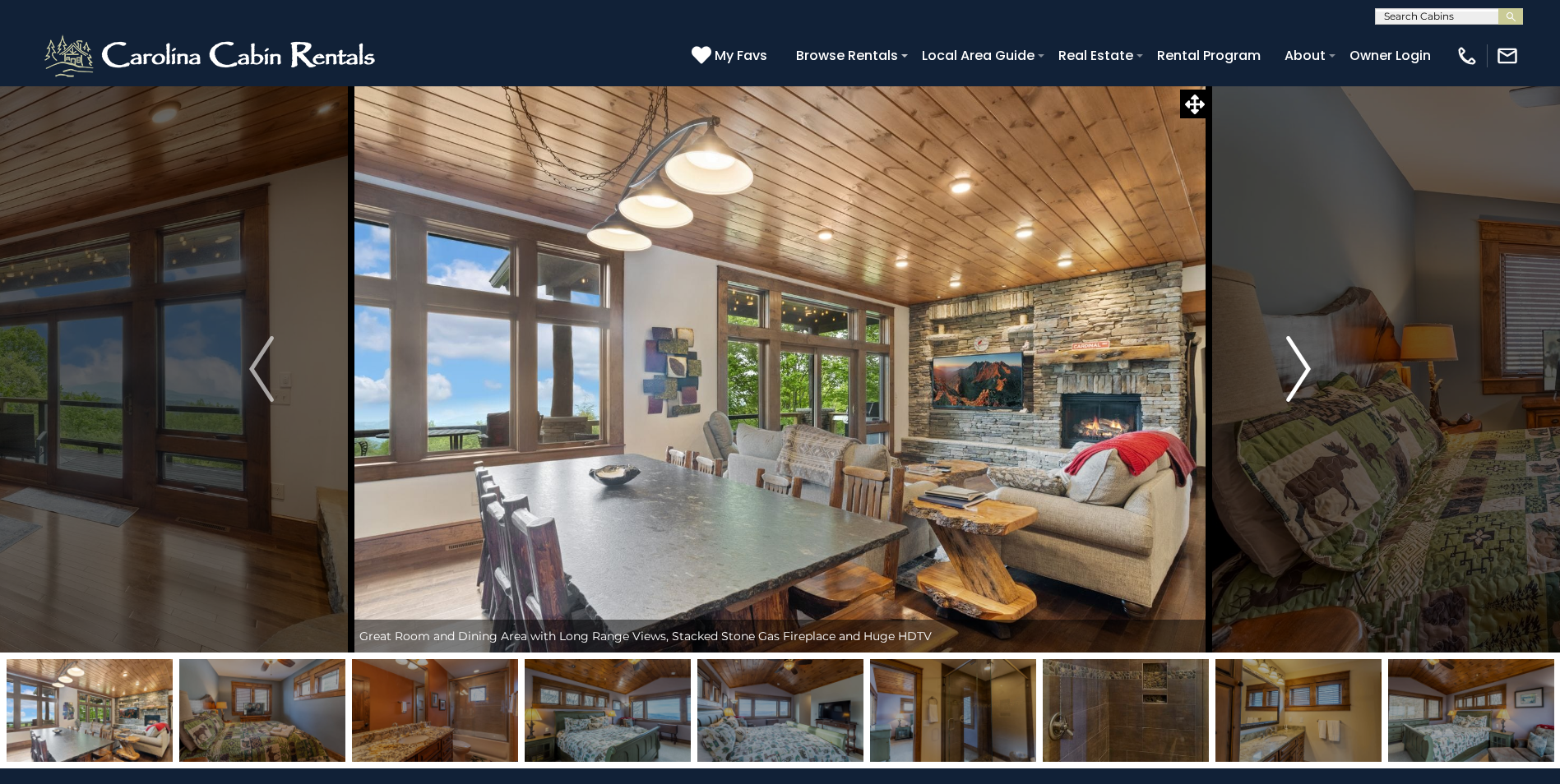
click at [1290, 372] on img "Next" at bounding box center [1298, 369] width 24 height 65
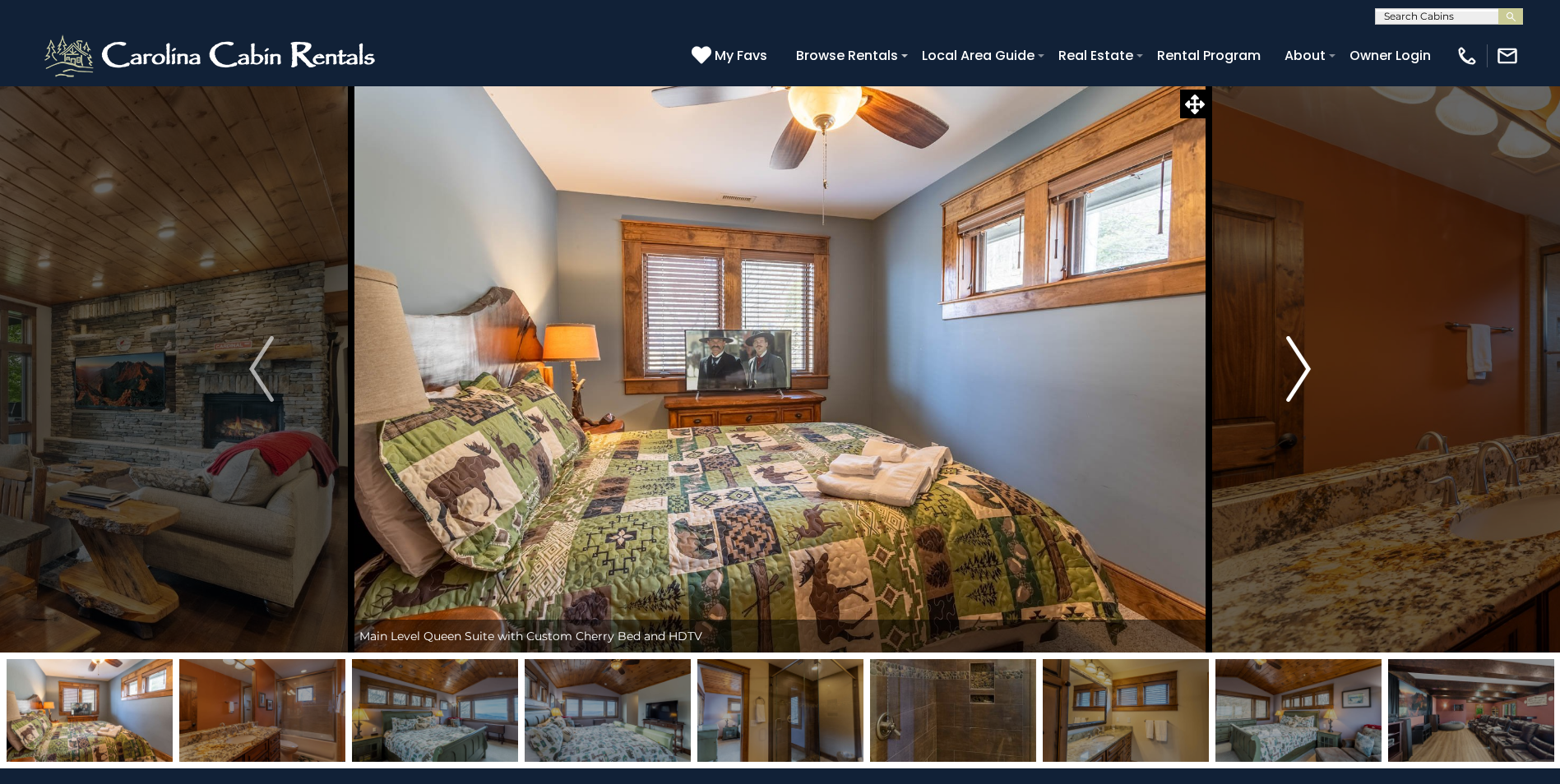
click at [1290, 372] on img "Next" at bounding box center [1298, 369] width 24 height 65
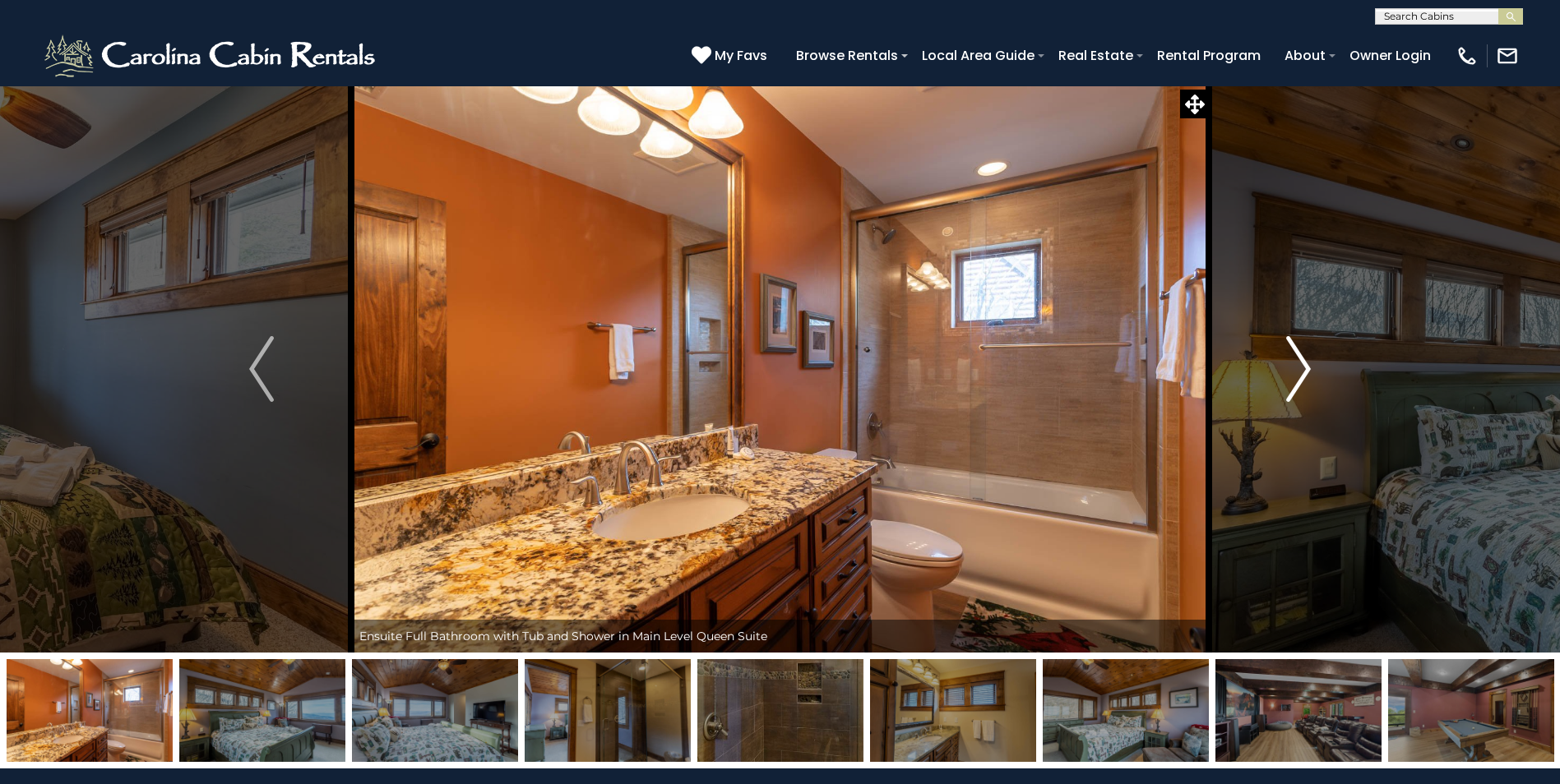
click at [1290, 372] on img "Next" at bounding box center [1298, 369] width 24 height 65
